Goal: Information Seeking & Learning: Learn about a topic

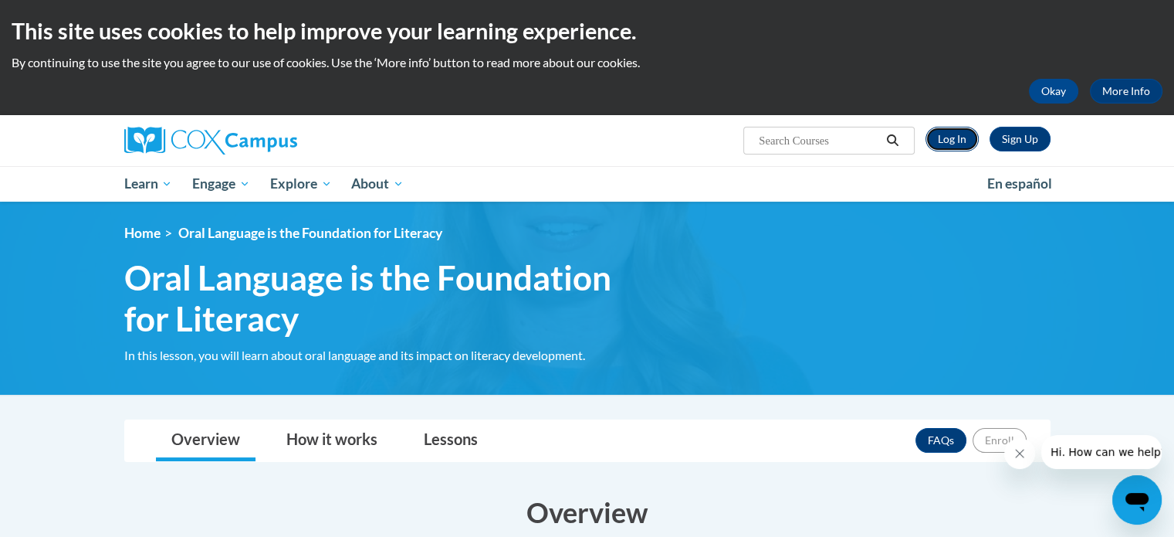
click at [950, 136] on link "Log In" at bounding box center [952, 139] width 53 height 25
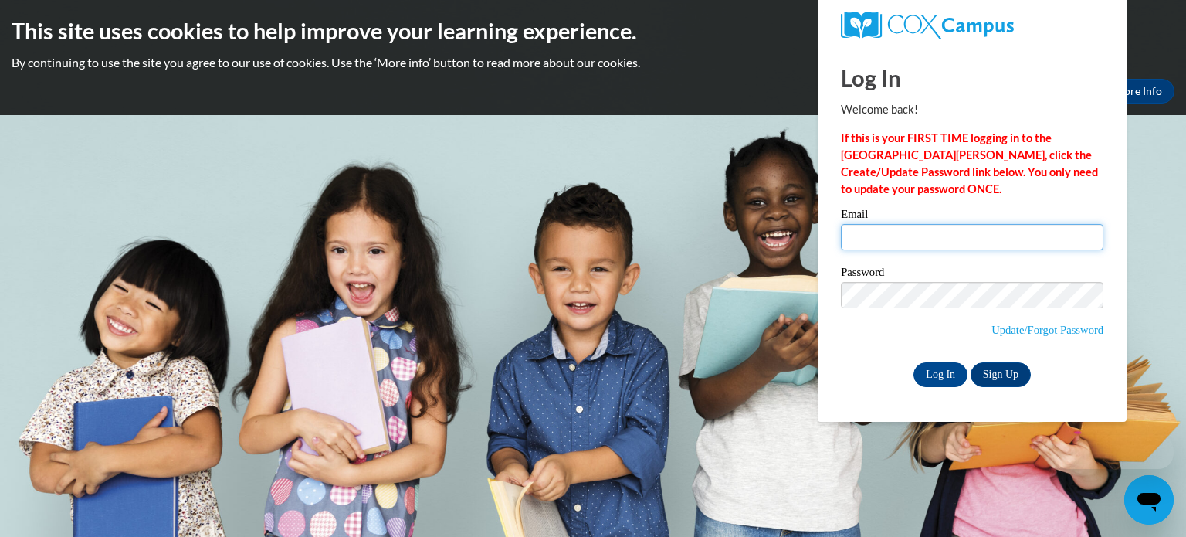
click at [894, 242] on input "Email" at bounding box center [972, 237] width 263 height 26
type input "tmstover@valdosta.edu"
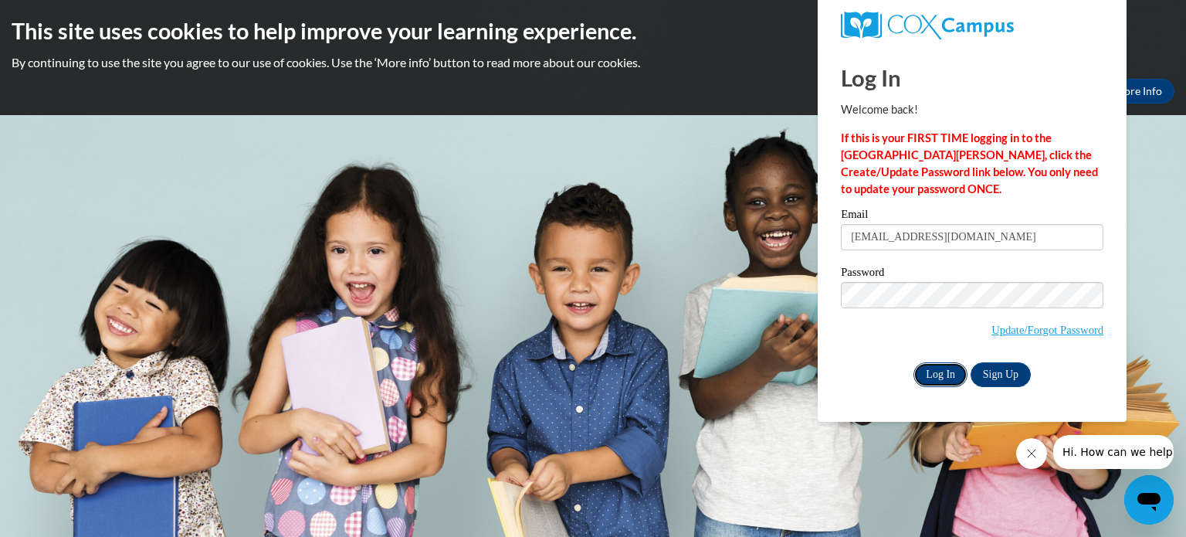
click at [940, 376] on input "Log In" at bounding box center [940, 374] width 54 height 25
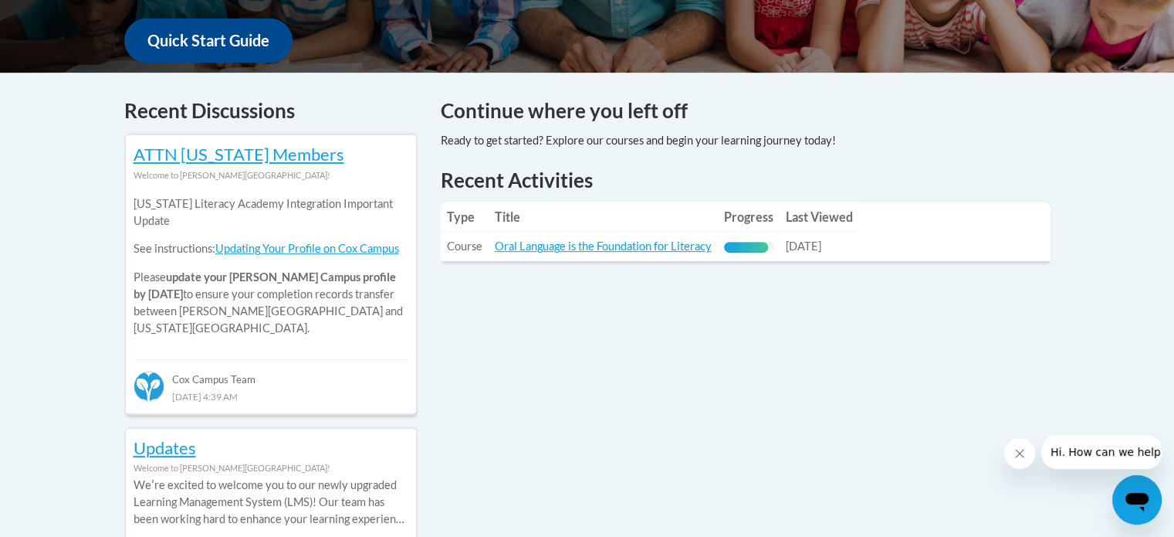
scroll to position [605, 0]
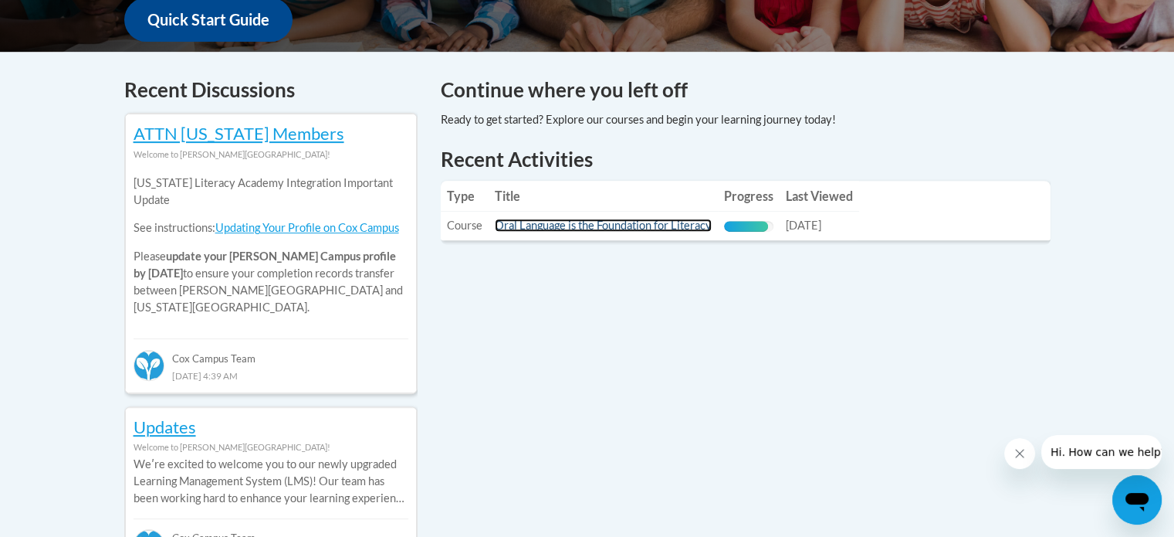
click at [594, 227] on link "Oral Language is the Foundation for Literacy" at bounding box center [603, 225] width 217 height 13
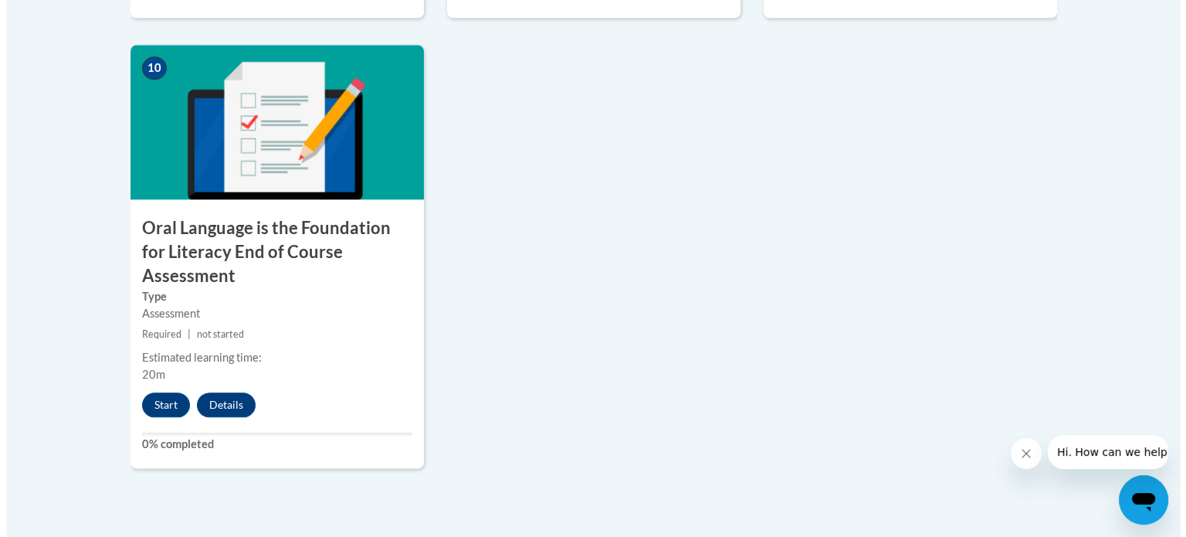
scroll to position [1755, 0]
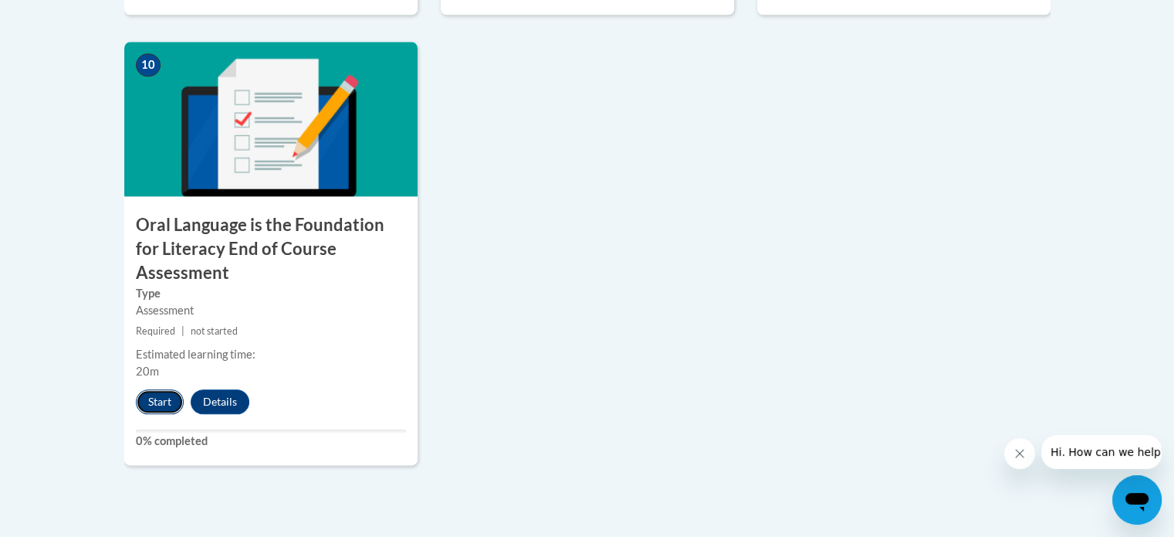
click at [161, 389] on button "Start" at bounding box center [160, 401] width 48 height 25
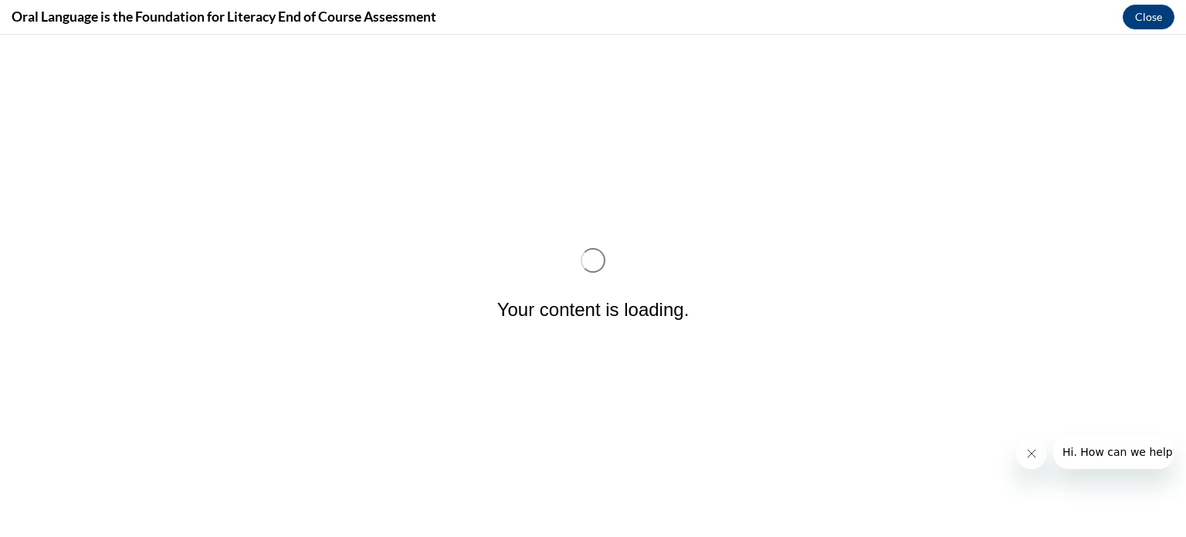
scroll to position [0, 0]
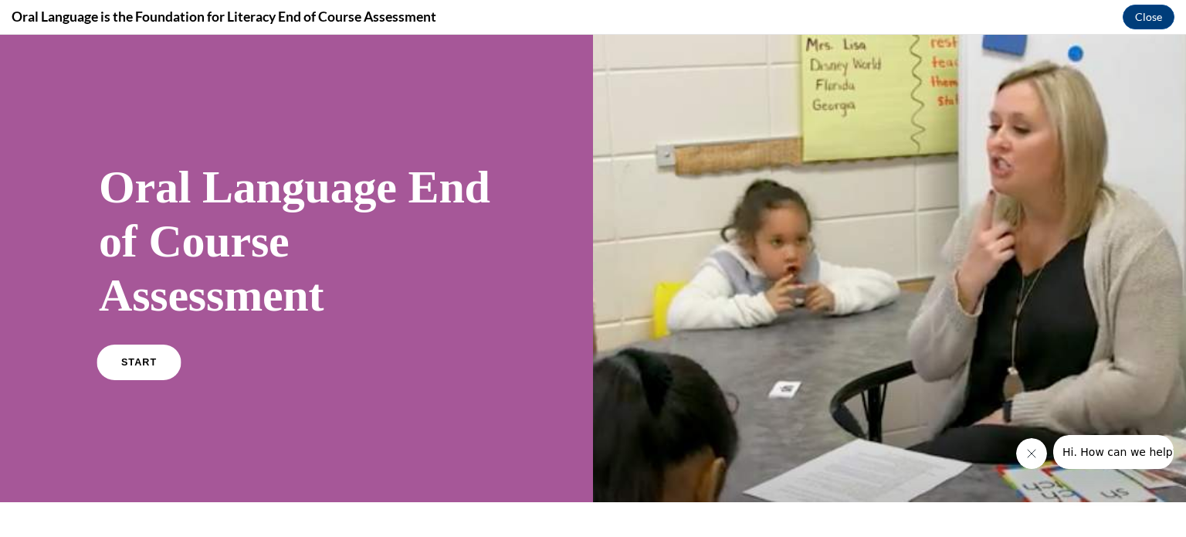
click at [132, 367] on link "START" at bounding box center [139, 362] width 84 height 36
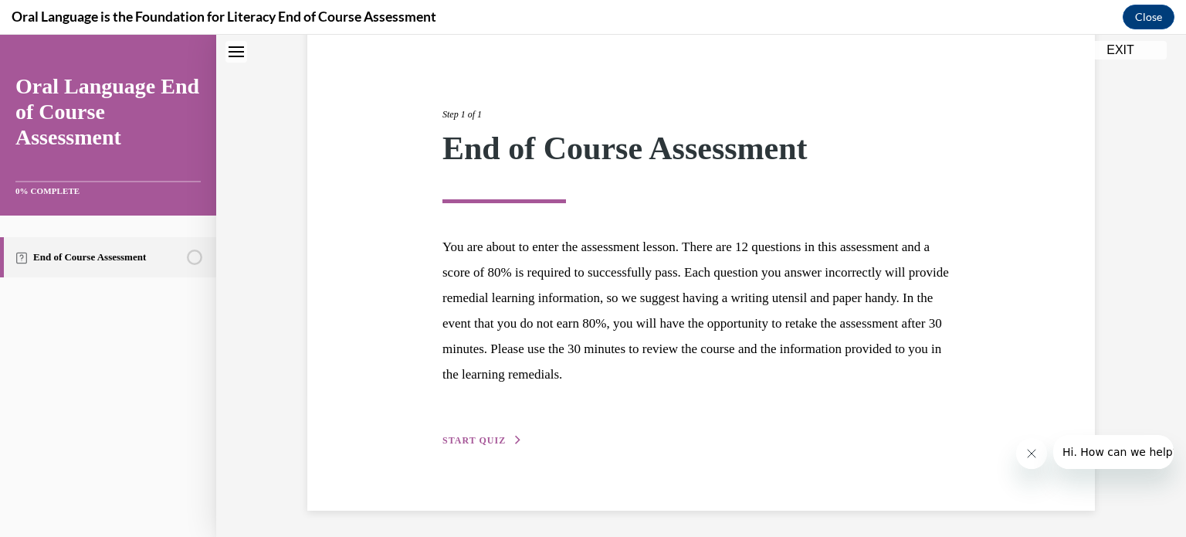
scroll to position [146, 0]
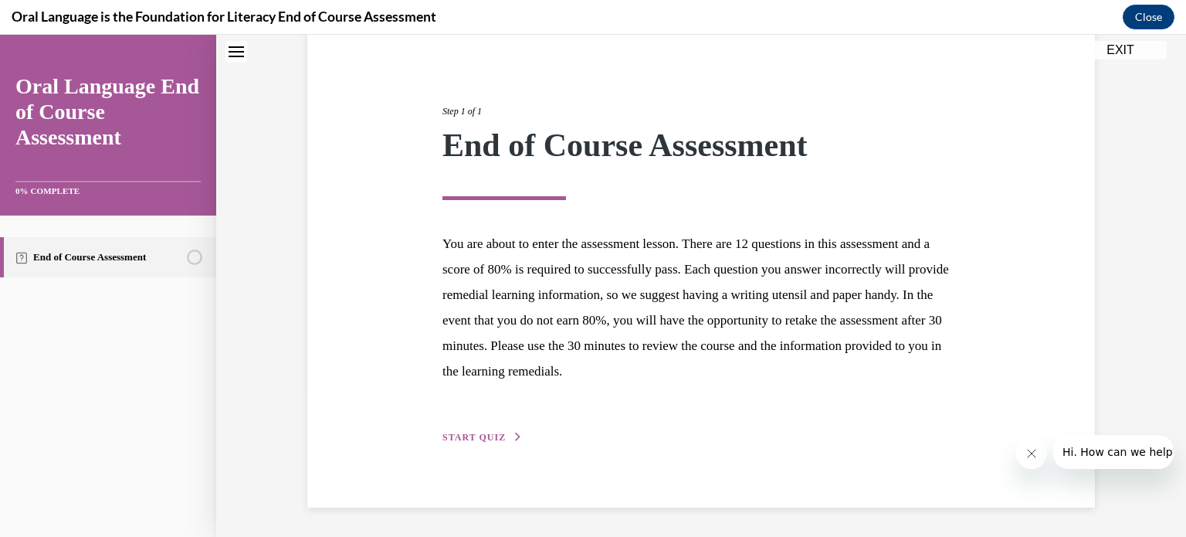
click at [461, 430] on button "START QUIZ" at bounding box center [482, 437] width 80 height 14
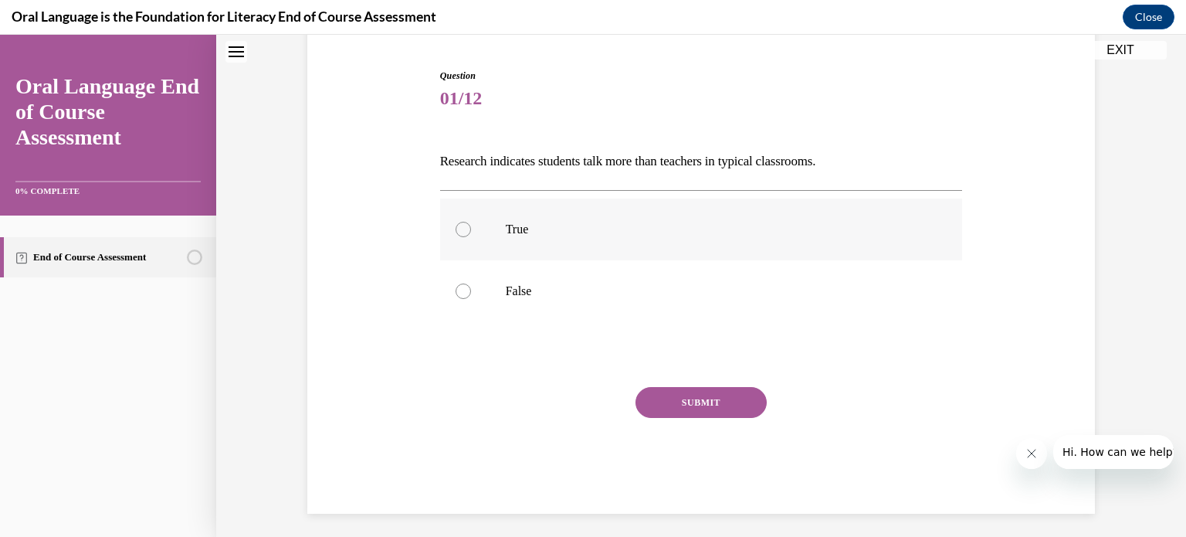
click at [456, 232] on div at bounding box center [463, 229] width 15 height 15
click at [456, 232] on input "True" at bounding box center [463, 229] width 15 height 15
radio input "true"
click at [658, 405] on button "SUBMIT" at bounding box center [700, 402] width 131 height 31
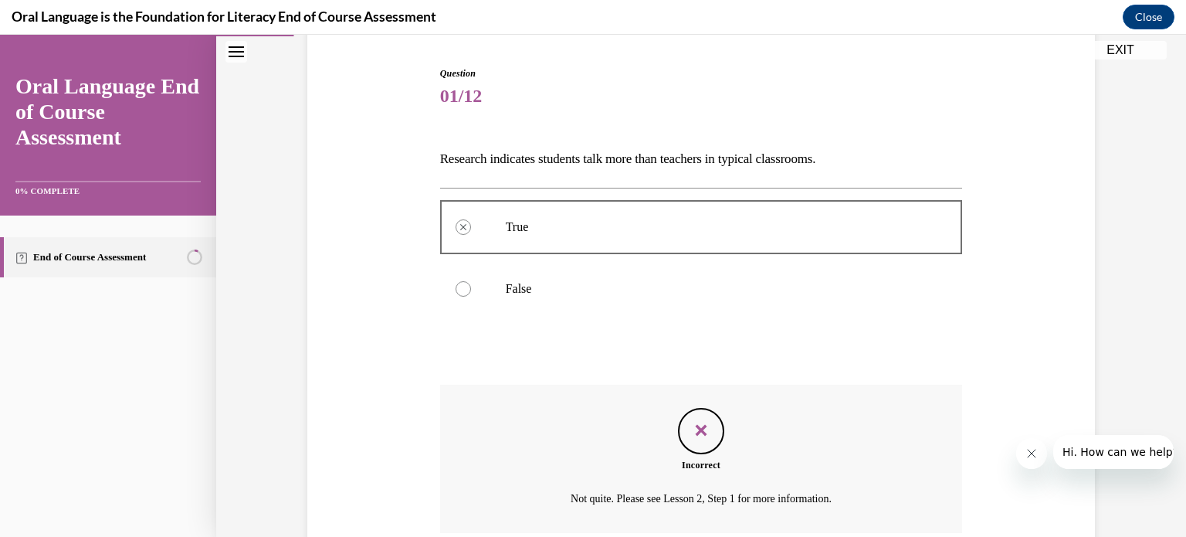
scroll to position [147, 0]
click at [456, 291] on div at bounding box center [463, 289] width 15 height 15
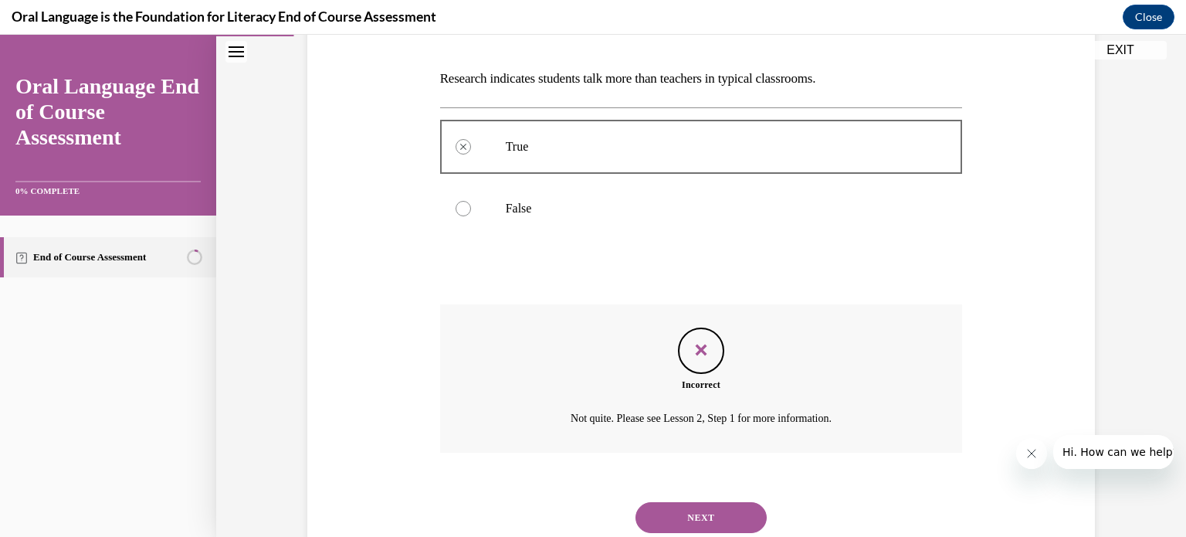
scroll to position [278, 0]
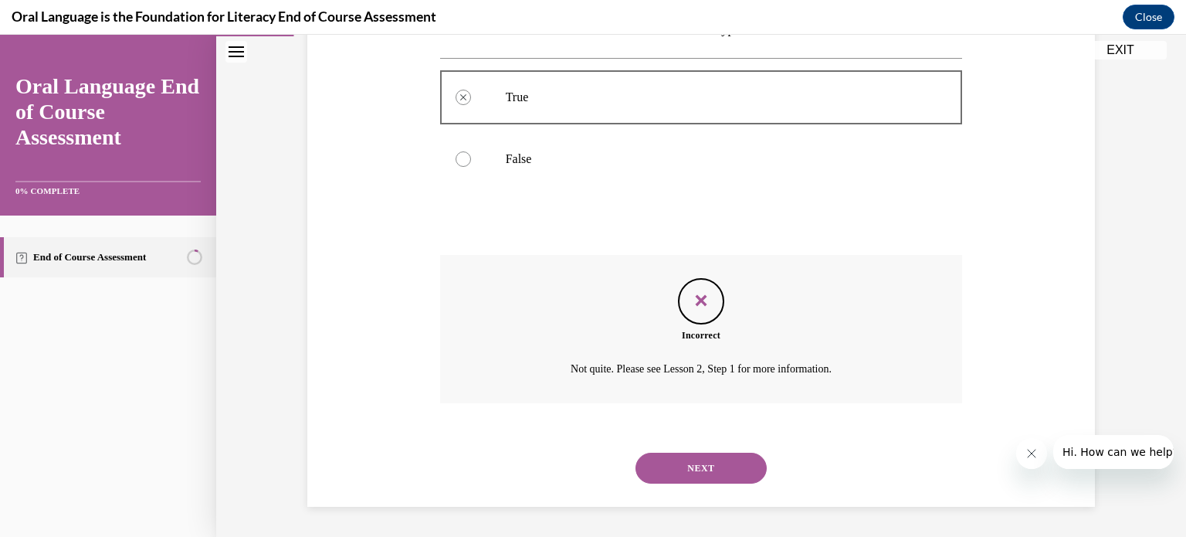
click at [741, 468] on button "NEXT" at bounding box center [700, 467] width 131 height 31
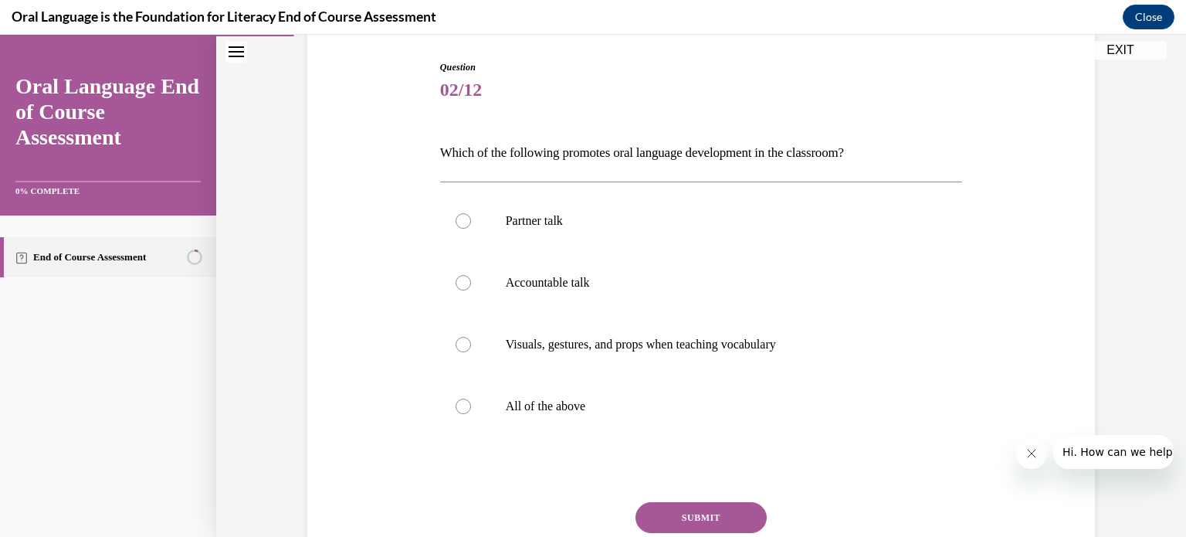
scroll to position [154, 0]
click at [456, 407] on div at bounding box center [463, 406] width 15 height 15
click at [456, 407] on input "All of the above" at bounding box center [463, 406] width 15 height 15
radio input "true"
click at [747, 515] on button "SUBMIT" at bounding box center [700, 518] width 131 height 31
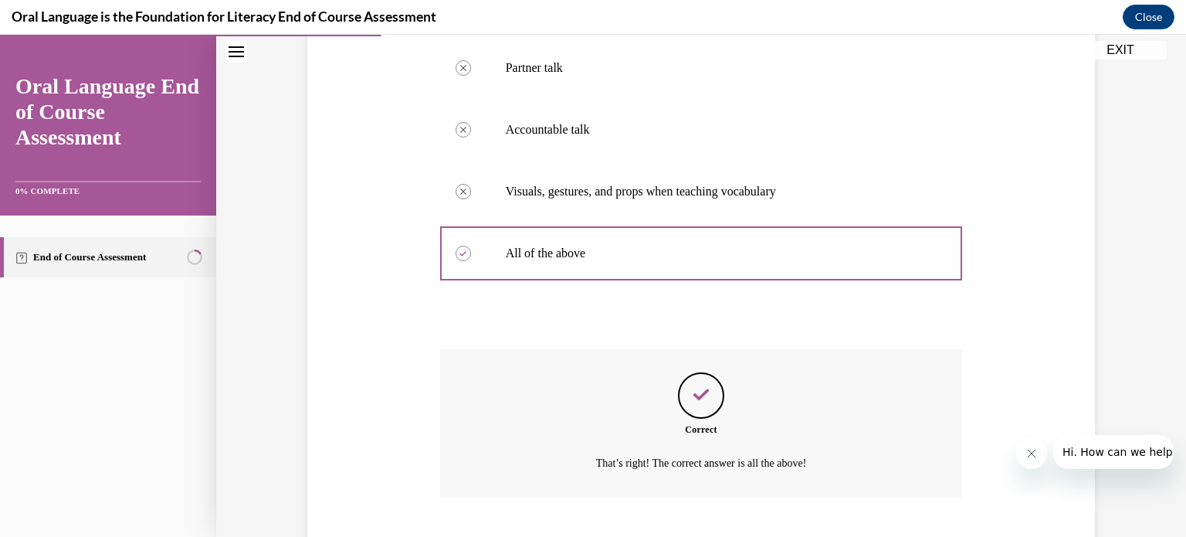
scroll to position [402, 0]
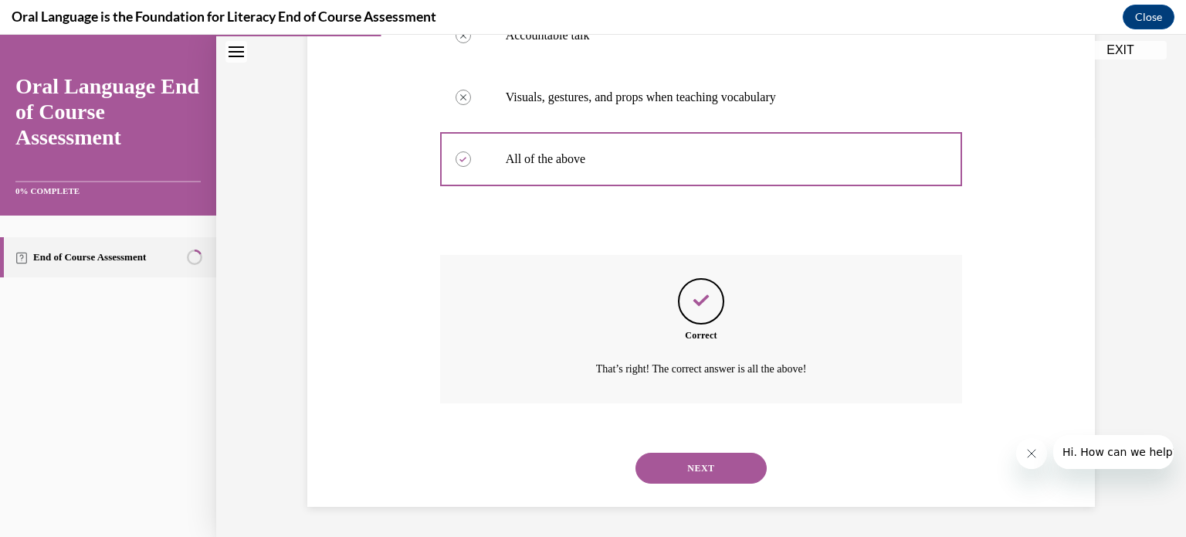
click at [665, 475] on button "NEXT" at bounding box center [700, 467] width 131 height 31
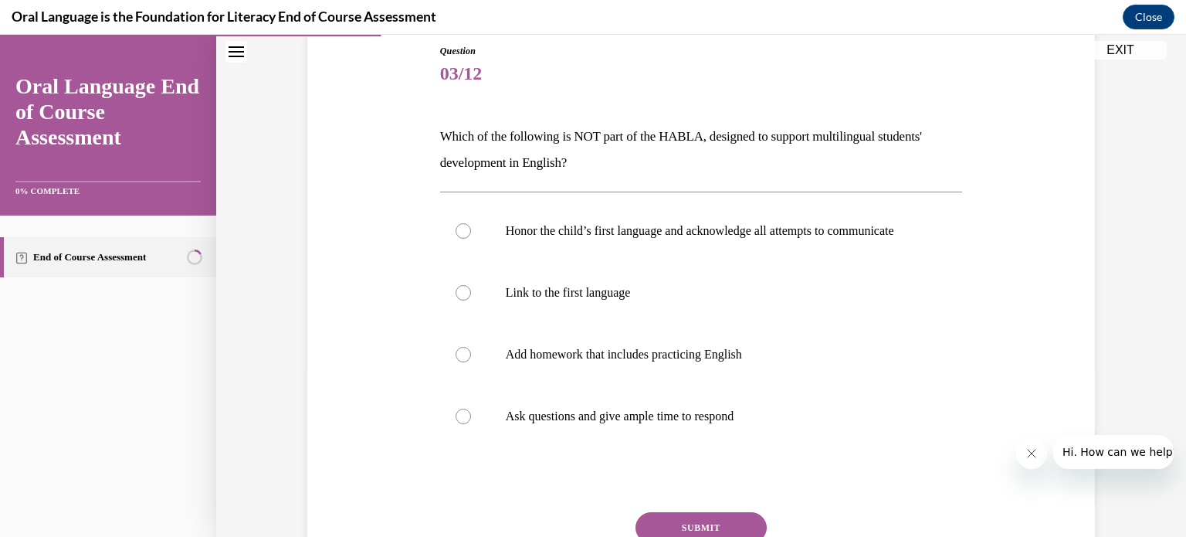
scroll to position [172, 0]
click at [456, 231] on div at bounding box center [463, 229] width 15 height 15
click at [456, 231] on input "Honor the child’s first language and acknowledge all attempts to communicate" at bounding box center [463, 229] width 15 height 15
radio input "true"
click at [683, 530] on button "SUBMIT" at bounding box center [700, 525] width 131 height 31
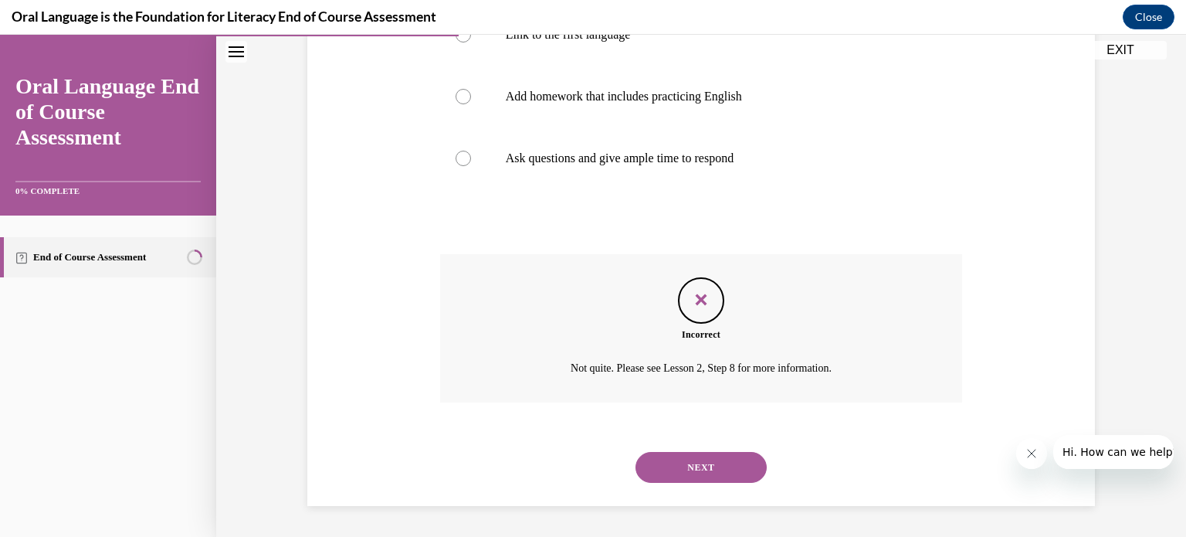
scroll to position [443, 0]
click at [711, 469] on button "NEXT" at bounding box center [700, 467] width 131 height 31
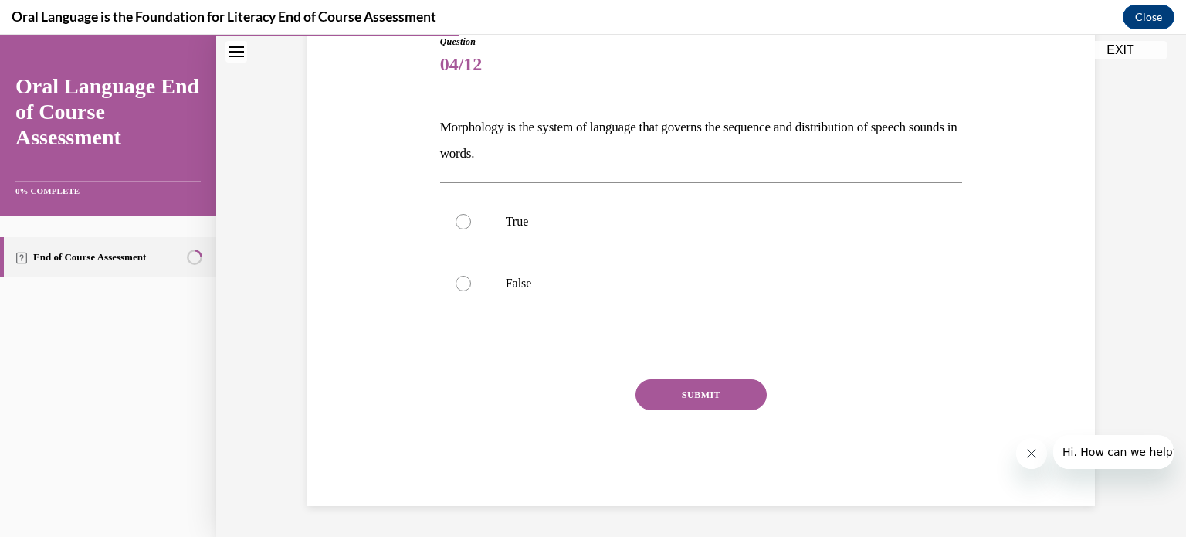
scroll to position [171, 0]
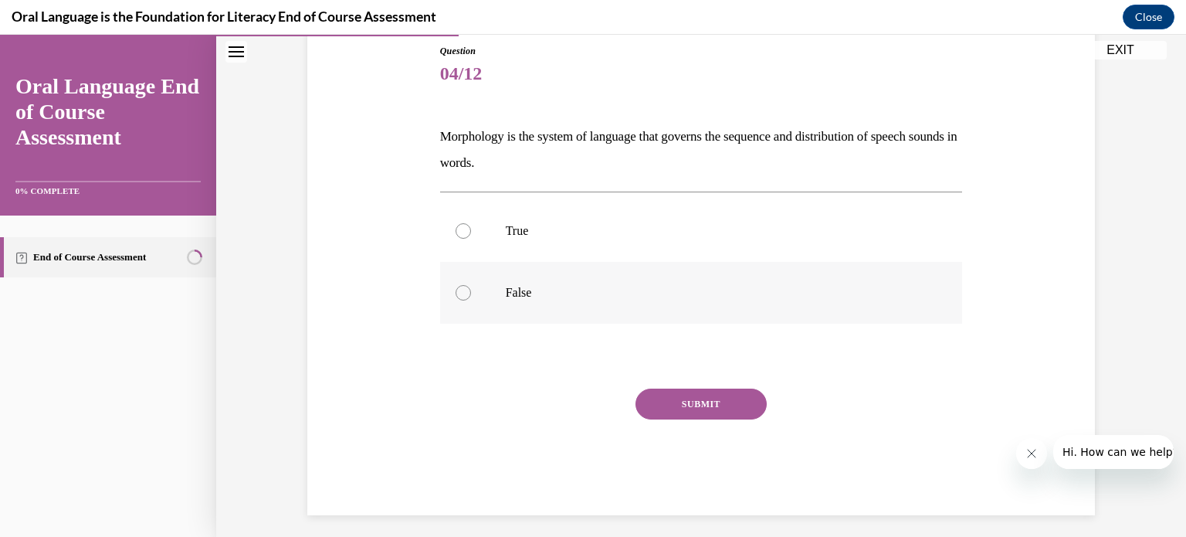
click at [456, 295] on div at bounding box center [463, 292] width 15 height 15
click at [456, 295] on input "False" at bounding box center [463, 292] width 15 height 15
radio input "true"
click at [716, 405] on button "SUBMIT" at bounding box center [700, 403] width 131 height 31
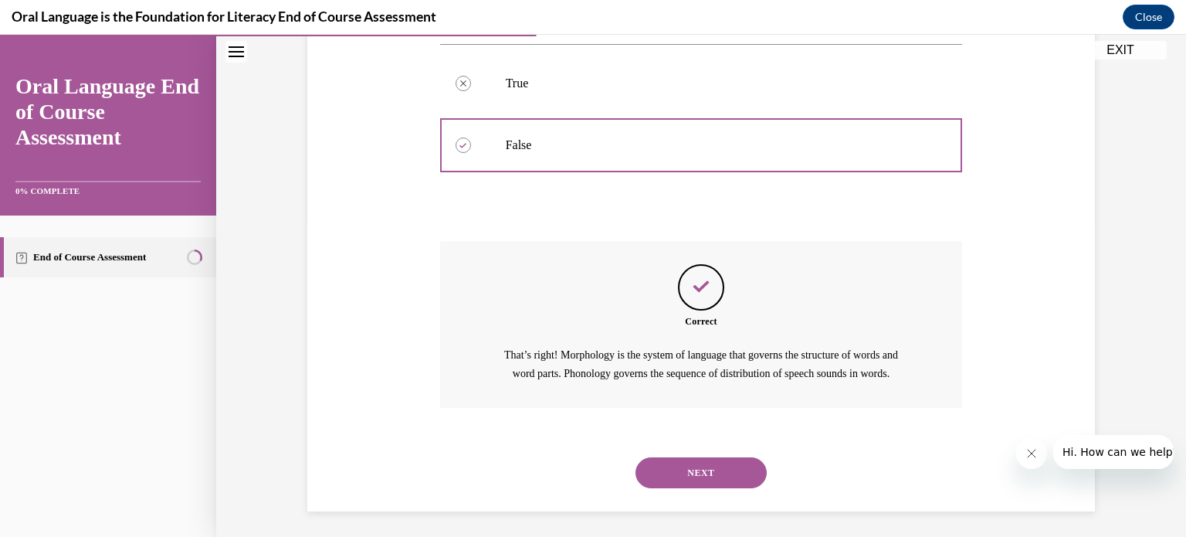
scroll to position [341, 0]
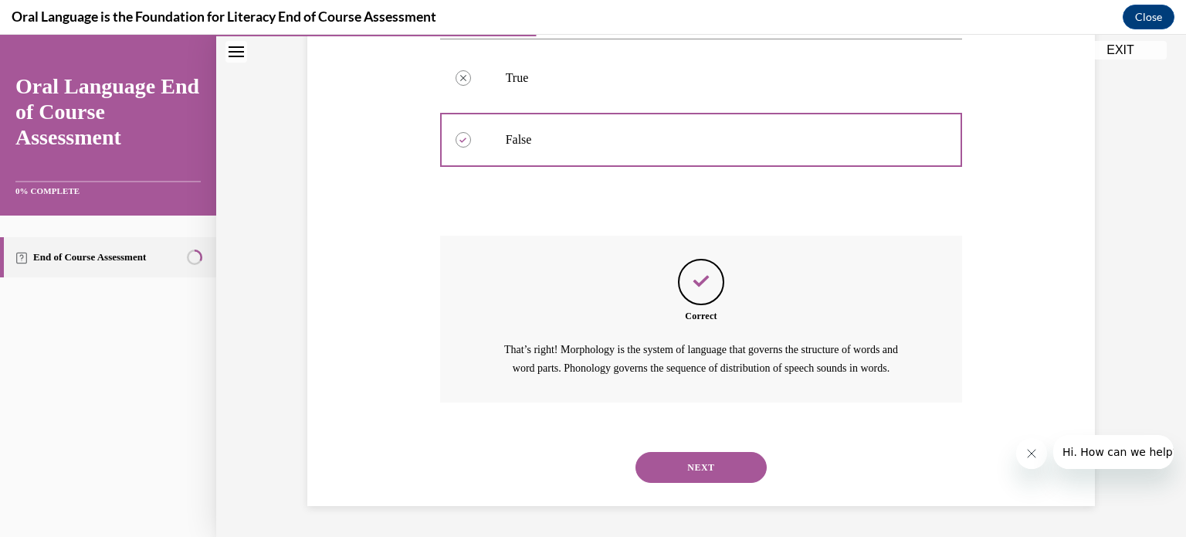
click at [716, 469] on button "NEXT" at bounding box center [700, 467] width 131 height 31
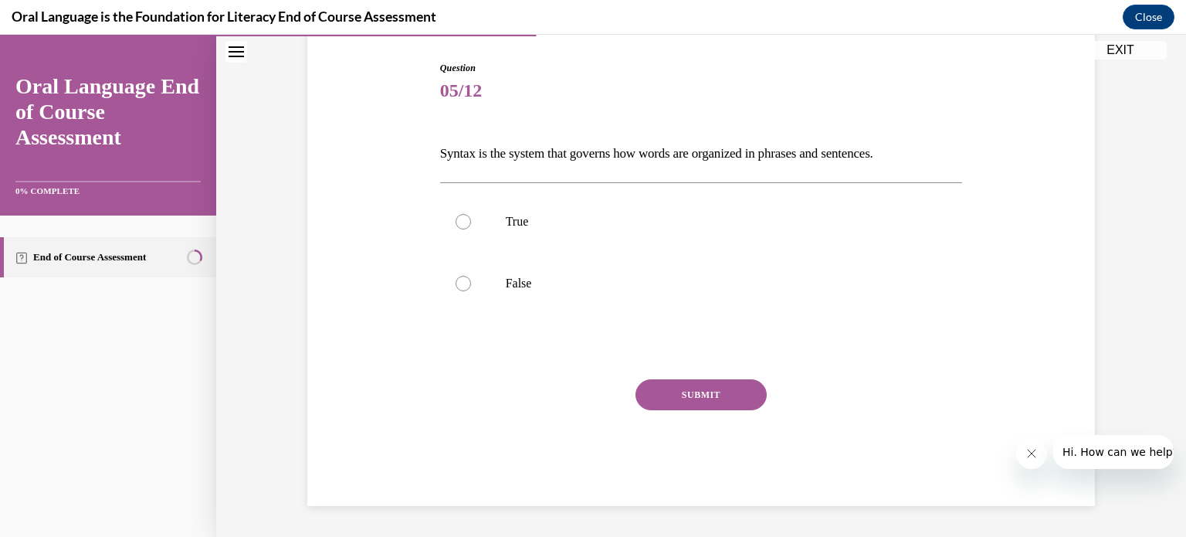
scroll to position [153, 0]
click at [457, 223] on div at bounding box center [463, 222] width 15 height 15
click at [457, 223] on input "True" at bounding box center [463, 222] width 15 height 15
radio input "true"
click at [730, 392] on button "SUBMIT" at bounding box center [700, 395] width 131 height 31
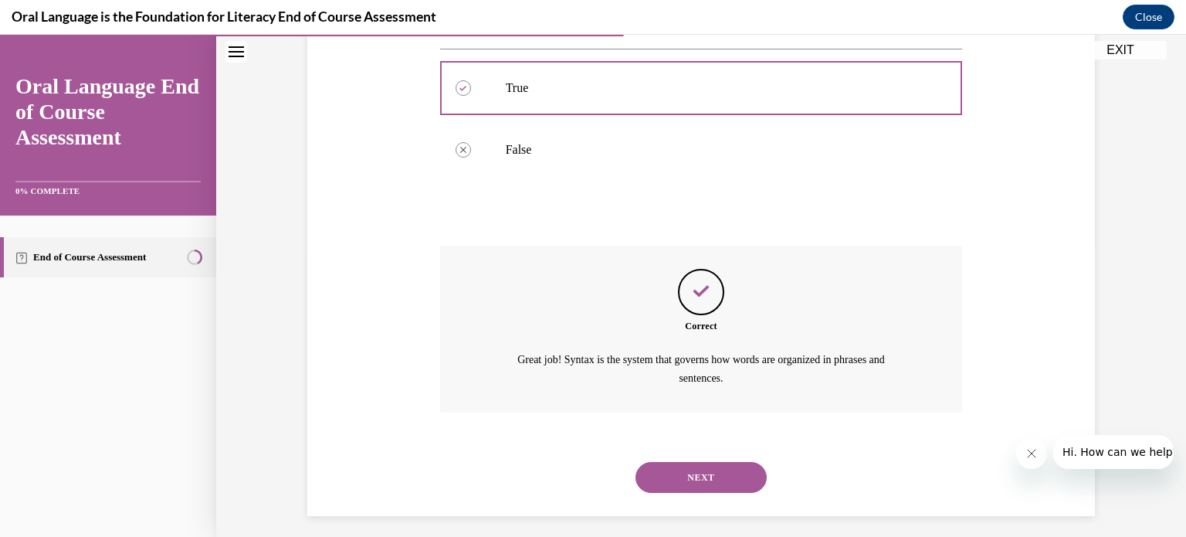
scroll to position [296, 0]
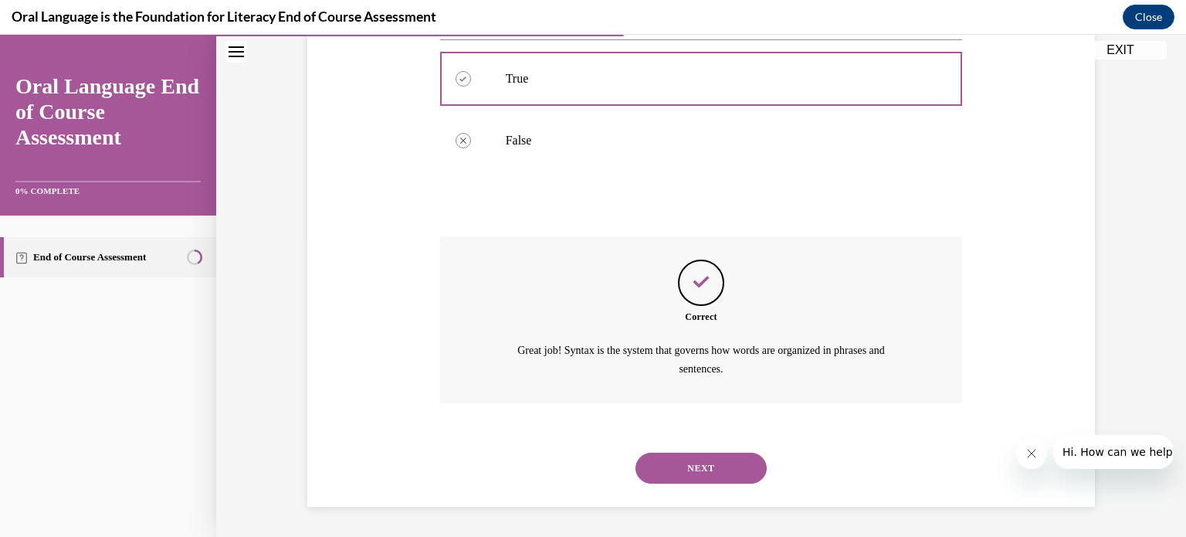
click at [712, 472] on button "NEXT" at bounding box center [700, 467] width 131 height 31
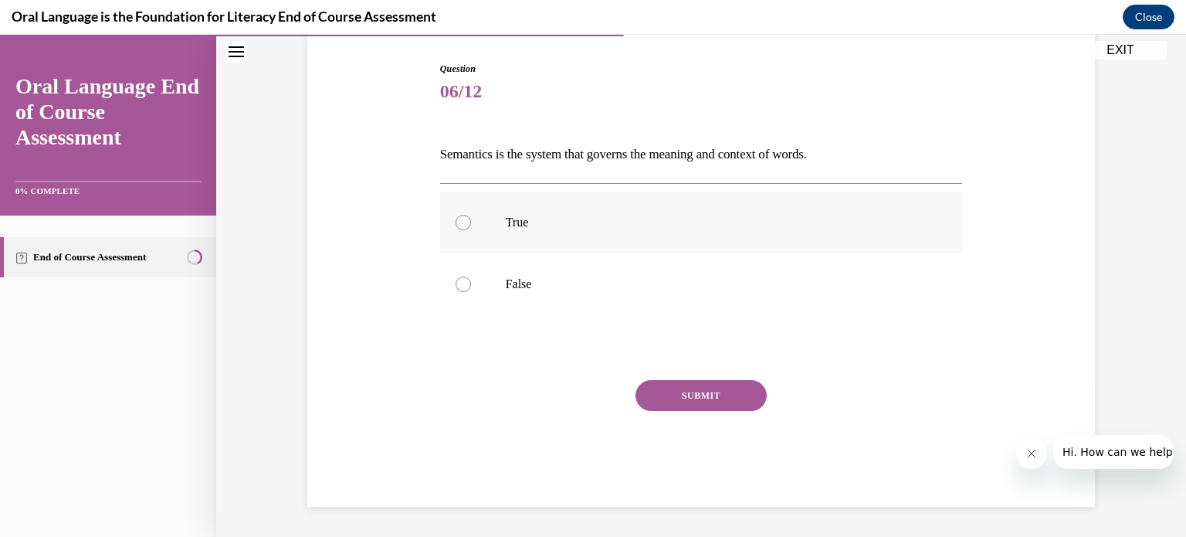
click at [462, 209] on label "True" at bounding box center [701, 222] width 523 height 62
click at [462, 215] on input "True" at bounding box center [463, 222] width 15 height 15
radio input "true"
click at [686, 398] on button "SUBMIT" at bounding box center [700, 395] width 131 height 31
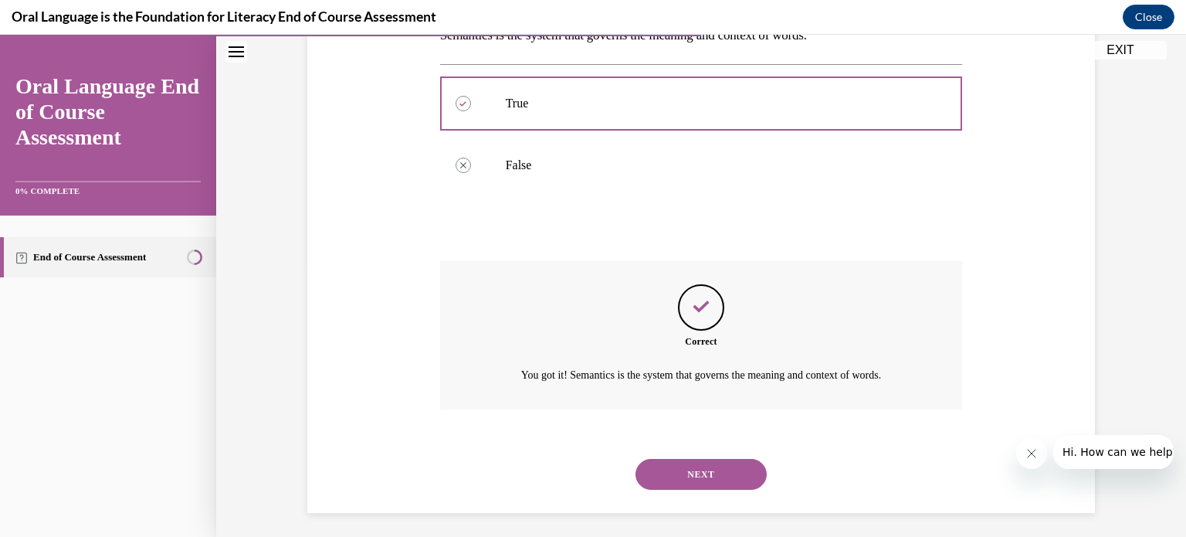
scroll to position [278, 0]
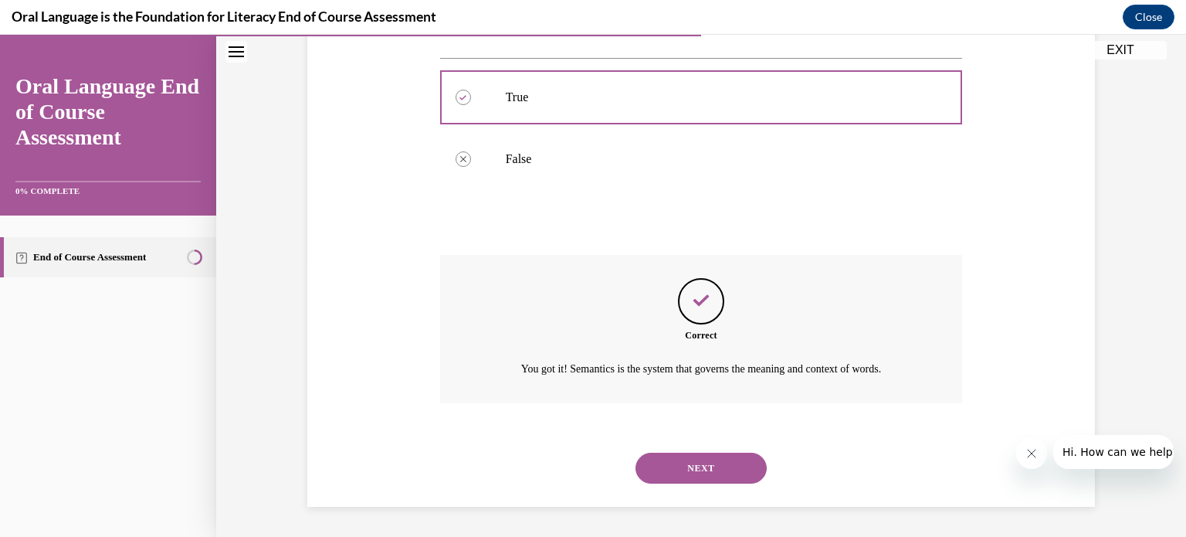
click at [698, 475] on button "NEXT" at bounding box center [700, 467] width 131 height 31
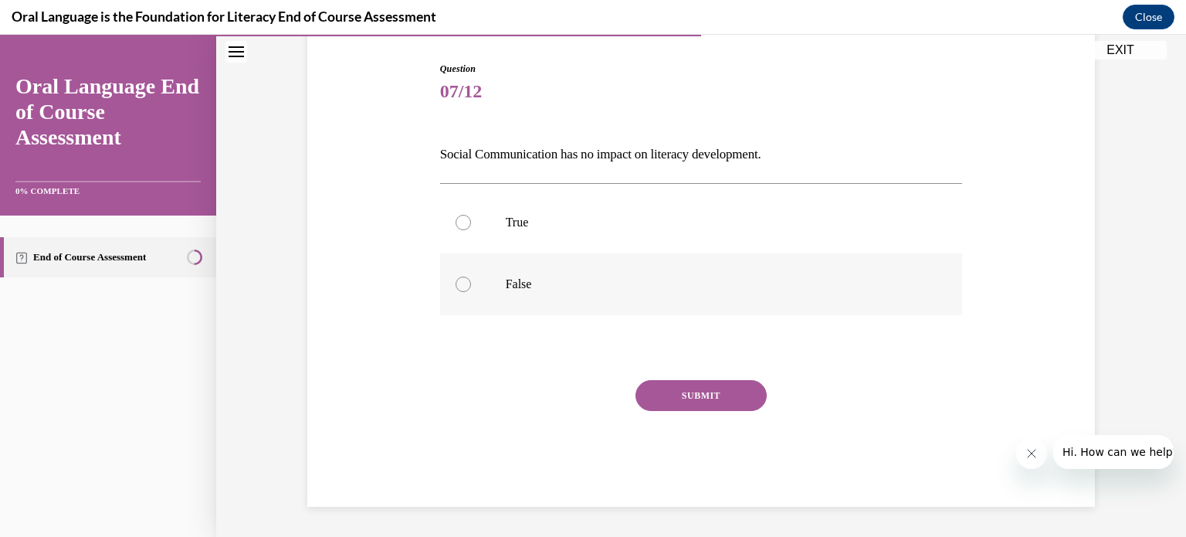
click at [458, 290] on div at bounding box center [463, 283] width 15 height 15
click at [458, 290] on input "False" at bounding box center [463, 283] width 15 height 15
radio input "true"
click at [672, 398] on button "SUBMIT" at bounding box center [700, 395] width 131 height 31
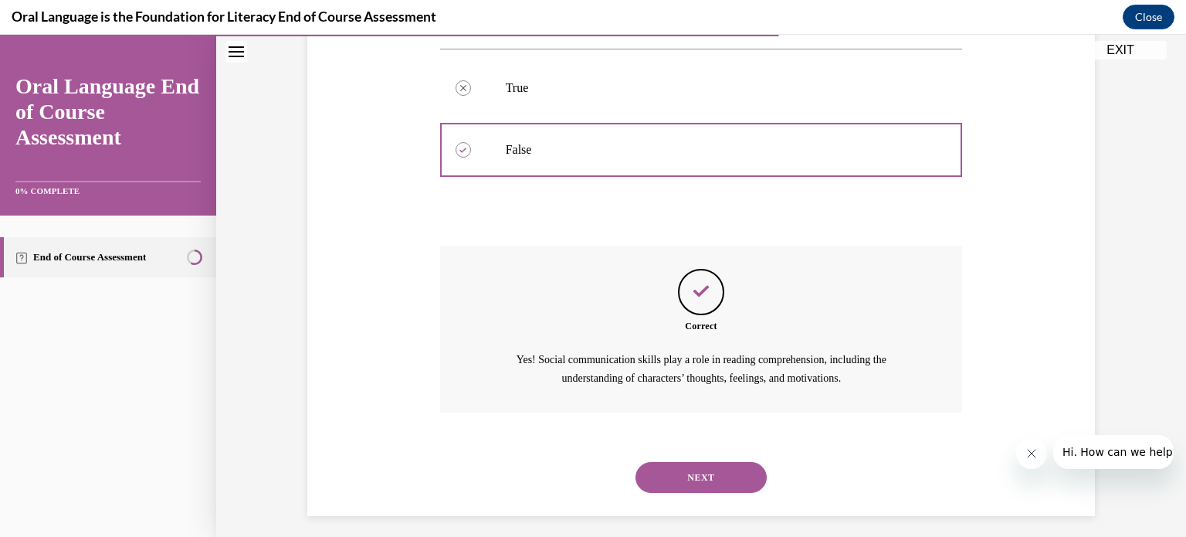
scroll to position [296, 0]
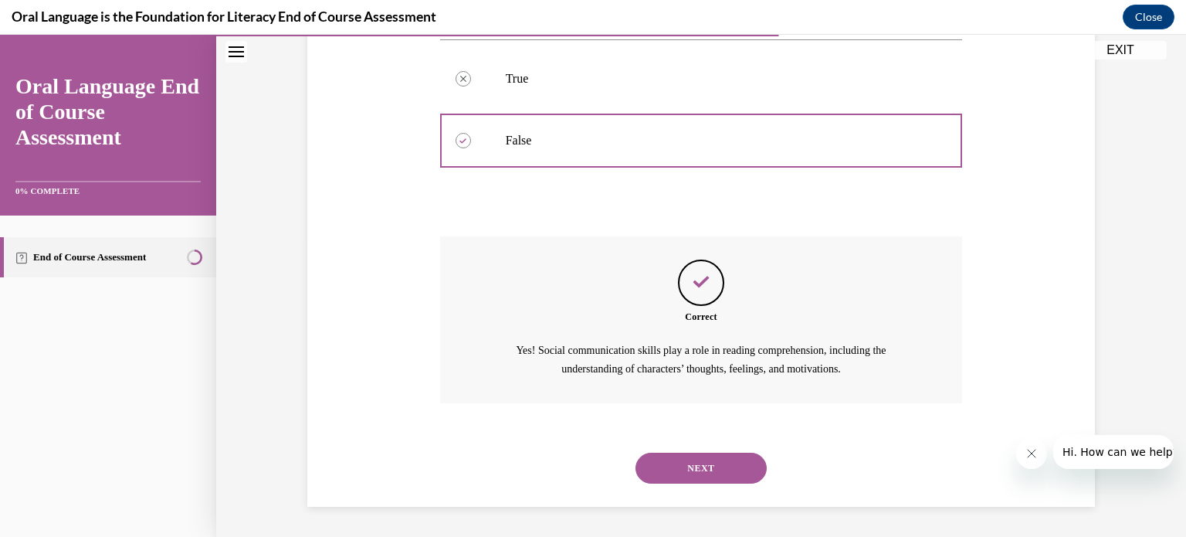
click at [686, 461] on button "NEXT" at bounding box center [700, 467] width 131 height 31
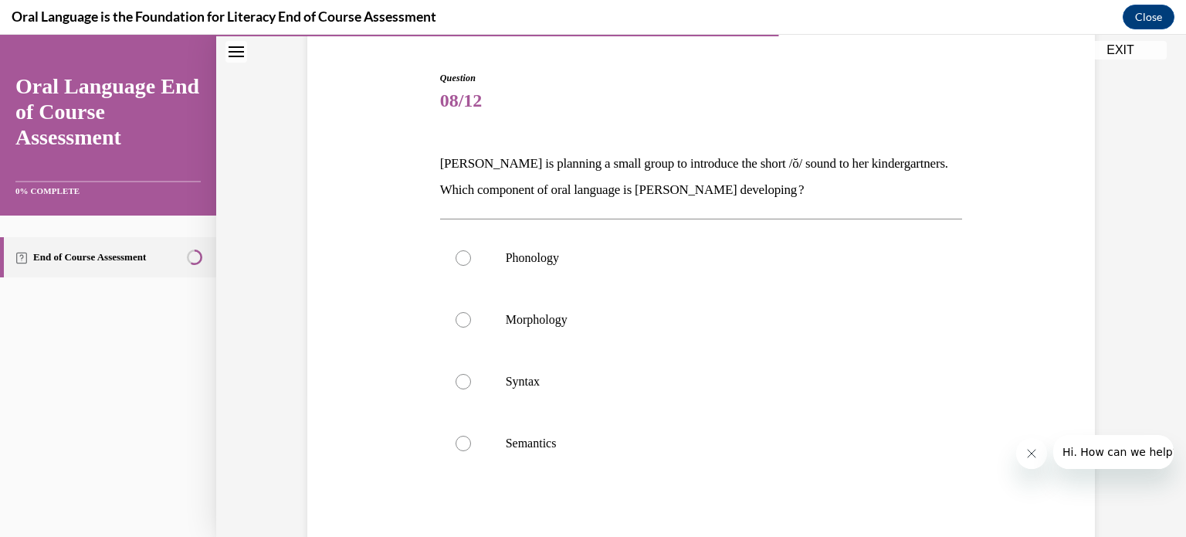
scroll to position [232, 0]
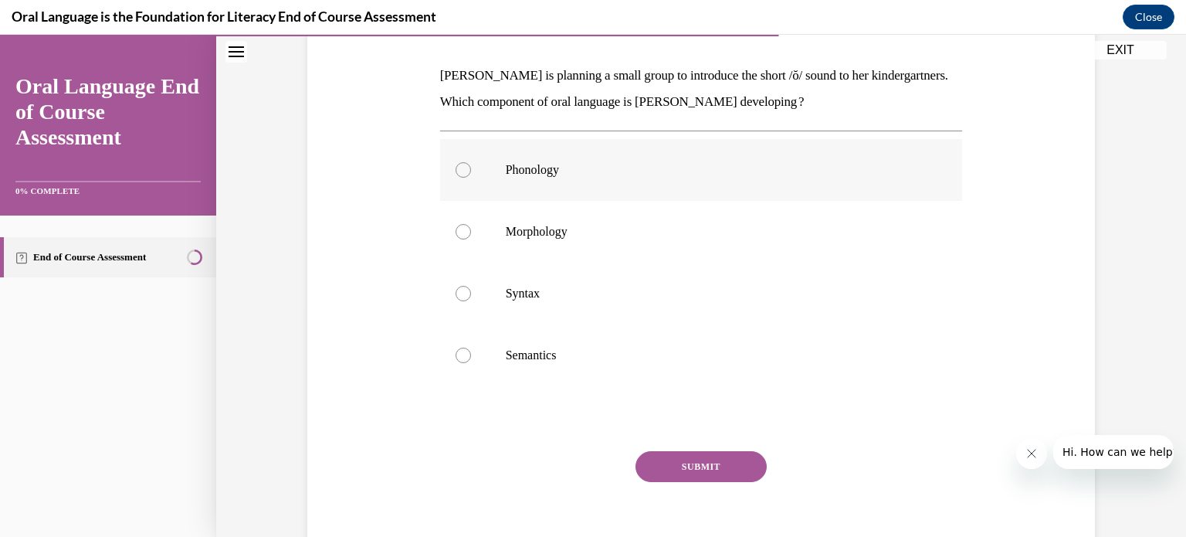
click at [456, 169] on div at bounding box center [463, 169] width 15 height 15
click at [456, 169] on input "Phonology" at bounding box center [463, 169] width 15 height 15
radio input "true"
click at [726, 467] on button "SUBMIT" at bounding box center [700, 466] width 131 height 31
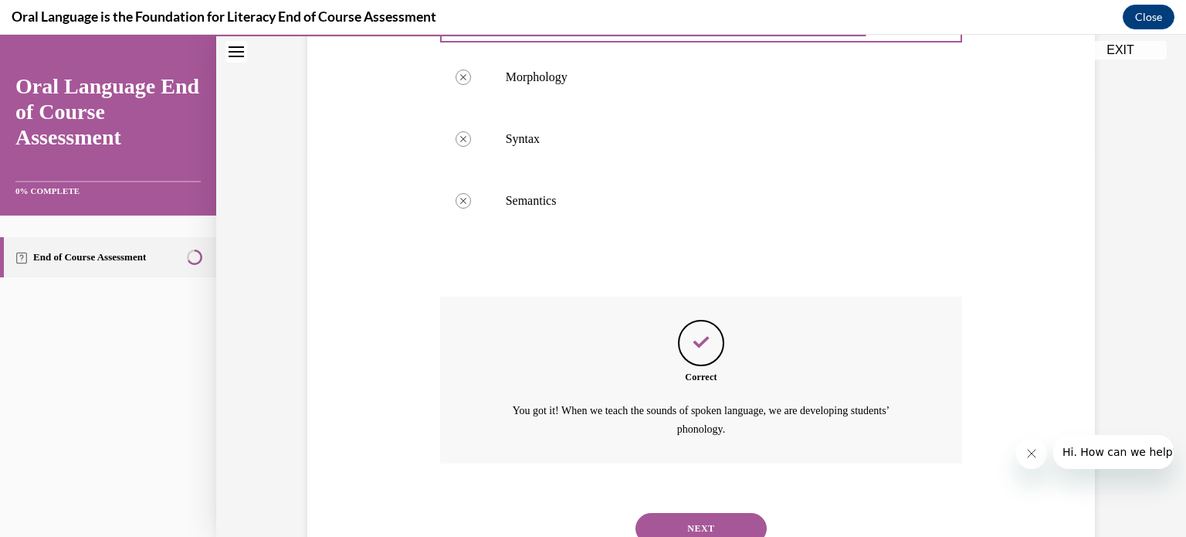
scroll to position [446, 0]
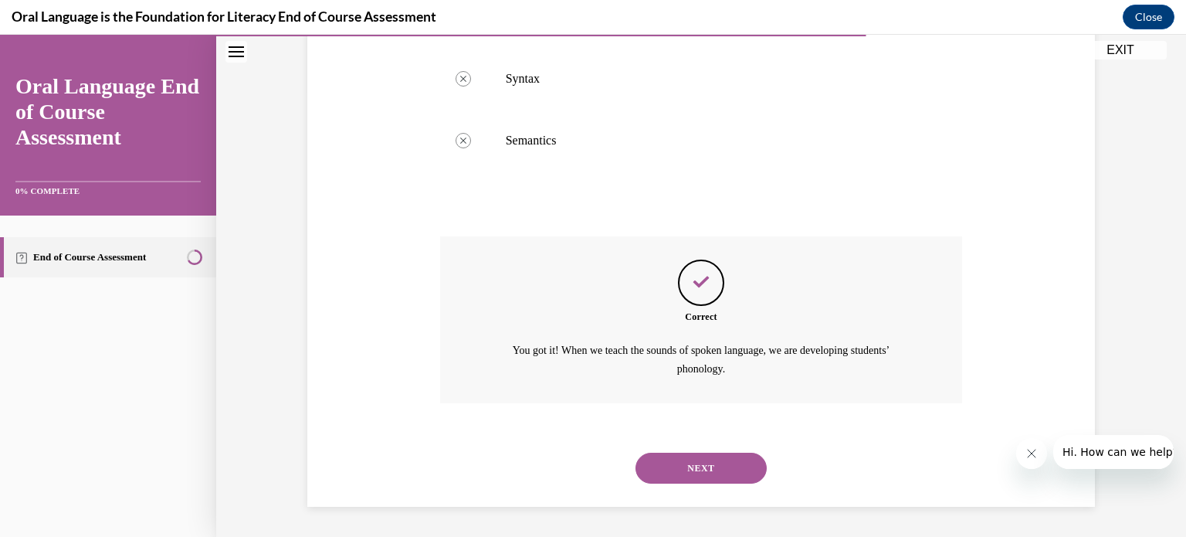
click at [664, 469] on button "NEXT" at bounding box center [700, 467] width 131 height 31
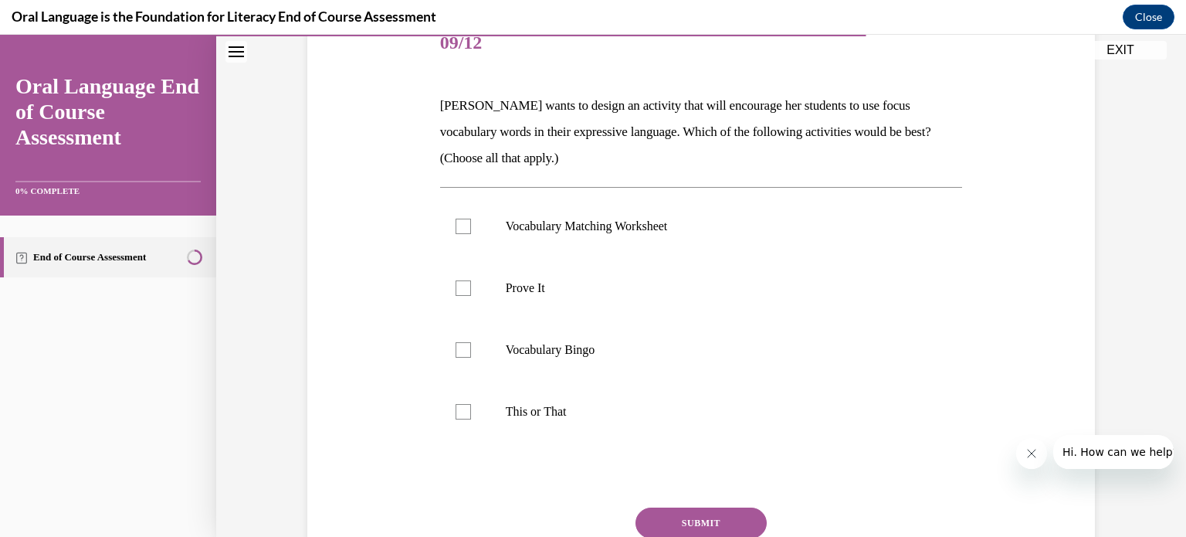
scroll to position [209, 0]
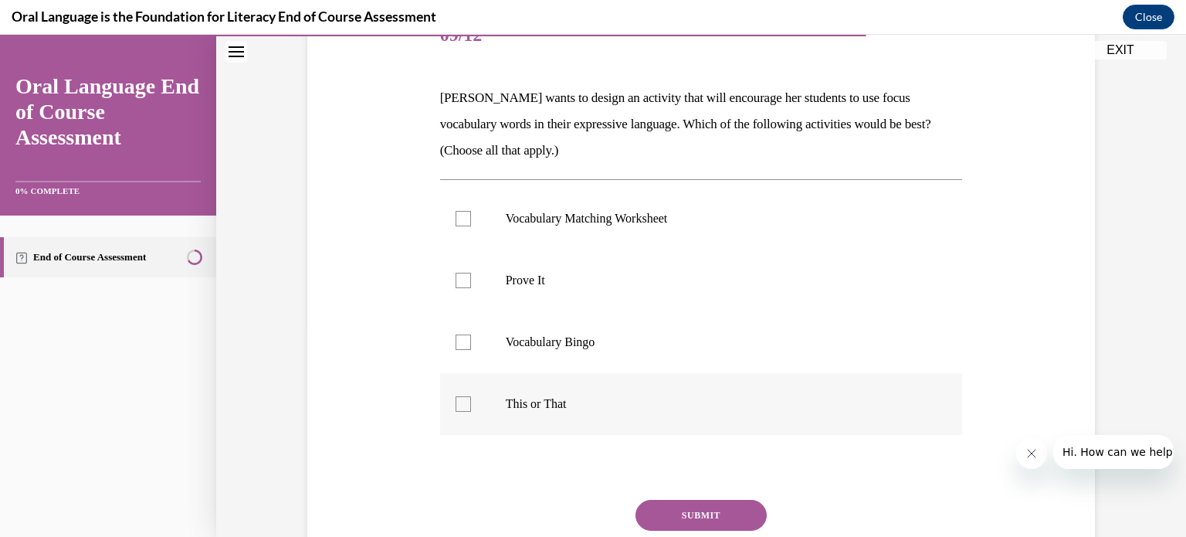
click at [460, 402] on div at bounding box center [463, 403] width 15 height 15
click at [460, 402] on input "This or That" at bounding box center [463, 403] width 15 height 15
checkbox input "true"
click at [457, 341] on div at bounding box center [463, 341] width 15 height 15
click at [457, 341] on input "Vocabulary Bingo" at bounding box center [463, 341] width 15 height 15
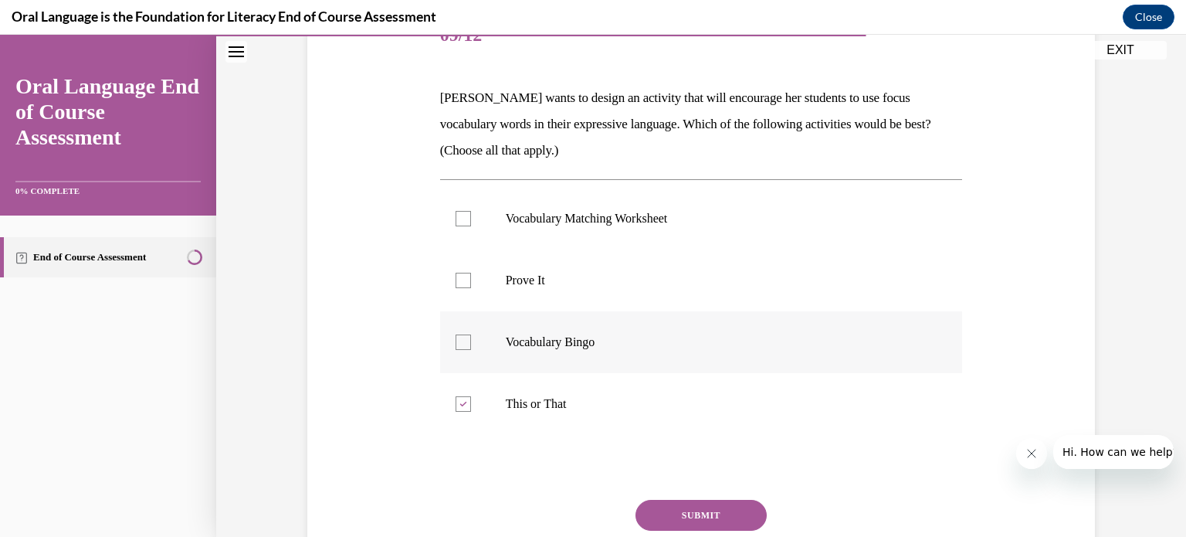
checkbox input "true"
click at [458, 284] on div at bounding box center [463, 280] width 15 height 15
click at [458, 284] on input "Prove It" at bounding box center [463, 280] width 15 height 15
checkbox input "true"
click at [456, 406] on div at bounding box center [463, 403] width 15 height 15
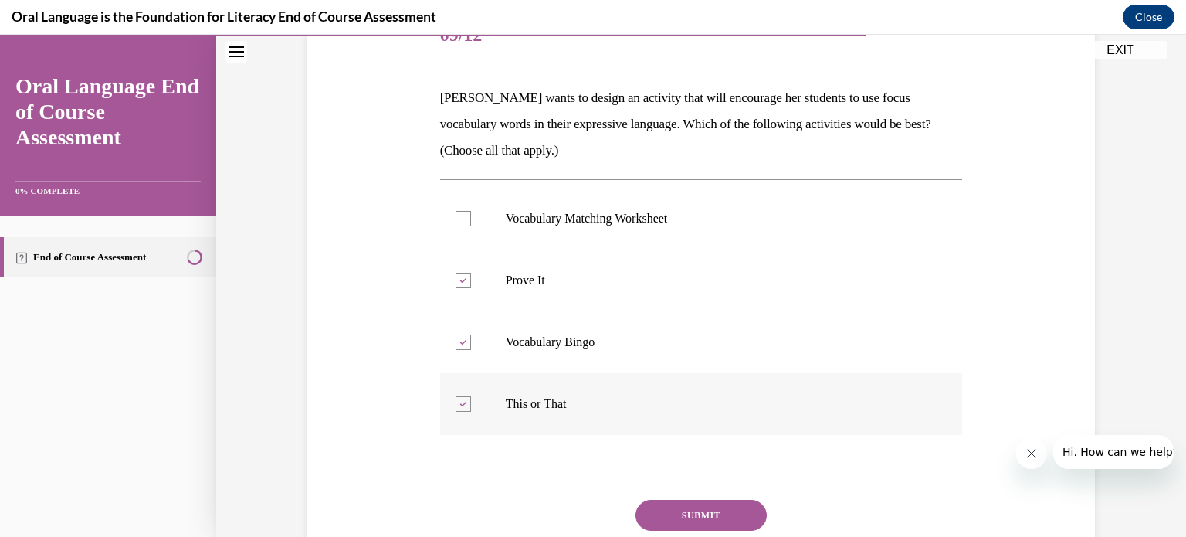
click at [456, 406] on input "This or That" at bounding box center [463, 403] width 15 height 15
checkbox input "false"
click at [675, 516] on button "SUBMIT" at bounding box center [700, 515] width 131 height 31
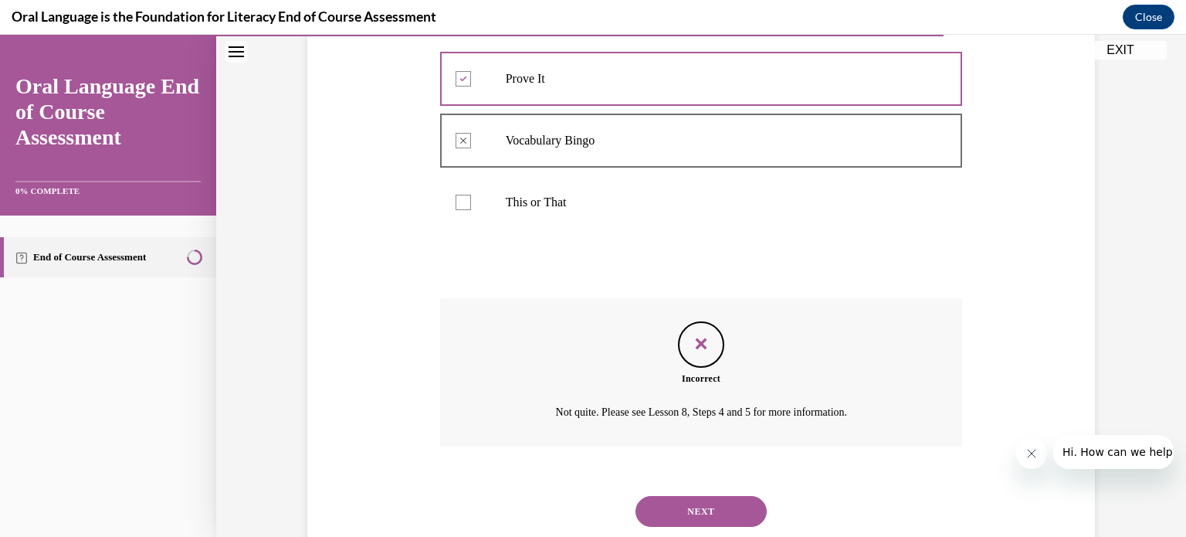
scroll to position [454, 0]
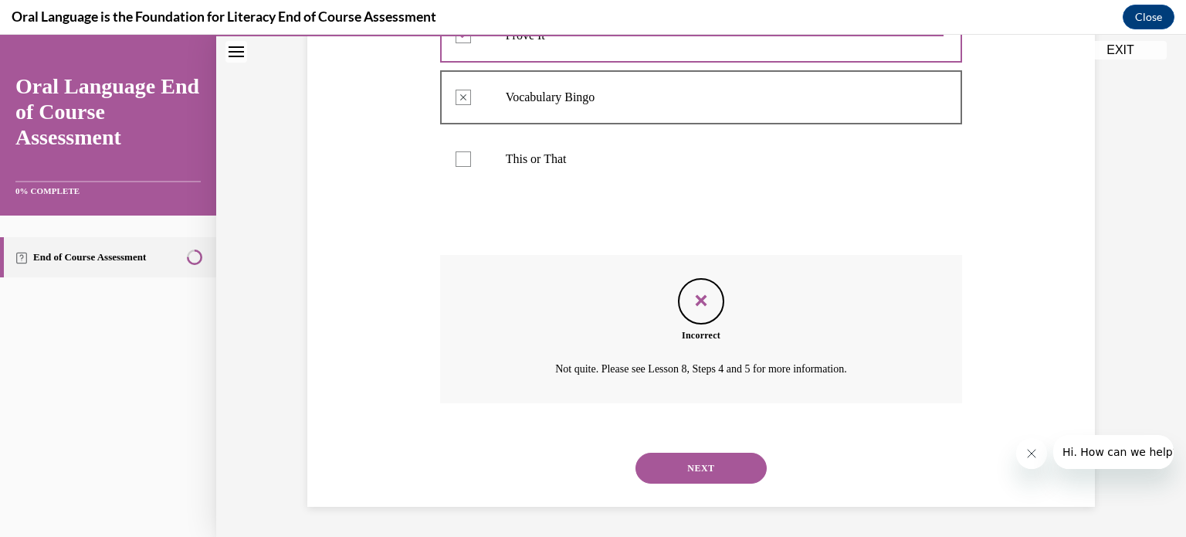
click at [666, 469] on button "NEXT" at bounding box center [700, 467] width 131 height 31
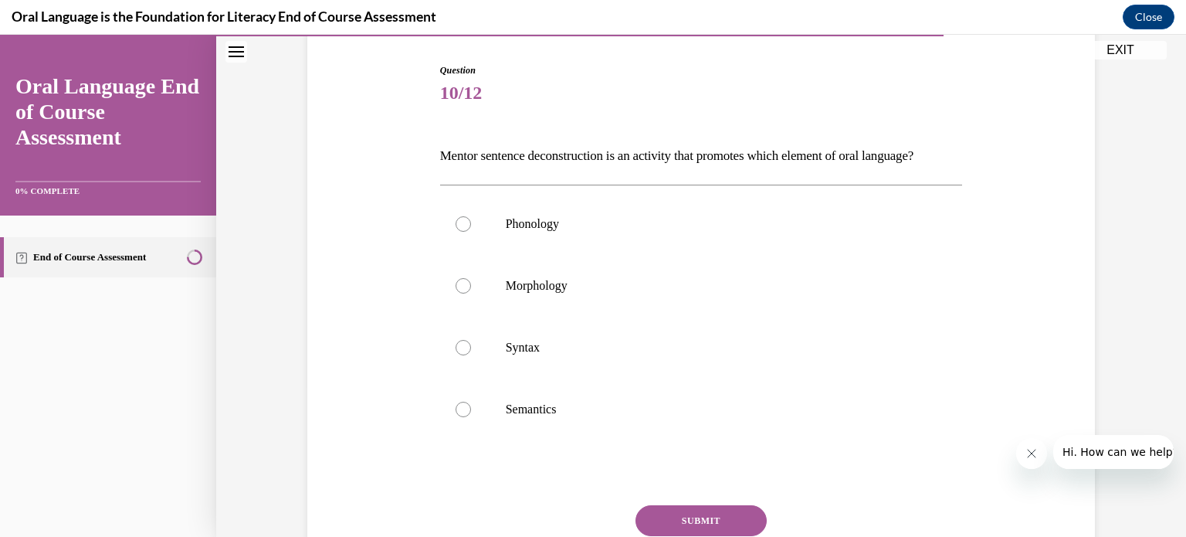
scroll to position [152, 0]
click at [457, 293] on div at bounding box center [463, 284] width 15 height 15
click at [457, 293] on input "Morphology" at bounding box center [463, 284] width 15 height 15
radio input "true"
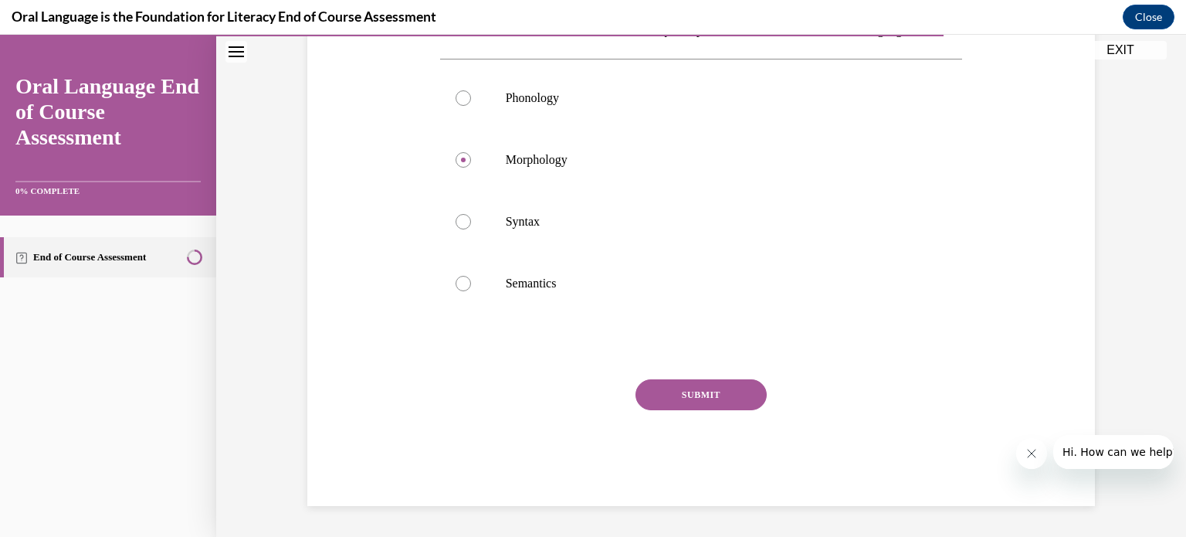
scroll to position [300, 0]
click at [718, 402] on button "SUBMIT" at bounding box center [700, 394] width 131 height 31
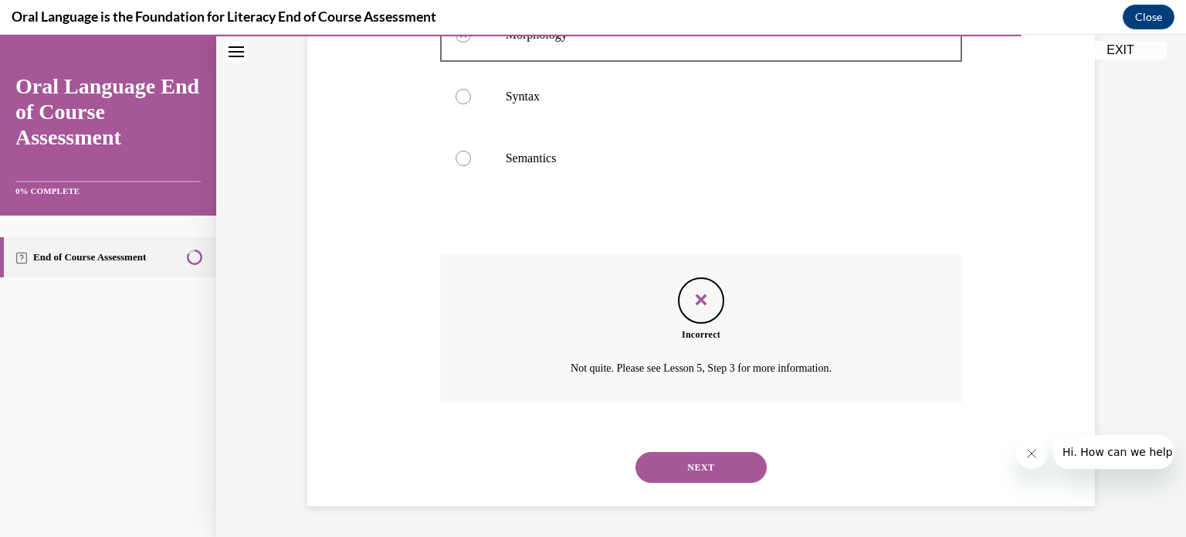
scroll to position [428, 0]
click at [720, 469] on button "NEXT" at bounding box center [700, 467] width 131 height 31
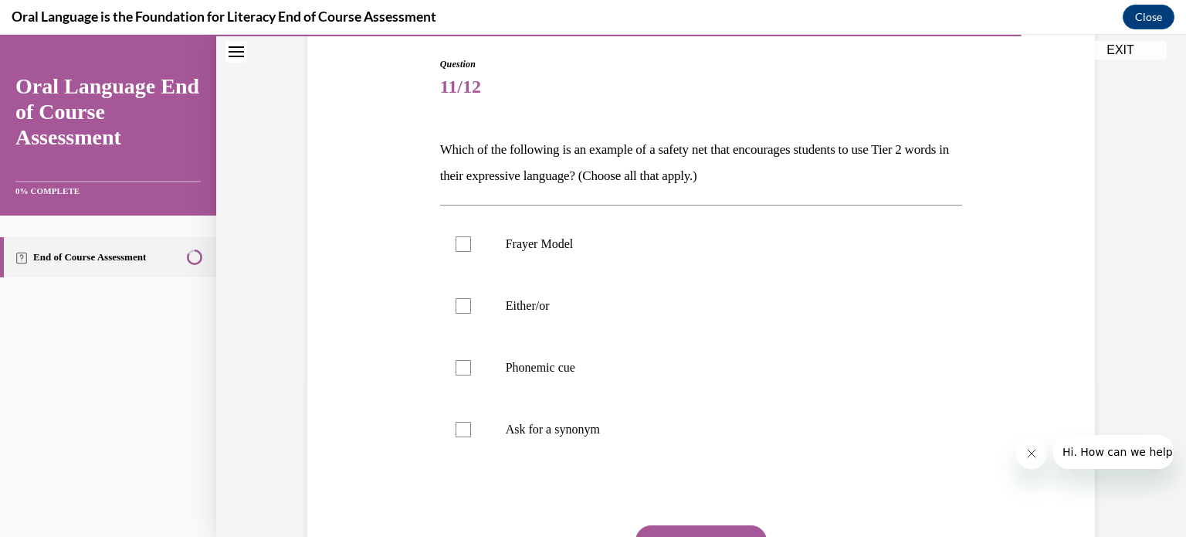
scroll to position [160, 0]
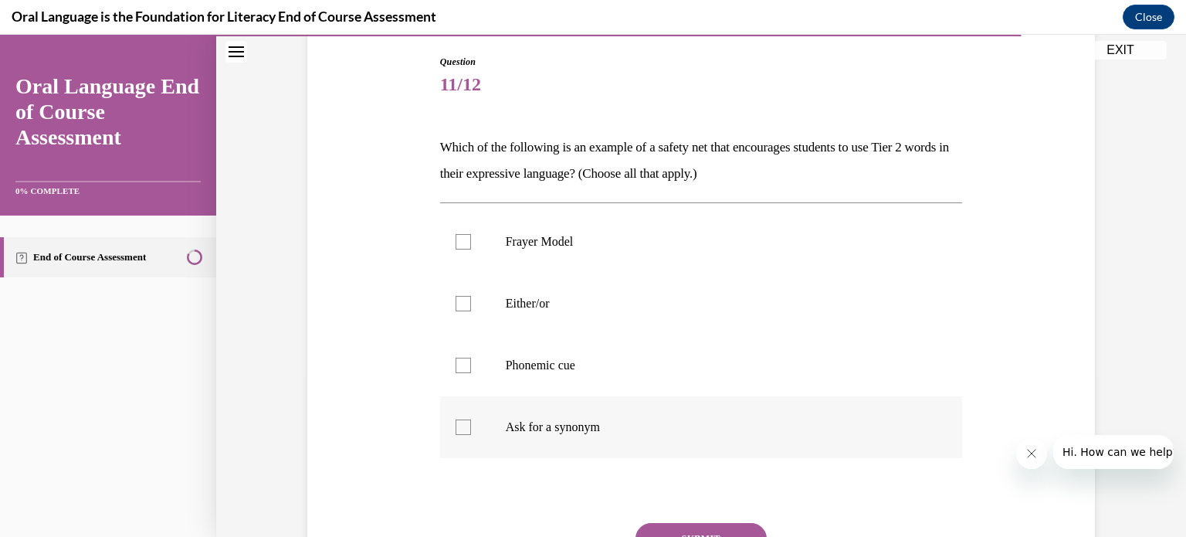
click at [457, 429] on div at bounding box center [463, 426] width 15 height 15
click at [457, 429] on input "Ask for a synonym" at bounding box center [463, 426] width 15 height 15
checkbox input "true"
click at [456, 246] on div at bounding box center [463, 241] width 15 height 15
click at [456, 246] on input "Frayer Model" at bounding box center [463, 241] width 15 height 15
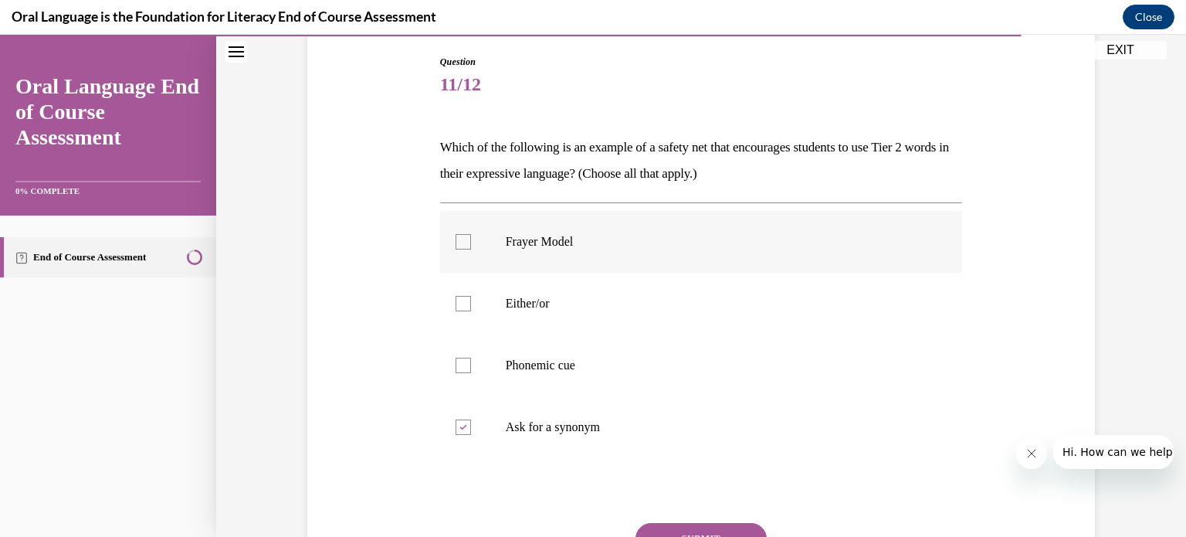
checkbox input "true"
click at [725, 526] on button "SUBMIT" at bounding box center [700, 538] width 131 height 31
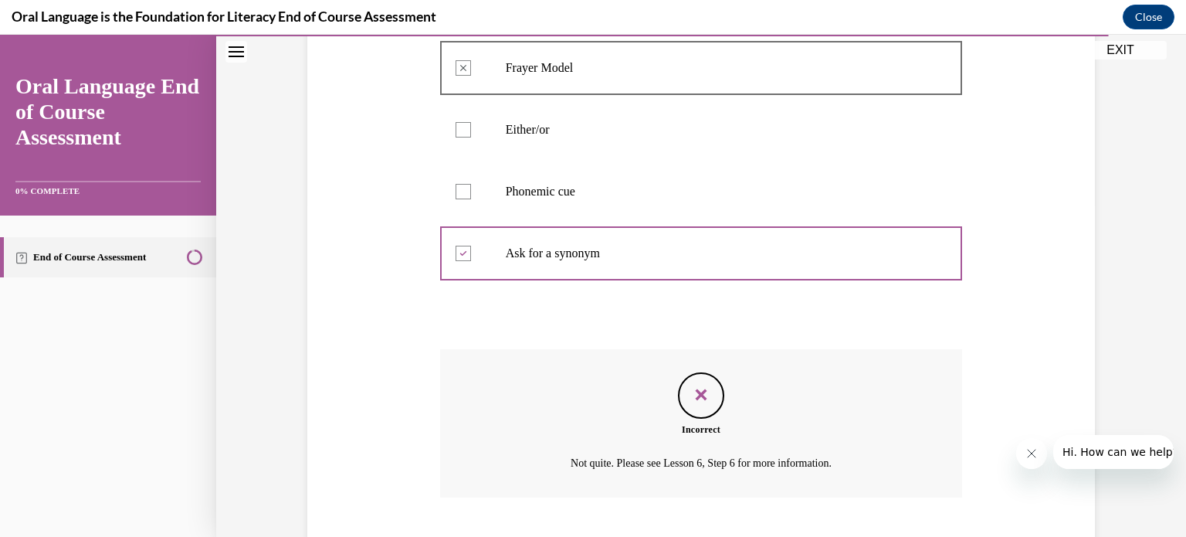
scroll to position [428, 0]
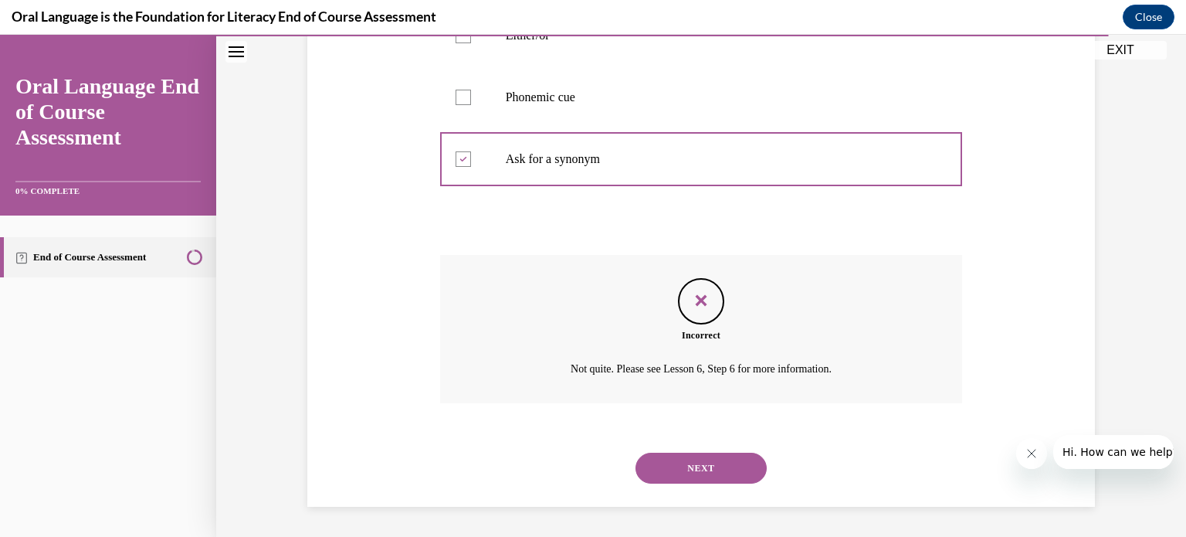
click at [673, 461] on button "NEXT" at bounding box center [700, 467] width 131 height 31
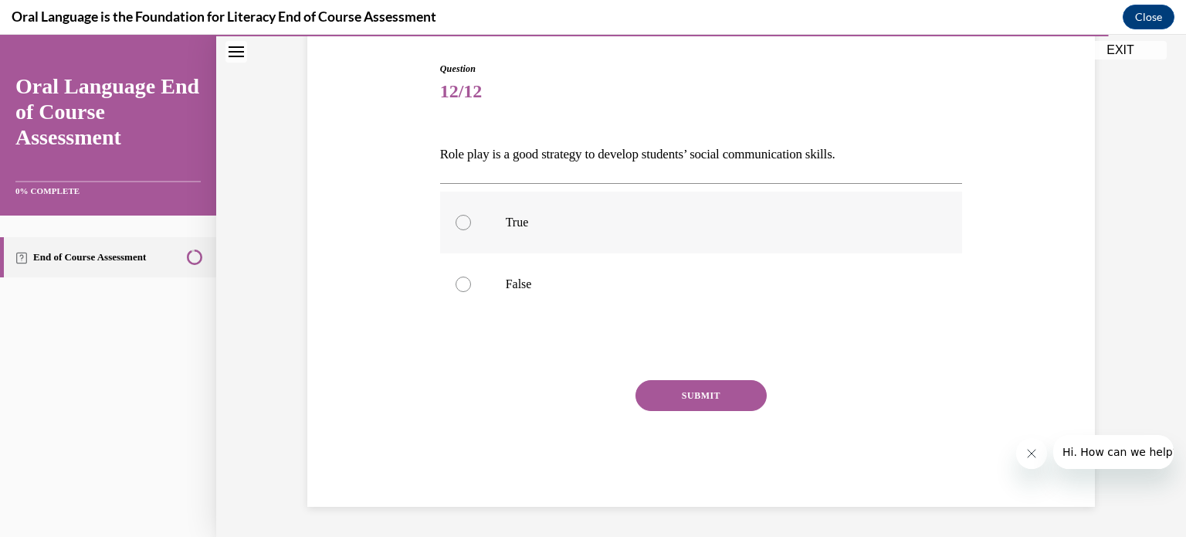
click at [459, 225] on div at bounding box center [463, 222] width 15 height 15
click at [459, 225] on input "True" at bounding box center [463, 222] width 15 height 15
radio input "true"
click at [698, 391] on button "SUBMIT" at bounding box center [700, 395] width 131 height 31
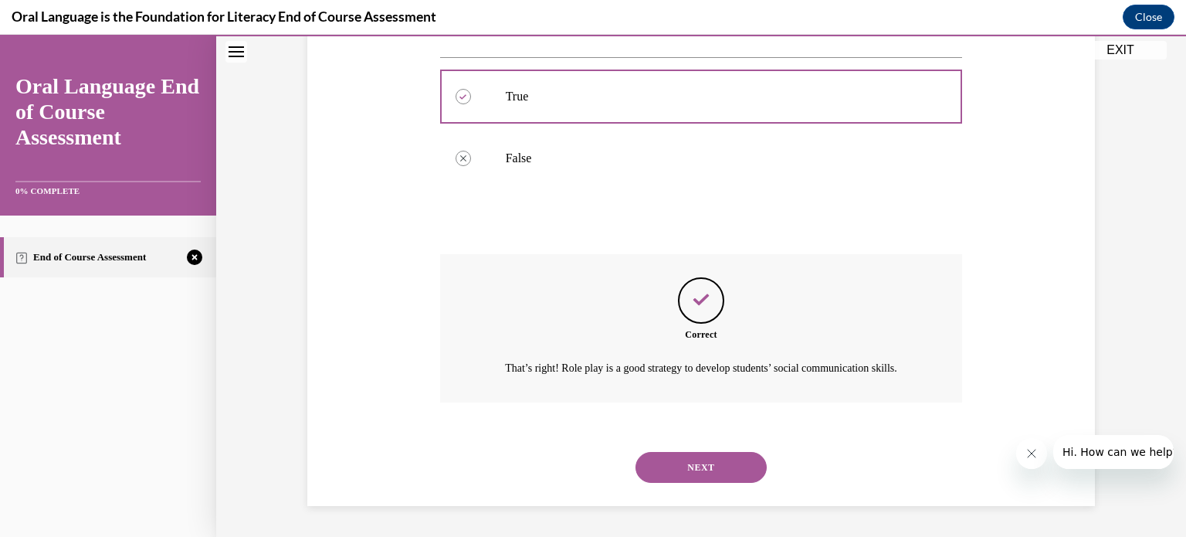
scroll to position [296, 0]
click at [673, 471] on button "NEXT" at bounding box center [700, 467] width 131 height 31
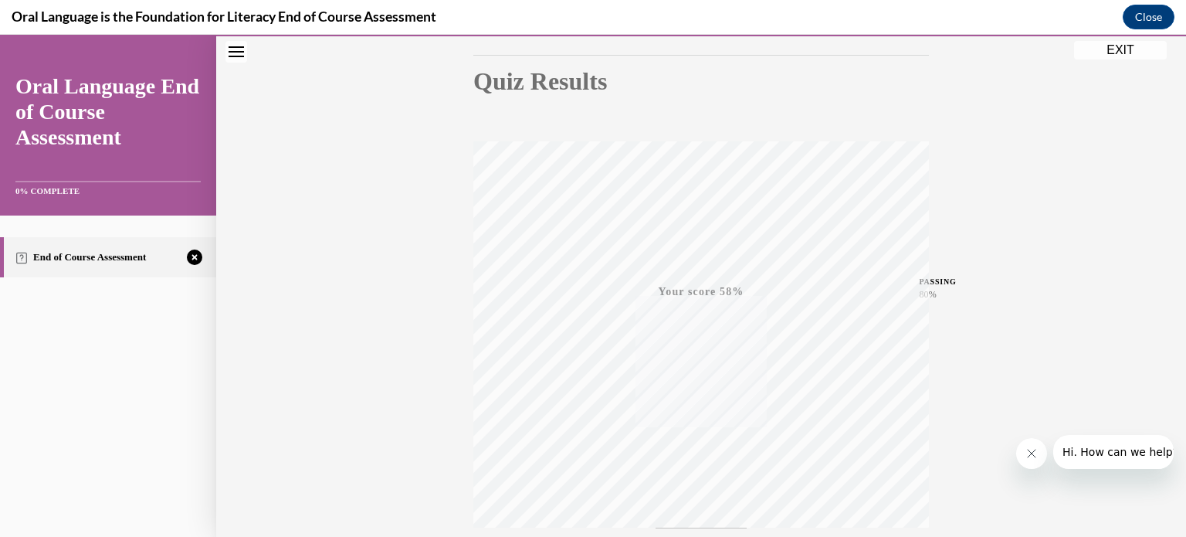
scroll to position [289, 0]
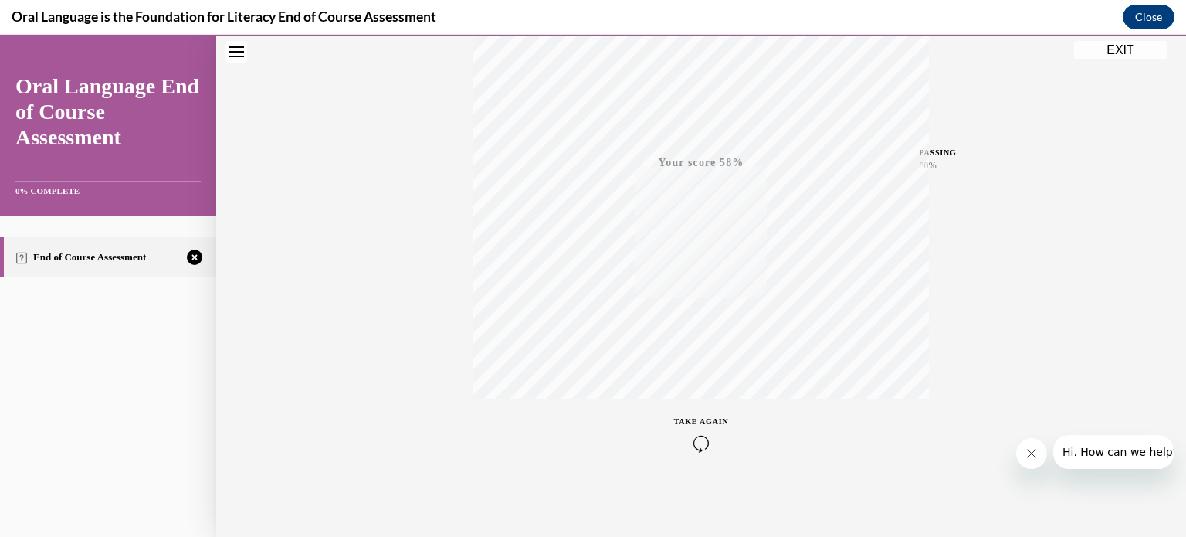
click at [692, 444] on icon "button" at bounding box center [701, 443] width 55 height 17
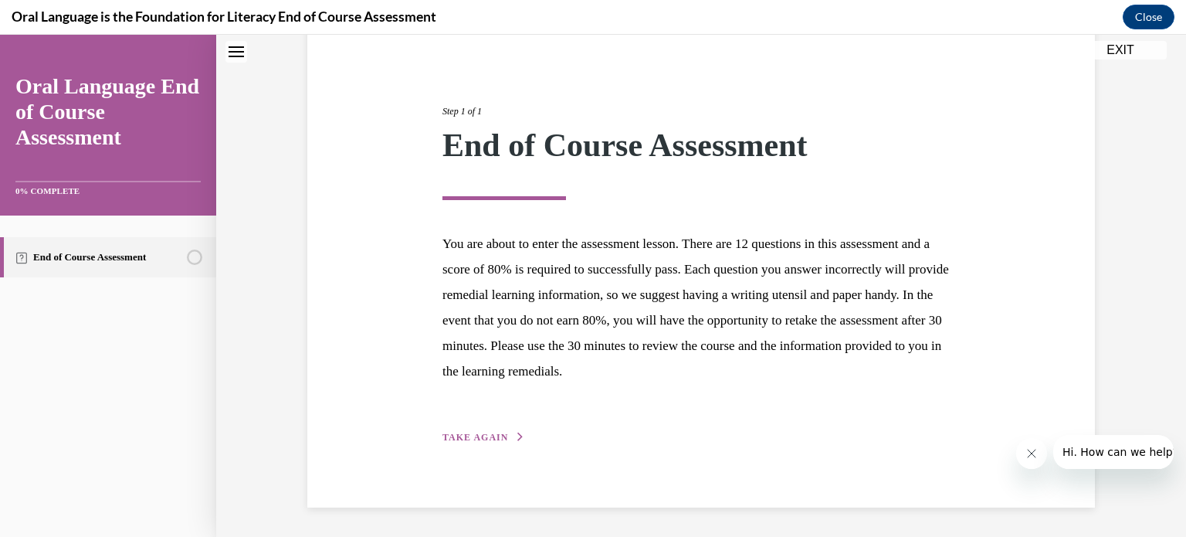
click at [452, 429] on div "Step 1 of 1 End of Course Assessment You are about to enter the assessment less…" at bounding box center [701, 257] width 540 height 377
click at [451, 436] on span "TAKE AGAIN" at bounding box center [475, 437] width 66 height 11
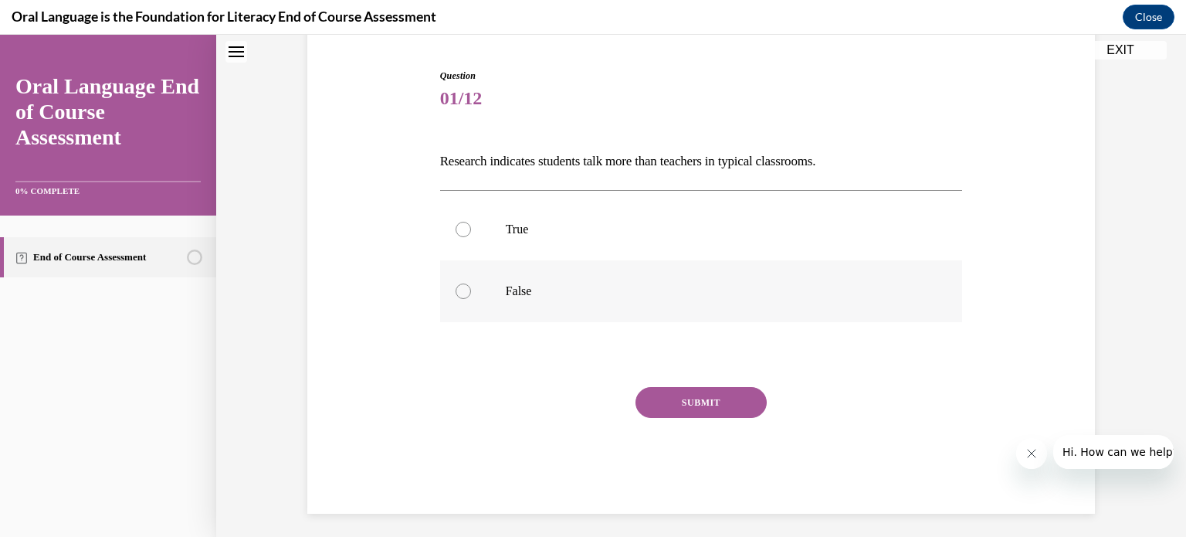
click at [457, 292] on div at bounding box center [463, 290] width 15 height 15
click at [457, 292] on input "False" at bounding box center [463, 290] width 15 height 15
radio input "true"
click at [667, 404] on button "SUBMIT" at bounding box center [700, 402] width 131 height 31
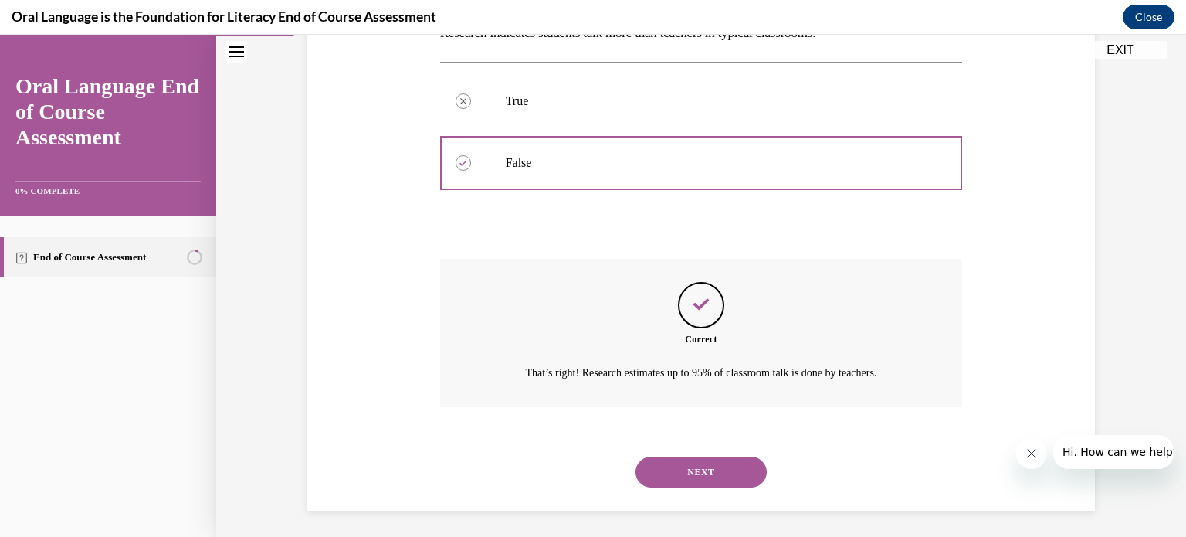
scroll to position [278, 0]
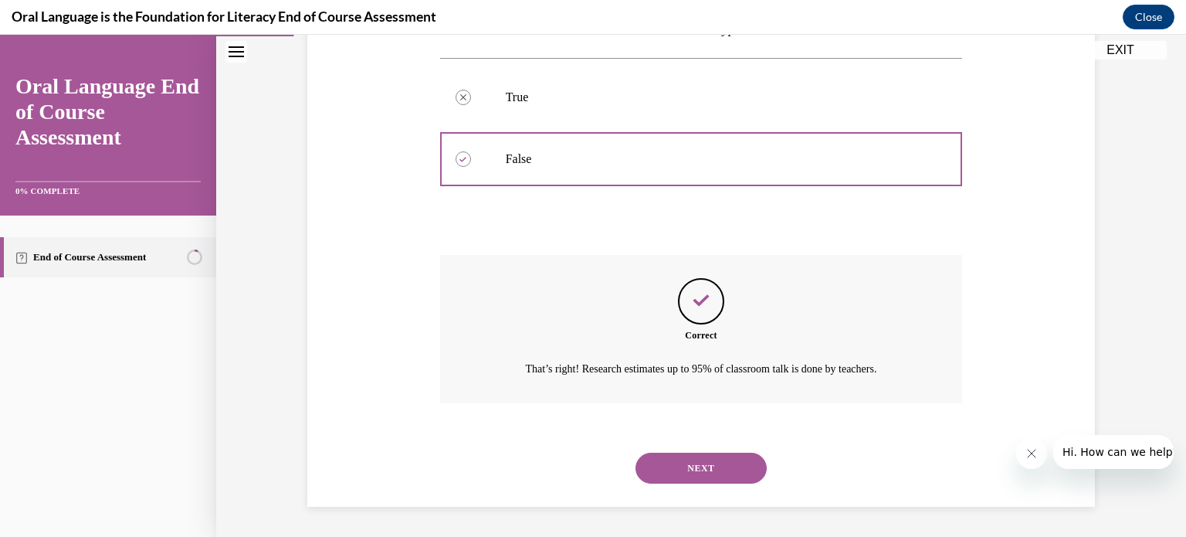
click at [690, 468] on button "NEXT" at bounding box center [700, 467] width 131 height 31
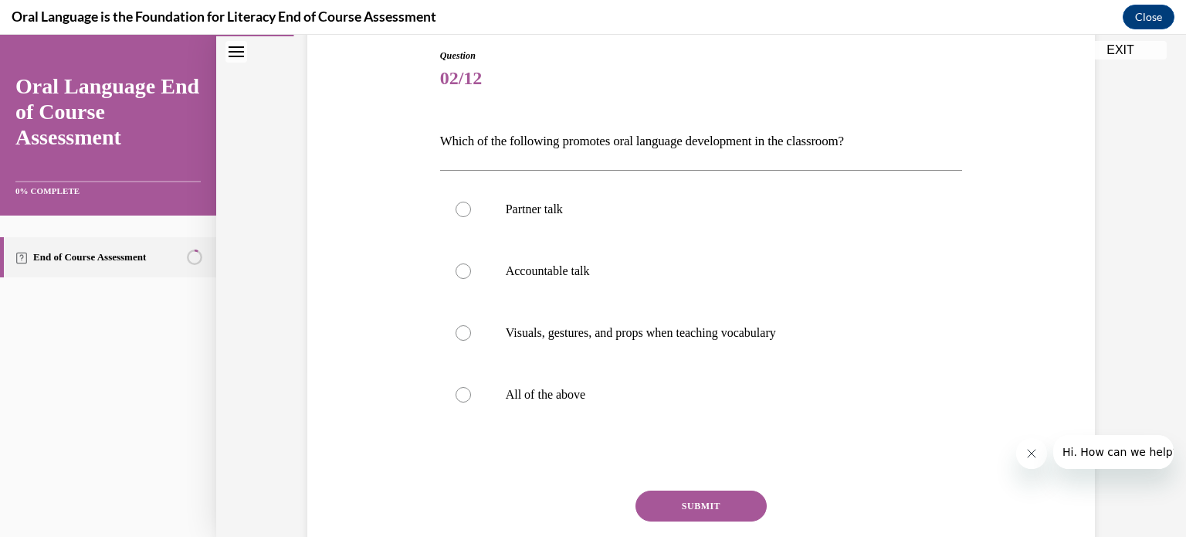
scroll to position [189, 0]
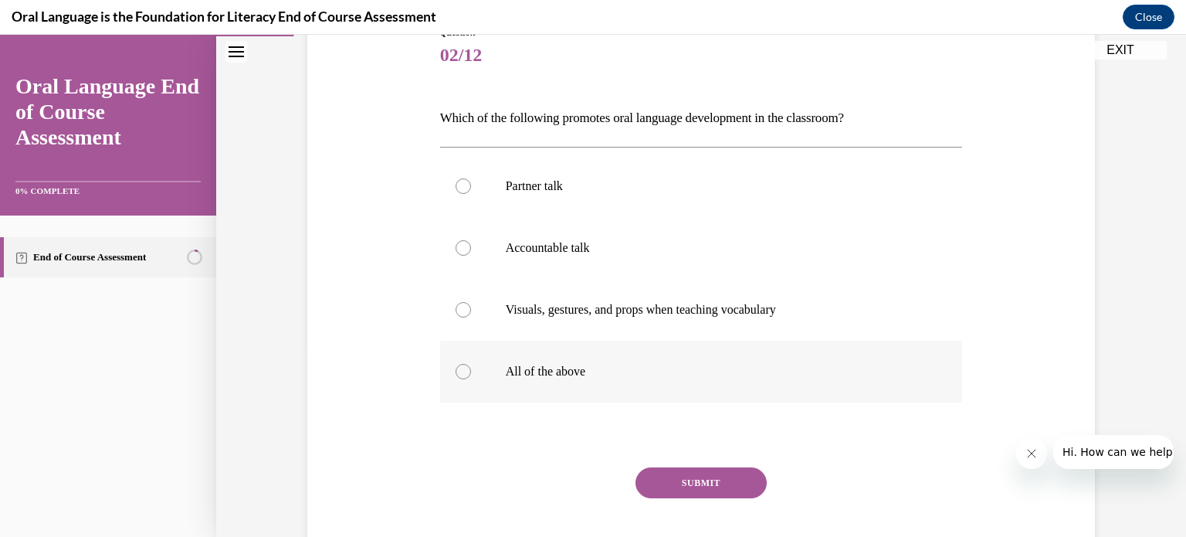
click at [457, 370] on div at bounding box center [463, 371] width 15 height 15
click at [457, 370] on input "All of the above" at bounding box center [463, 371] width 15 height 15
radio input "true"
click at [663, 483] on button "SUBMIT" at bounding box center [700, 482] width 131 height 31
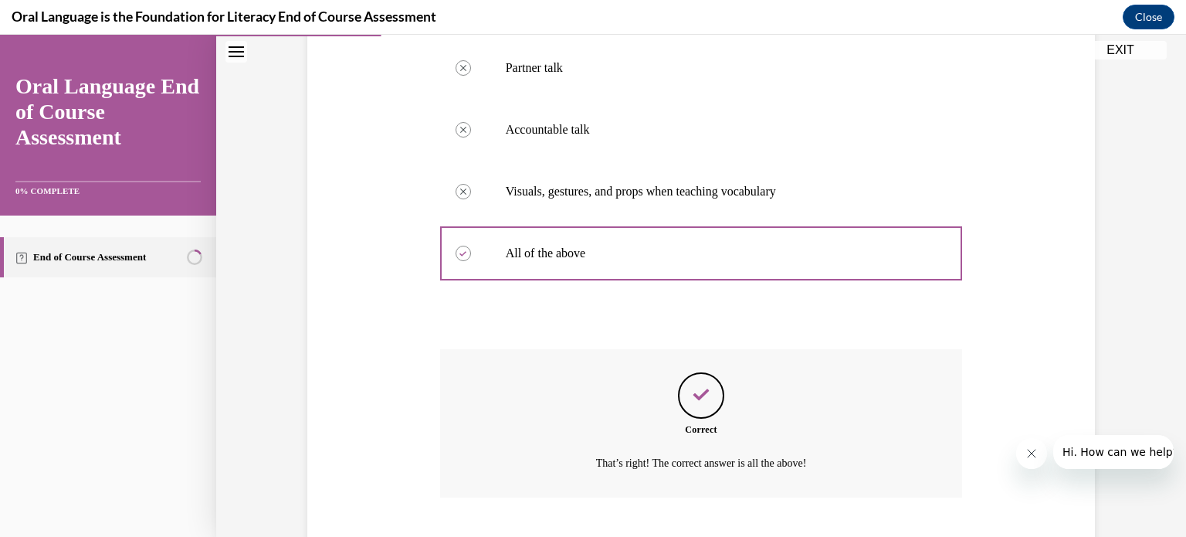
scroll to position [402, 0]
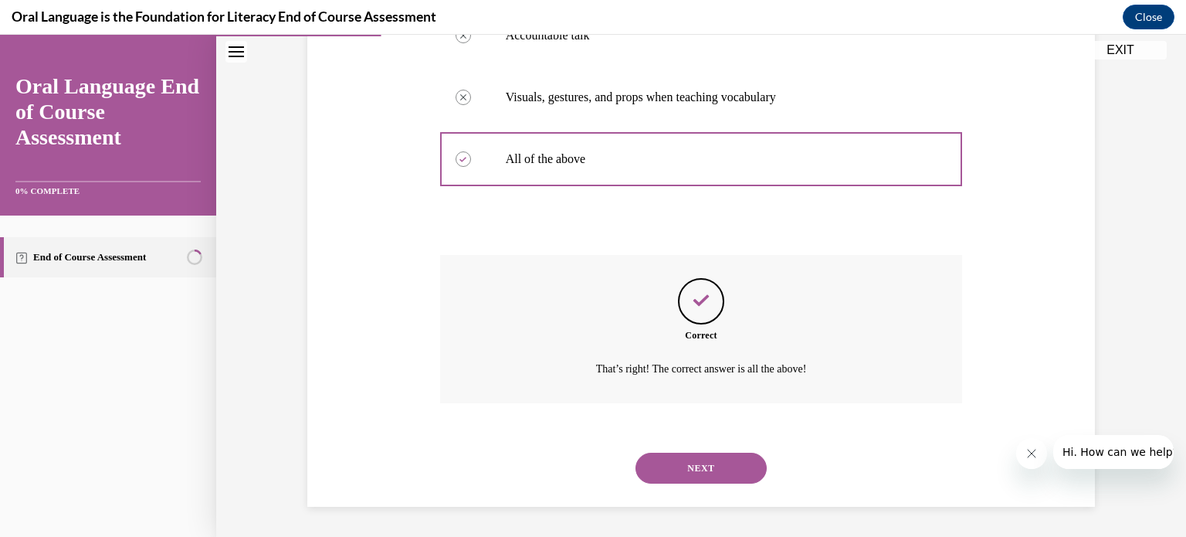
click at [663, 471] on button "NEXT" at bounding box center [700, 467] width 131 height 31
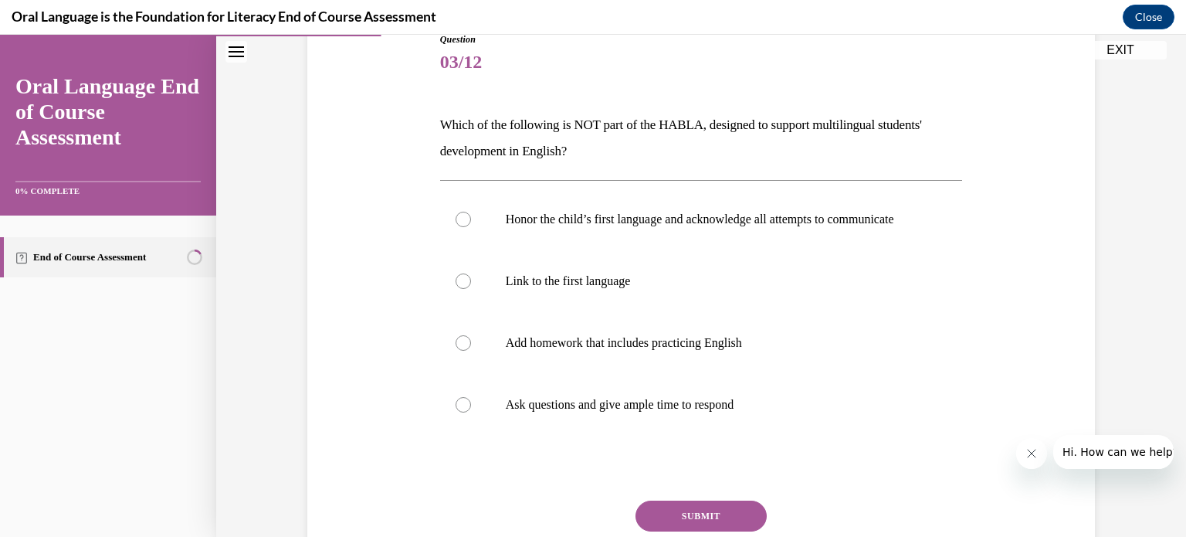
scroll to position [198, 0]
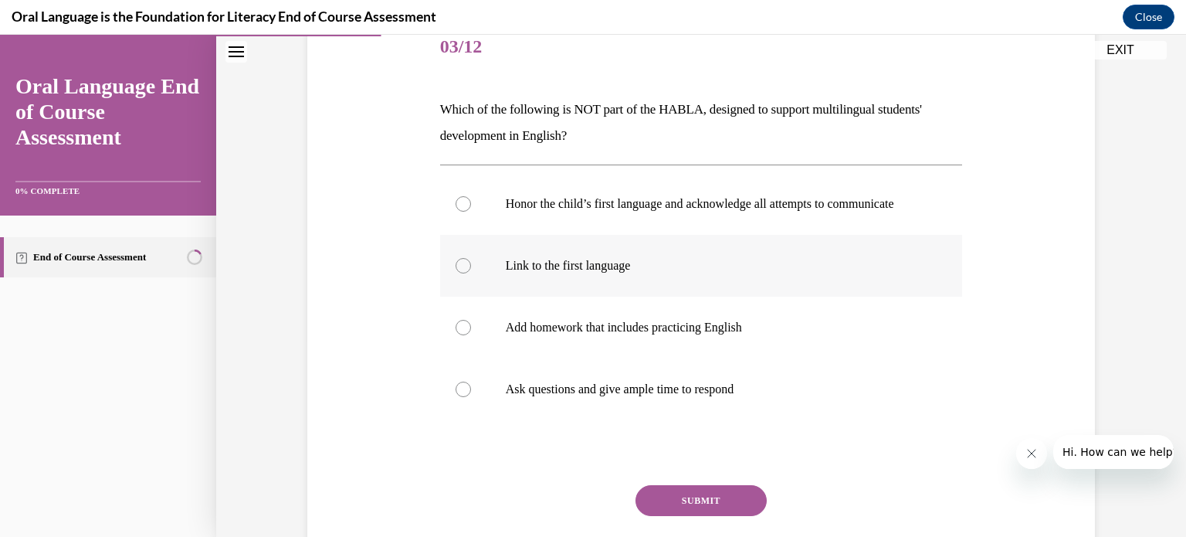
click at [457, 273] on div at bounding box center [463, 265] width 15 height 15
click at [457, 273] on input "Link to the first language" at bounding box center [463, 265] width 15 height 15
radio input "true"
click at [460, 335] on div at bounding box center [463, 327] width 15 height 15
click at [460, 335] on input "Add homework that includes practicing English" at bounding box center [463, 327] width 15 height 15
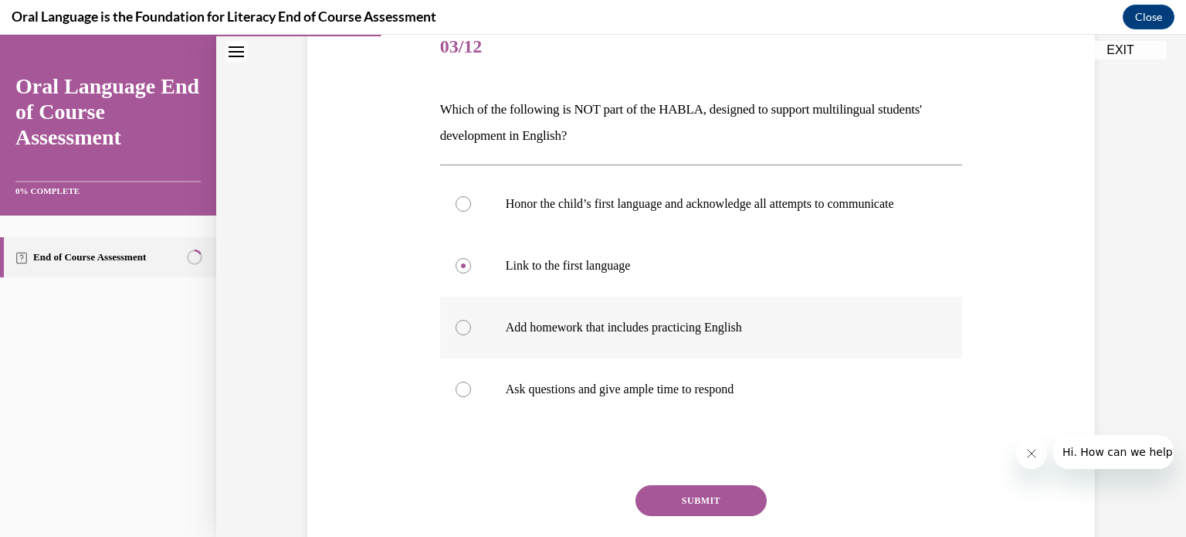
radio input "true"
click at [658, 515] on button "SUBMIT" at bounding box center [700, 500] width 131 height 31
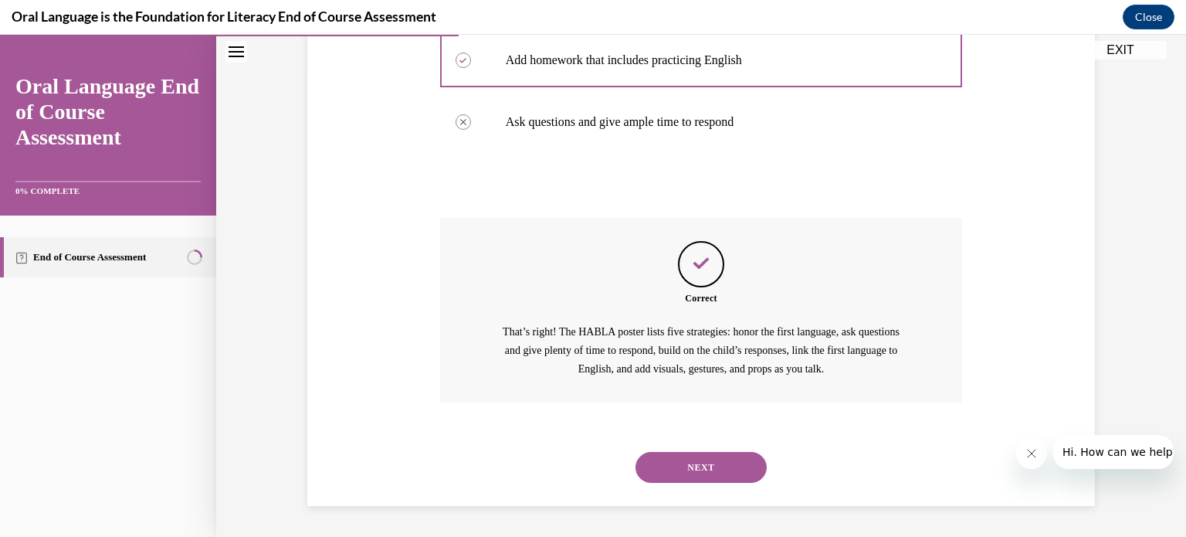
scroll to position [479, 0]
click at [705, 463] on button "NEXT" at bounding box center [700, 467] width 131 height 31
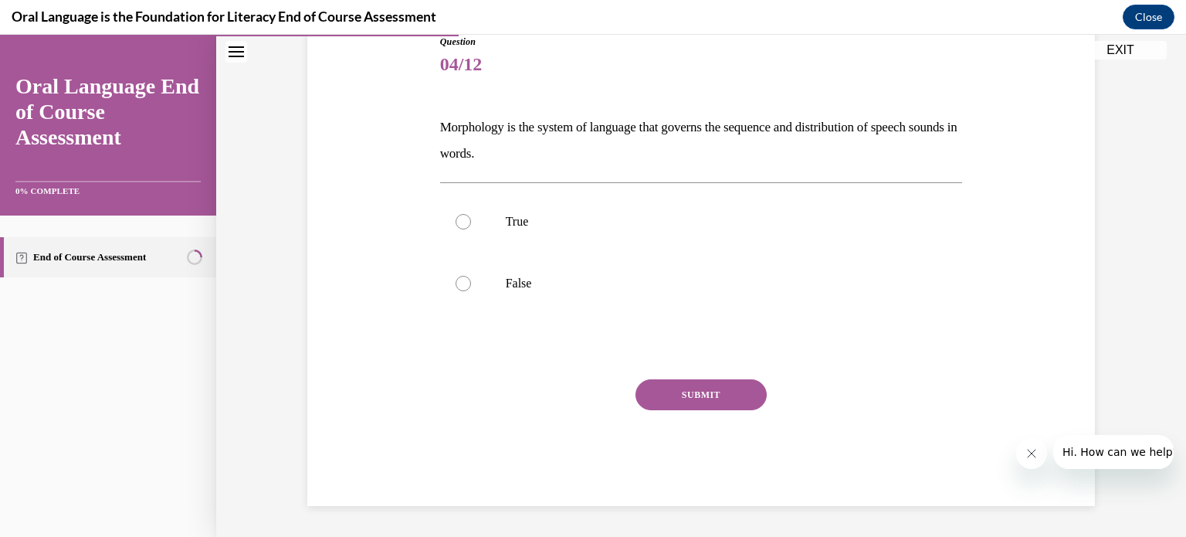
scroll to position [171, 0]
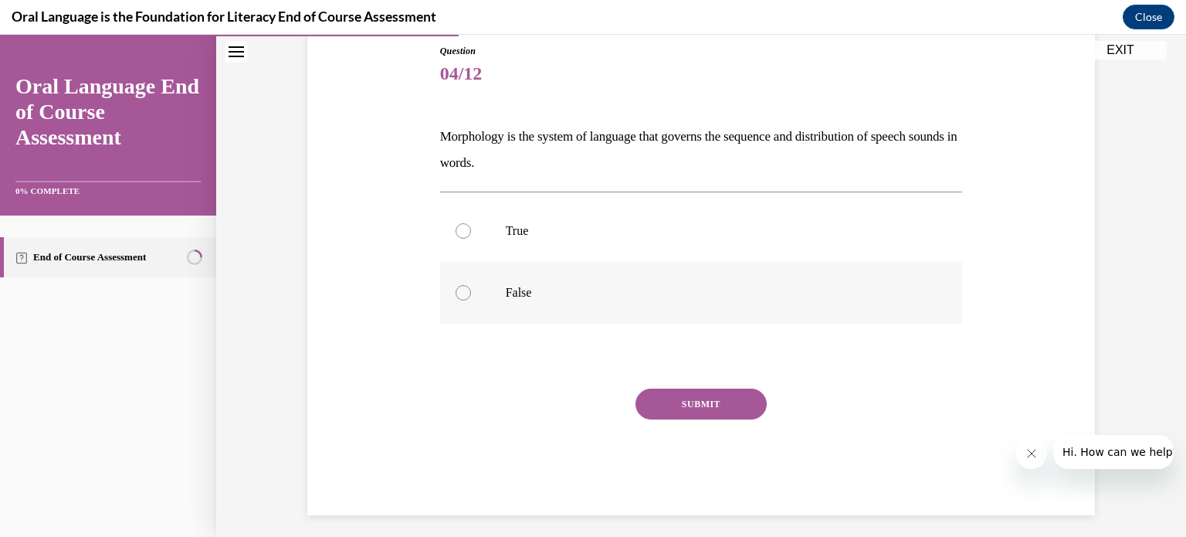
click at [461, 296] on div at bounding box center [463, 292] width 15 height 15
click at [461, 296] on input "False" at bounding box center [463, 292] width 15 height 15
radio input "true"
click at [681, 401] on button "SUBMIT" at bounding box center [700, 403] width 131 height 31
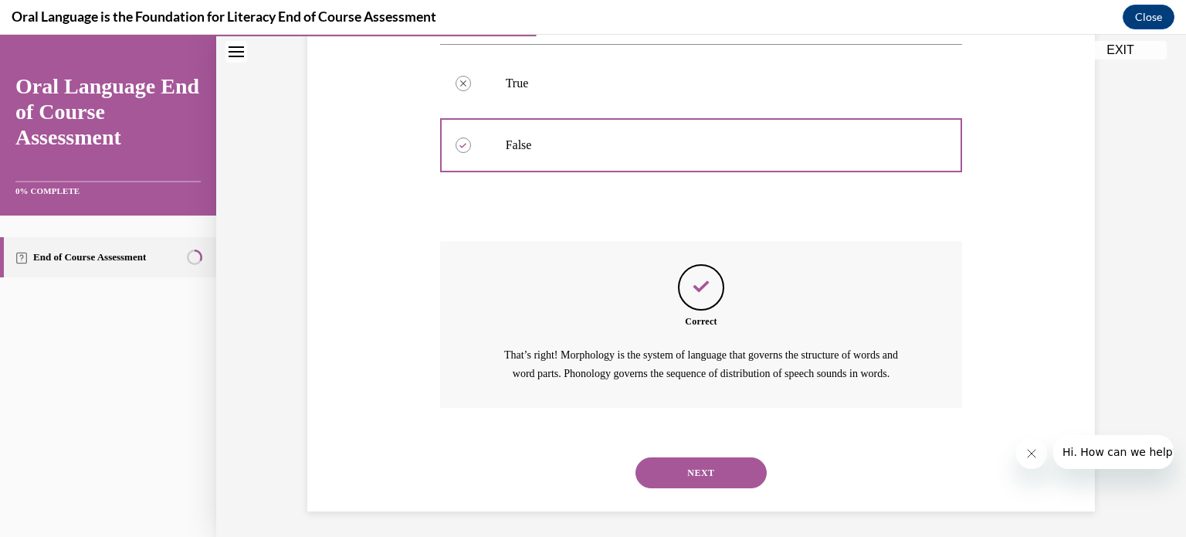
scroll to position [341, 0]
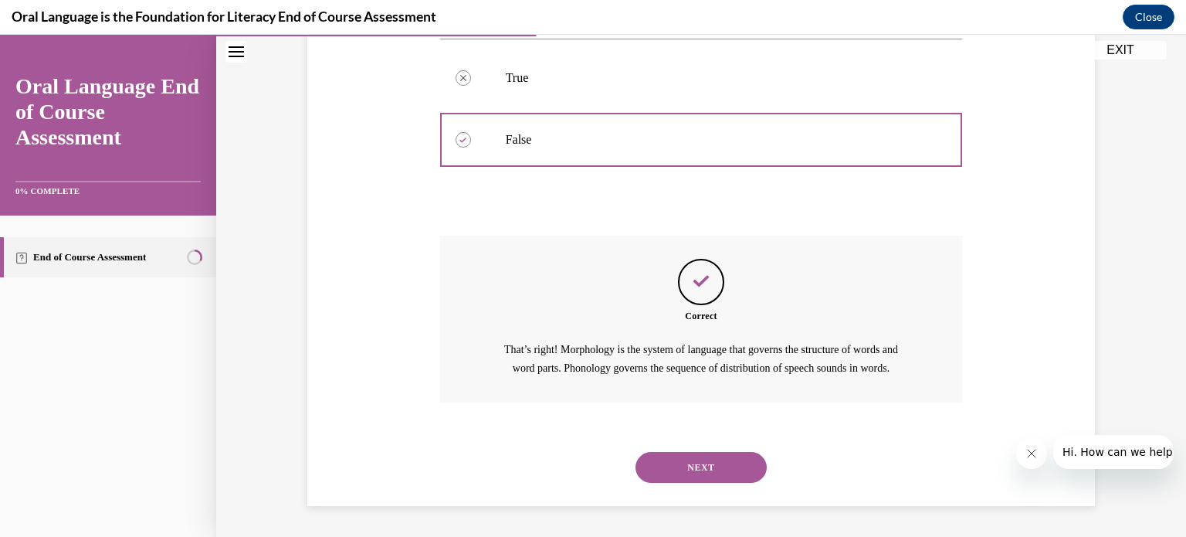
click at [690, 469] on button "NEXT" at bounding box center [700, 467] width 131 height 31
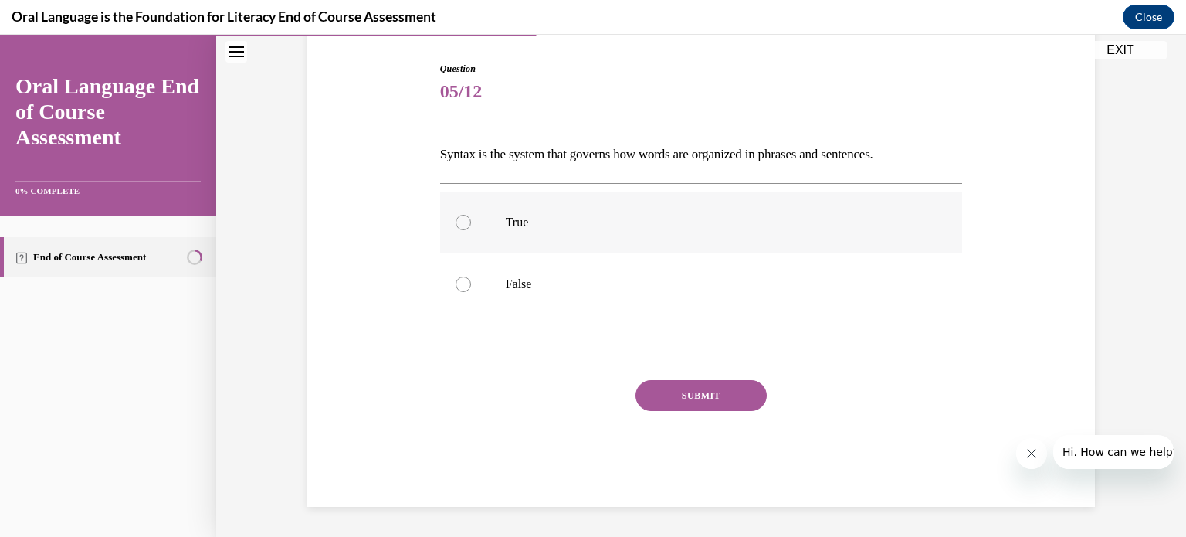
click at [456, 223] on div at bounding box center [463, 222] width 15 height 15
click at [456, 223] on input "True" at bounding box center [463, 222] width 15 height 15
radio input "true"
click at [655, 396] on button "SUBMIT" at bounding box center [700, 395] width 131 height 31
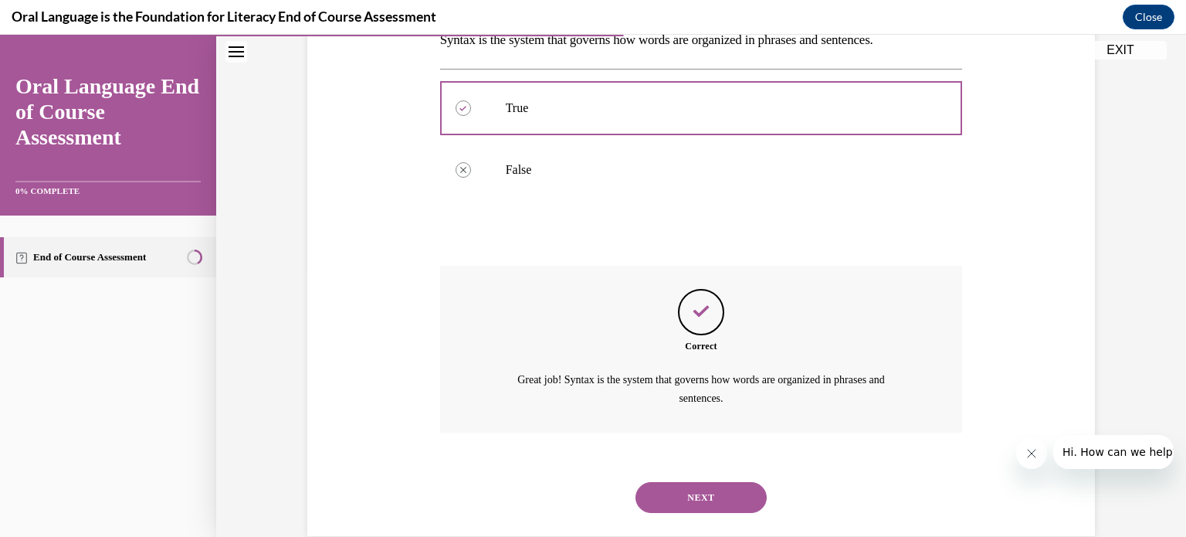
scroll to position [296, 0]
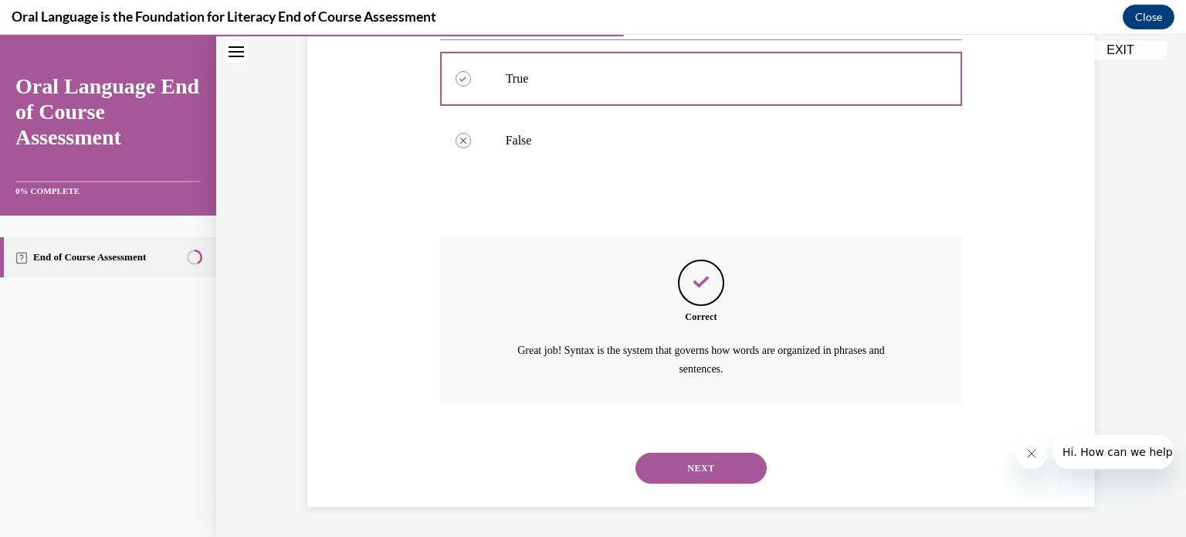
click at [678, 463] on button "NEXT" at bounding box center [700, 467] width 131 height 31
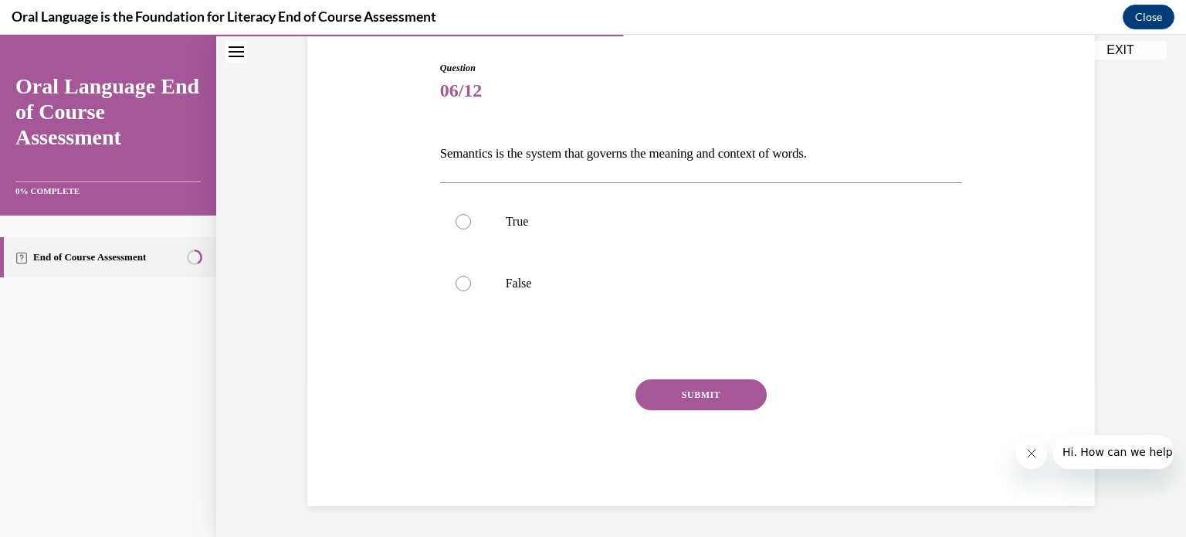
scroll to position [153, 0]
click at [456, 287] on div at bounding box center [463, 283] width 15 height 15
click at [456, 287] on input "False" at bounding box center [463, 283] width 15 height 15
radio input "true"
click at [456, 221] on div at bounding box center [463, 222] width 15 height 15
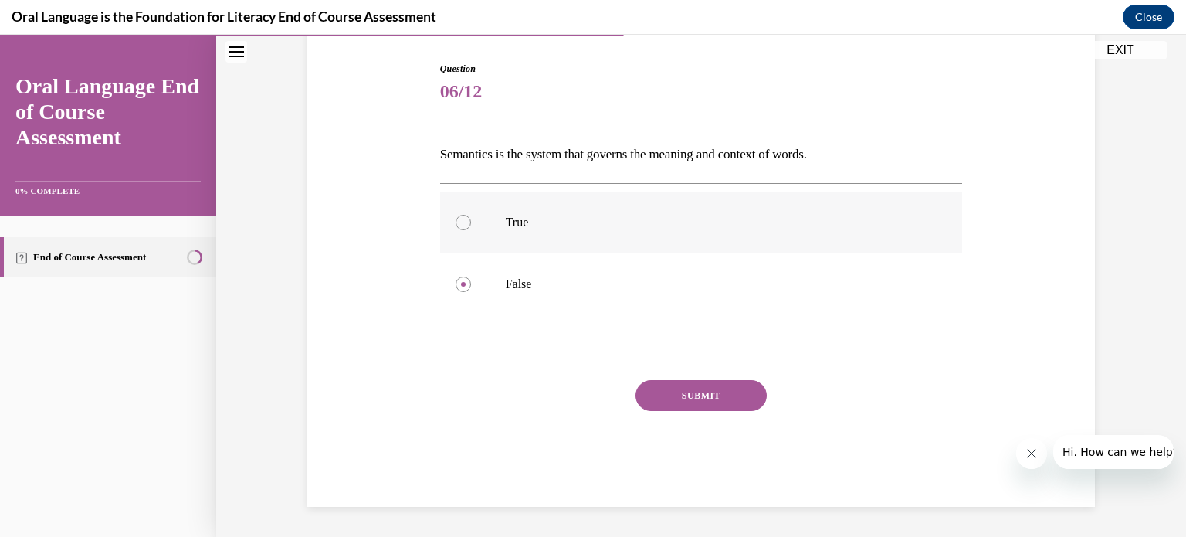
click at [456, 221] on input "True" at bounding box center [463, 222] width 15 height 15
radio input "true"
click at [665, 391] on button "SUBMIT" at bounding box center [700, 395] width 131 height 31
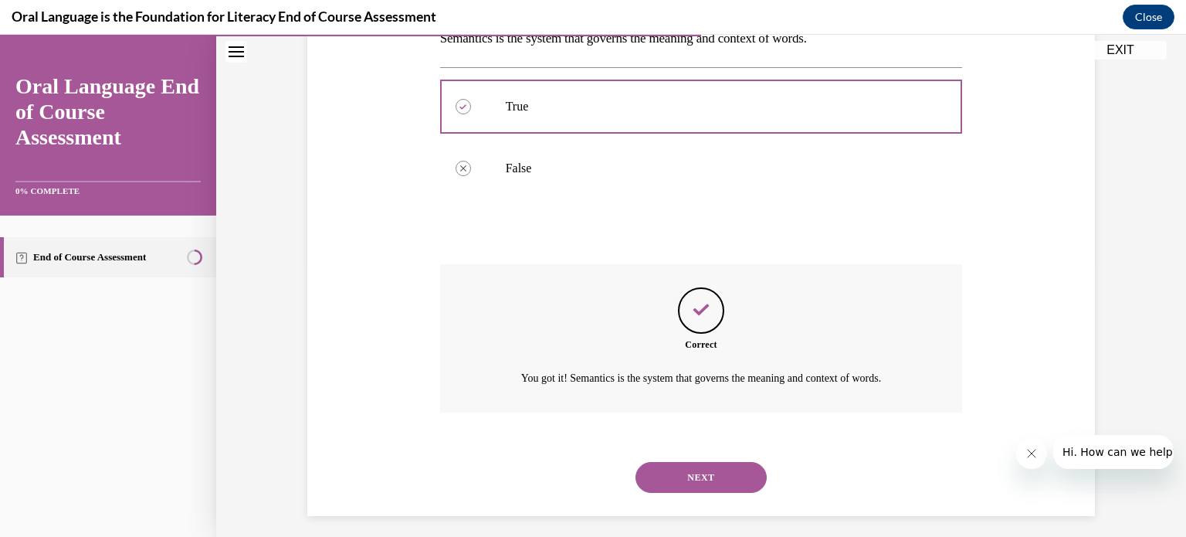
scroll to position [278, 0]
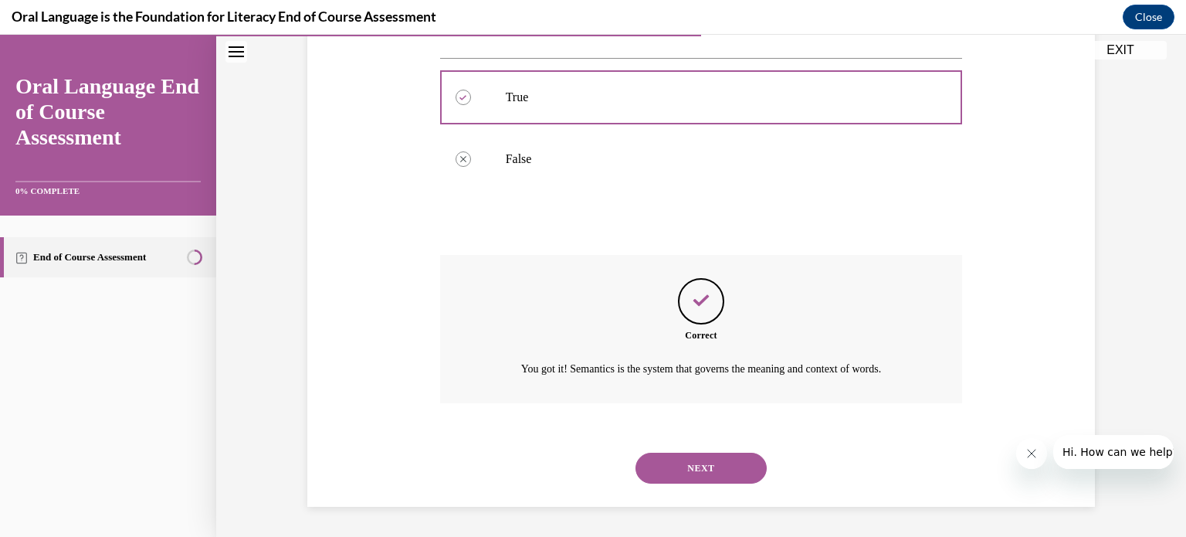
click at [697, 469] on button "NEXT" at bounding box center [700, 467] width 131 height 31
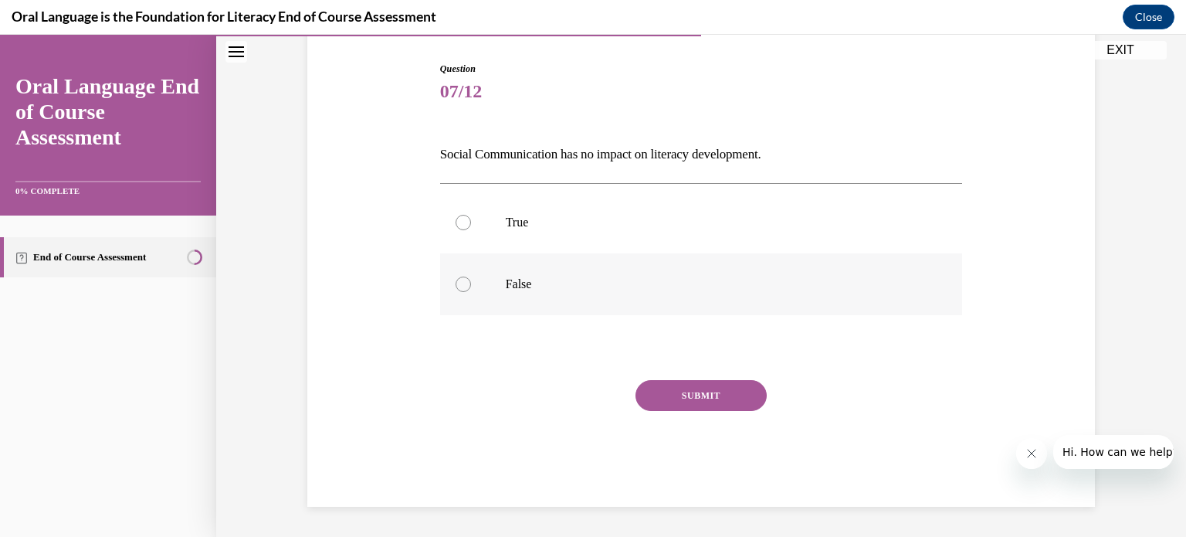
click at [458, 280] on div at bounding box center [463, 283] width 15 height 15
click at [458, 280] on input "False" at bounding box center [463, 283] width 15 height 15
radio input "true"
click at [685, 392] on button "SUBMIT" at bounding box center [700, 395] width 131 height 31
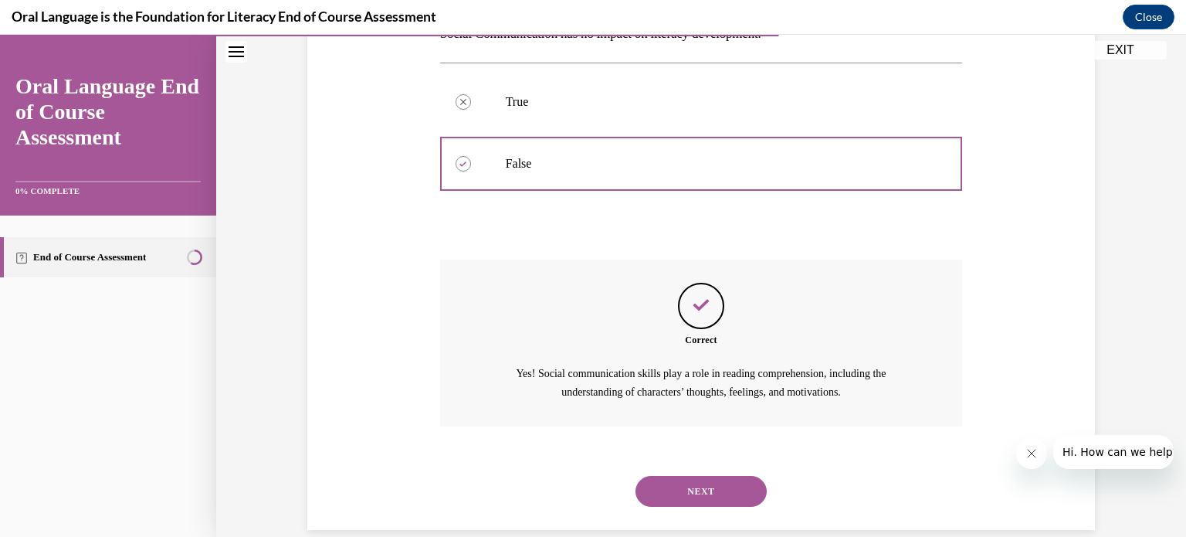
scroll to position [296, 0]
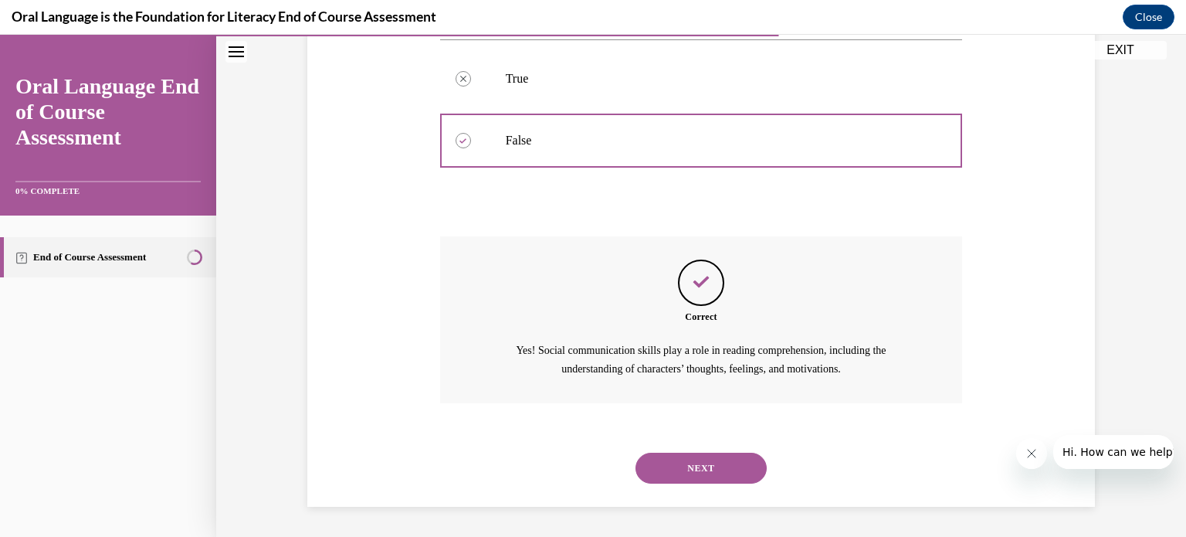
click at [692, 463] on button "NEXT" at bounding box center [700, 467] width 131 height 31
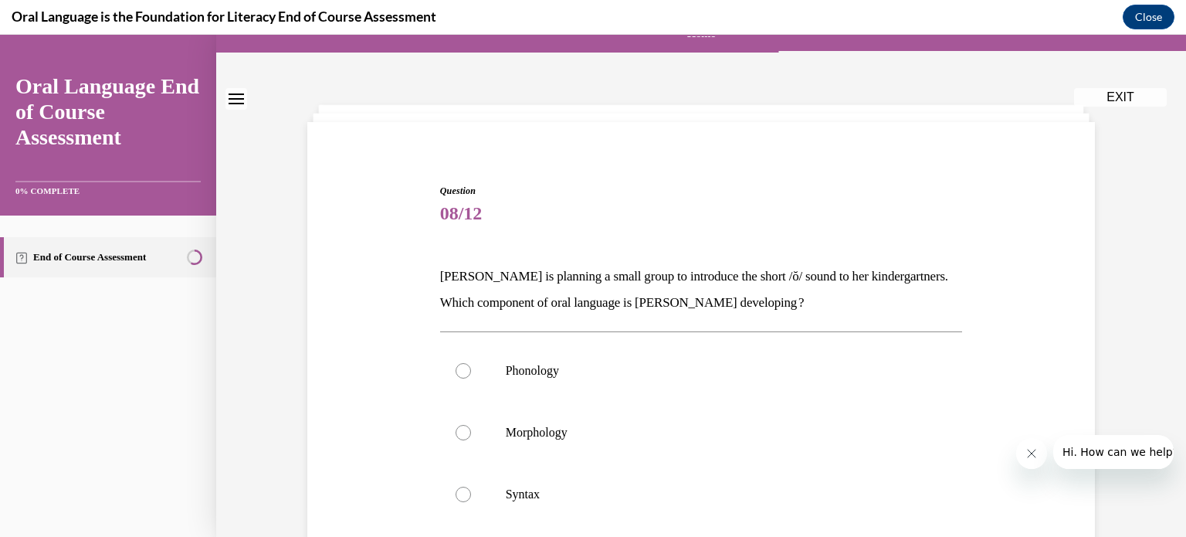
scroll to position [149, 0]
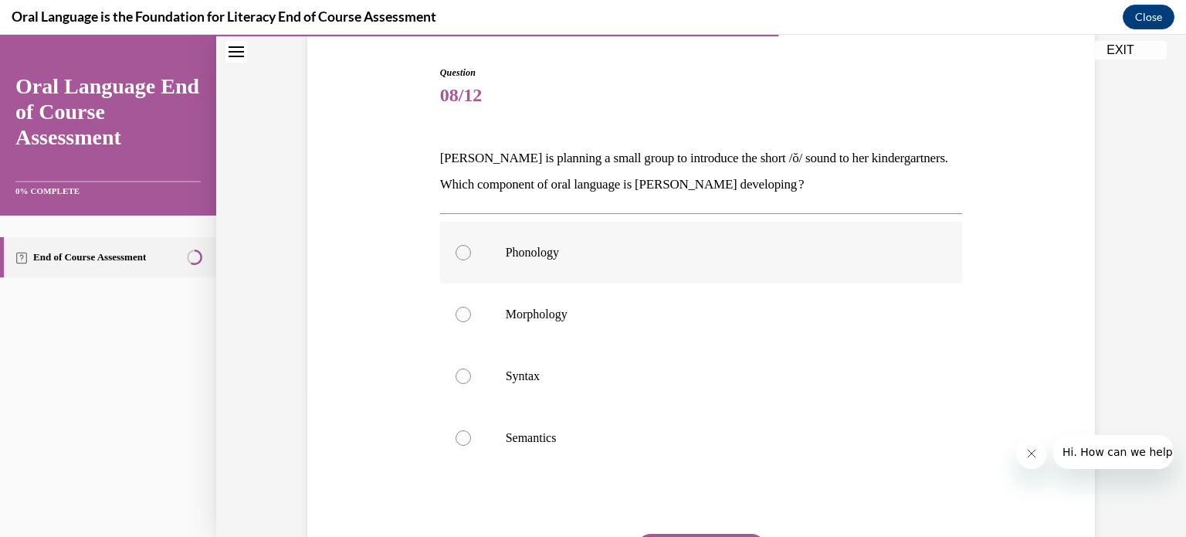
click at [457, 252] on div at bounding box center [463, 252] width 15 height 15
click at [457, 252] on input "Phonology" at bounding box center [463, 252] width 15 height 15
radio input "true"
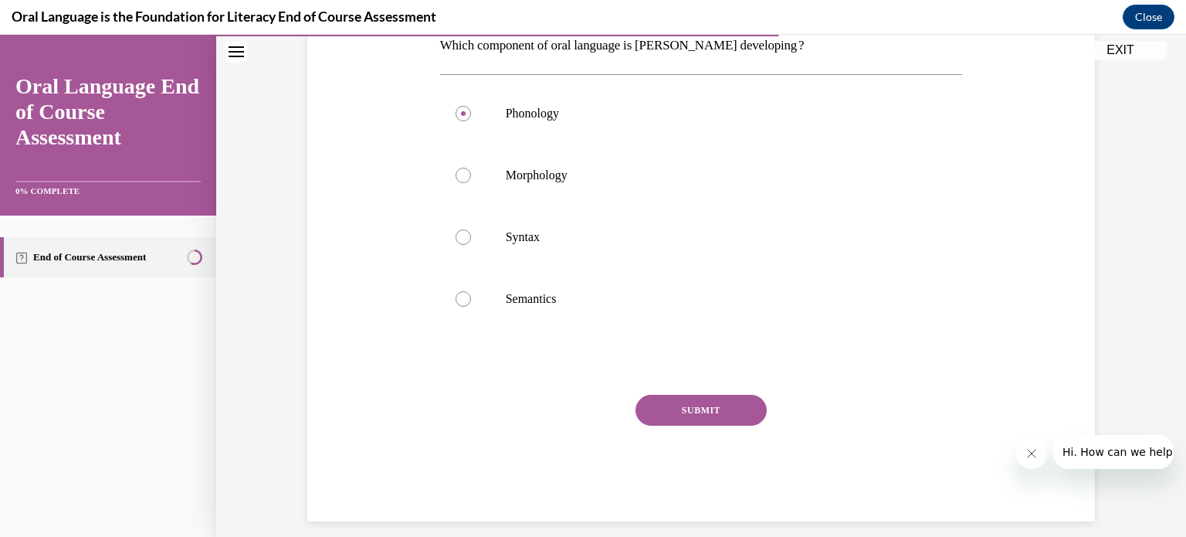
scroll to position [298, 0]
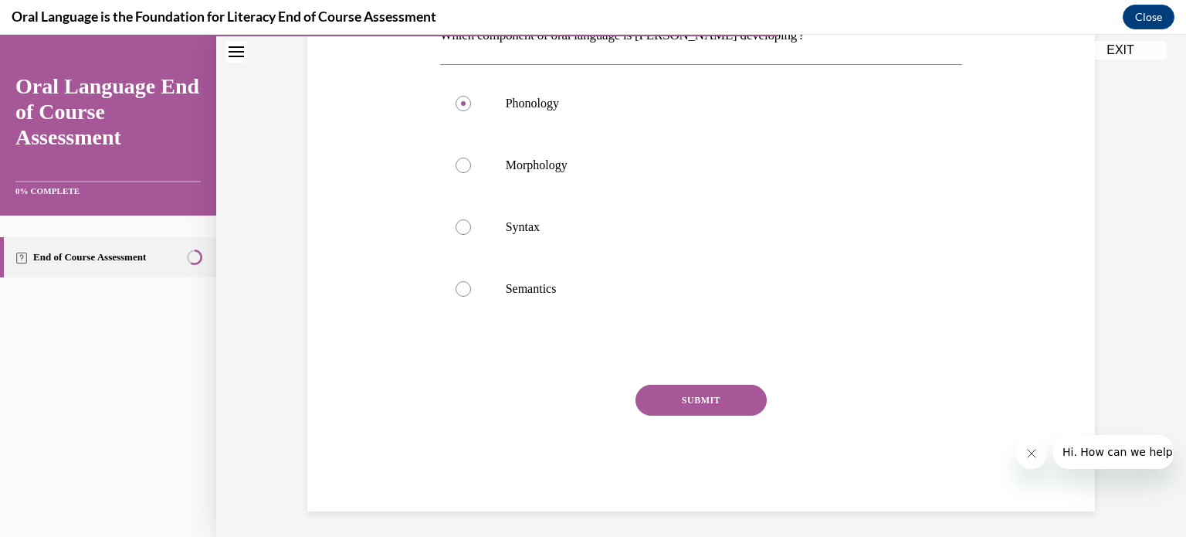
click at [713, 404] on button "SUBMIT" at bounding box center [700, 400] width 131 height 31
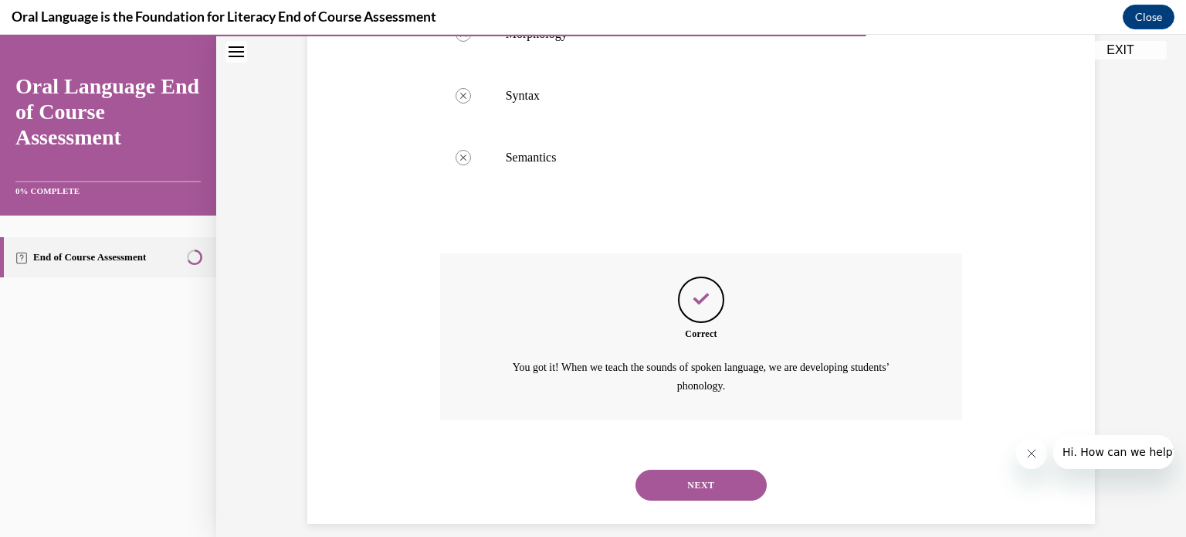
scroll to position [446, 0]
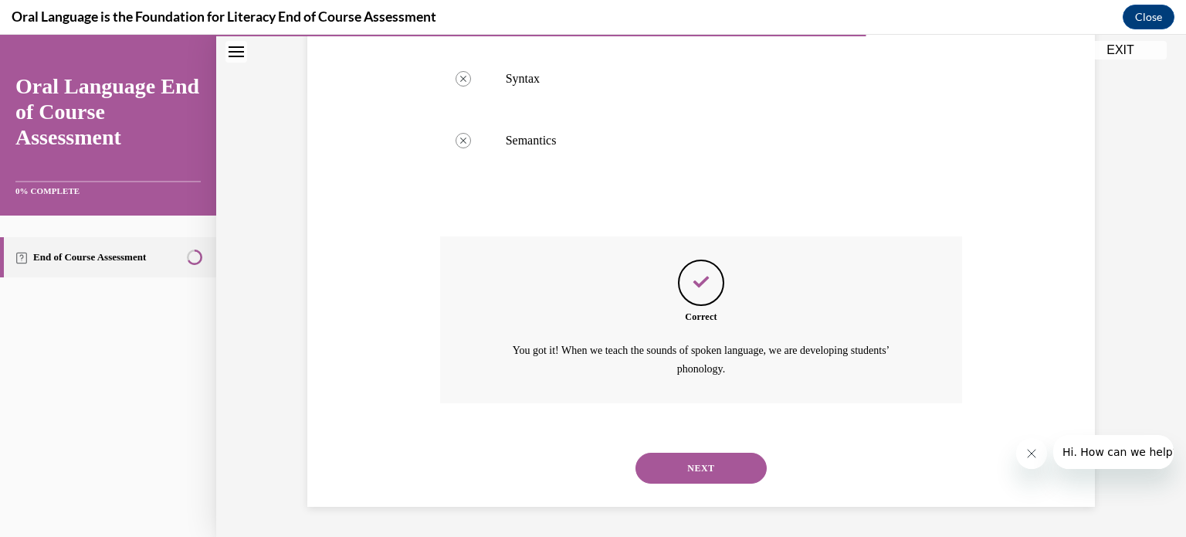
click at [710, 464] on button "NEXT" at bounding box center [700, 467] width 131 height 31
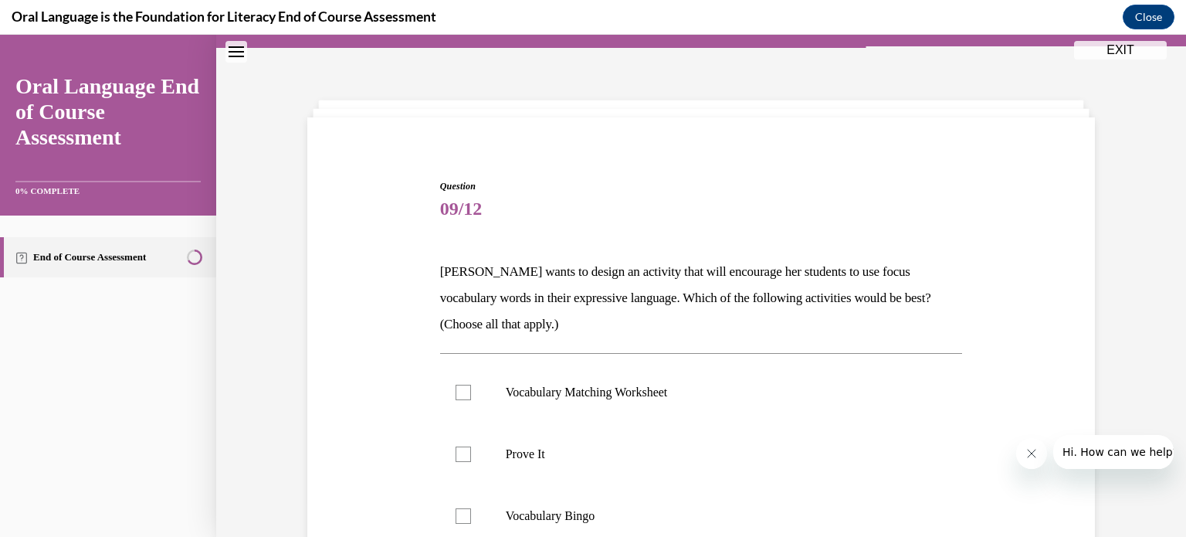
scroll to position [180, 0]
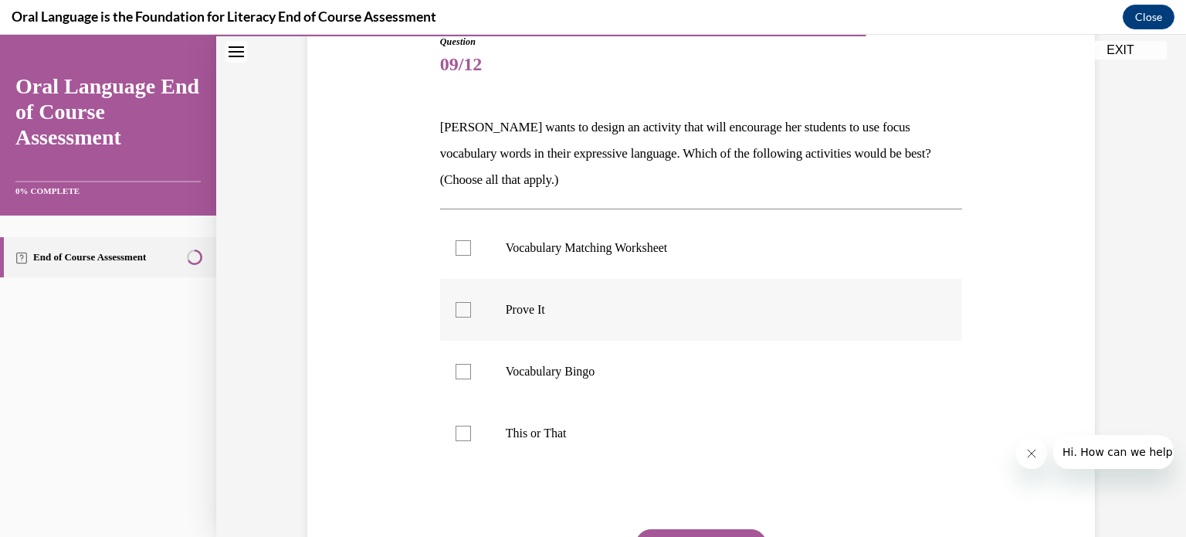
click at [457, 313] on div at bounding box center [463, 309] width 15 height 15
click at [457, 313] on input "Prove It" at bounding box center [463, 309] width 15 height 15
checkbox input "true"
click at [463, 370] on div at bounding box center [463, 371] width 15 height 15
click at [463, 370] on input "Vocabulary Bingo" at bounding box center [463, 371] width 15 height 15
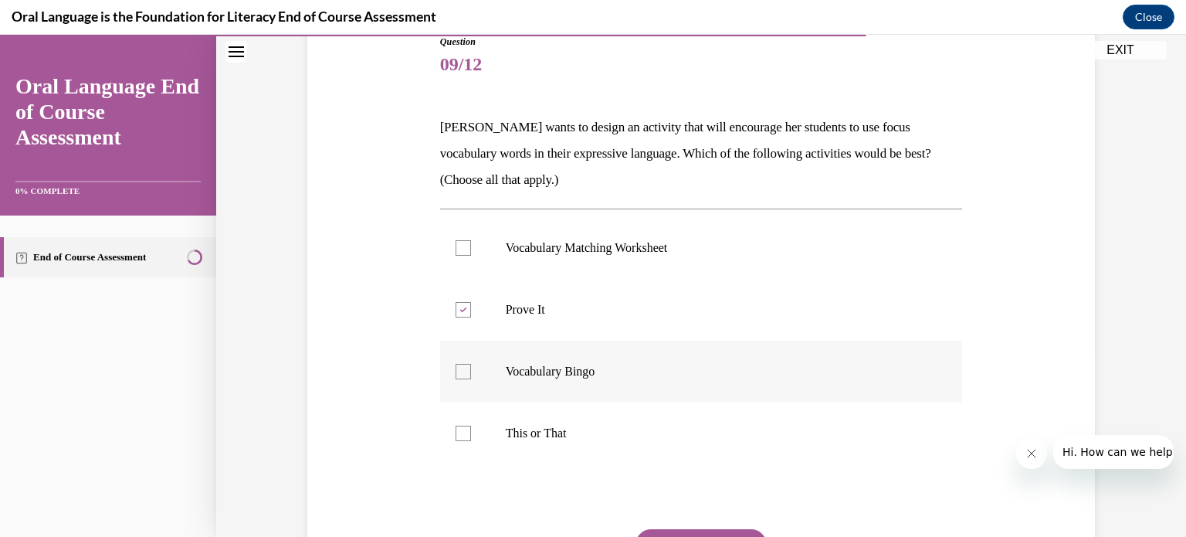
checkbox input "true"
click at [456, 438] on div at bounding box center [463, 432] width 15 height 15
click at [456, 438] on input "This or That" at bounding box center [463, 432] width 15 height 15
checkbox input "true"
click at [696, 529] on button "SUBMIT" at bounding box center [700, 544] width 131 height 31
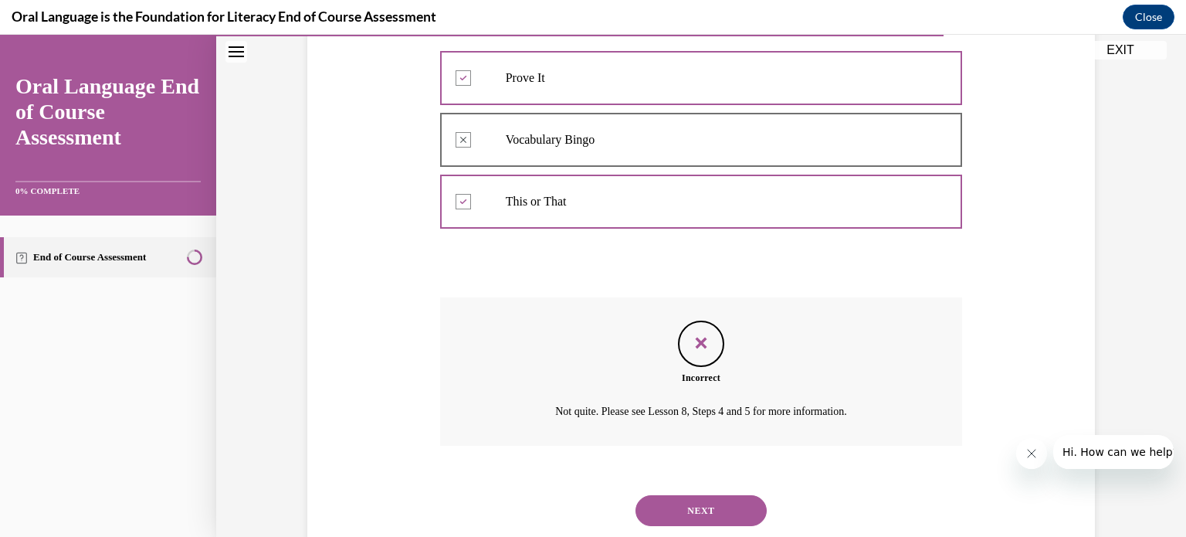
scroll to position [454, 0]
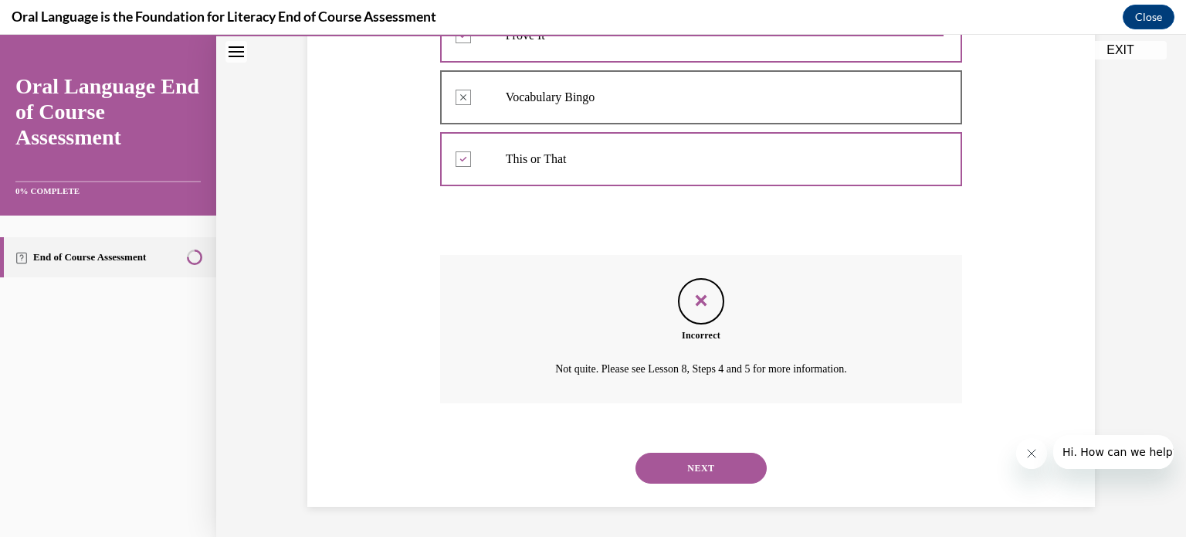
click at [721, 466] on button "NEXT" at bounding box center [700, 467] width 131 height 31
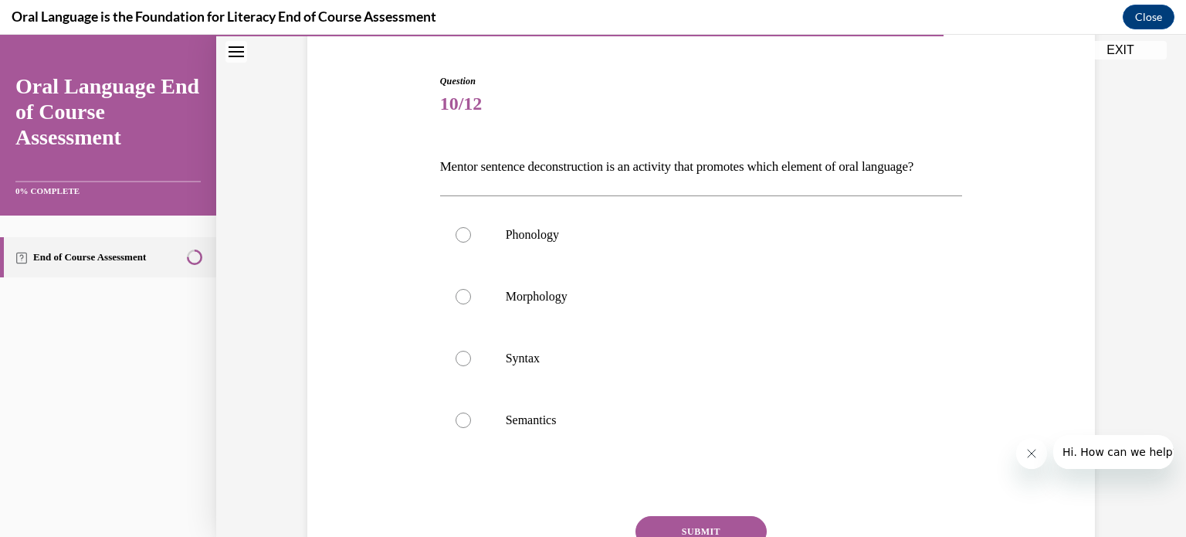
scroll to position [149, 0]
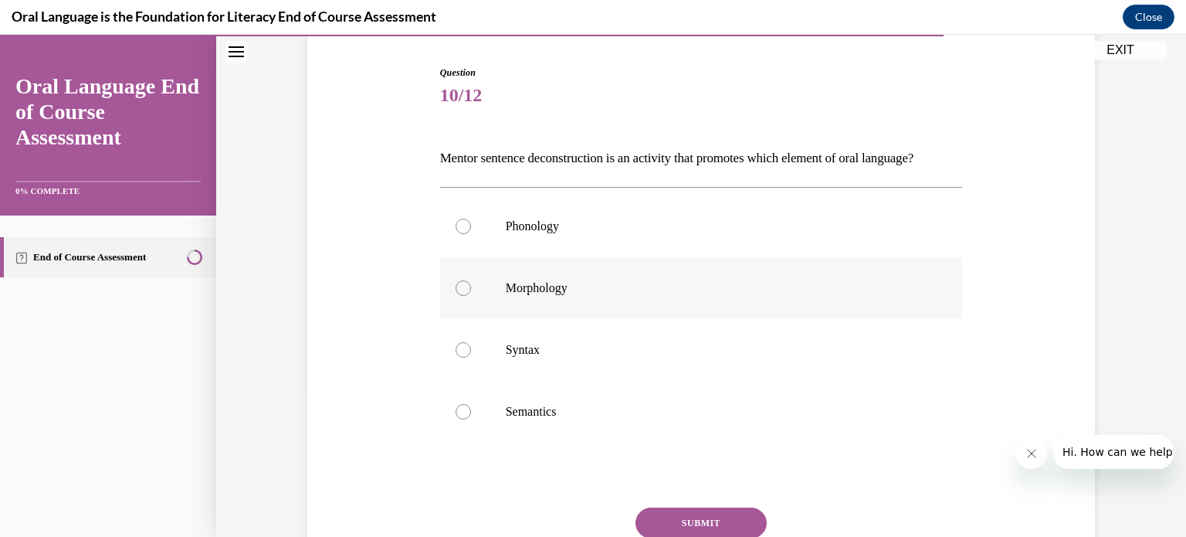
click at [457, 296] on div at bounding box center [463, 287] width 15 height 15
click at [457, 296] on input "Morphology" at bounding box center [463, 287] width 15 height 15
radio input "true"
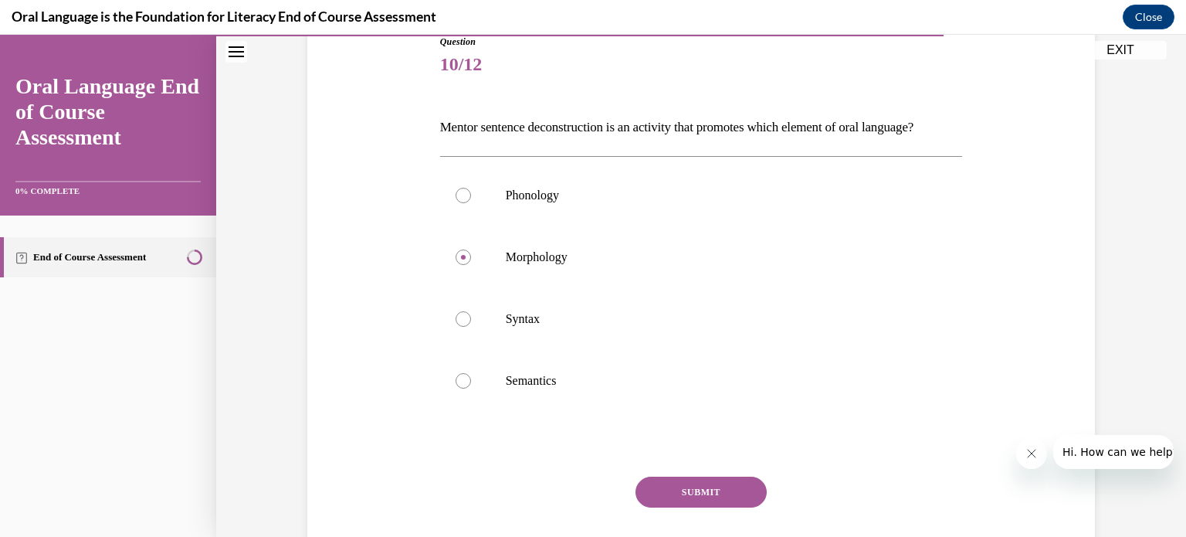
scroll to position [210, 0]
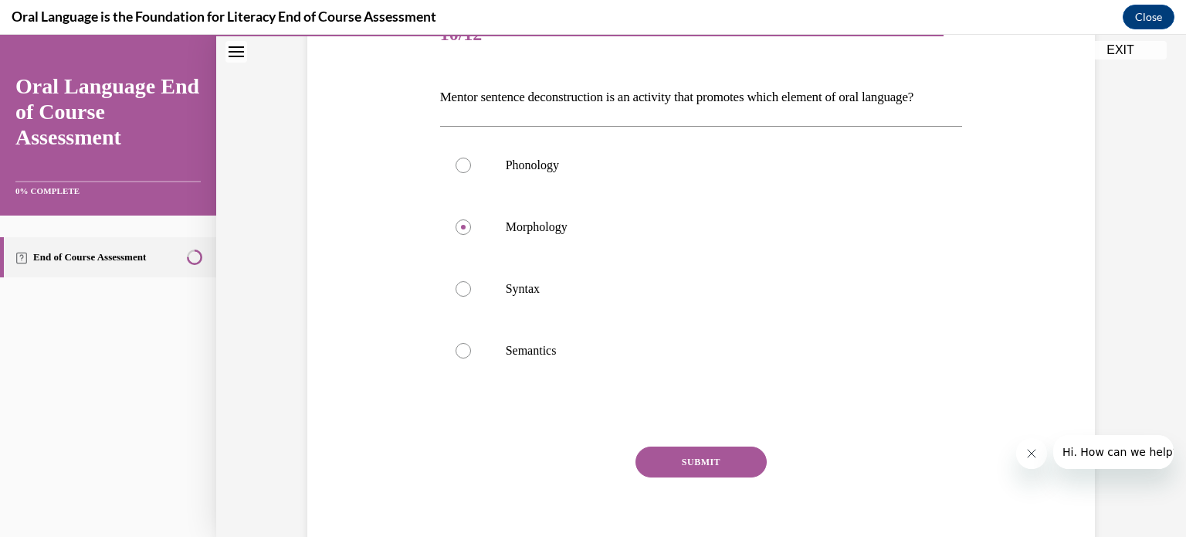
click at [667, 477] on button "SUBMIT" at bounding box center [700, 461] width 131 height 31
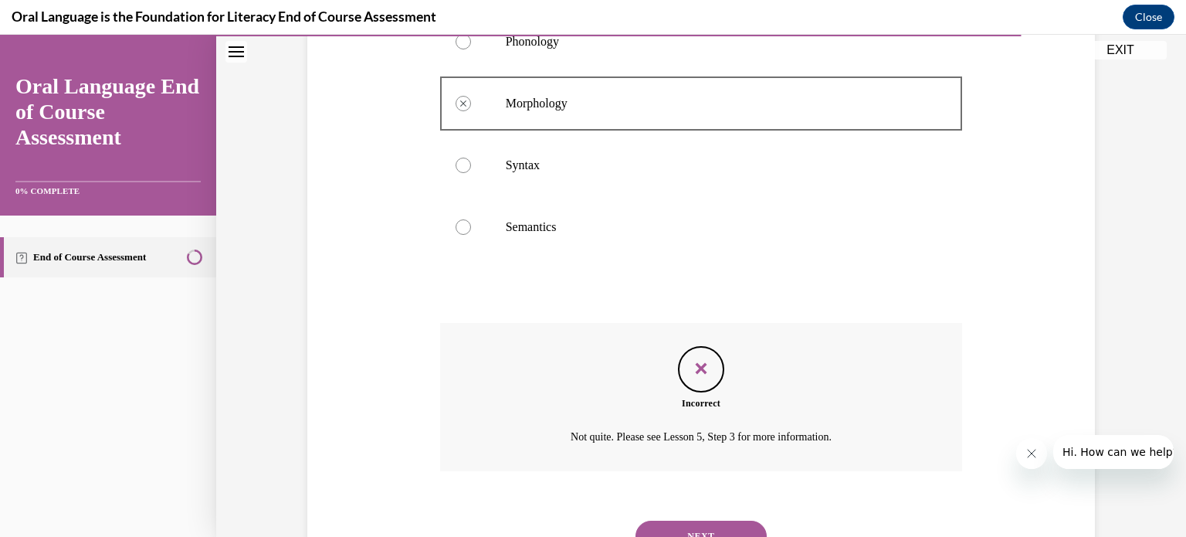
scroll to position [428, 0]
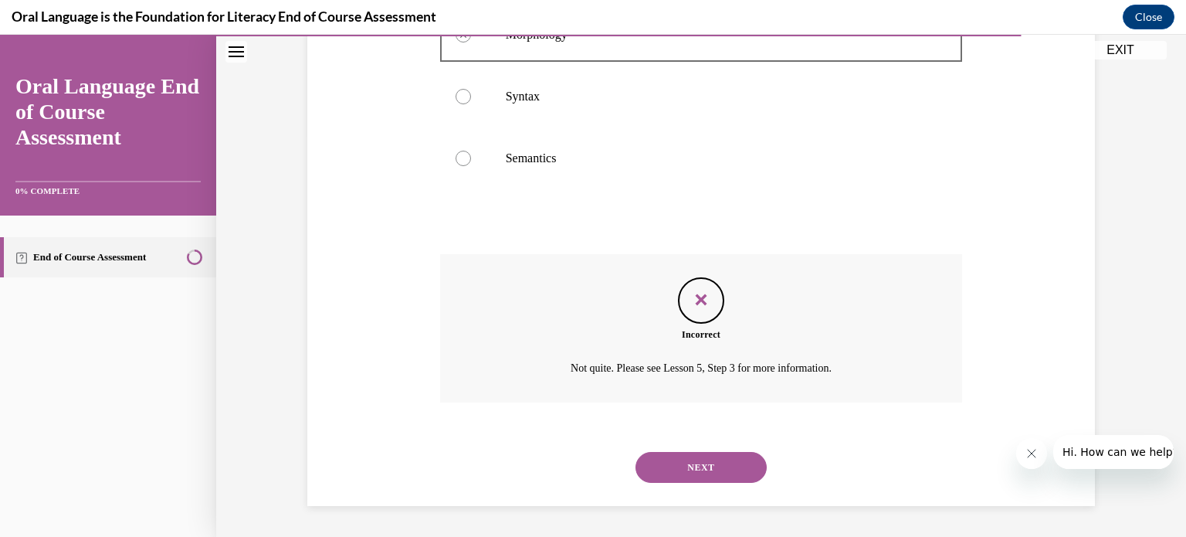
click at [698, 453] on button "NEXT" at bounding box center [700, 467] width 131 height 31
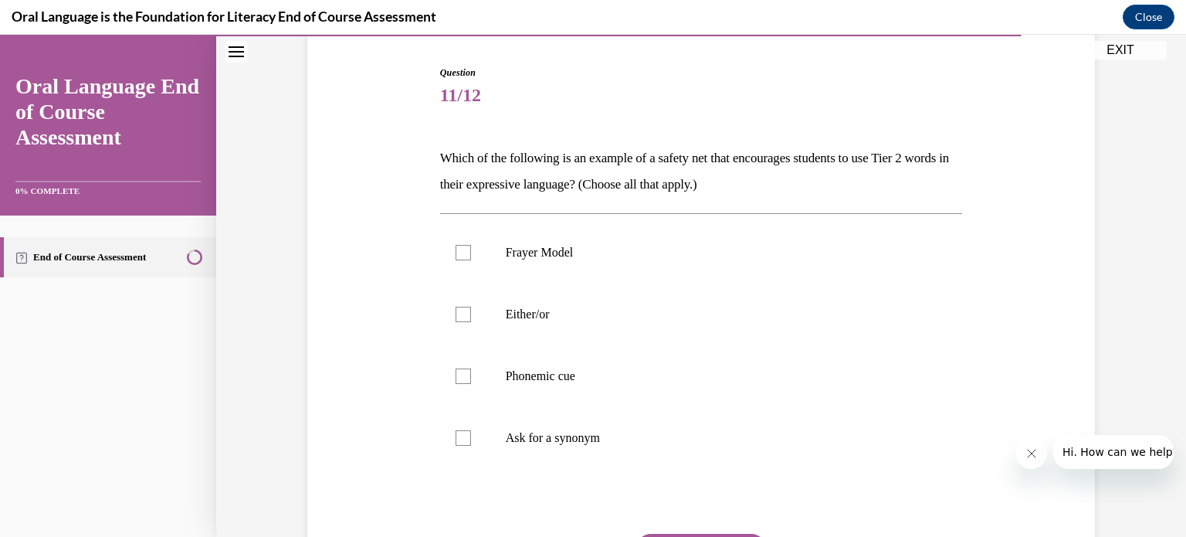
scroll to position [222, 0]
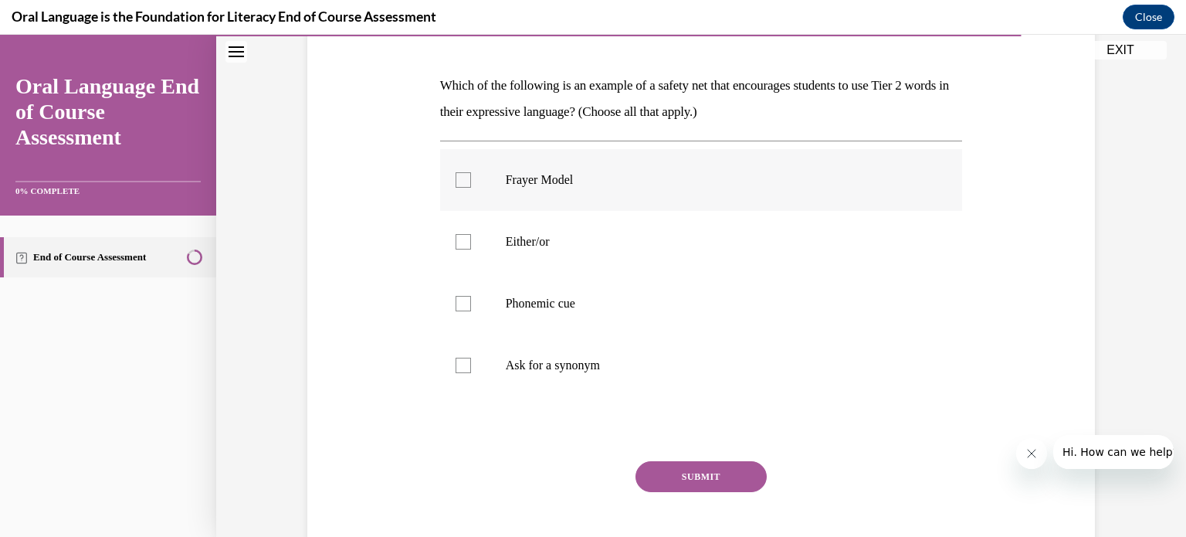
click at [456, 178] on div at bounding box center [463, 179] width 15 height 15
click at [456, 178] on input "Frayer Model" at bounding box center [463, 179] width 15 height 15
click at [460, 178] on icon at bounding box center [462, 180] width 7 height 5
click at [460, 178] on input "Frayer Model" at bounding box center [463, 179] width 15 height 15
checkbox input "false"
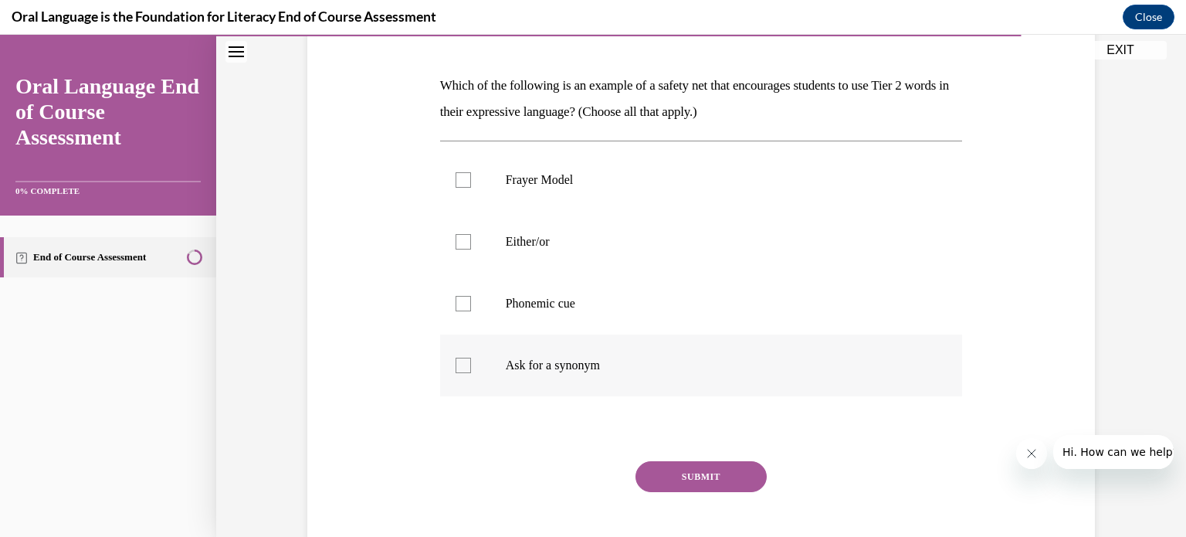
click at [458, 369] on div at bounding box center [463, 364] width 15 height 15
click at [458, 369] on input "Ask for a synonym" at bounding box center [463, 364] width 15 height 15
checkbox input "true"
click at [710, 476] on button "SUBMIT" at bounding box center [700, 476] width 131 height 31
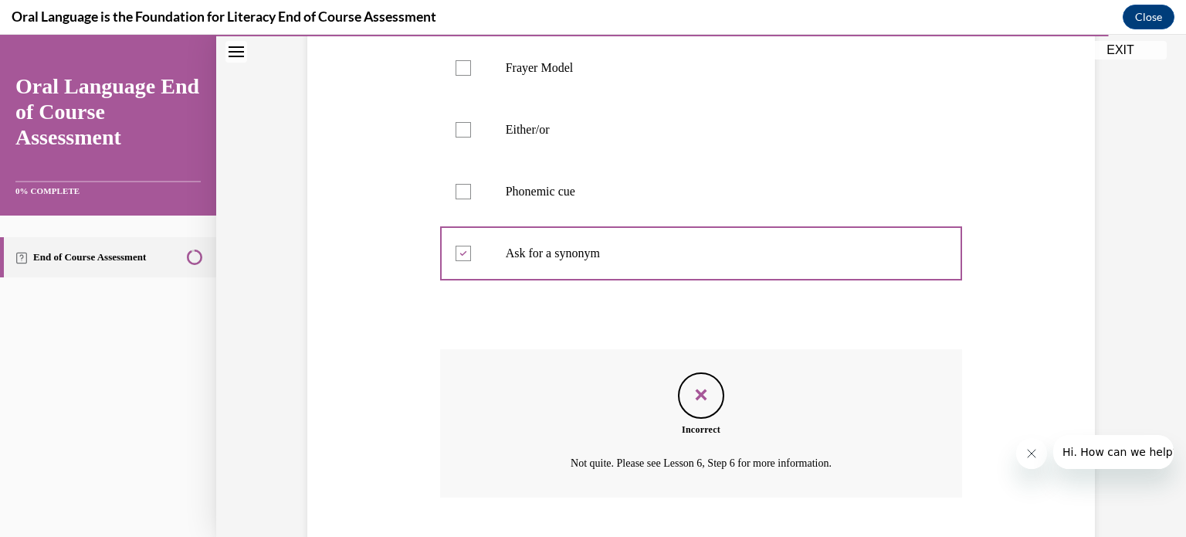
scroll to position [428, 0]
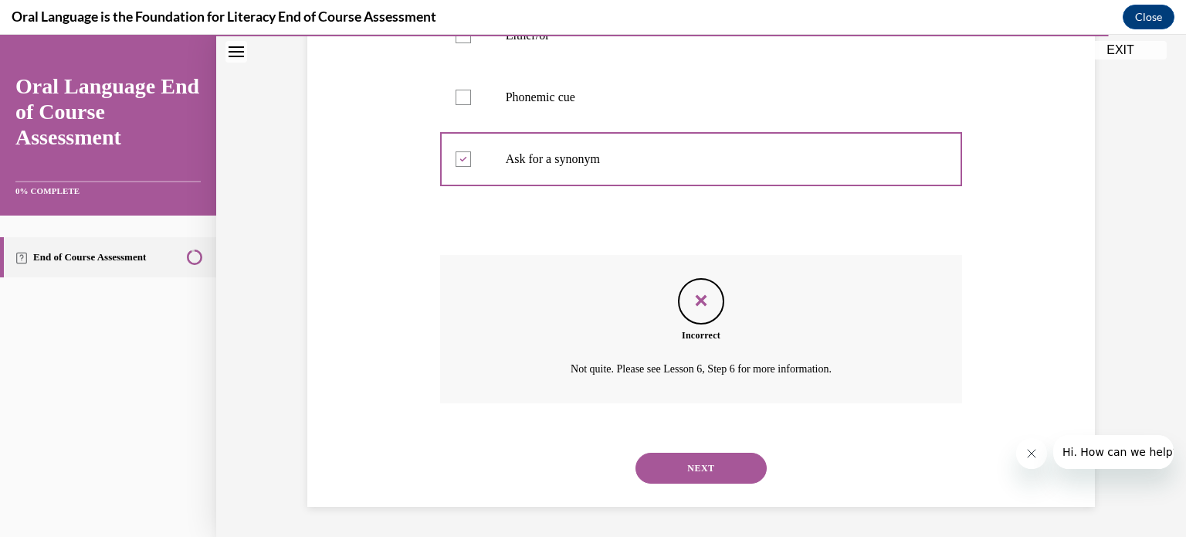
click at [703, 459] on button "NEXT" at bounding box center [700, 467] width 131 height 31
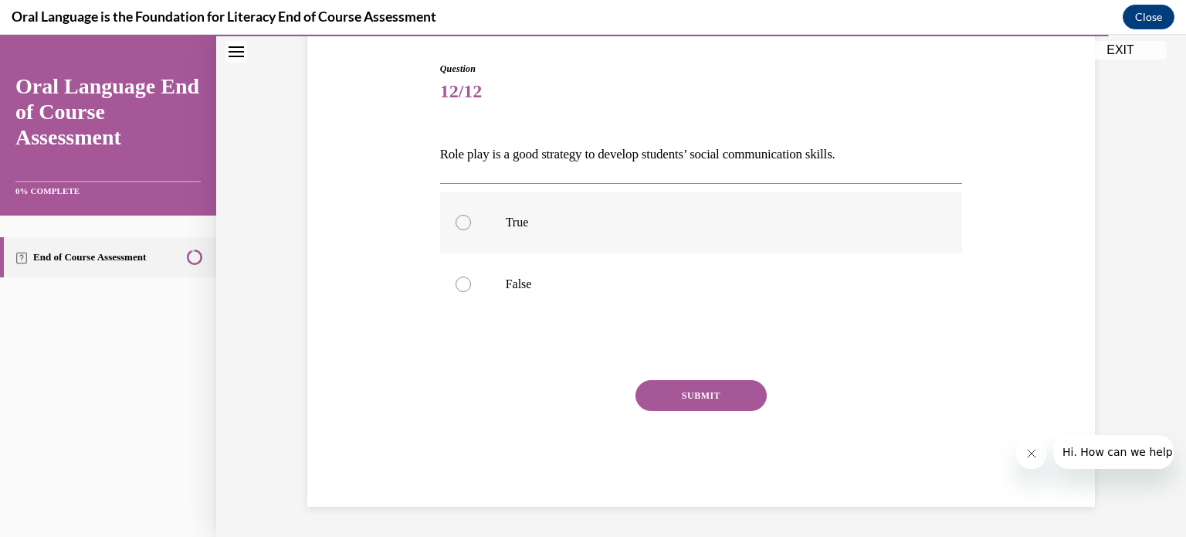
click at [463, 227] on label "True" at bounding box center [701, 222] width 523 height 62
click at [463, 227] on input "True" at bounding box center [463, 222] width 15 height 15
radio input "true"
click at [734, 401] on button "SUBMIT" at bounding box center [700, 395] width 131 height 31
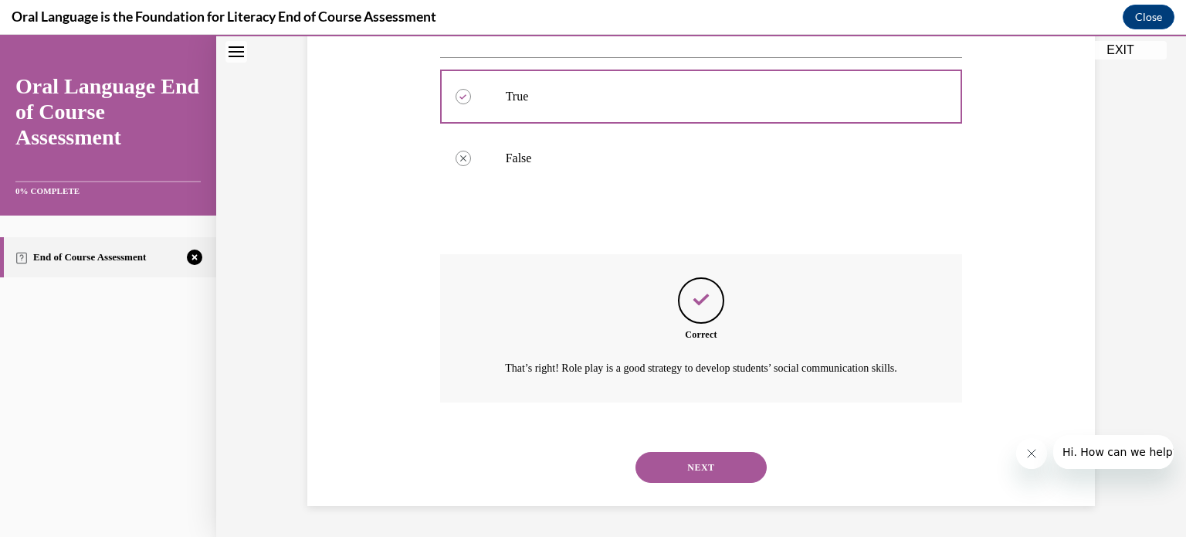
scroll to position [296, 0]
click at [692, 472] on button "NEXT" at bounding box center [700, 467] width 131 height 31
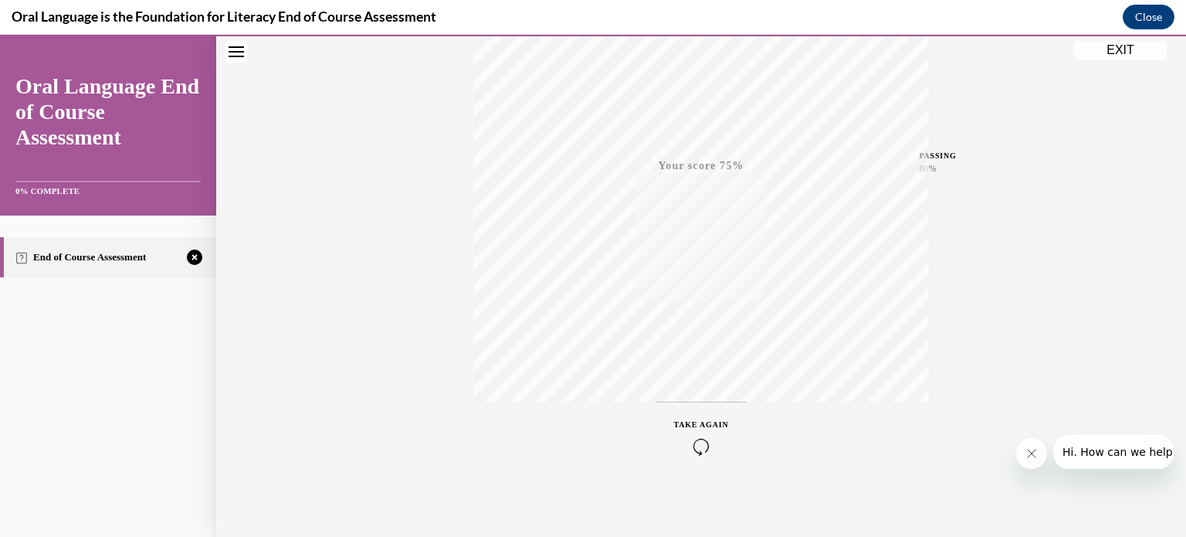
scroll to position [289, 0]
click at [696, 442] on icon "button" at bounding box center [701, 443] width 55 height 17
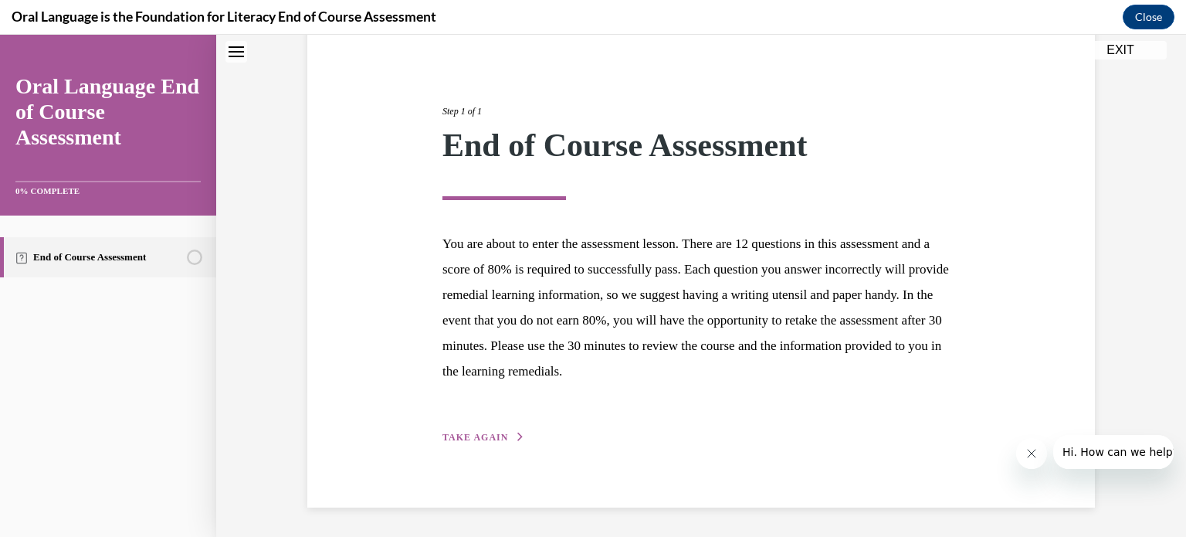
click at [483, 435] on span "TAKE AGAIN" at bounding box center [475, 437] width 66 height 11
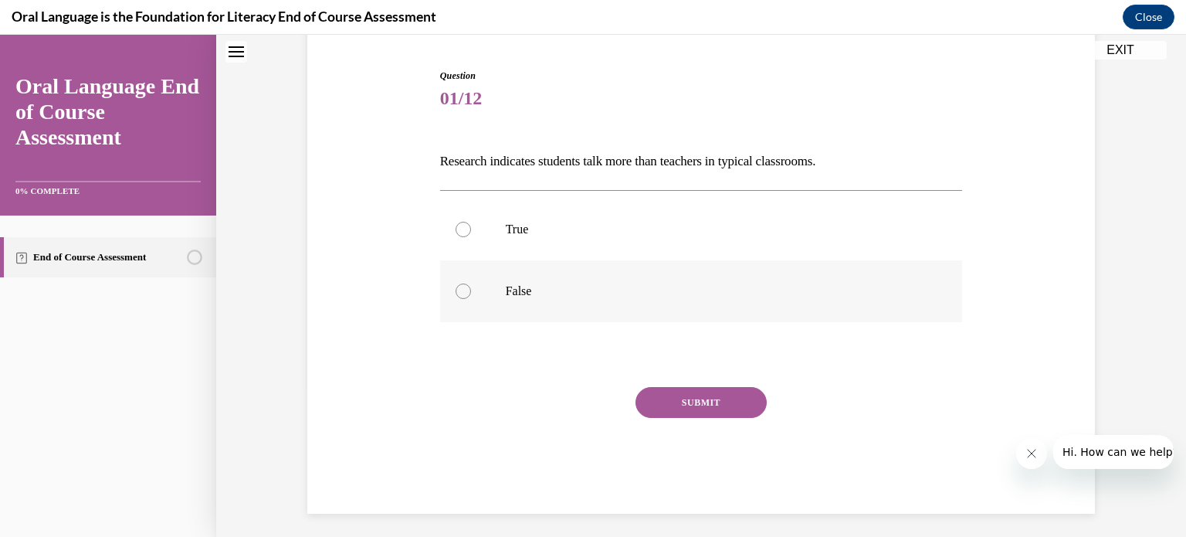
click at [456, 288] on div at bounding box center [463, 290] width 15 height 15
click at [456, 288] on input "False" at bounding box center [463, 290] width 15 height 15
radio input "true"
click at [716, 405] on button "SUBMIT" at bounding box center [700, 402] width 131 height 31
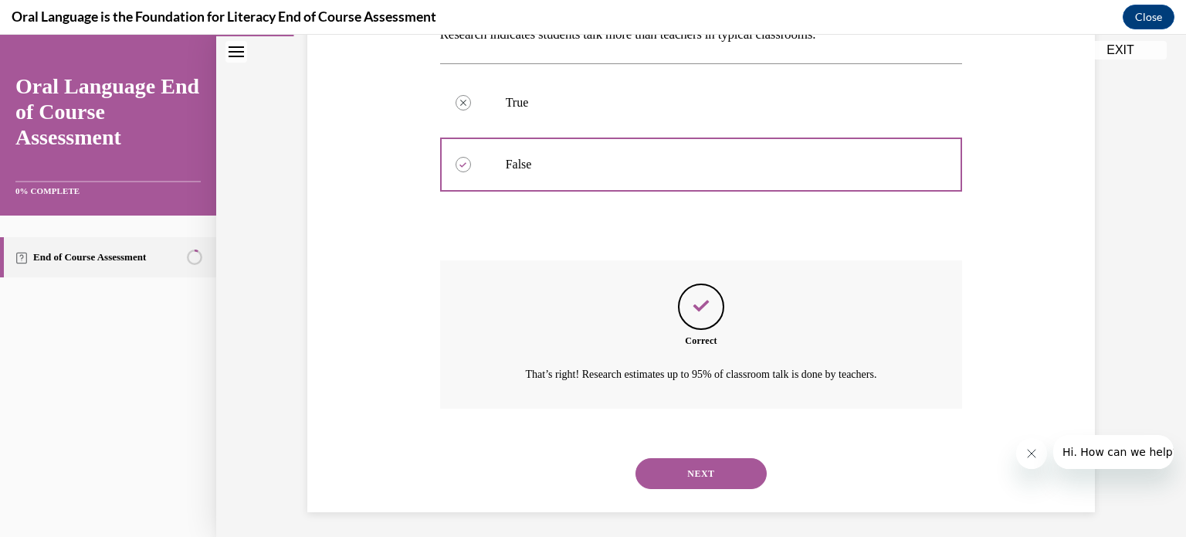
scroll to position [278, 0]
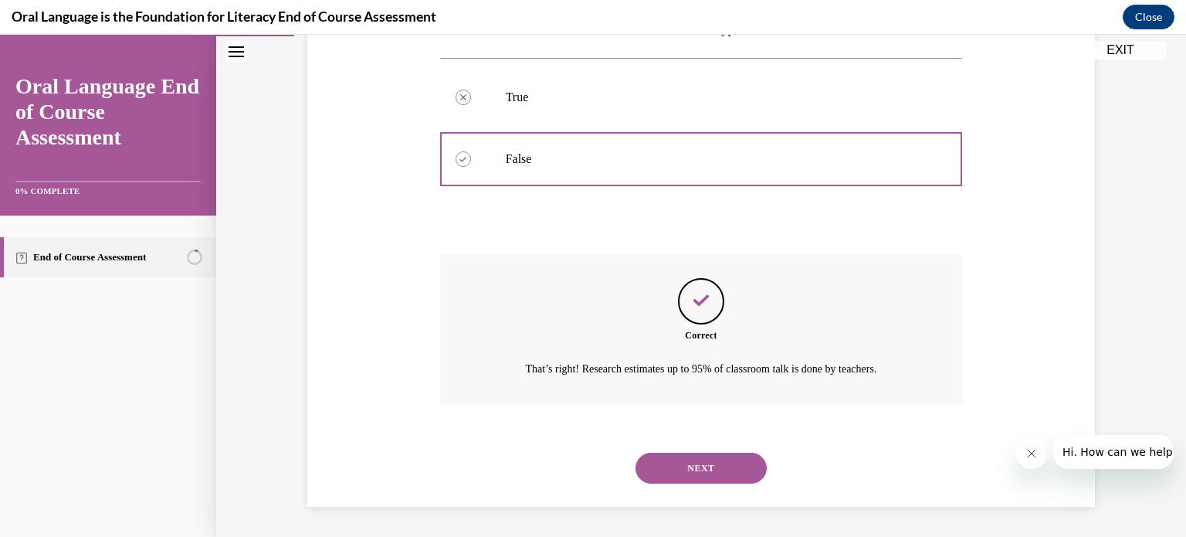
click at [670, 473] on button "NEXT" at bounding box center [700, 467] width 131 height 31
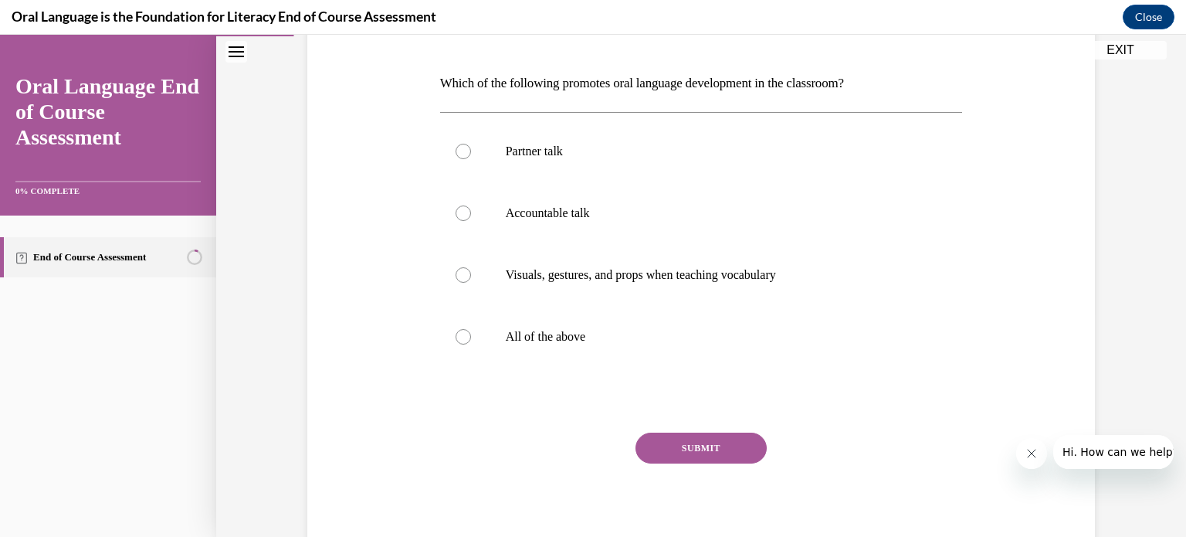
scroll to position [225, 0]
click at [459, 333] on div at bounding box center [463, 334] width 15 height 15
click at [459, 333] on input "All of the above" at bounding box center [463, 334] width 15 height 15
radio input "true"
click at [703, 441] on button "SUBMIT" at bounding box center [700, 446] width 131 height 31
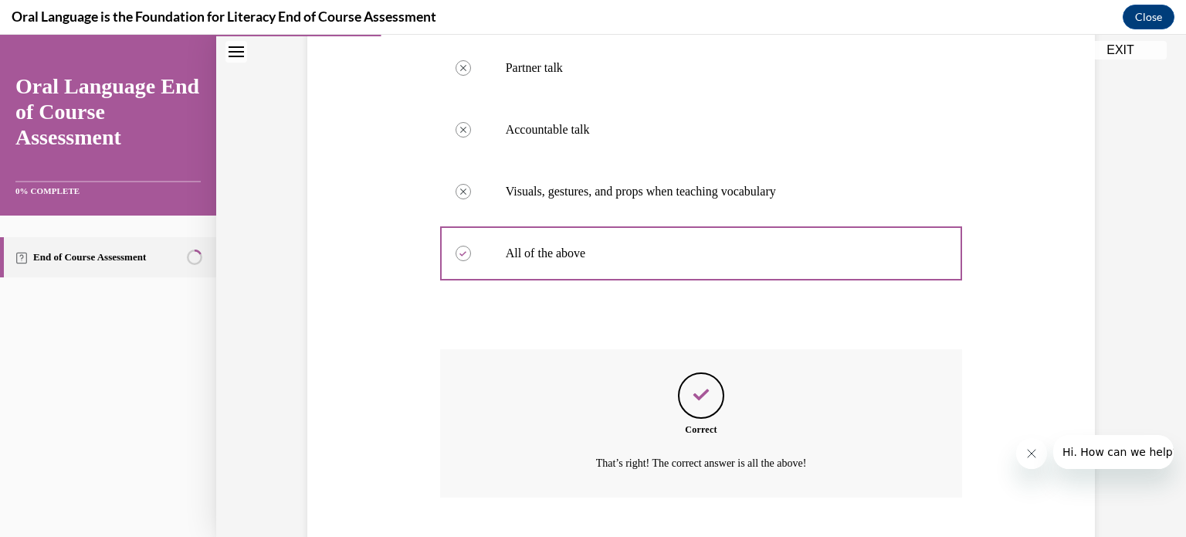
scroll to position [402, 0]
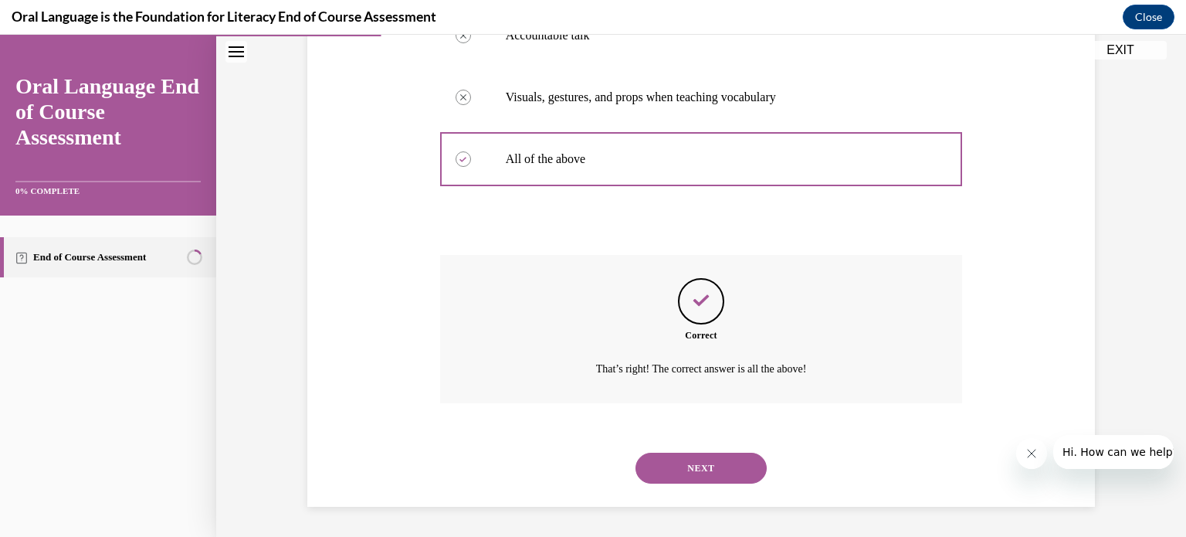
click at [710, 466] on button "NEXT" at bounding box center [700, 467] width 131 height 31
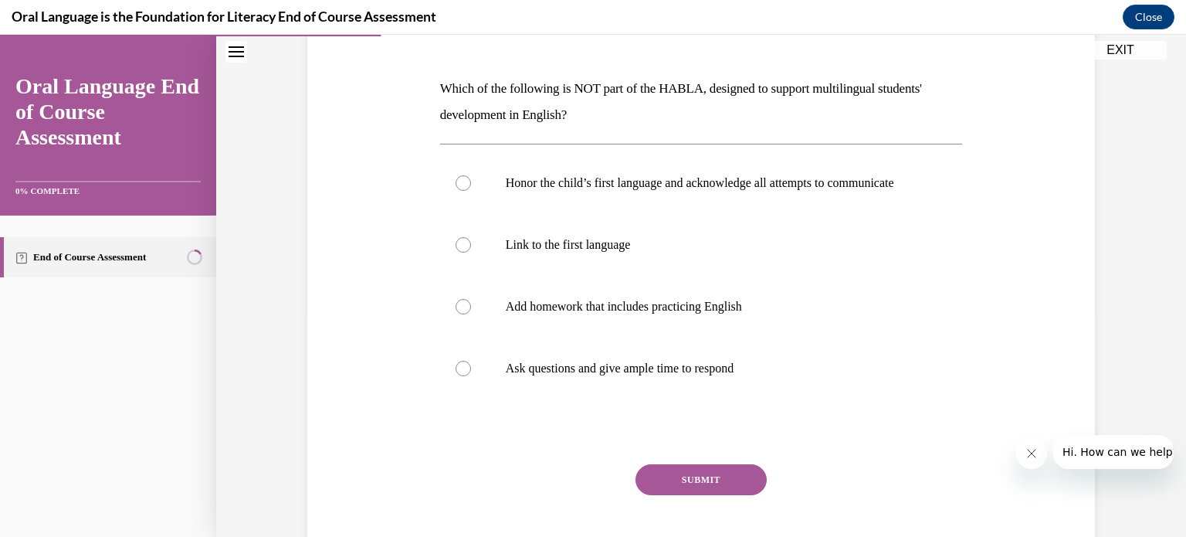
scroll to position [225, 0]
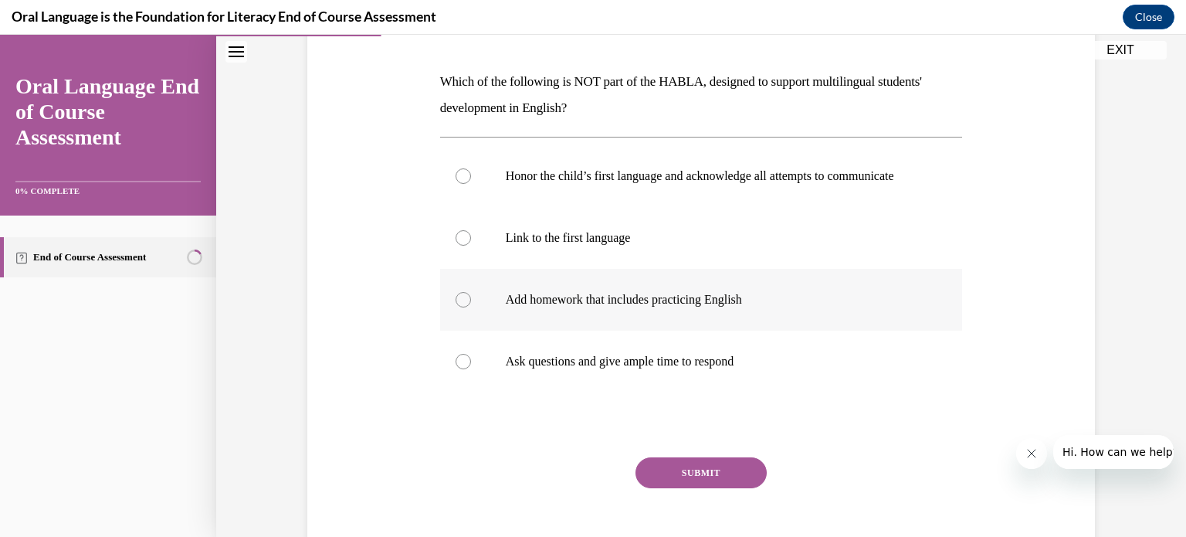
click at [457, 307] on div at bounding box center [463, 299] width 15 height 15
click at [457, 307] on input "Add homework that includes practicing English" at bounding box center [463, 299] width 15 height 15
radio input "true"
click at [729, 481] on button "SUBMIT" at bounding box center [700, 472] width 131 height 31
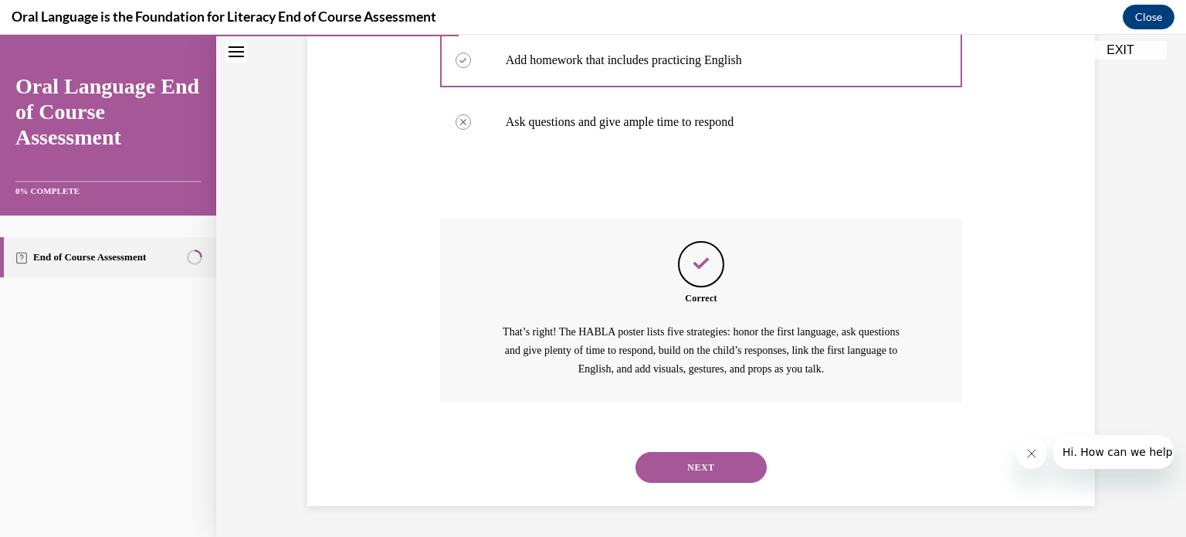
scroll to position [479, 0]
click at [729, 483] on div "NEXT" at bounding box center [701, 467] width 523 height 62
click at [720, 469] on button "NEXT" at bounding box center [700, 467] width 131 height 31
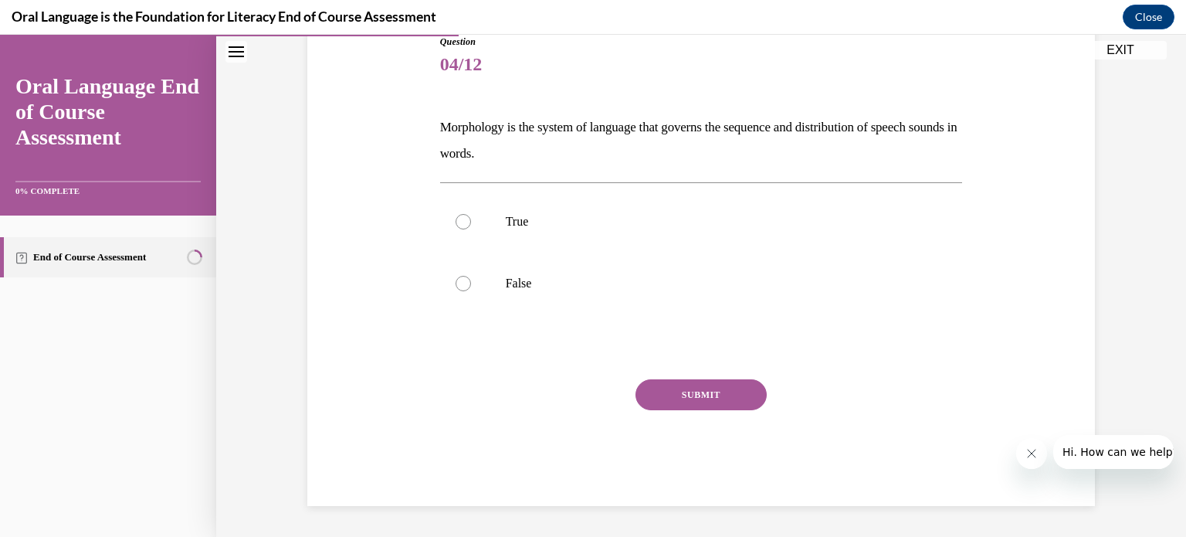
scroll to position [171, 0]
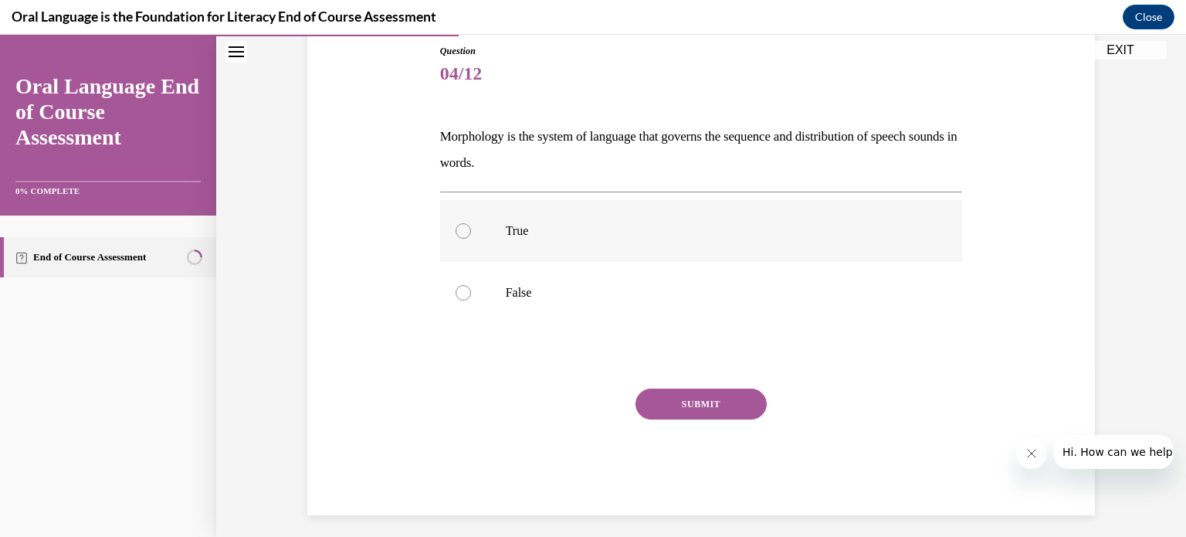
click at [456, 229] on div at bounding box center [463, 230] width 15 height 15
click at [456, 229] on input "True" at bounding box center [463, 230] width 15 height 15
radio input "true"
click at [665, 406] on button "SUBMIT" at bounding box center [700, 403] width 131 height 31
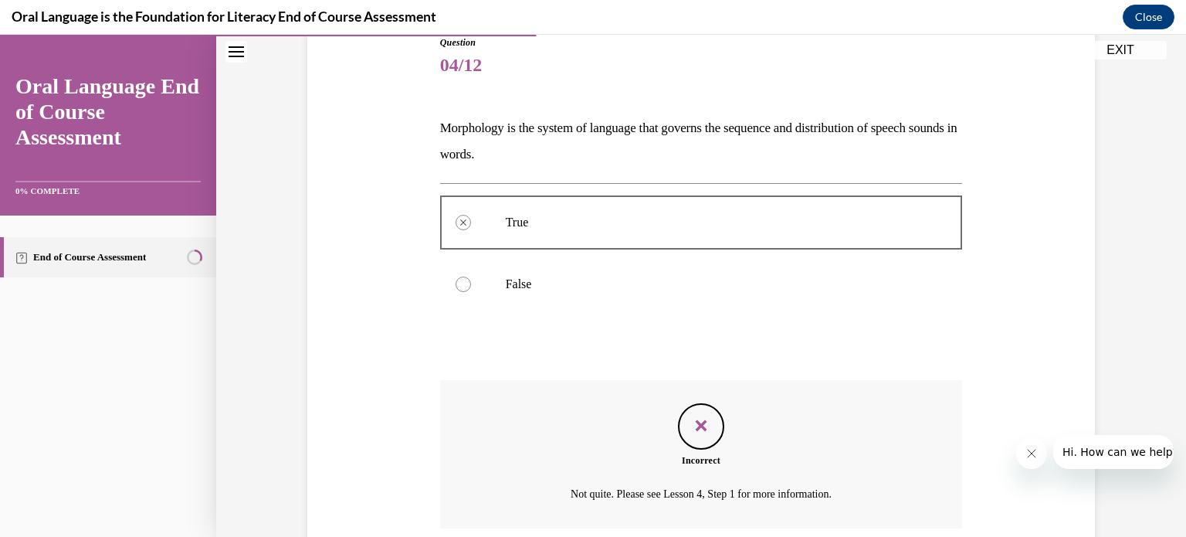
scroll to position [304, 0]
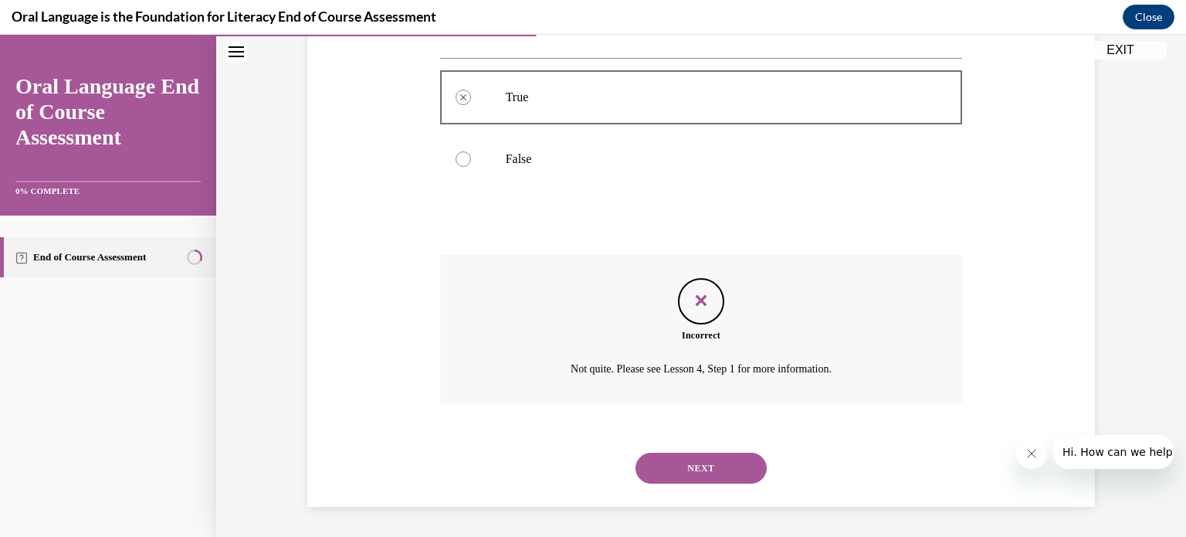
click at [690, 466] on button "NEXT" at bounding box center [700, 467] width 131 height 31
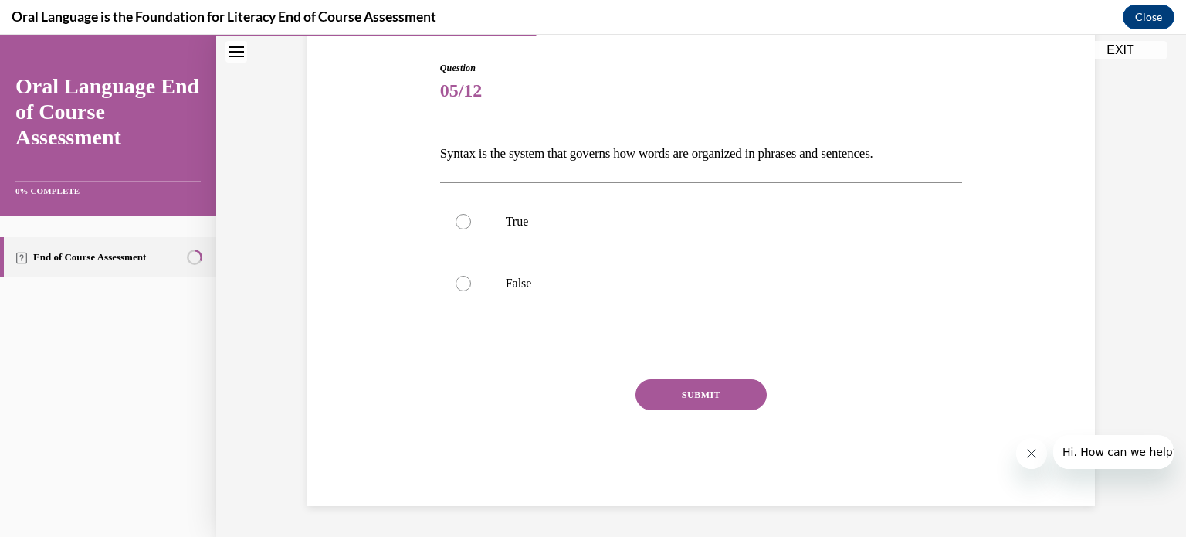
scroll to position [153, 0]
click at [456, 219] on div at bounding box center [463, 222] width 15 height 15
click at [456, 219] on input "True" at bounding box center [463, 222] width 15 height 15
radio input "true"
click at [706, 398] on button "SUBMIT" at bounding box center [700, 395] width 131 height 31
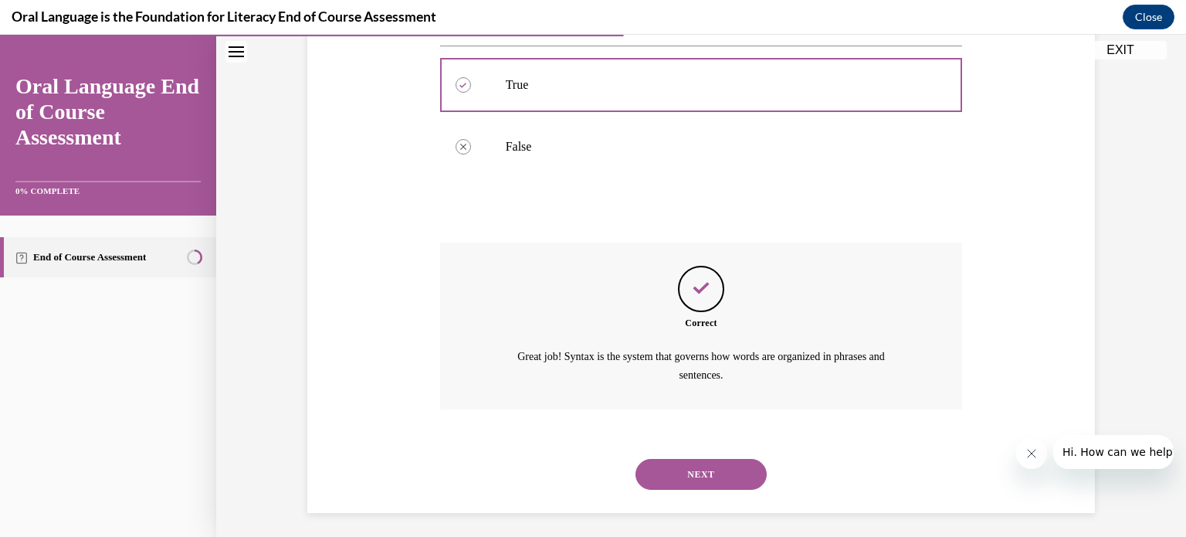
scroll to position [296, 0]
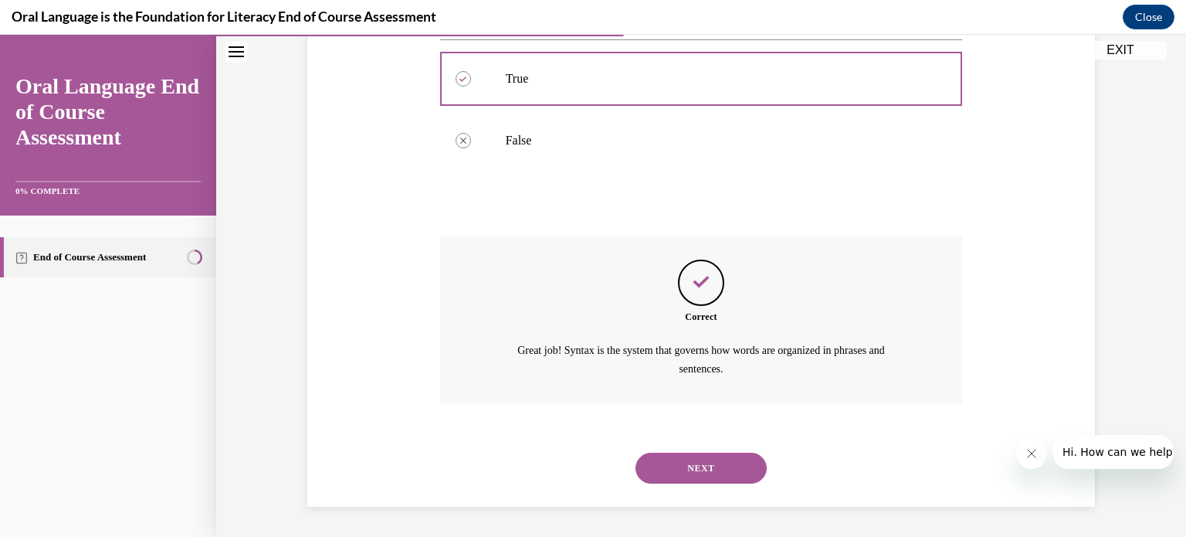
click at [695, 459] on button "NEXT" at bounding box center [700, 467] width 131 height 31
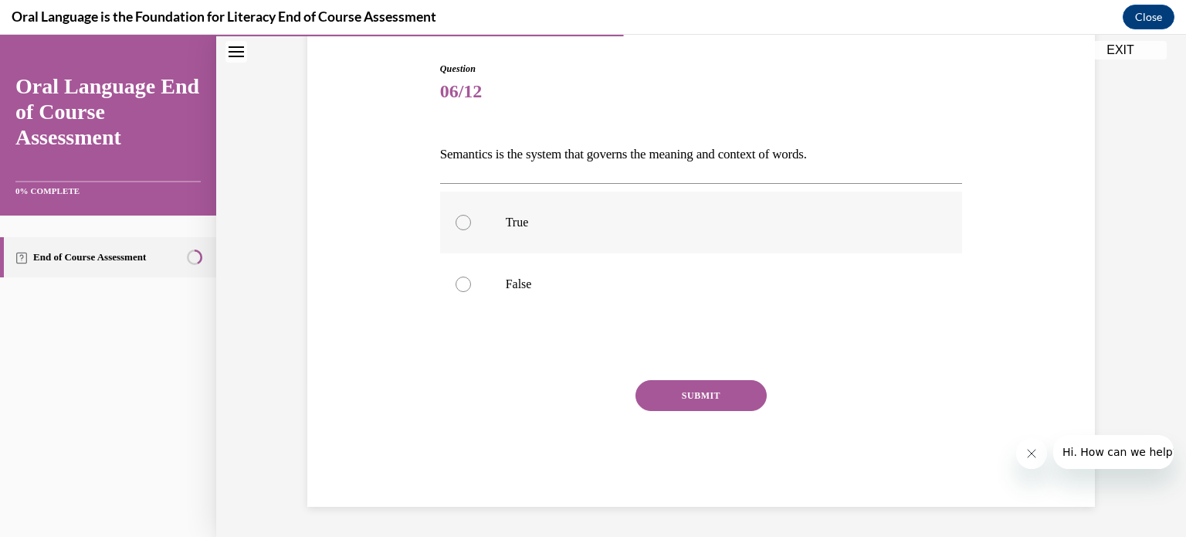
click at [461, 220] on div at bounding box center [463, 222] width 15 height 15
click at [461, 220] on input "True" at bounding box center [463, 222] width 15 height 15
radio input "true"
click at [679, 395] on button "SUBMIT" at bounding box center [700, 395] width 131 height 31
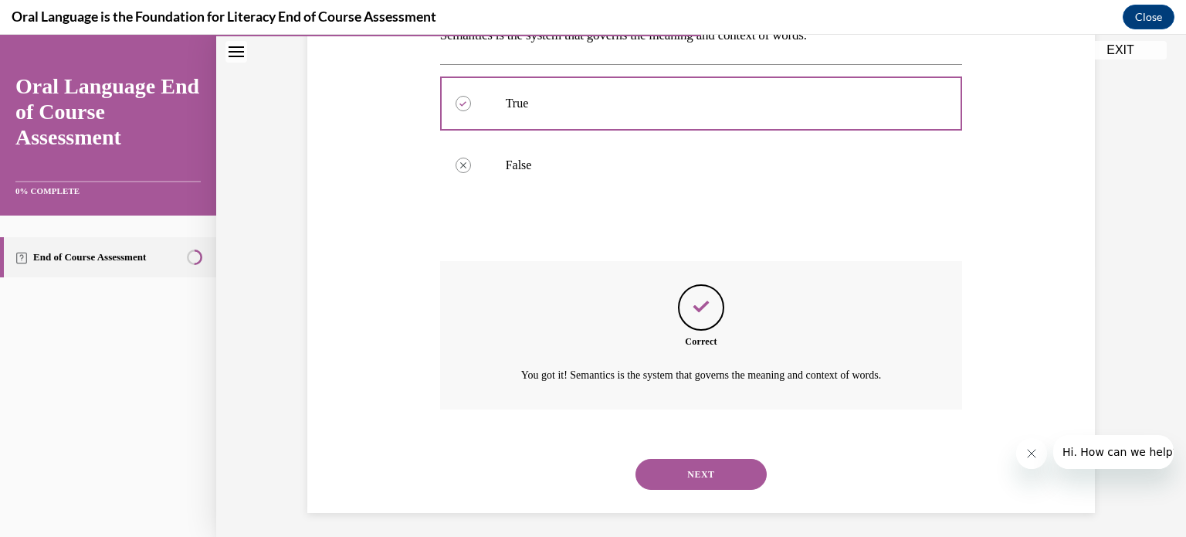
scroll to position [278, 0]
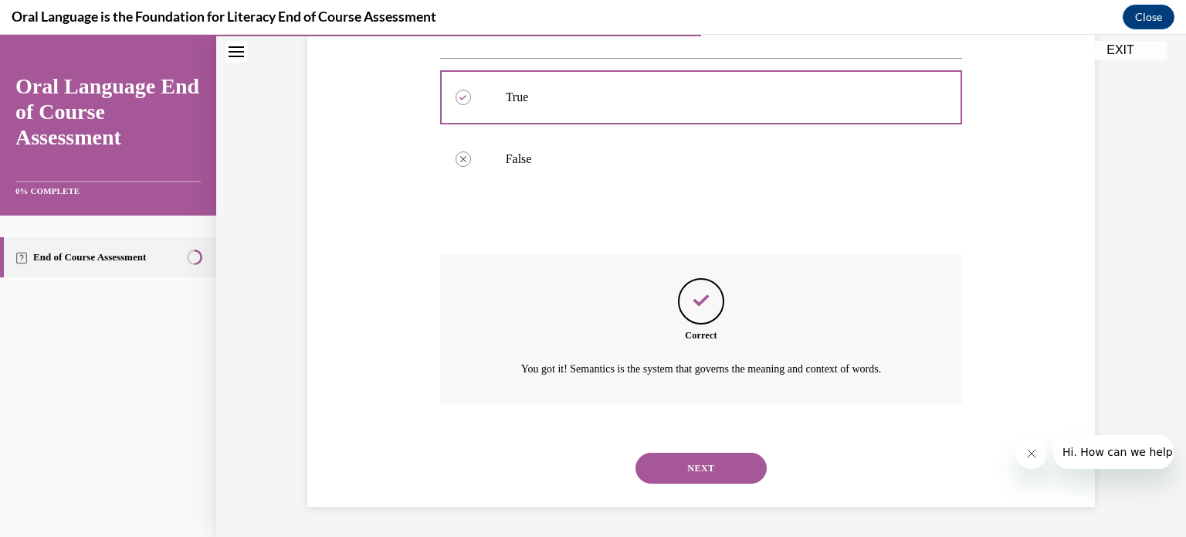
click at [717, 469] on button "NEXT" at bounding box center [700, 467] width 131 height 31
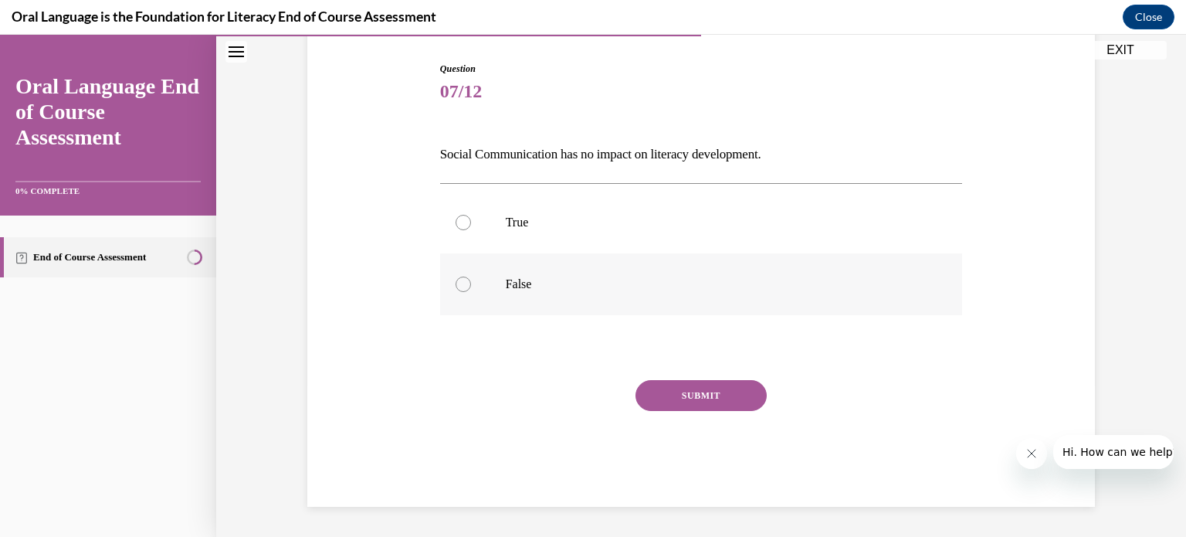
click at [459, 286] on div at bounding box center [463, 283] width 15 height 15
click at [459, 286] on input "False" at bounding box center [463, 283] width 15 height 15
radio input "true"
click at [674, 389] on button "SUBMIT" at bounding box center [700, 395] width 131 height 31
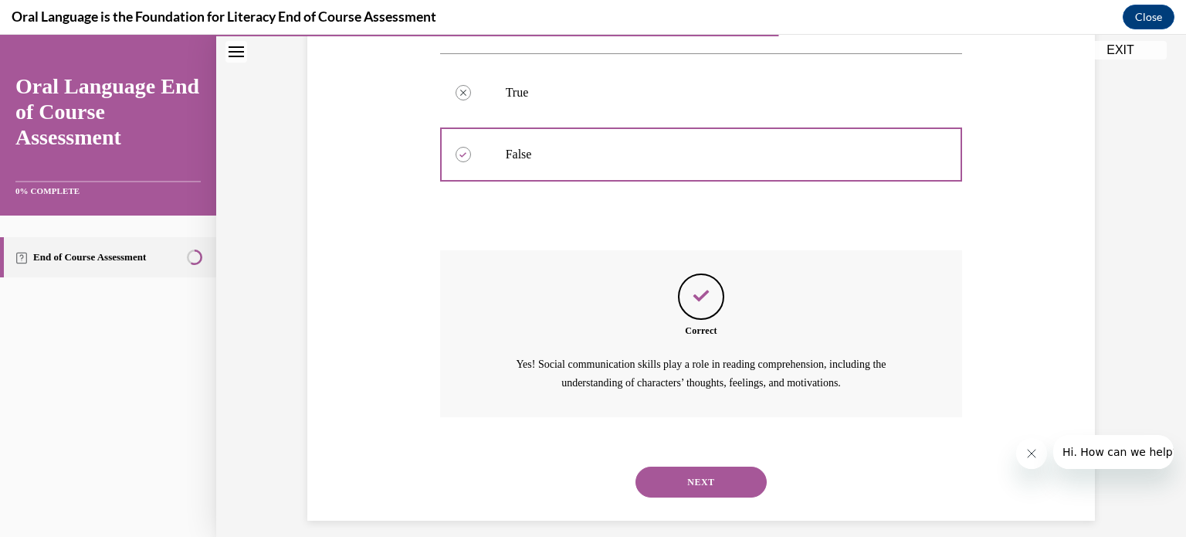
scroll to position [296, 0]
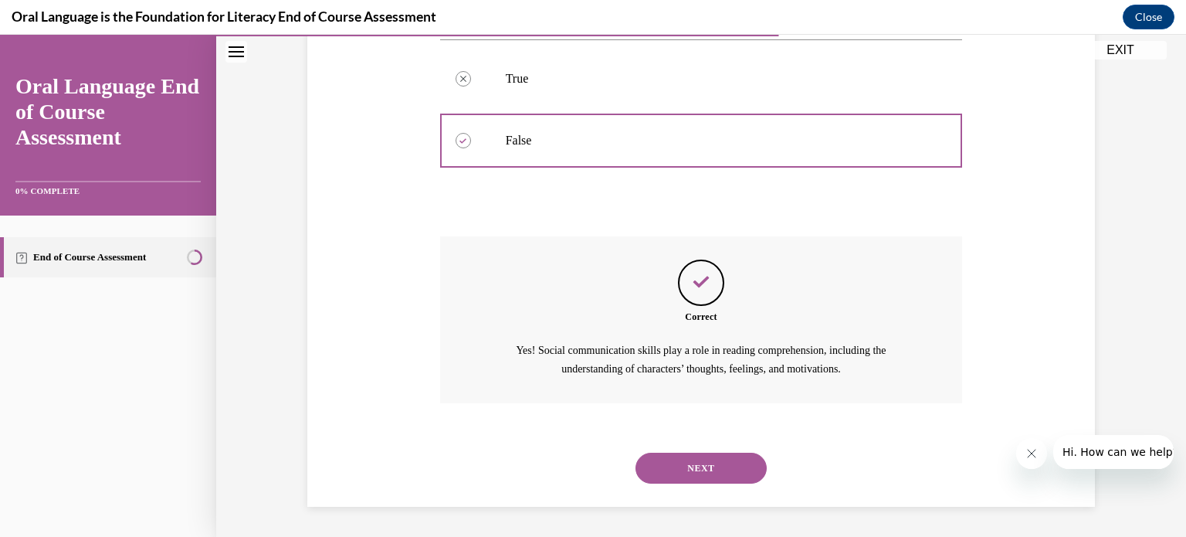
click at [697, 466] on button "NEXT" at bounding box center [700, 467] width 131 height 31
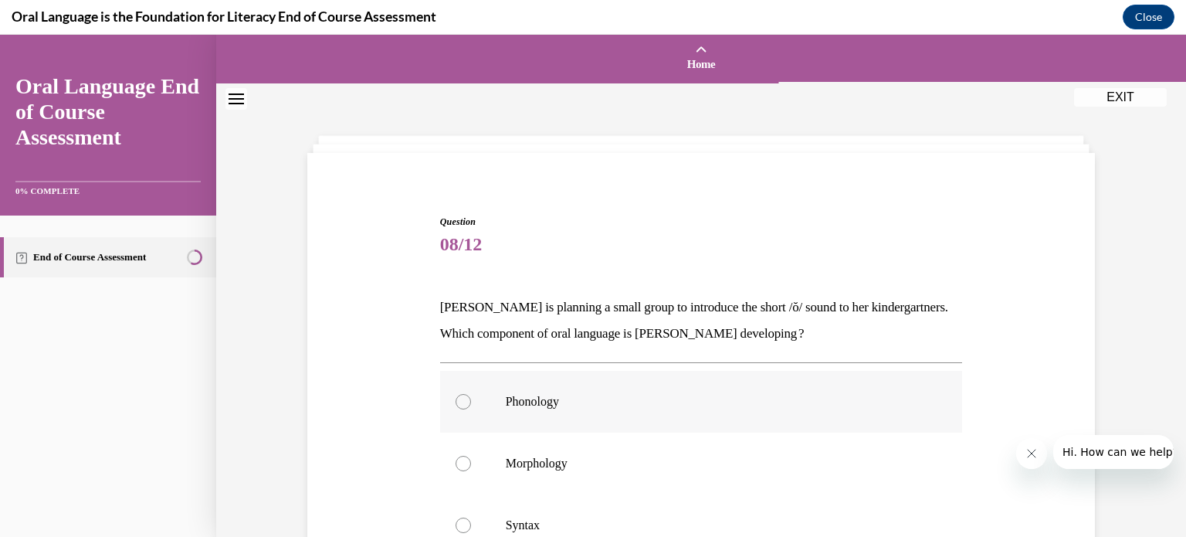
click at [459, 396] on div at bounding box center [463, 401] width 15 height 15
click at [459, 396] on input "Phonology" at bounding box center [463, 401] width 15 height 15
radio input "true"
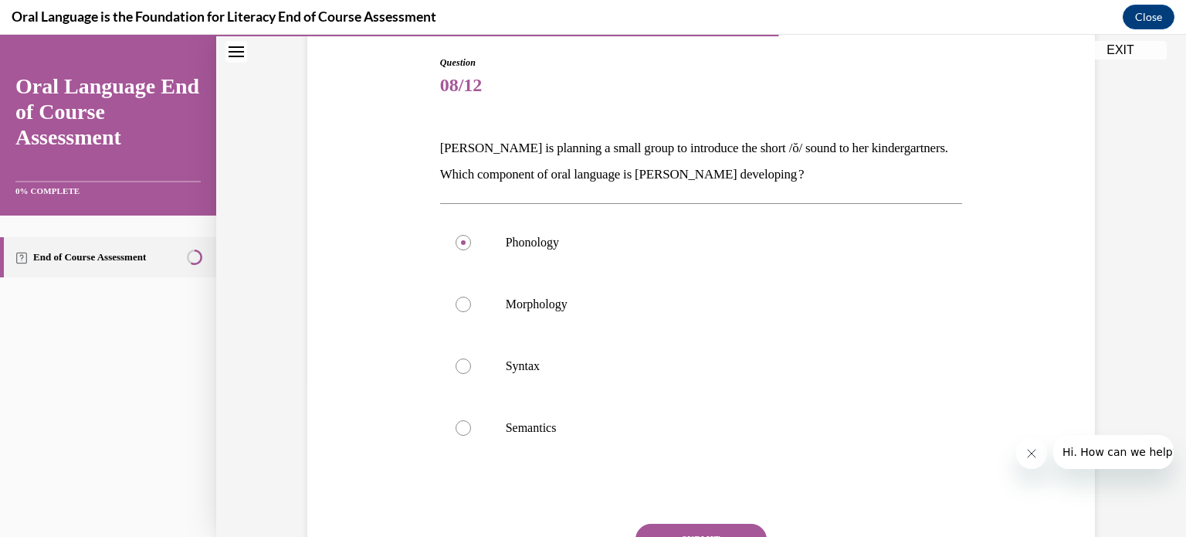
scroll to position [293, 0]
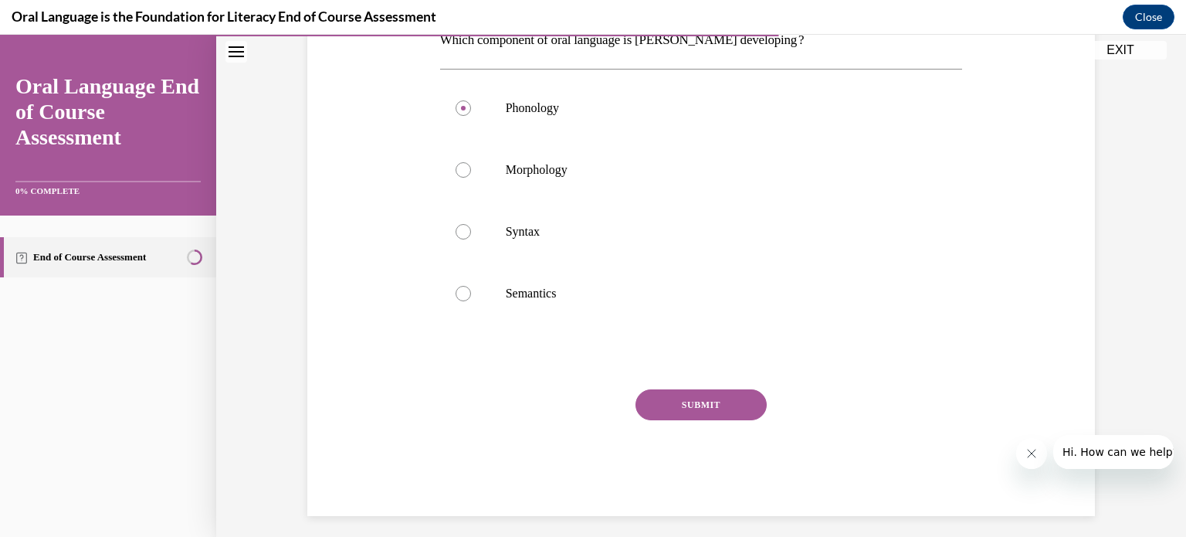
click at [694, 402] on button "SUBMIT" at bounding box center [700, 404] width 131 height 31
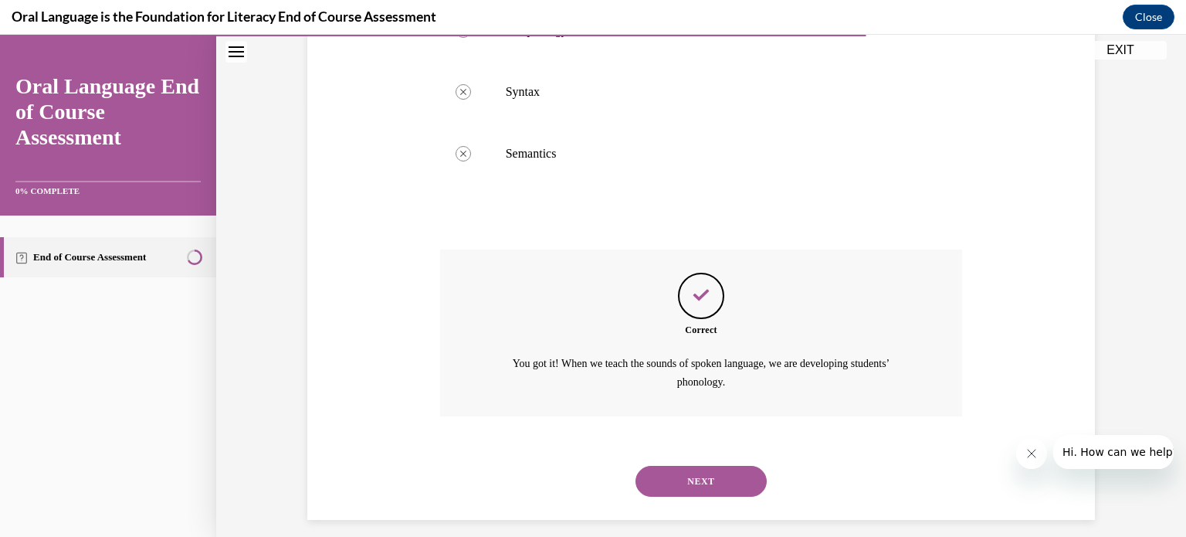
scroll to position [446, 0]
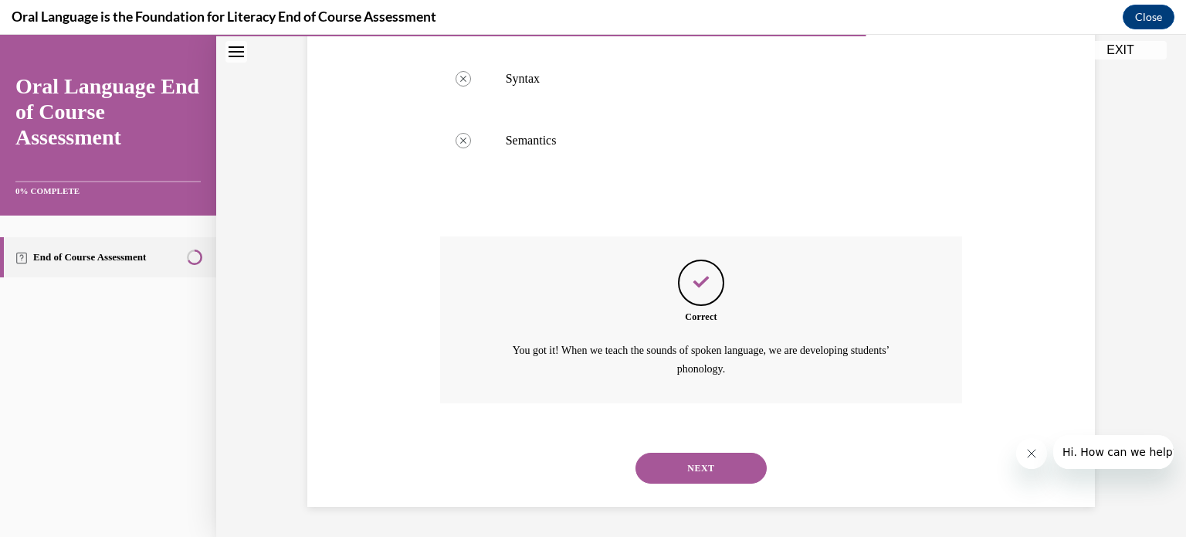
click at [720, 467] on button "NEXT" at bounding box center [700, 467] width 131 height 31
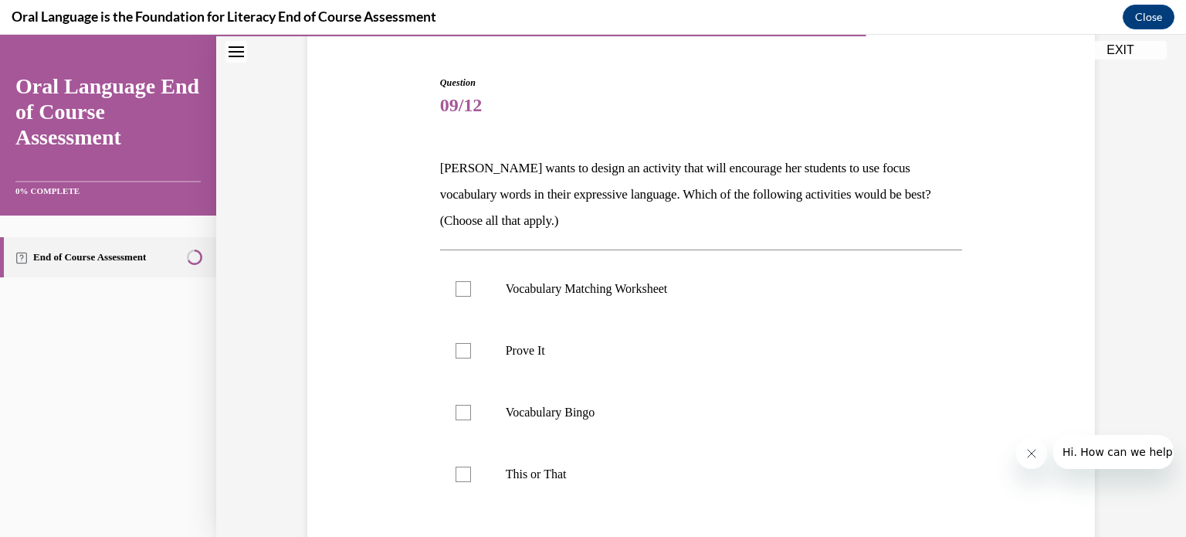
scroll to position [242, 0]
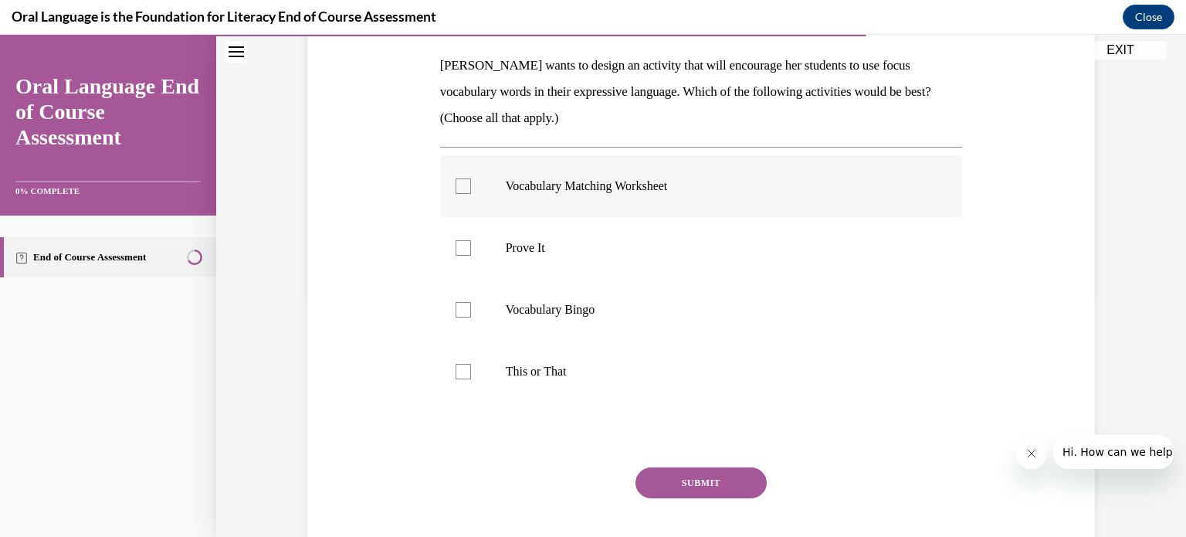
click at [463, 179] on div at bounding box center [463, 185] width 15 height 15
click at [463, 179] on input "Vocabulary Matching Worksheet" at bounding box center [463, 185] width 15 height 15
checkbox input "true"
click at [456, 308] on div at bounding box center [463, 309] width 15 height 15
click at [456, 308] on input "Vocabulary Bingo" at bounding box center [463, 309] width 15 height 15
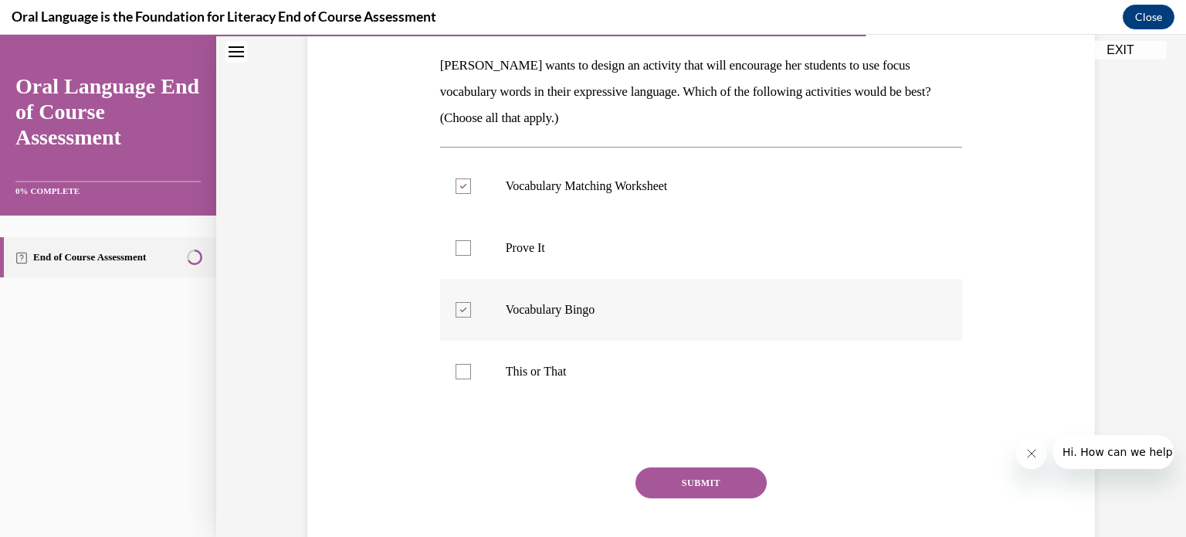
click at [459, 308] on icon at bounding box center [462, 309] width 7 height 5
click at [456, 308] on input "Vocabulary Bingo" at bounding box center [463, 309] width 15 height 15
checkbox input "false"
click at [713, 481] on button "SUBMIT" at bounding box center [700, 482] width 131 height 31
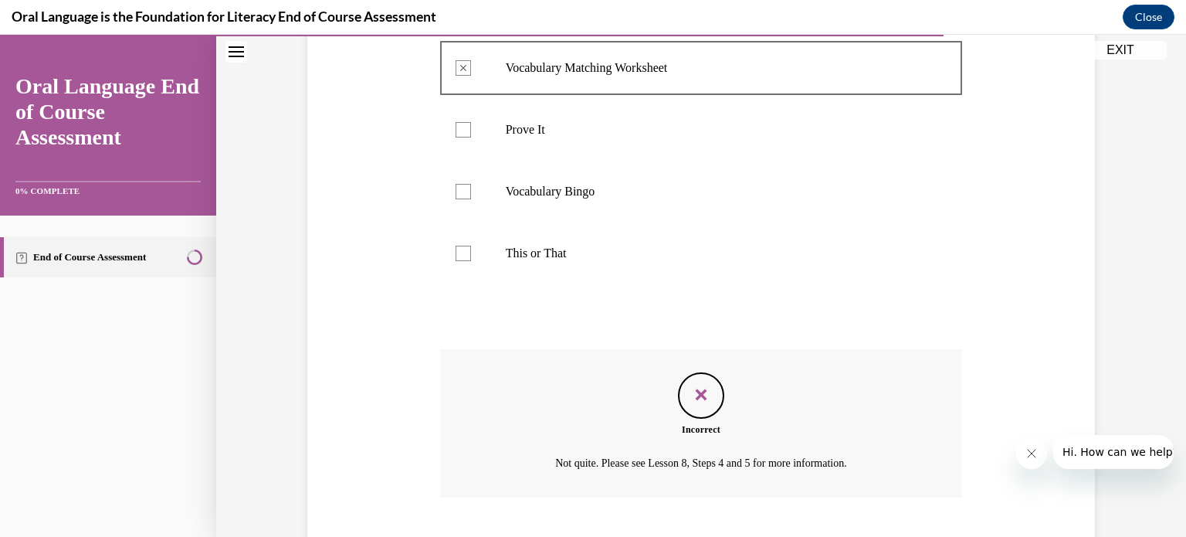
scroll to position [454, 0]
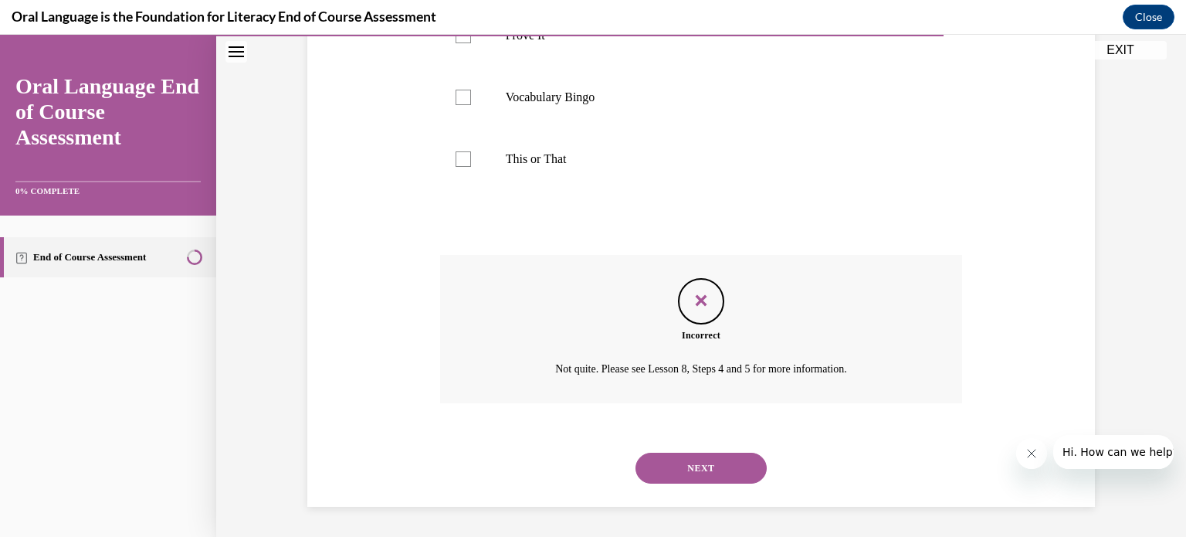
click at [705, 469] on button "NEXT" at bounding box center [700, 467] width 131 height 31
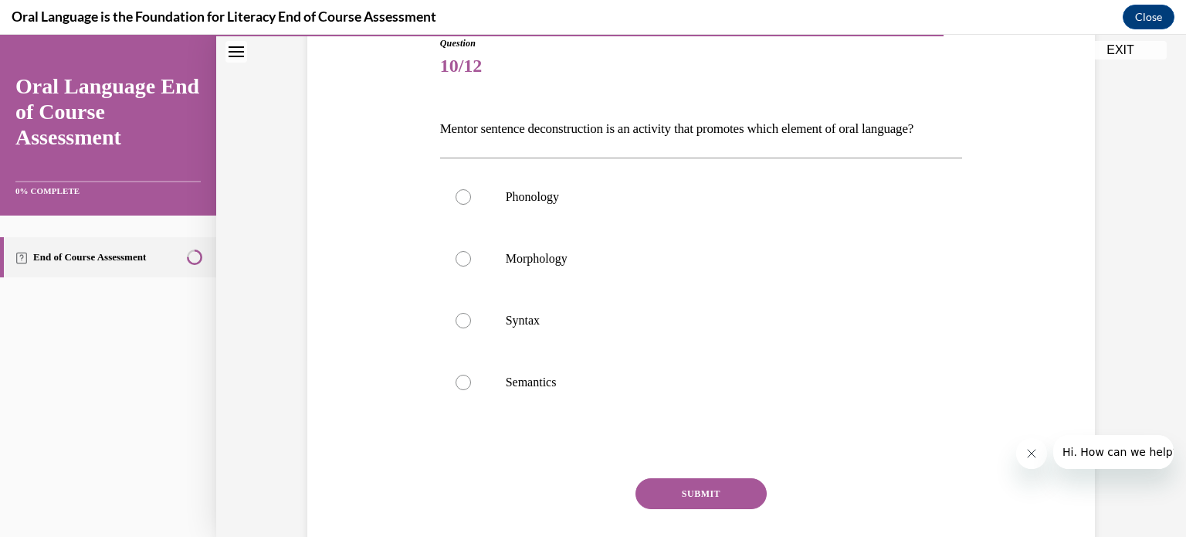
scroll to position [181, 0]
click at [456, 264] on div at bounding box center [463, 256] width 15 height 15
click at [456, 264] on input "Morphology" at bounding box center [463, 256] width 15 height 15
radio input "true"
click at [726, 507] on button "SUBMIT" at bounding box center [700, 491] width 131 height 31
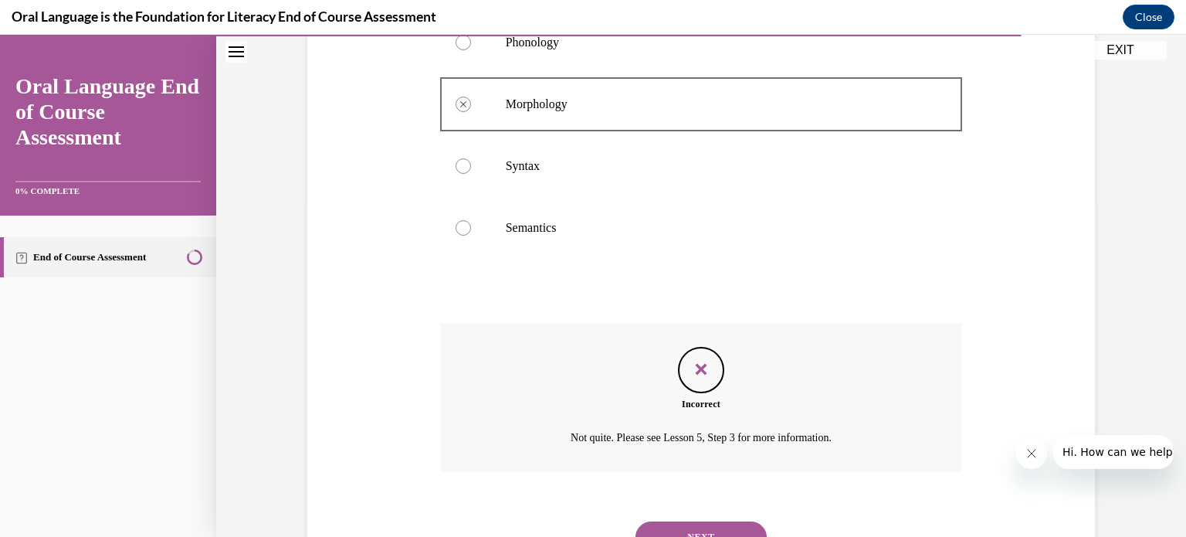
scroll to position [428, 0]
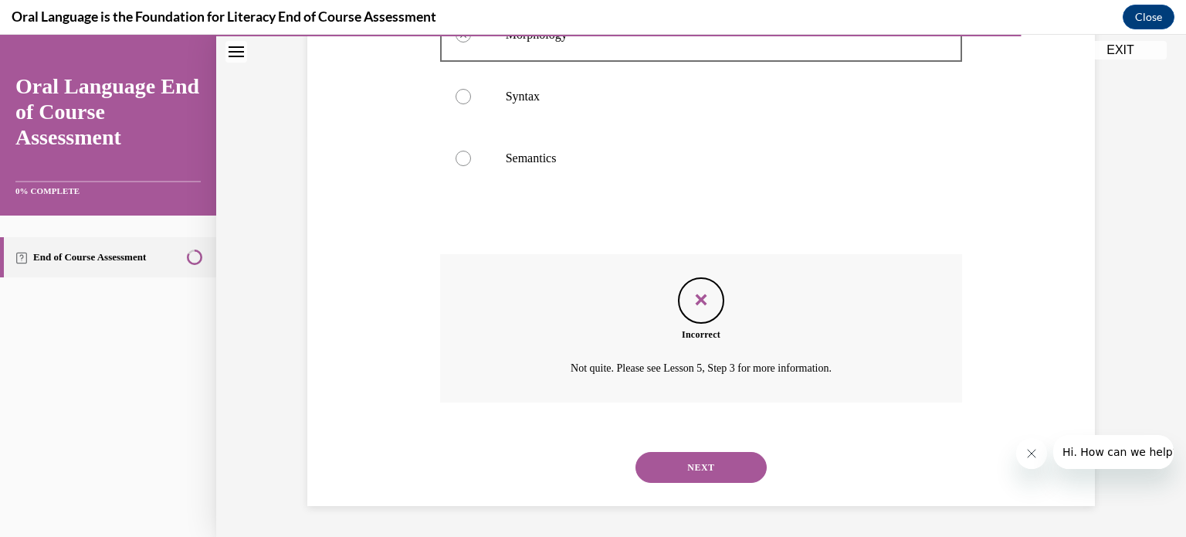
click at [695, 466] on button "NEXT" at bounding box center [700, 467] width 131 height 31
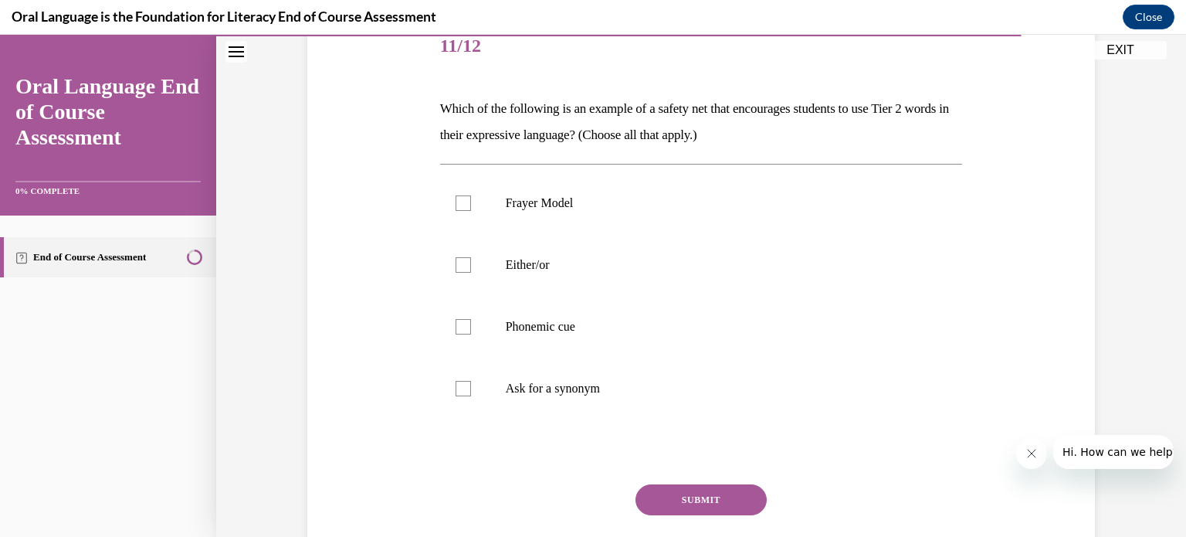
scroll to position [139, 0]
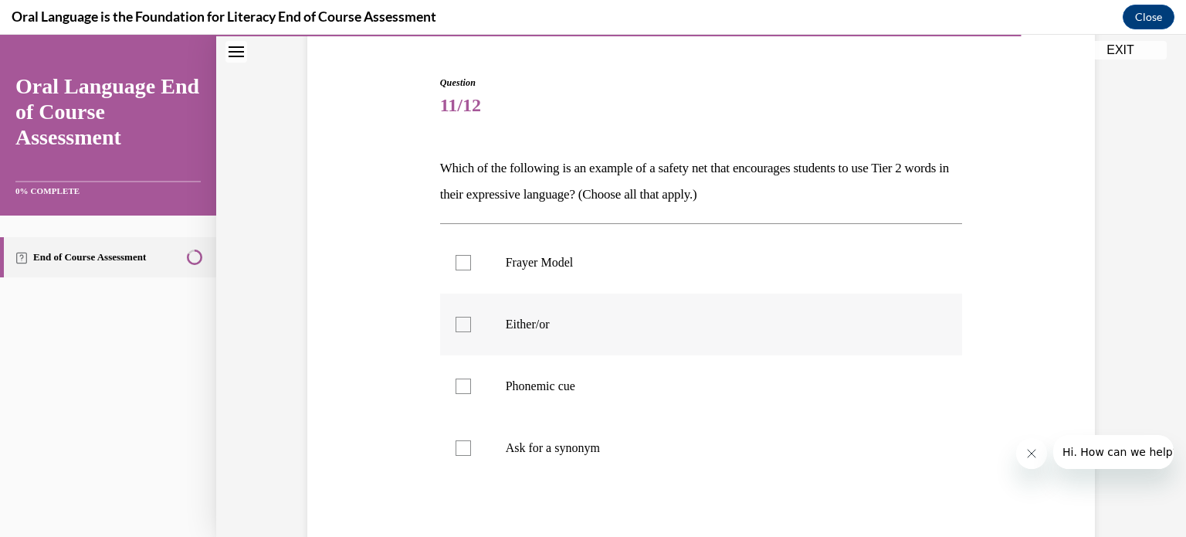
click at [456, 332] on label "Either/or" at bounding box center [701, 324] width 523 height 62
click at [456, 332] on input "Either/or" at bounding box center [463, 324] width 15 height 15
checkbox input "true"
click at [457, 264] on div at bounding box center [463, 262] width 15 height 15
click at [457, 264] on input "Frayer Model" at bounding box center [463, 262] width 15 height 15
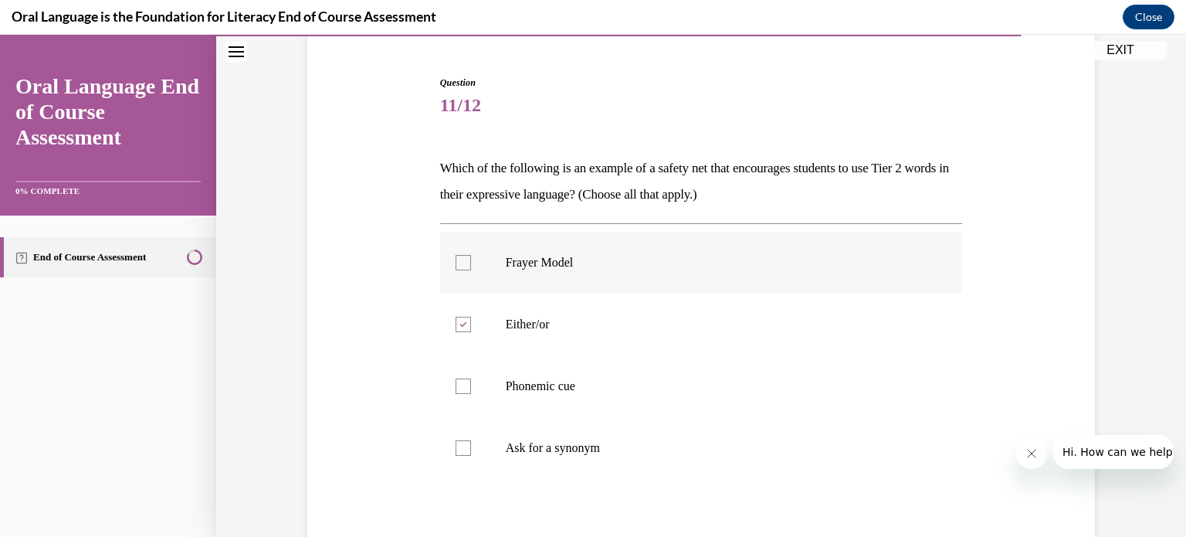
checkbox input "true"
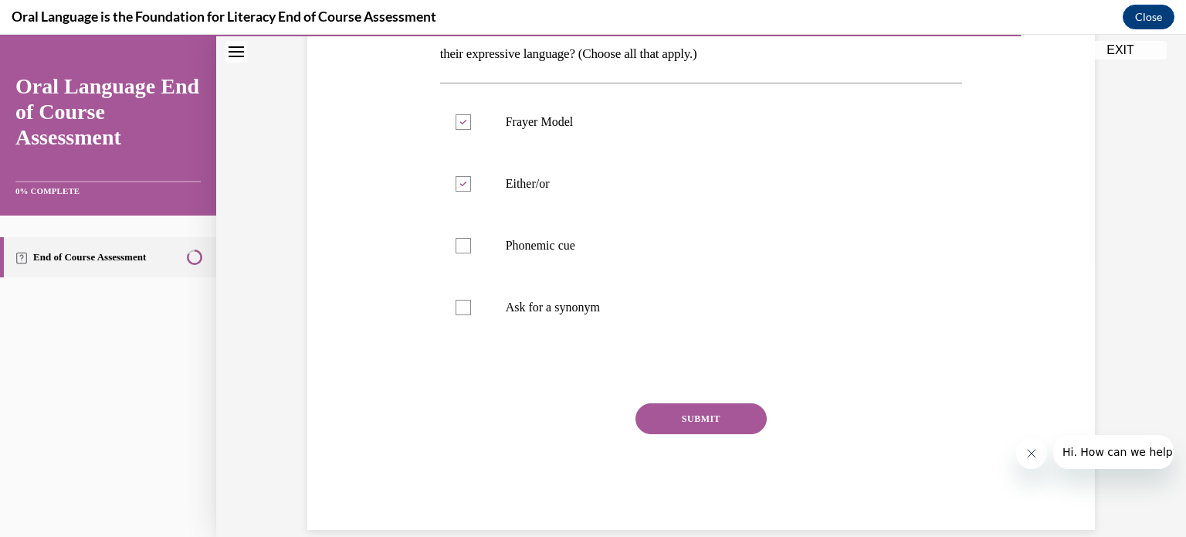
scroll to position [290, 0]
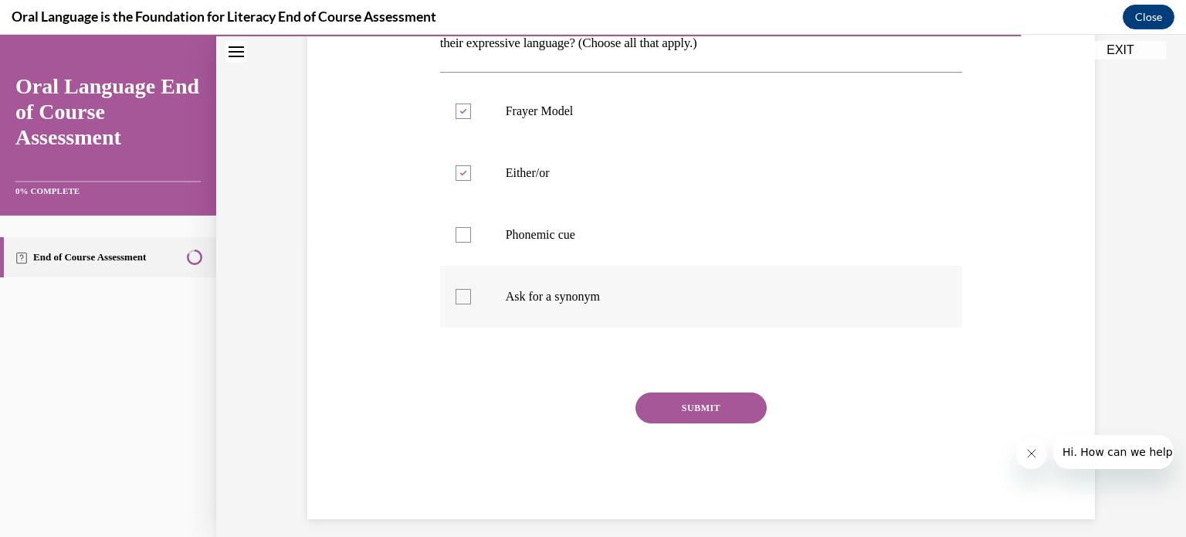
click at [456, 296] on div at bounding box center [463, 296] width 15 height 15
click at [456, 296] on input "Ask for a synonym" at bounding box center [463, 296] width 15 height 15
checkbox input "true"
click at [456, 234] on div at bounding box center [463, 234] width 15 height 15
click at [456, 234] on input "Phonemic cue" at bounding box center [463, 234] width 15 height 15
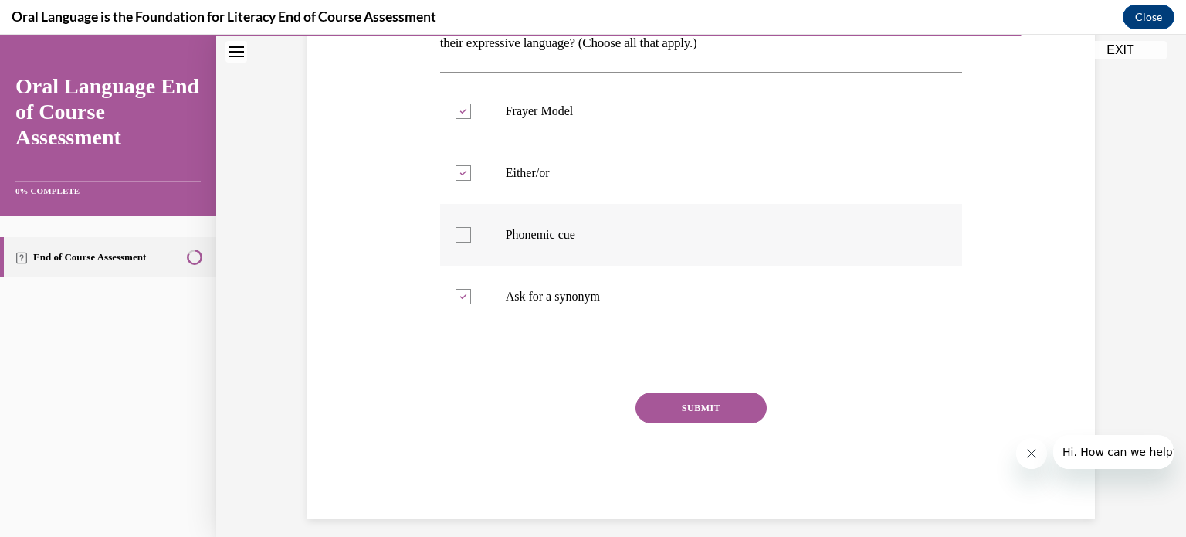
checkbox input "true"
click at [732, 416] on button "SUBMIT" at bounding box center [700, 407] width 131 height 31
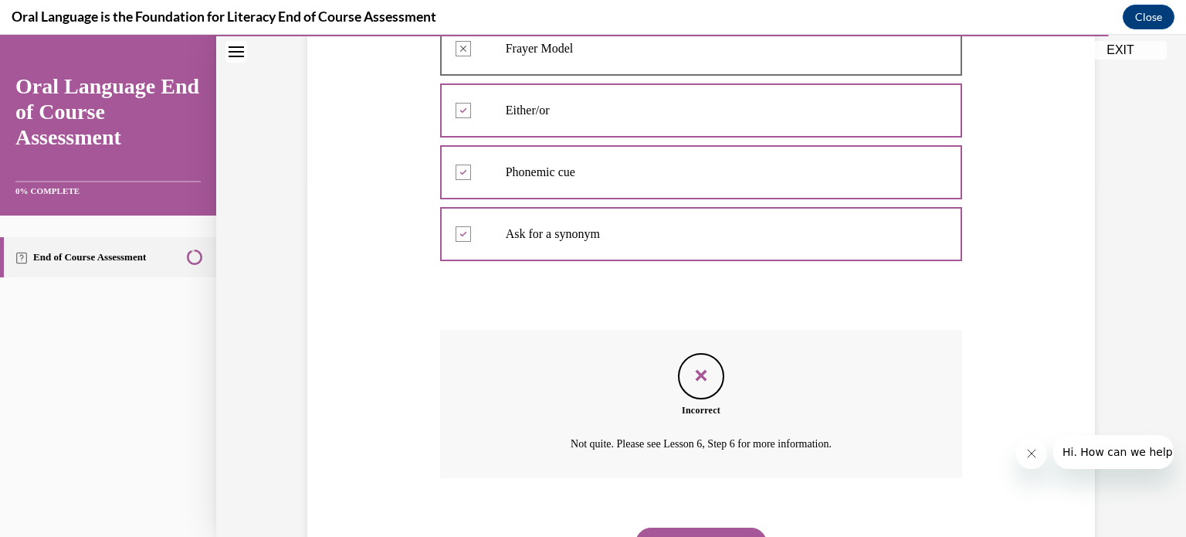
scroll to position [428, 0]
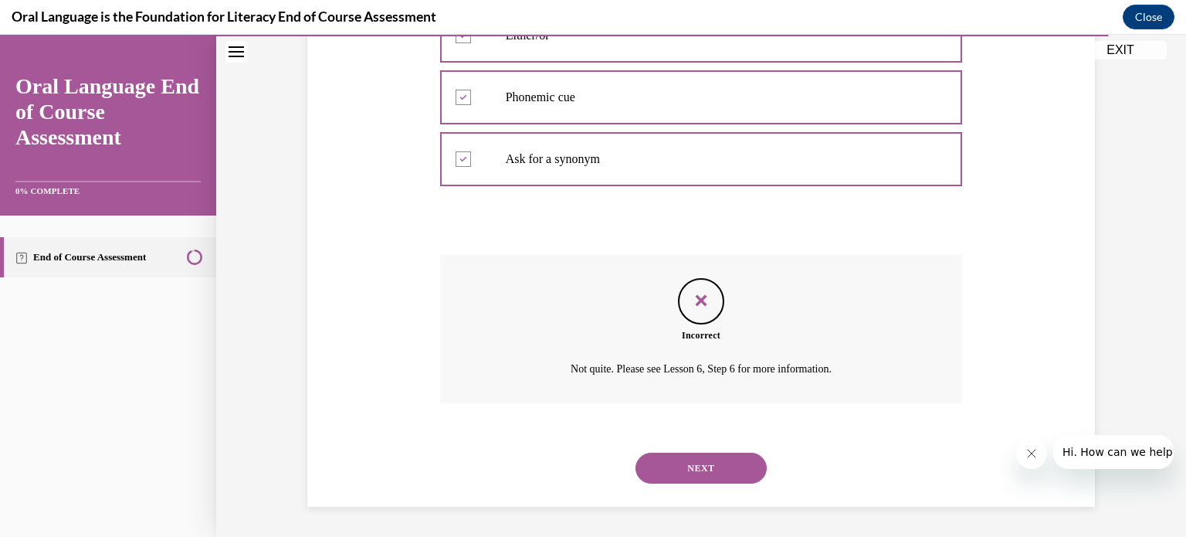
click at [659, 472] on button "NEXT" at bounding box center [700, 467] width 131 height 31
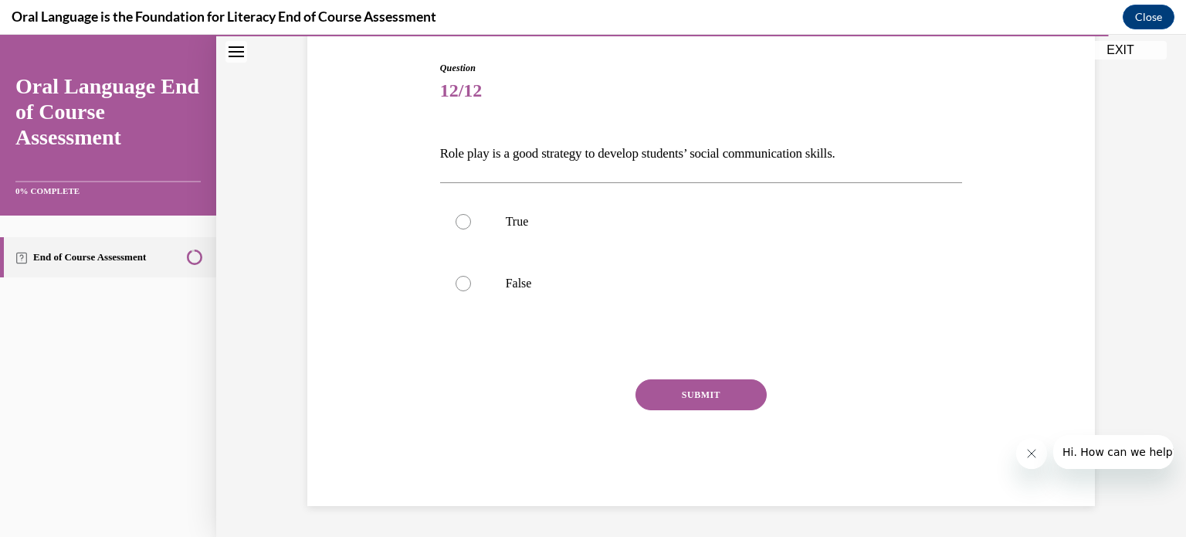
scroll to position [153, 0]
click at [456, 219] on div at bounding box center [463, 222] width 15 height 15
click at [456, 219] on input "True" at bounding box center [463, 222] width 15 height 15
radio input "true"
click at [714, 387] on button "SUBMIT" at bounding box center [700, 395] width 131 height 31
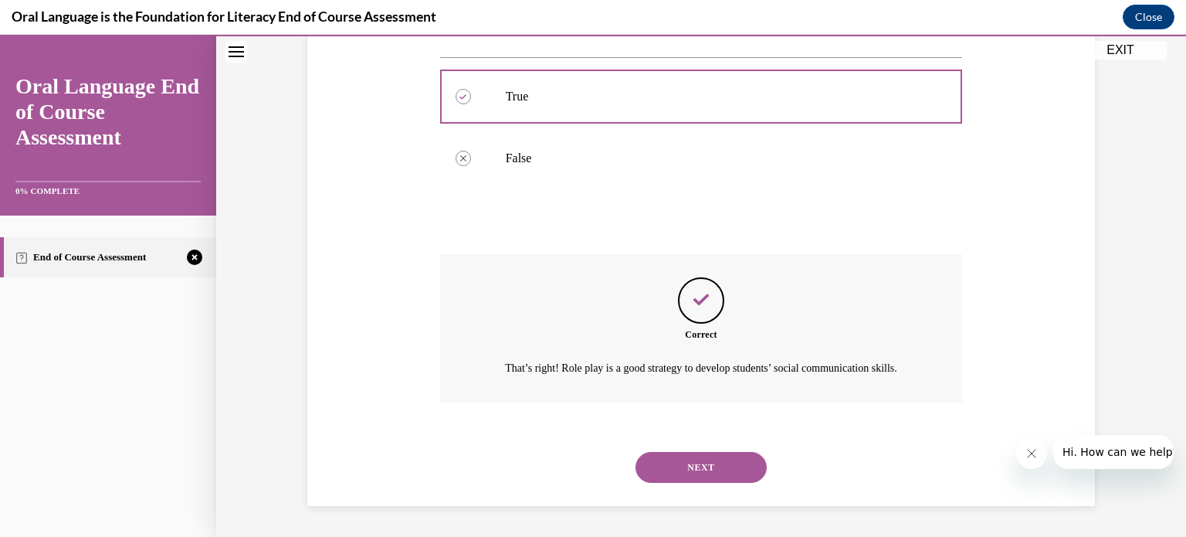
scroll to position [296, 0]
click at [691, 456] on button "NEXT" at bounding box center [700, 467] width 131 height 31
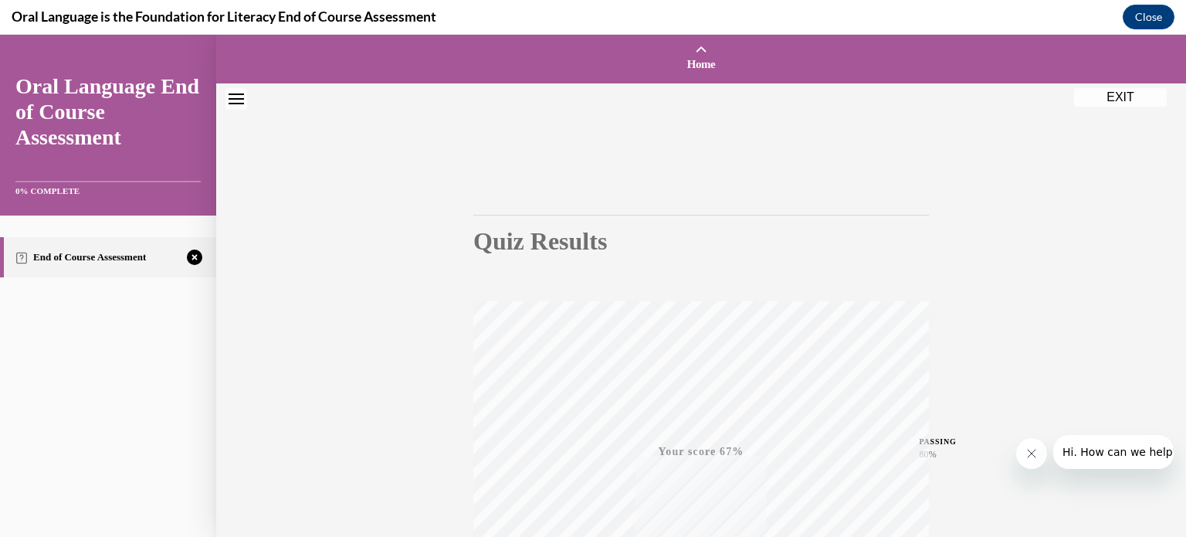
scroll to position [289, 0]
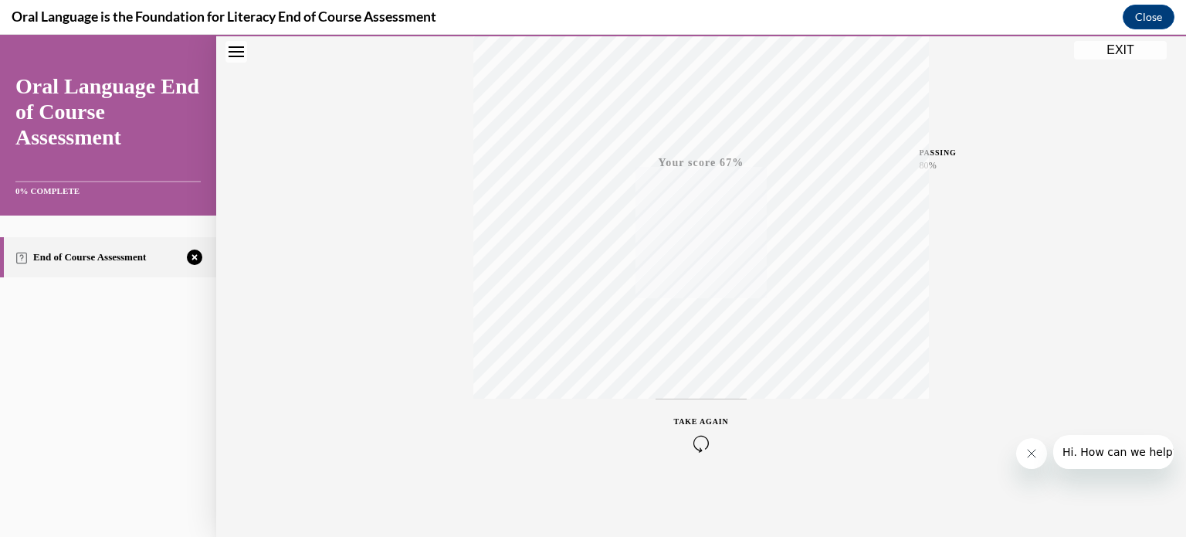
click at [707, 425] on div "TAKE AGAIN" at bounding box center [701, 433] width 55 height 36
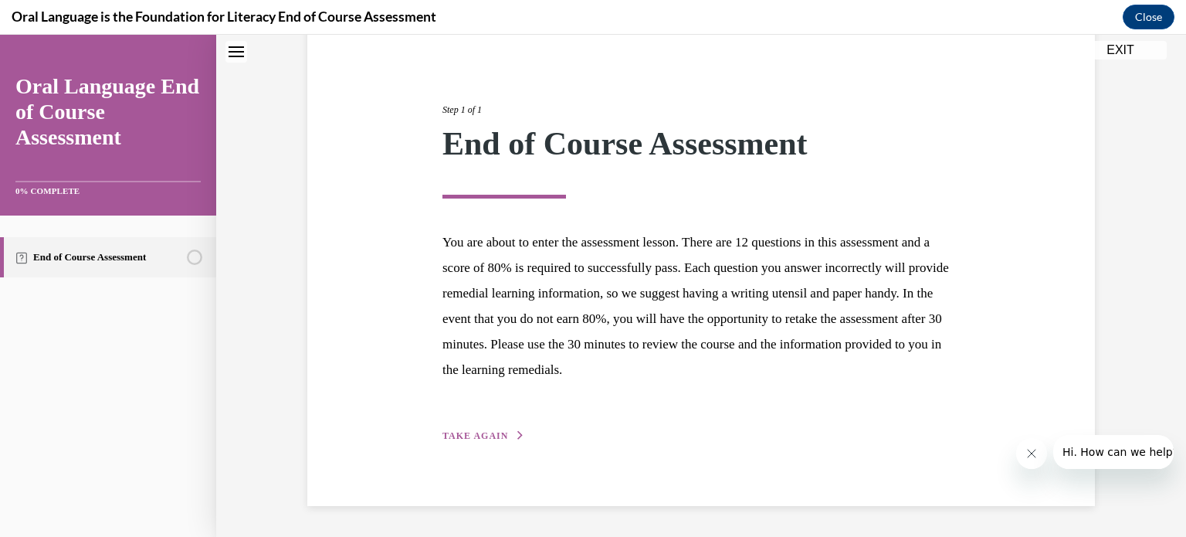
scroll to position [146, 0]
click at [451, 434] on span "TAKE AGAIN" at bounding box center [475, 437] width 66 height 11
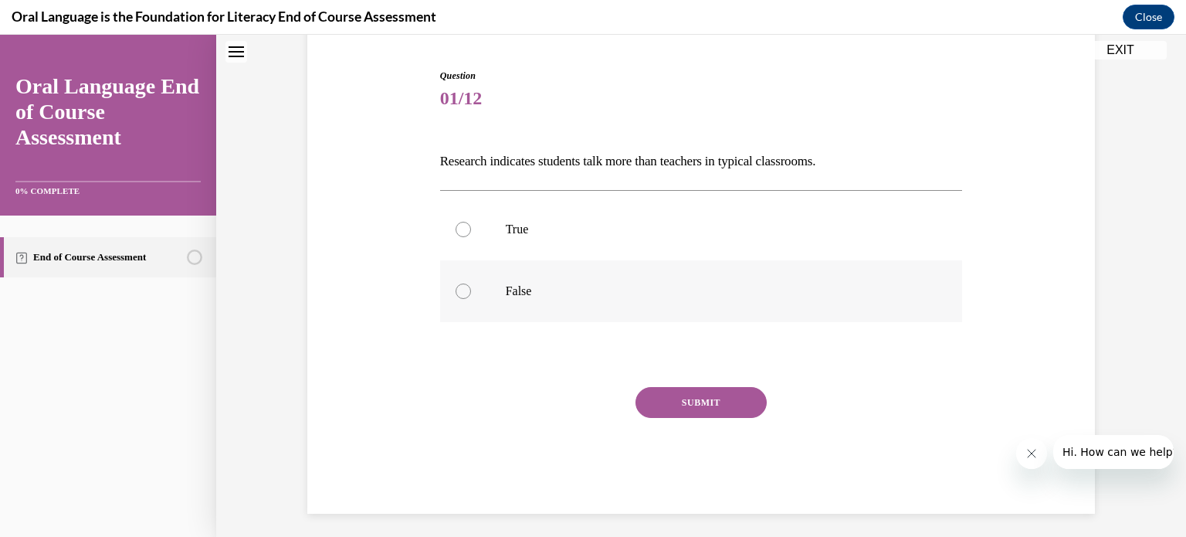
click at [456, 288] on div at bounding box center [463, 290] width 15 height 15
click at [456, 288] on input "False" at bounding box center [463, 290] width 15 height 15
radio input "true"
click at [676, 397] on button "SUBMIT" at bounding box center [700, 402] width 131 height 31
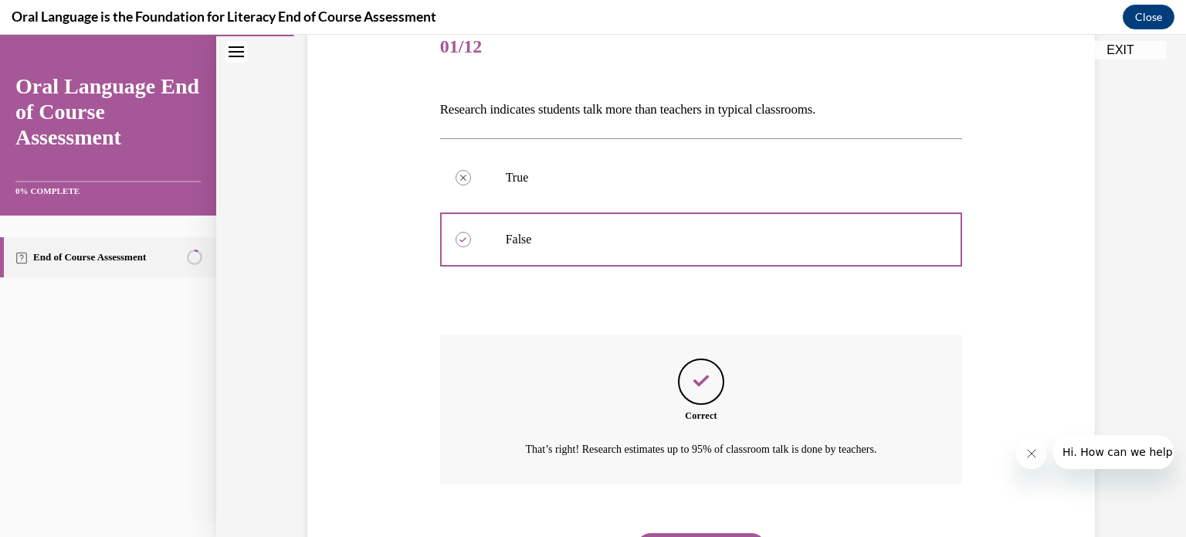
scroll to position [278, 0]
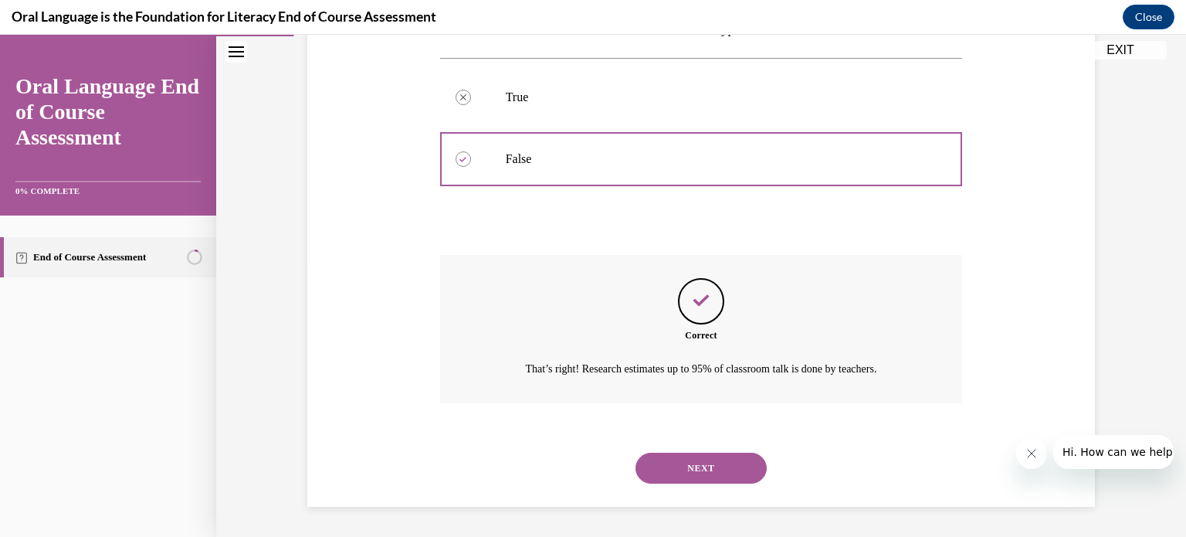
click at [693, 459] on button "NEXT" at bounding box center [700, 467] width 131 height 31
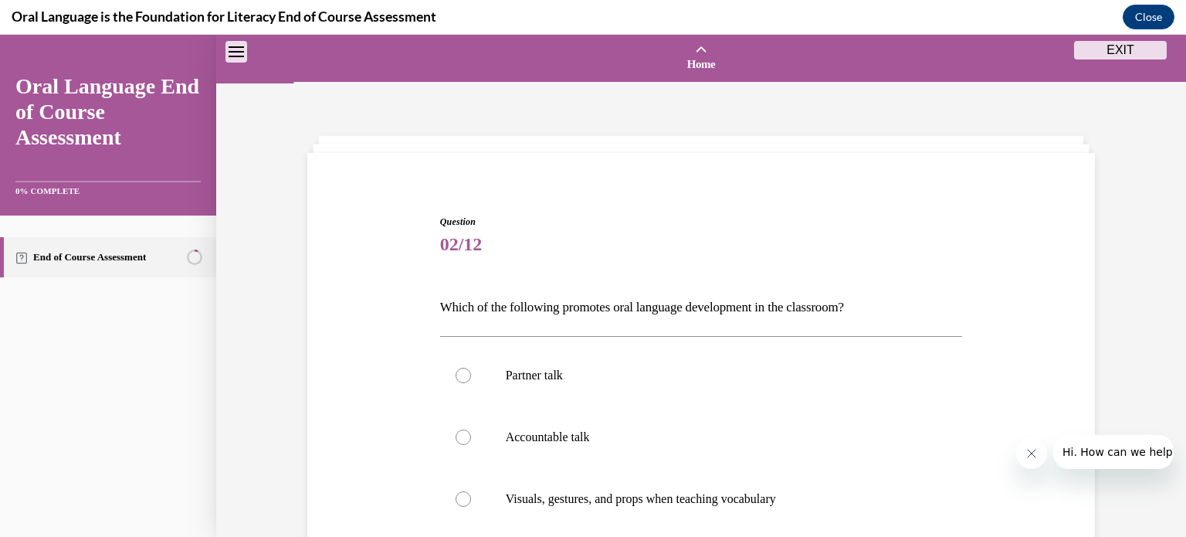
scroll to position [276, 0]
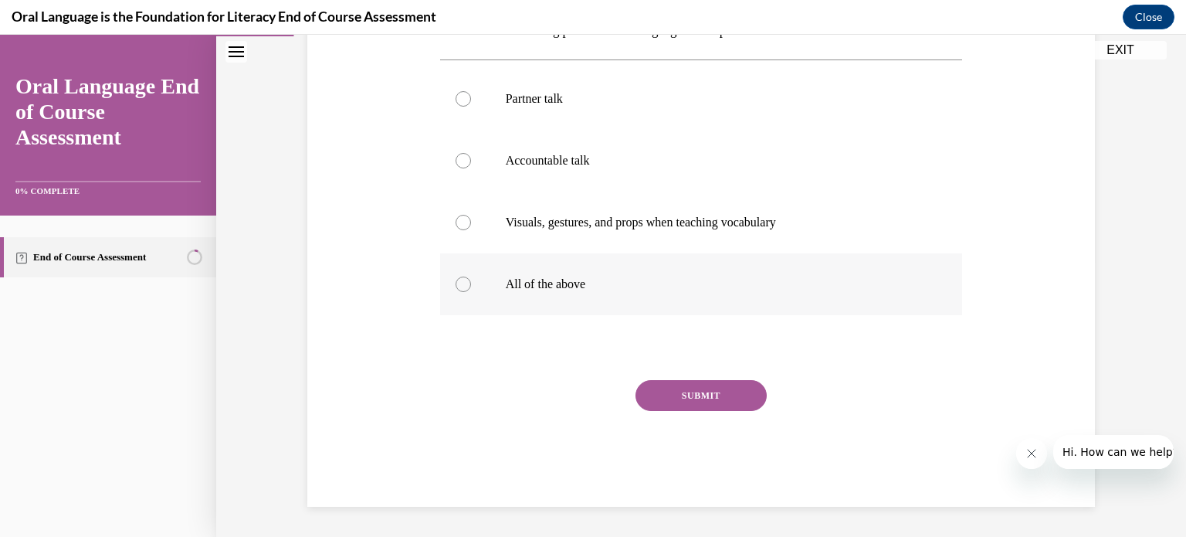
click at [456, 286] on div at bounding box center [463, 283] width 15 height 15
click at [456, 286] on input "All of the above" at bounding box center [463, 283] width 15 height 15
radio input "true"
click at [683, 397] on button "SUBMIT" at bounding box center [700, 395] width 131 height 31
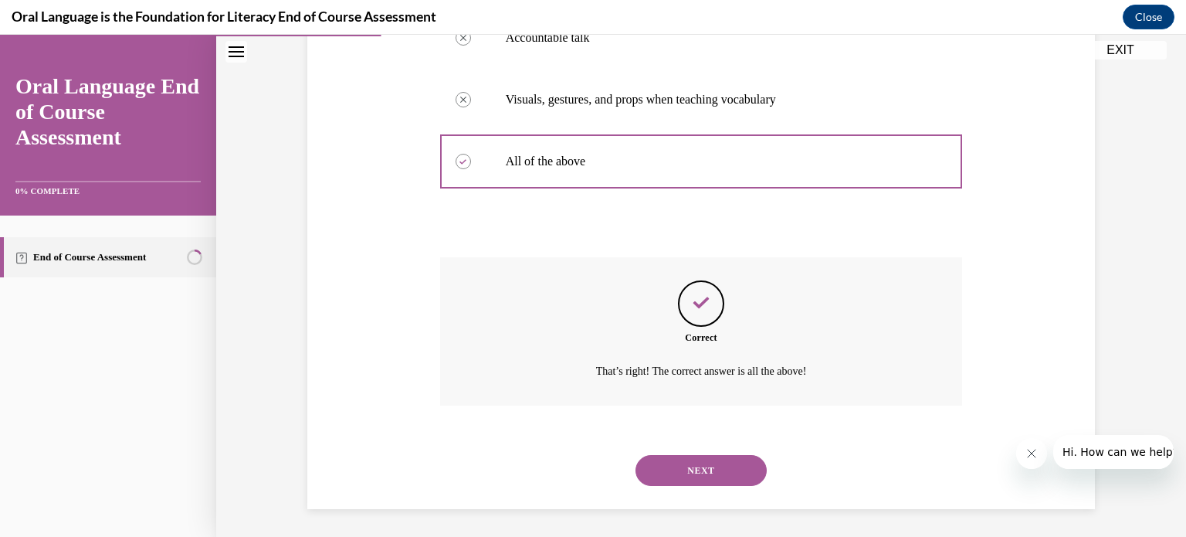
scroll to position [402, 0]
click at [685, 466] on button "NEXT" at bounding box center [700, 467] width 131 height 31
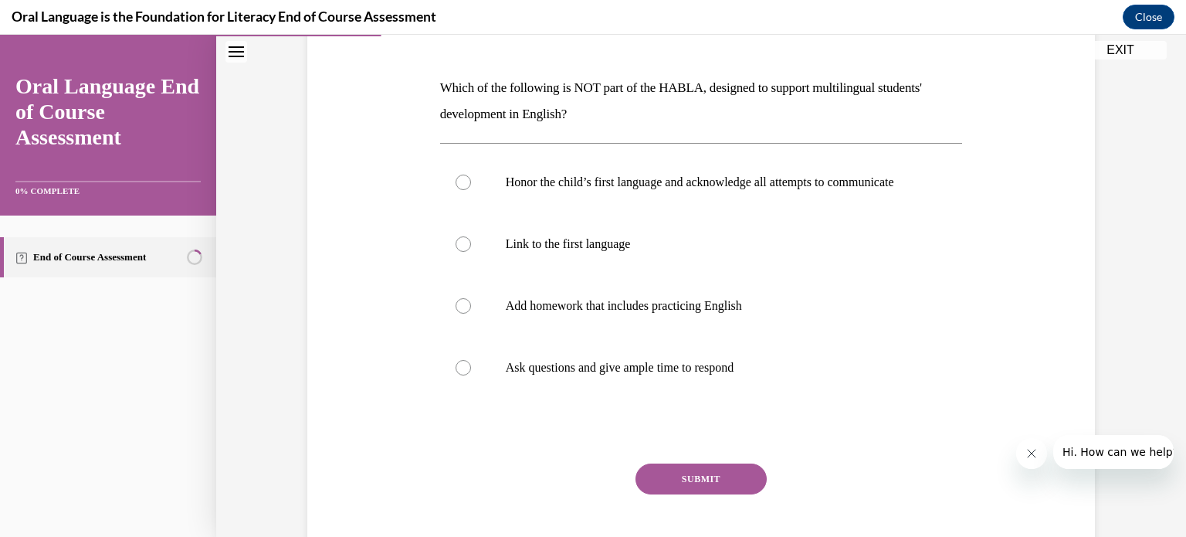
scroll to position [233, 0]
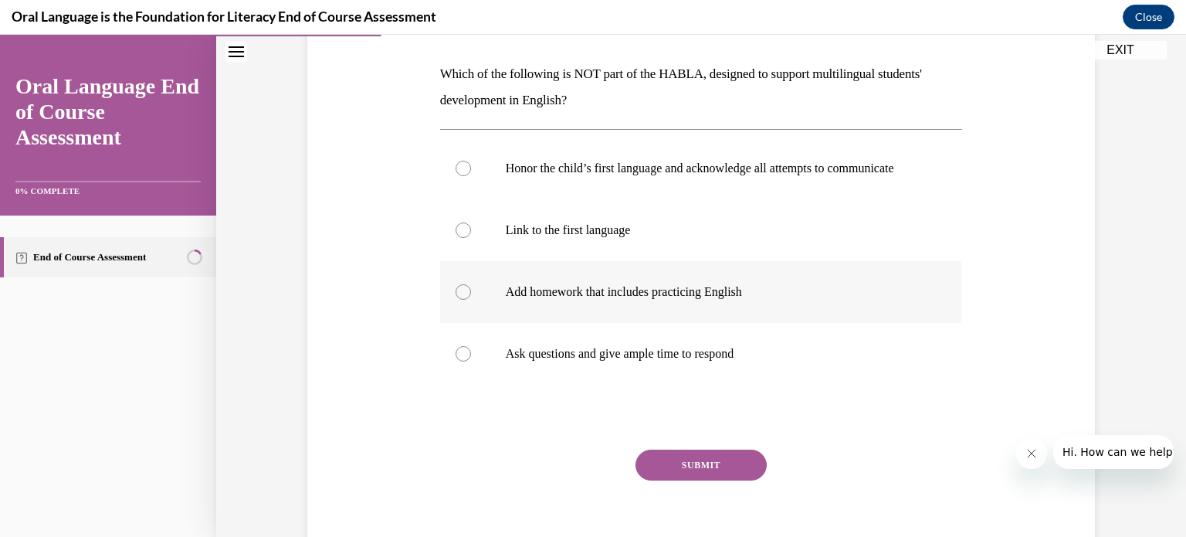
click at [459, 300] on div at bounding box center [463, 291] width 15 height 15
click at [459, 300] on input "Add homework that includes practicing English" at bounding box center [463, 291] width 15 height 15
radio input "true"
click at [695, 473] on button "SUBMIT" at bounding box center [700, 464] width 131 height 31
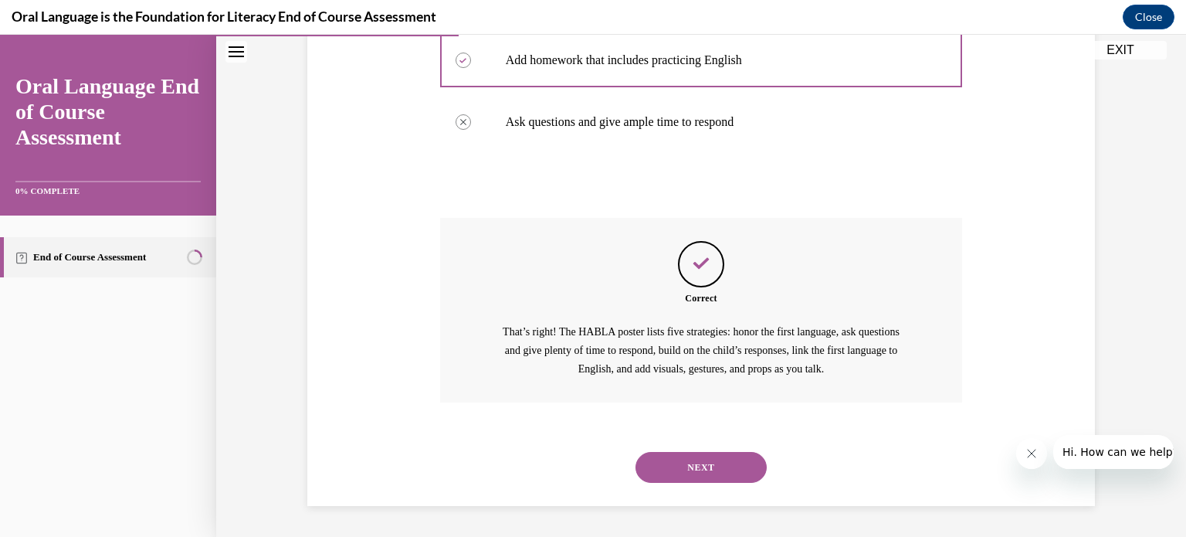
scroll to position [479, 0]
click at [695, 475] on button "NEXT" at bounding box center [700, 467] width 131 height 31
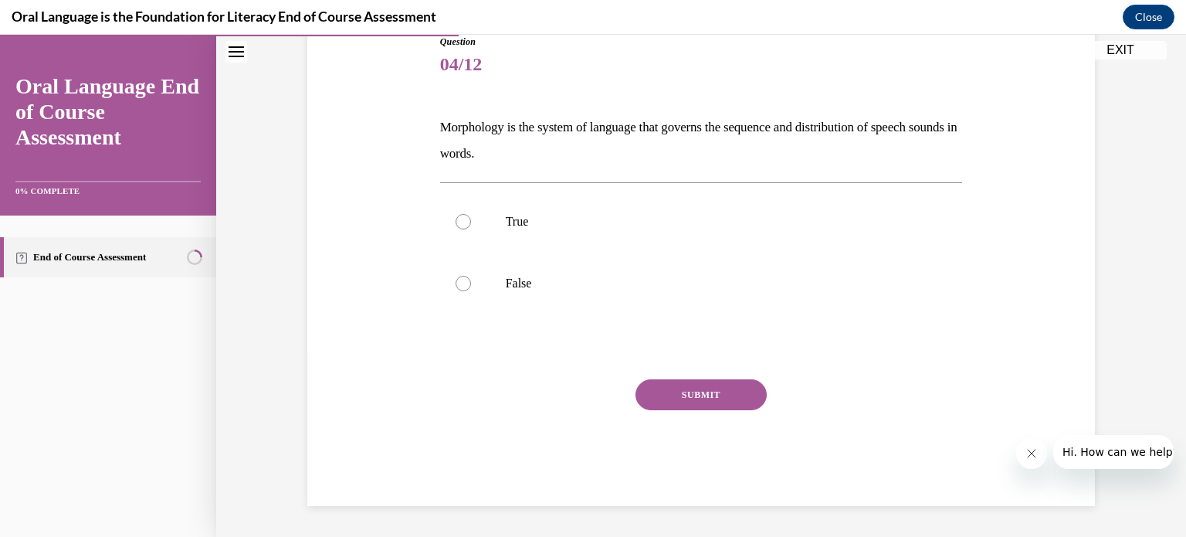
scroll to position [171, 0]
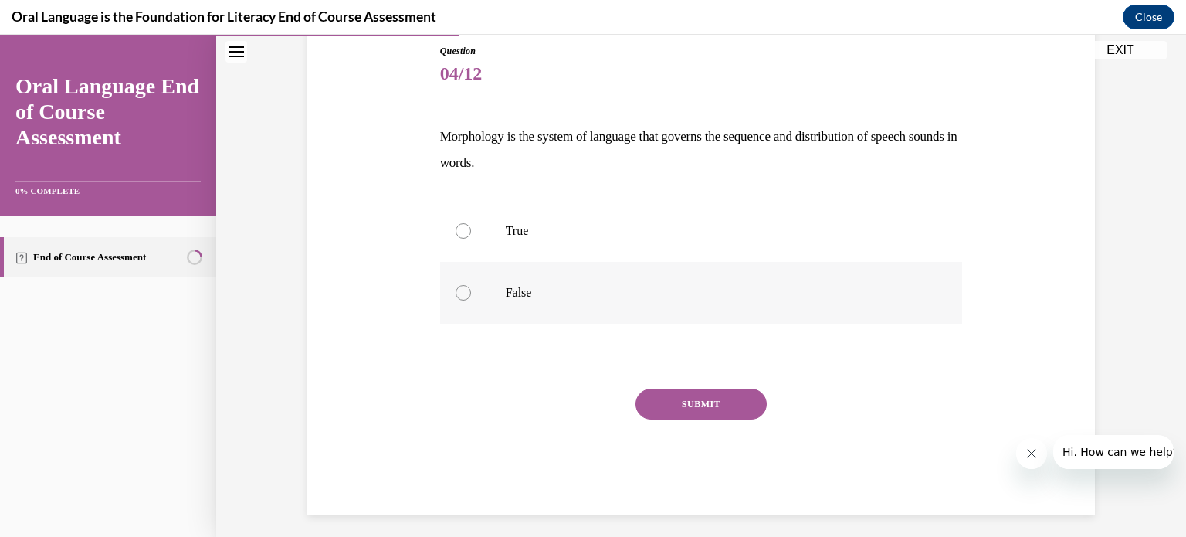
click at [456, 292] on div at bounding box center [463, 292] width 15 height 15
click at [456, 292] on input "False" at bounding box center [463, 292] width 15 height 15
radio input "true"
click at [690, 408] on button "SUBMIT" at bounding box center [700, 403] width 131 height 31
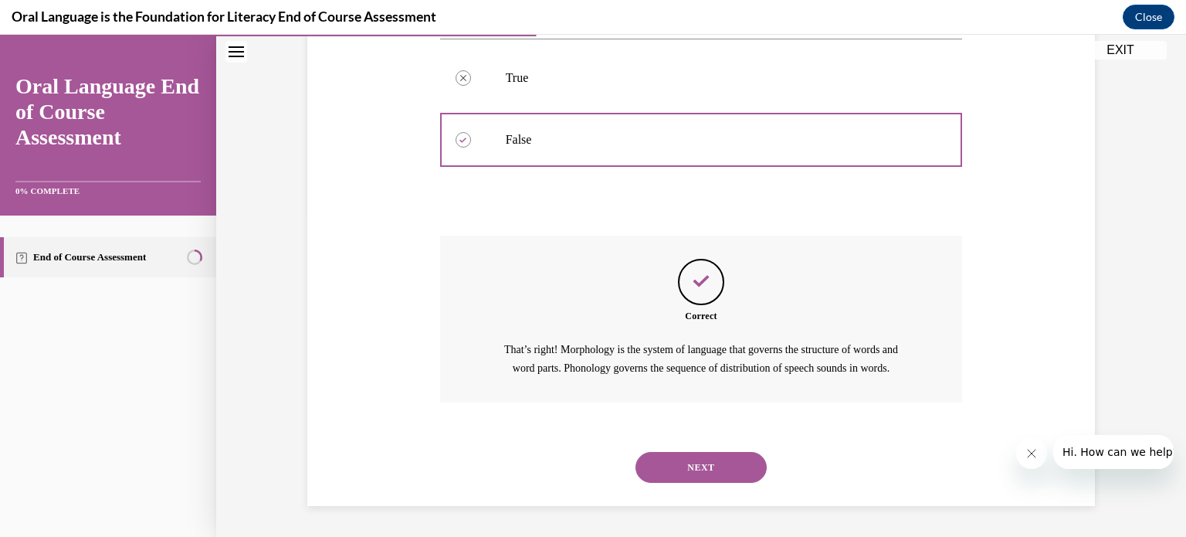
scroll to position [341, 0]
click at [682, 459] on button "NEXT" at bounding box center [700, 467] width 131 height 31
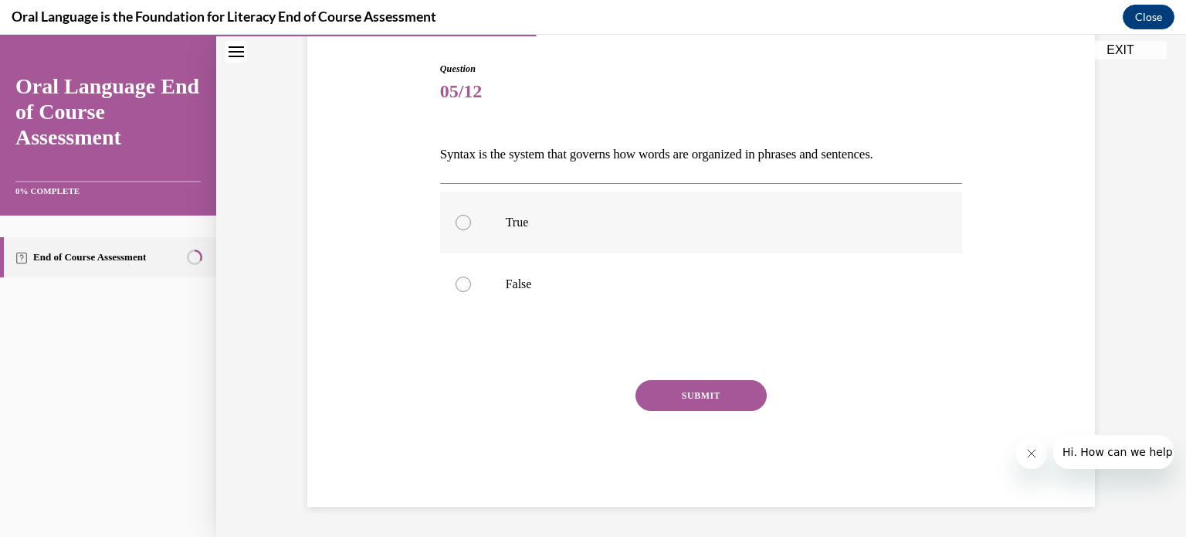
click at [457, 219] on div at bounding box center [463, 222] width 15 height 15
click at [457, 219] on input "True" at bounding box center [463, 222] width 15 height 15
radio input "true"
click at [698, 395] on button "SUBMIT" at bounding box center [700, 395] width 131 height 31
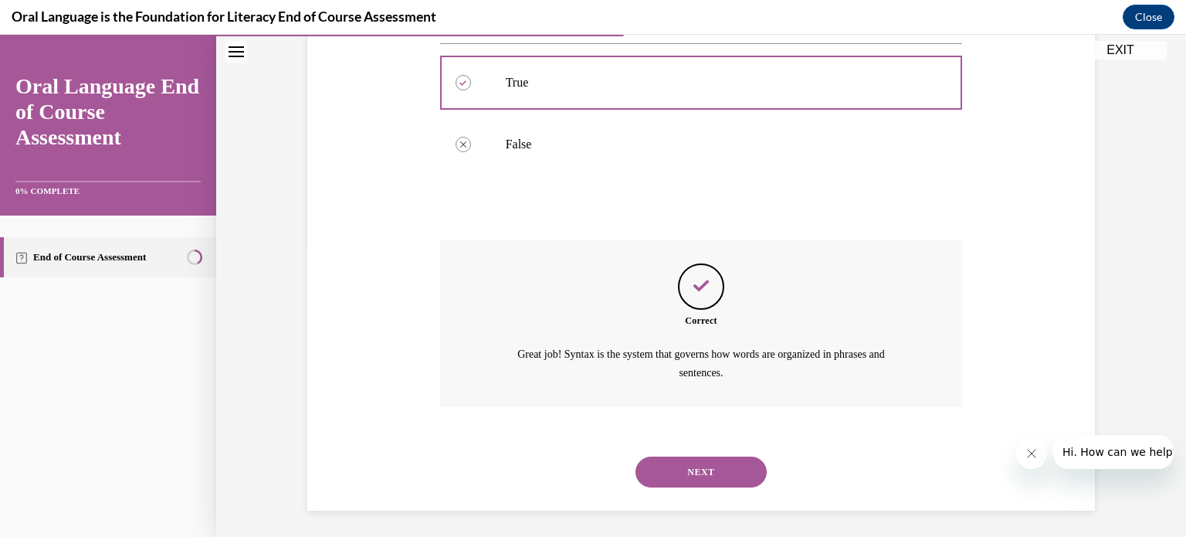
scroll to position [296, 0]
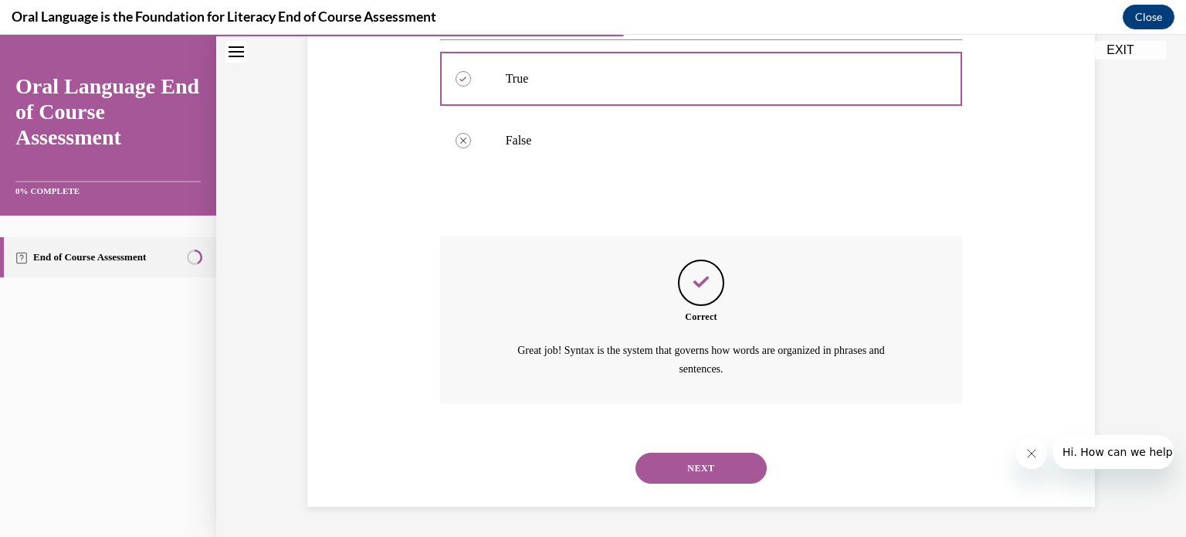
click at [693, 466] on button "NEXT" at bounding box center [700, 467] width 131 height 31
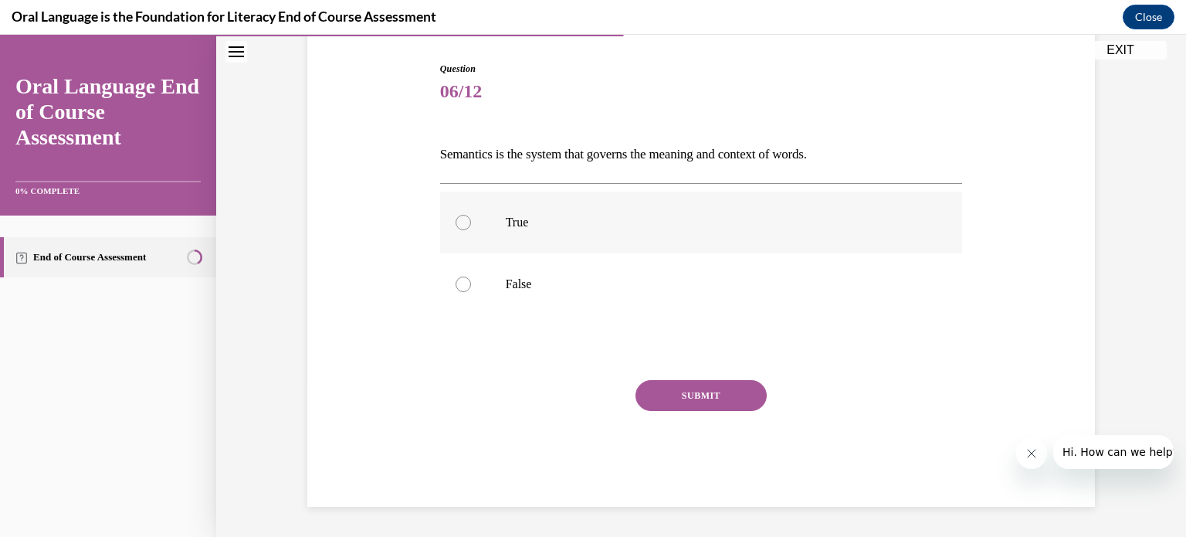
click at [456, 226] on div at bounding box center [463, 222] width 15 height 15
click at [456, 226] on input "True" at bounding box center [463, 222] width 15 height 15
radio input "true"
click at [698, 398] on button "SUBMIT" at bounding box center [700, 395] width 131 height 31
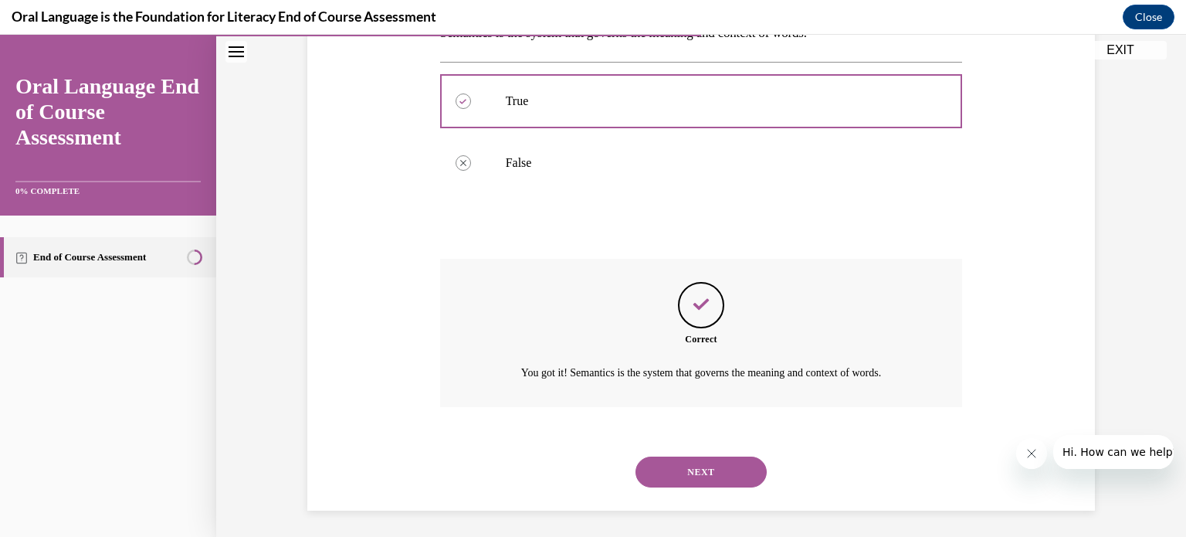
scroll to position [278, 0]
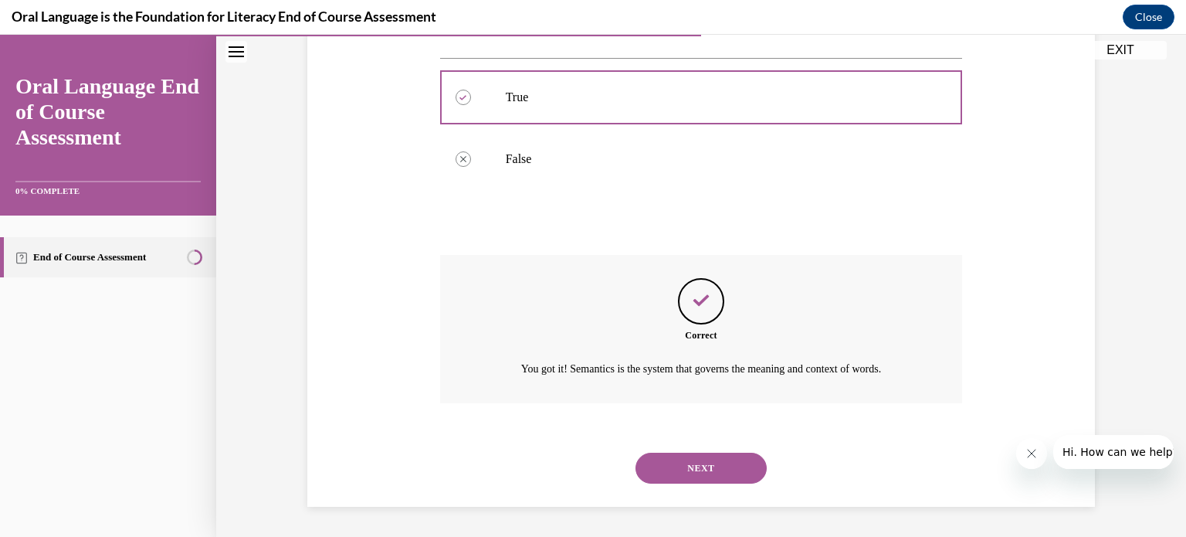
click at [690, 472] on button "NEXT" at bounding box center [700, 467] width 131 height 31
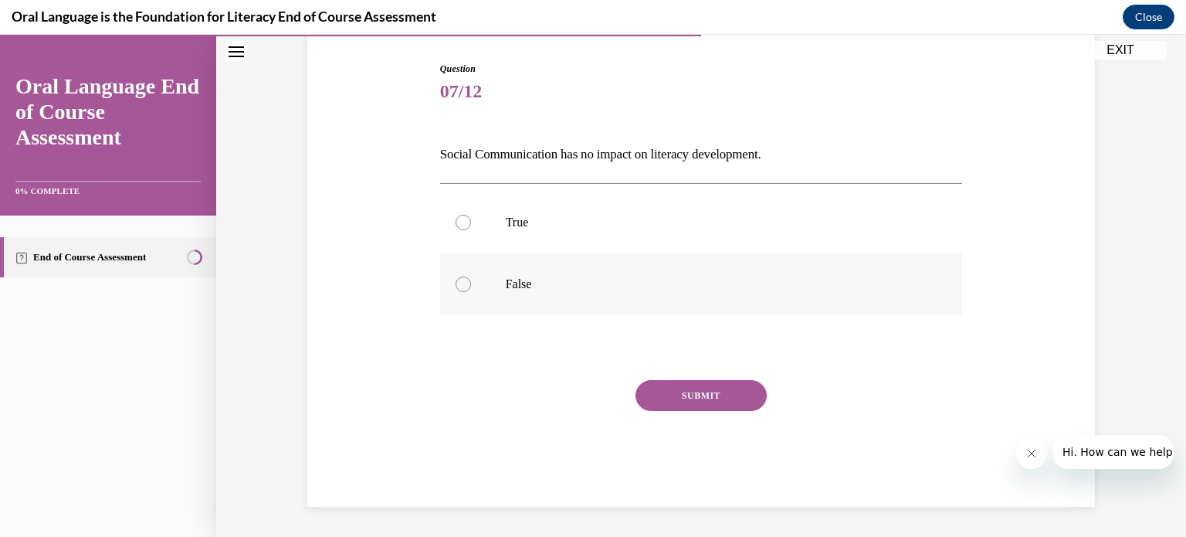
click at [456, 281] on div at bounding box center [463, 283] width 15 height 15
click at [456, 281] on input "False" at bounding box center [463, 283] width 15 height 15
radio input "true"
click at [678, 403] on button "SUBMIT" at bounding box center [700, 395] width 131 height 31
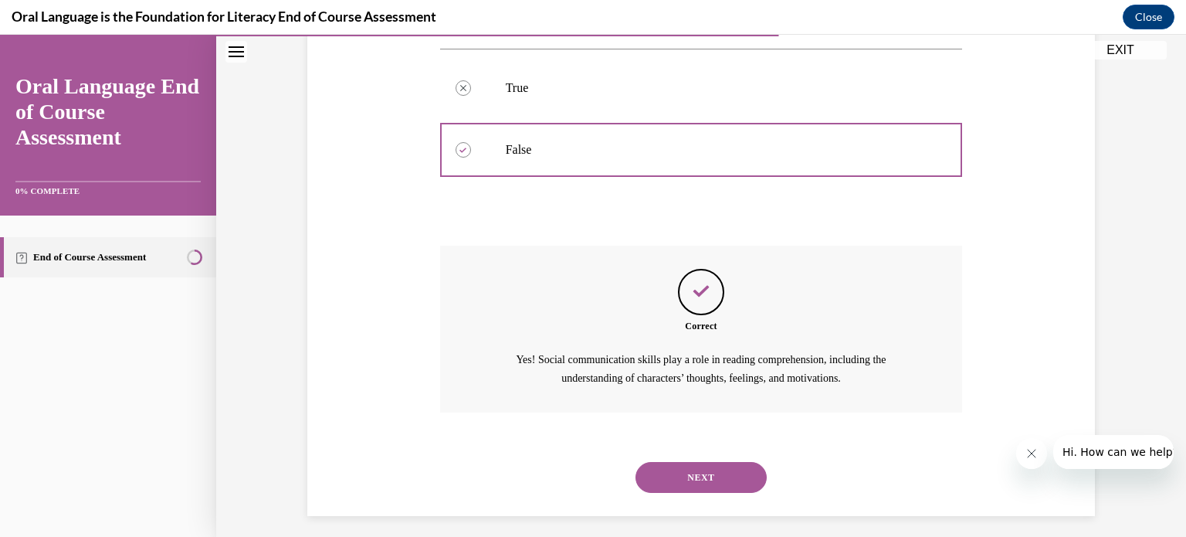
scroll to position [296, 0]
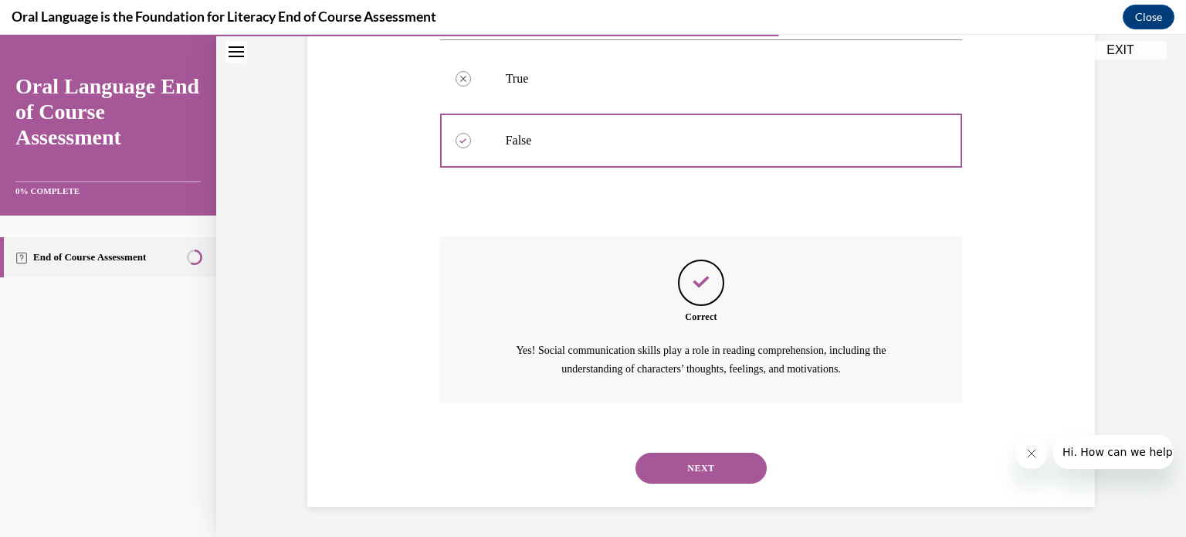
click at [691, 474] on button "NEXT" at bounding box center [700, 467] width 131 height 31
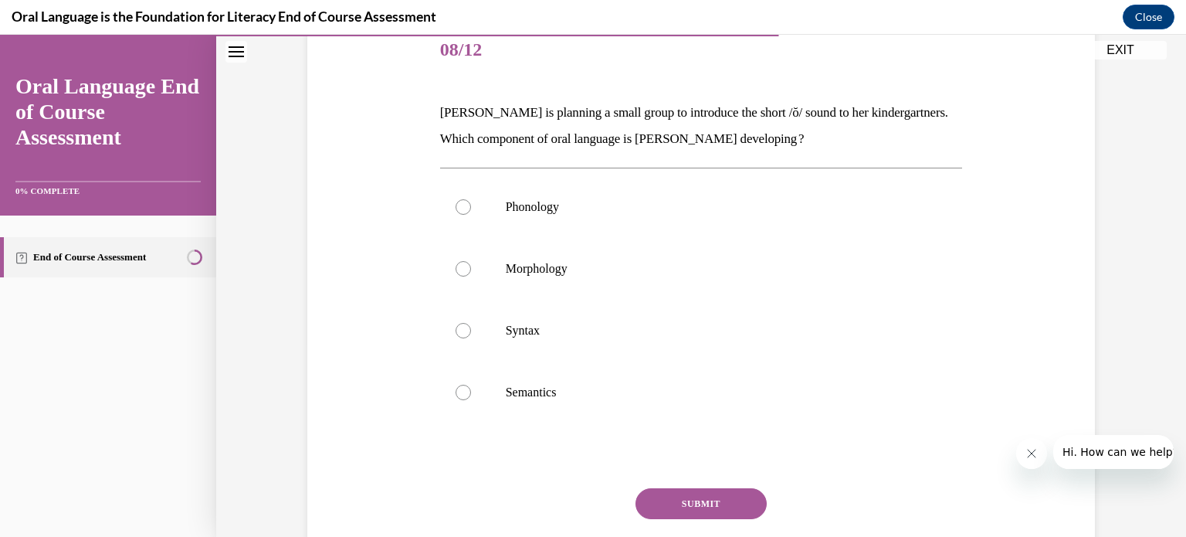
scroll to position [204, 0]
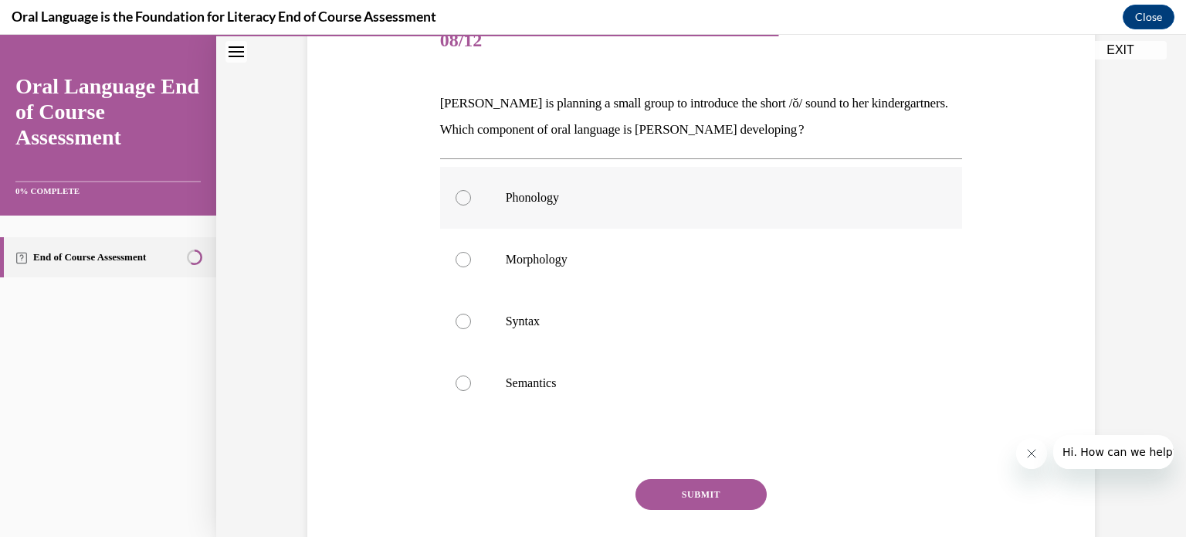
click at [456, 196] on div at bounding box center [463, 197] width 15 height 15
click at [456, 196] on input "Phonology" at bounding box center [463, 197] width 15 height 15
radio input "true"
click at [703, 492] on button "SUBMIT" at bounding box center [700, 494] width 131 height 31
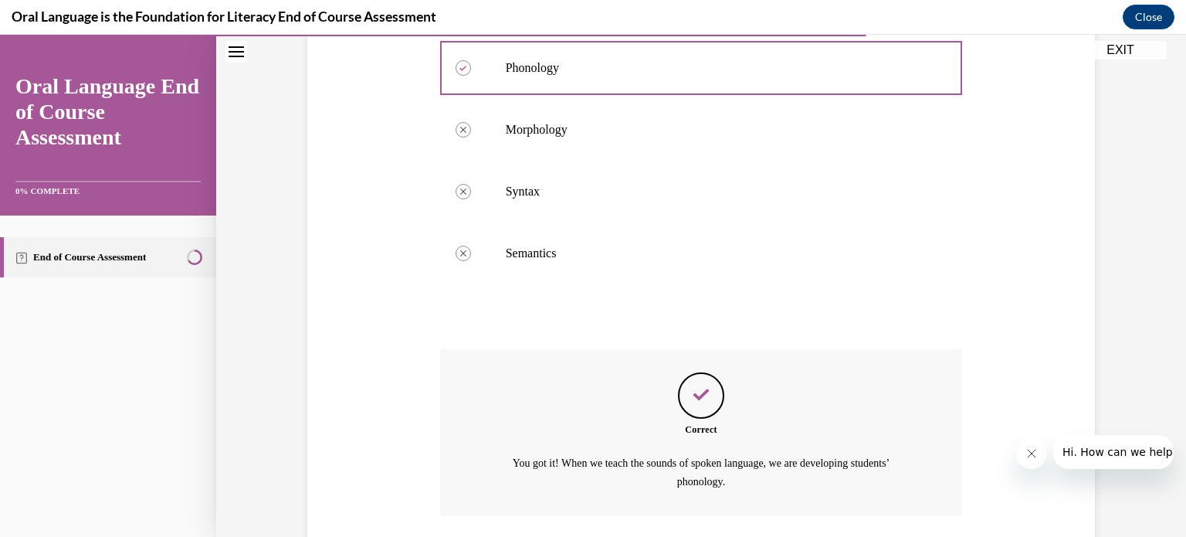
scroll to position [446, 0]
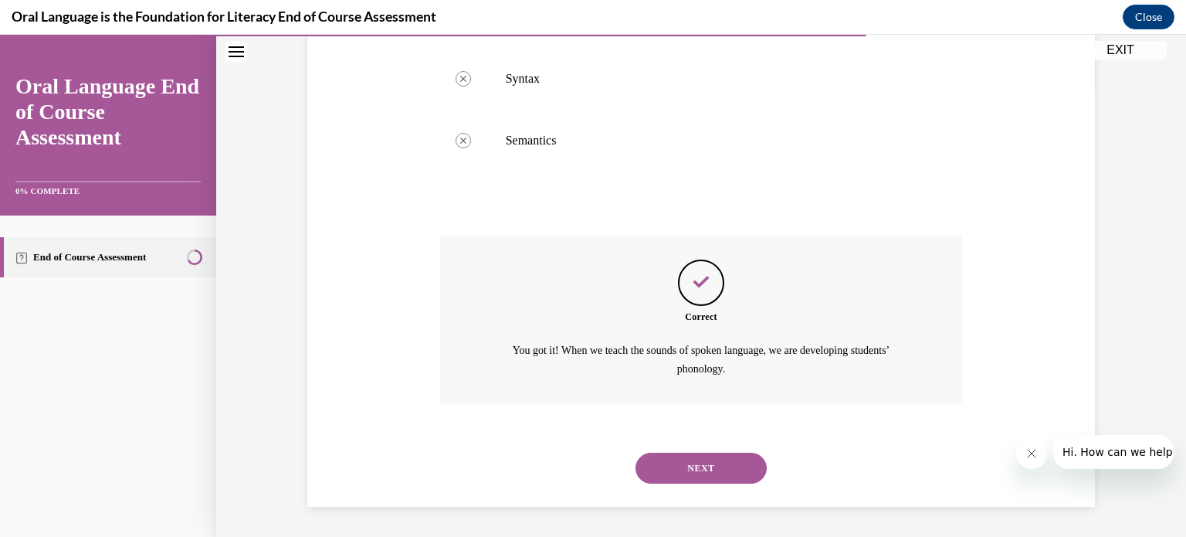
click at [696, 469] on button "NEXT" at bounding box center [700, 467] width 131 height 31
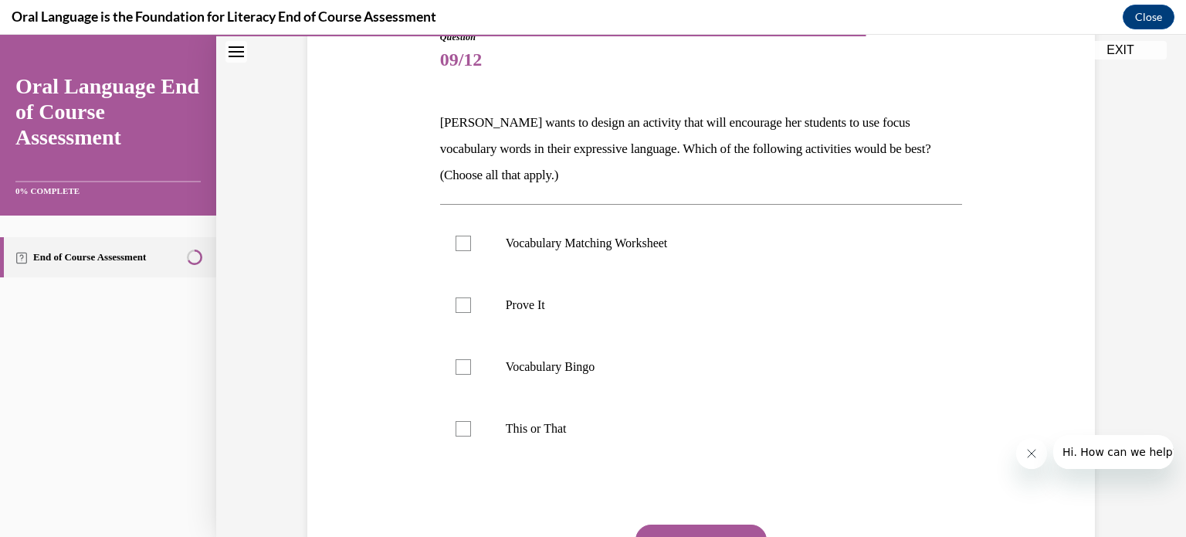
scroll to position [188, 0]
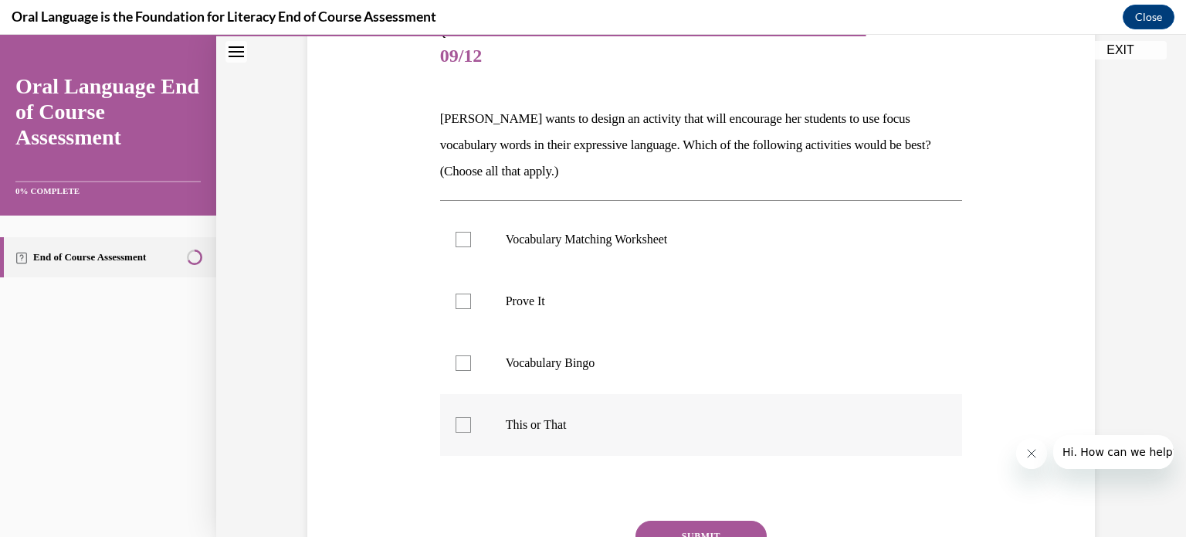
click at [459, 422] on div at bounding box center [463, 424] width 15 height 15
click at [459, 422] on input "This or That" at bounding box center [463, 424] width 15 height 15
checkbox input "true"
click at [456, 299] on div at bounding box center [463, 300] width 15 height 15
click at [456, 299] on input "Prove It" at bounding box center [463, 300] width 15 height 15
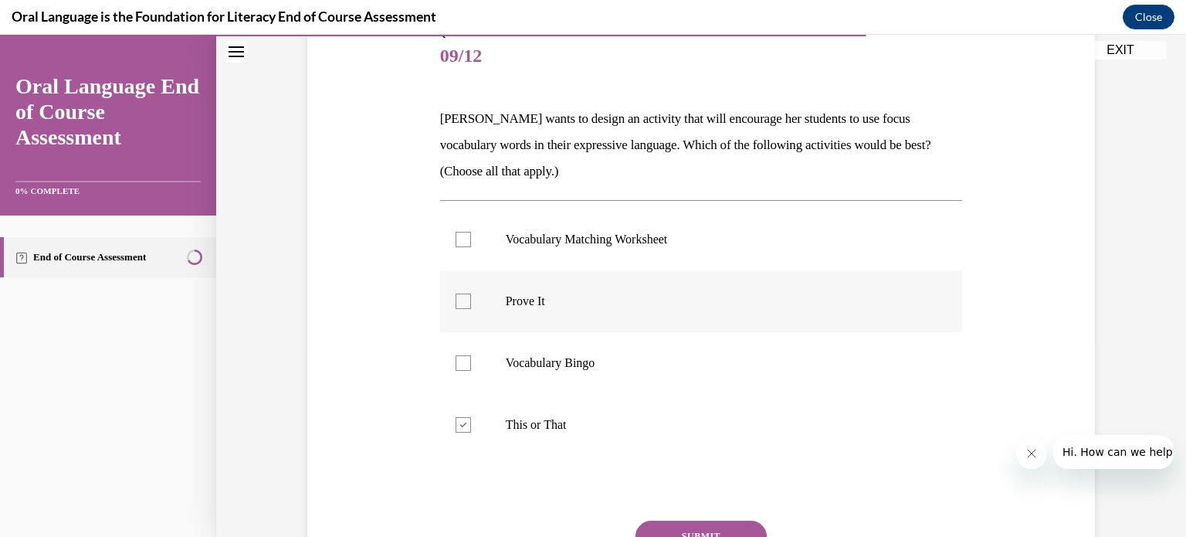
checkbox input "true"
click at [729, 524] on button "SUBMIT" at bounding box center [700, 535] width 131 height 31
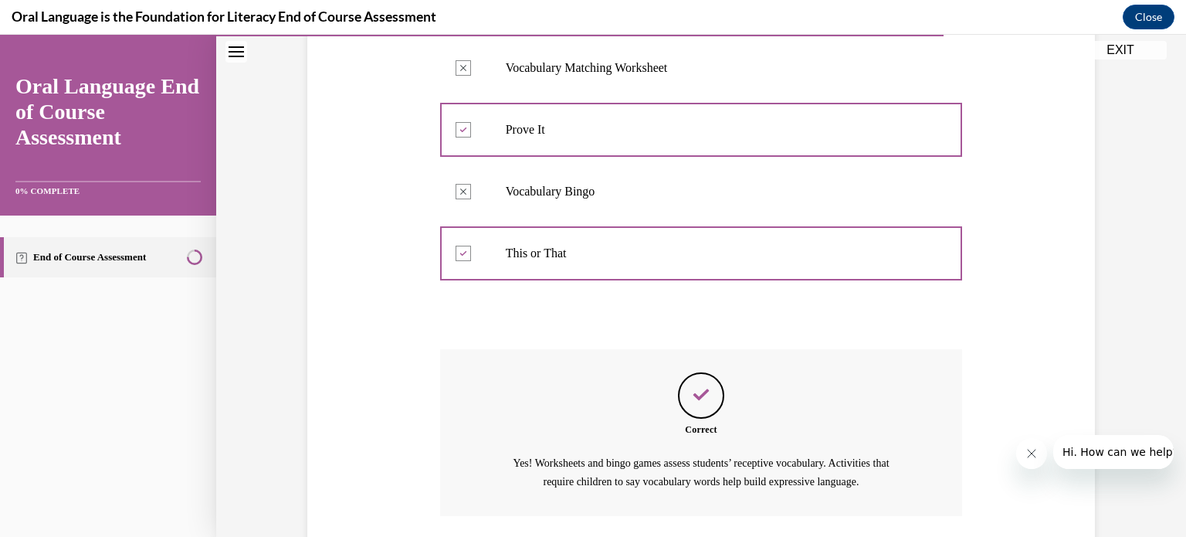
scroll to position [473, 0]
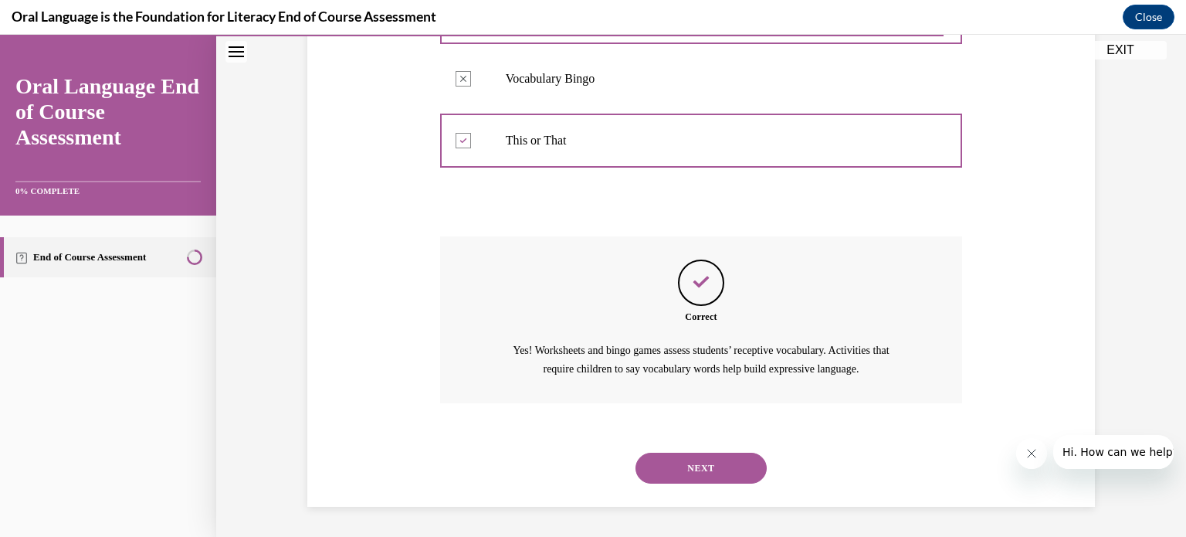
click at [720, 463] on button "NEXT" at bounding box center [700, 467] width 131 height 31
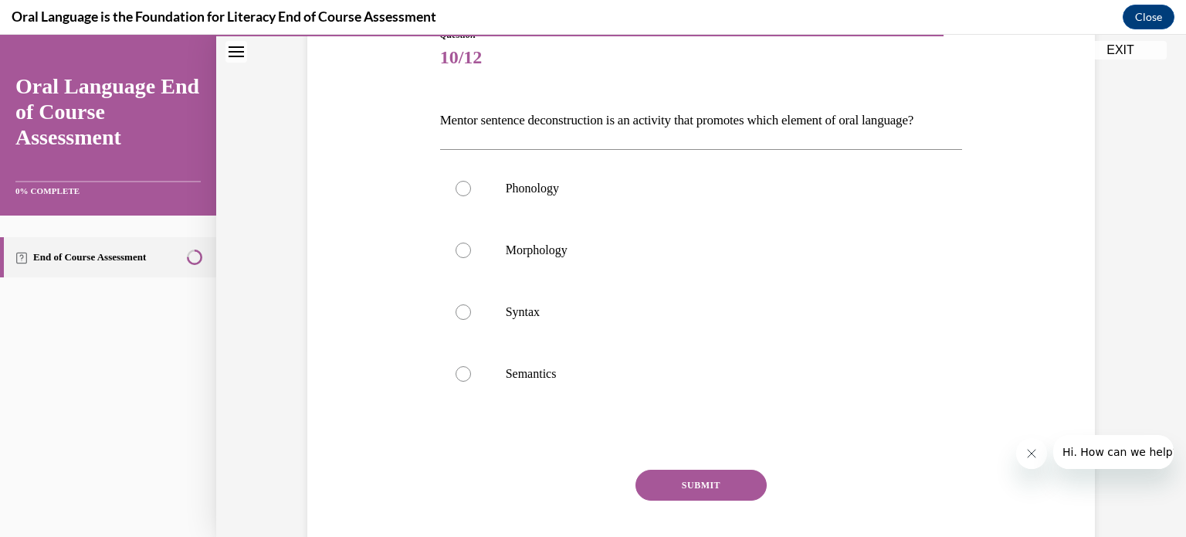
scroll to position [191, 0]
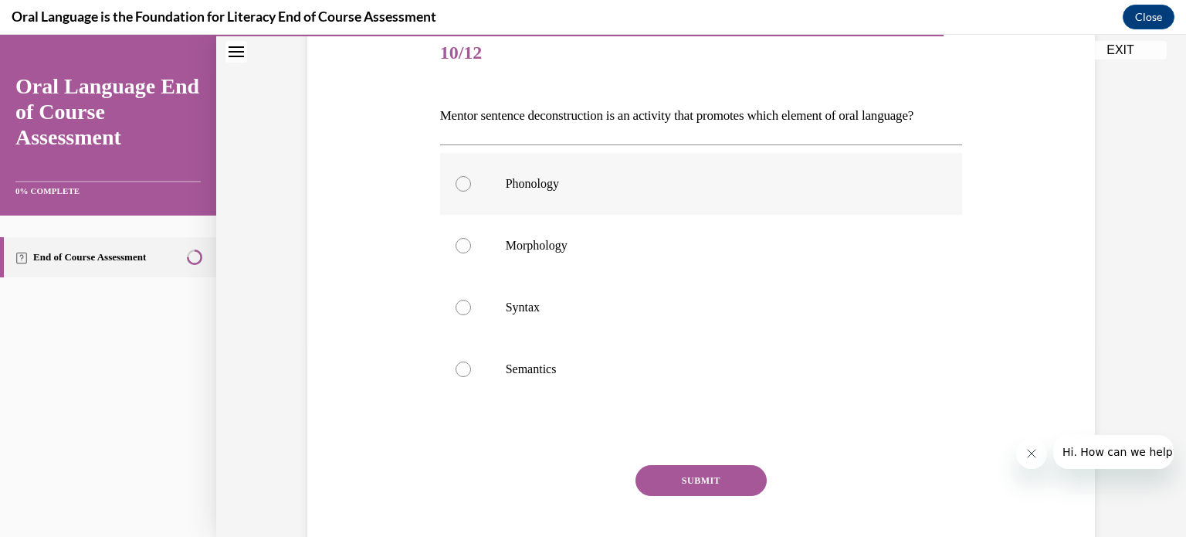
click at [460, 191] on div at bounding box center [463, 183] width 15 height 15
click at [460, 191] on input "Phonology" at bounding box center [463, 183] width 15 height 15
radio input "true"
click at [750, 496] on button "SUBMIT" at bounding box center [700, 480] width 131 height 31
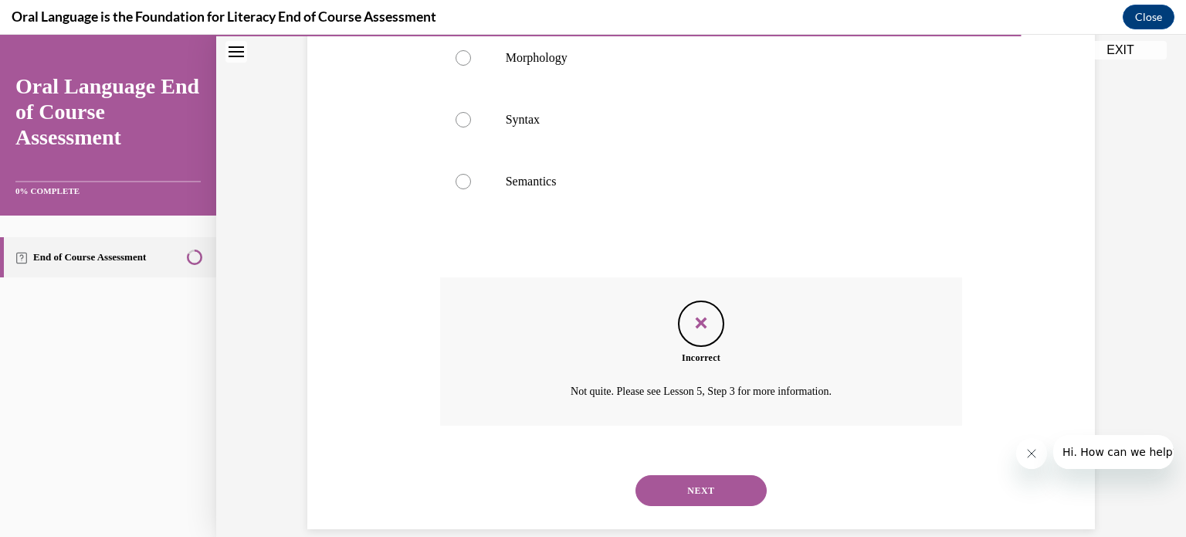
scroll to position [428, 0]
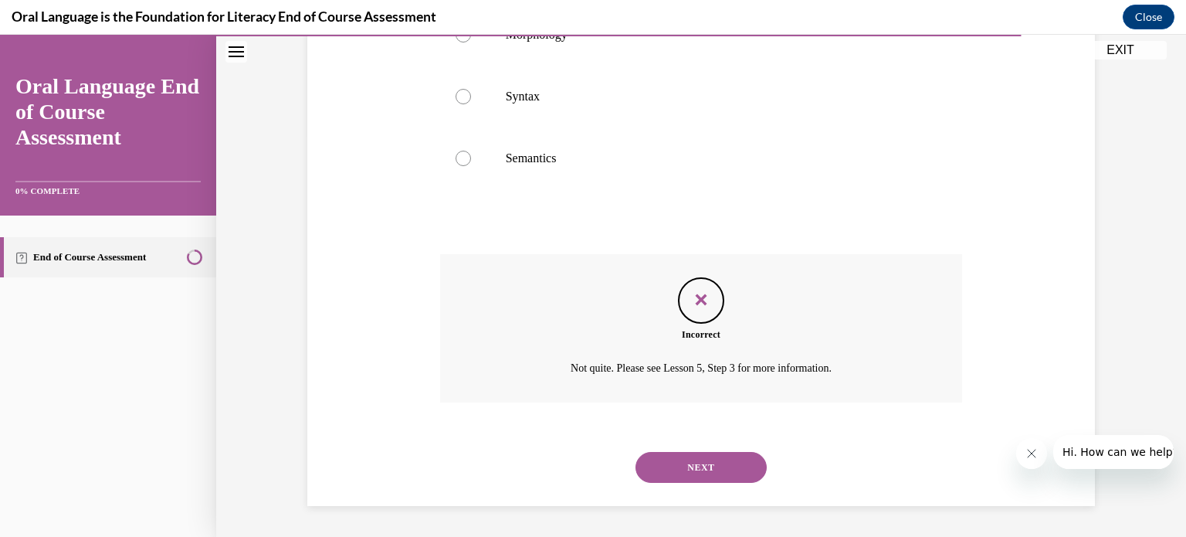
click at [683, 467] on button "NEXT" at bounding box center [700, 467] width 131 height 31
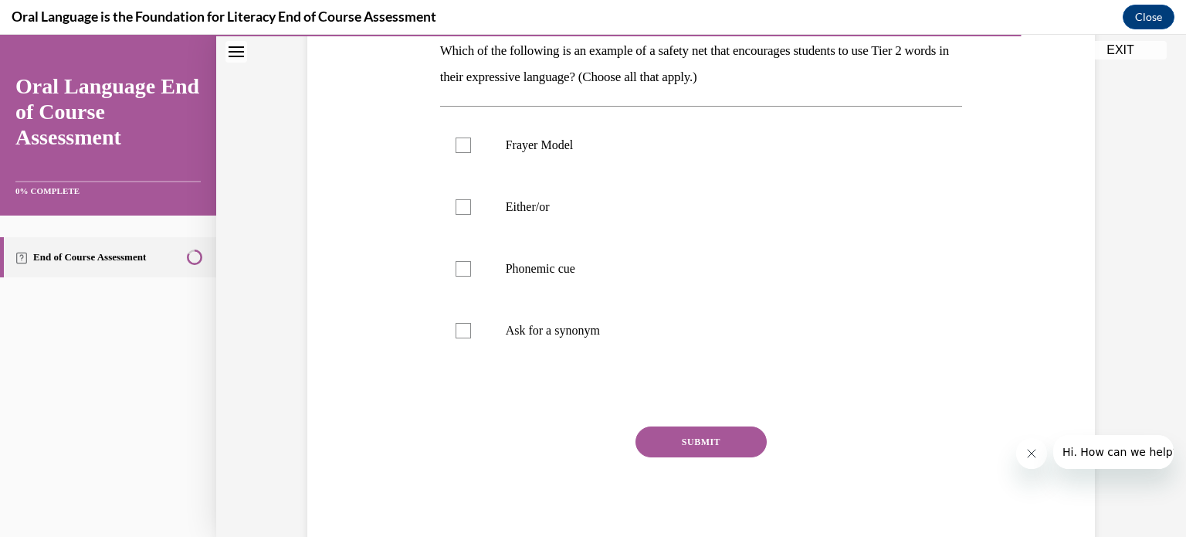
scroll to position [303, 0]
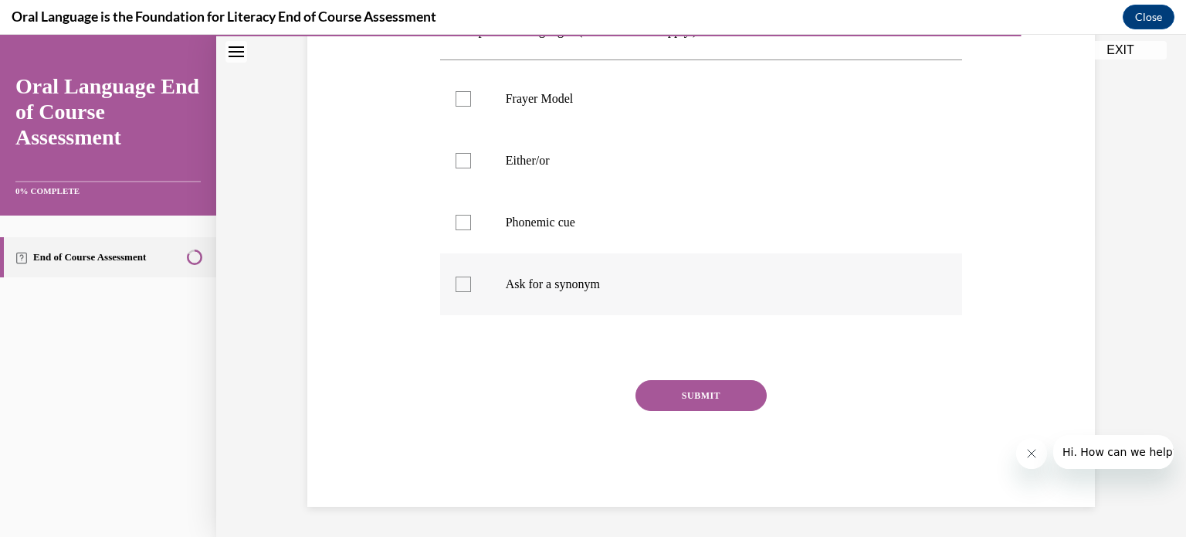
click at [462, 280] on div at bounding box center [463, 283] width 15 height 15
click at [462, 280] on input "Ask for a synonym" at bounding box center [463, 283] width 15 height 15
checkbox input "true"
click at [458, 221] on div at bounding box center [463, 222] width 15 height 15
click at [458, 221] on input "Phonemic cue" at bounding box center [463, 222] width 15 height 15
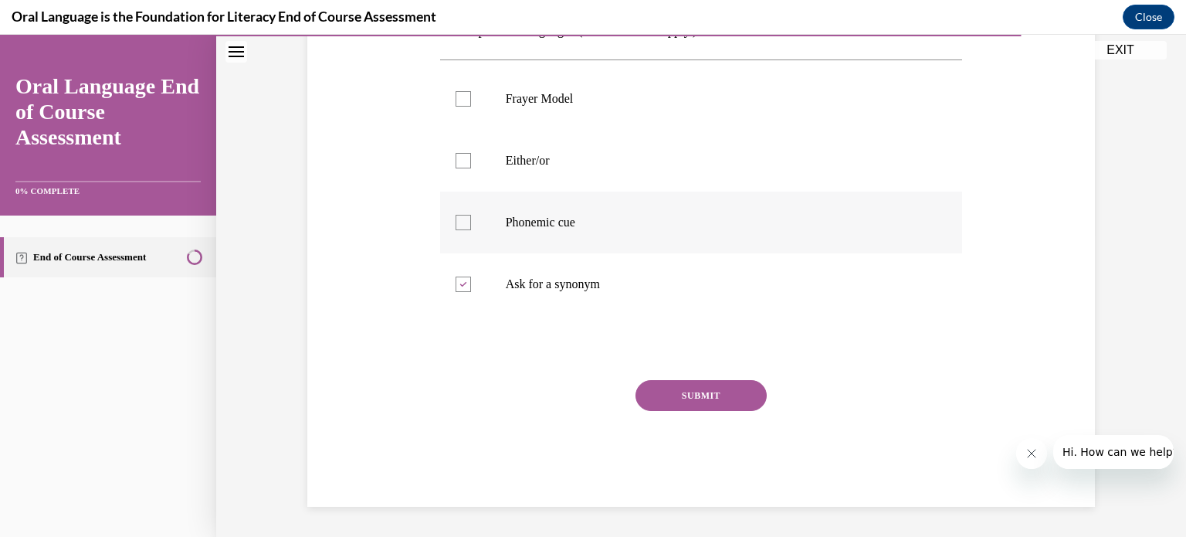
checkbox input "true"
click at [459, 158] on div at bounding box center [463, 160] width 15 height 15
click at [459, 158] on input "Either/or" at bounding box center [463, 160] width 15 height 15
checkbox input "true"
click at [736, 395] on button "SUBMIT" at bounding box center [700, 395] width 131 height 31
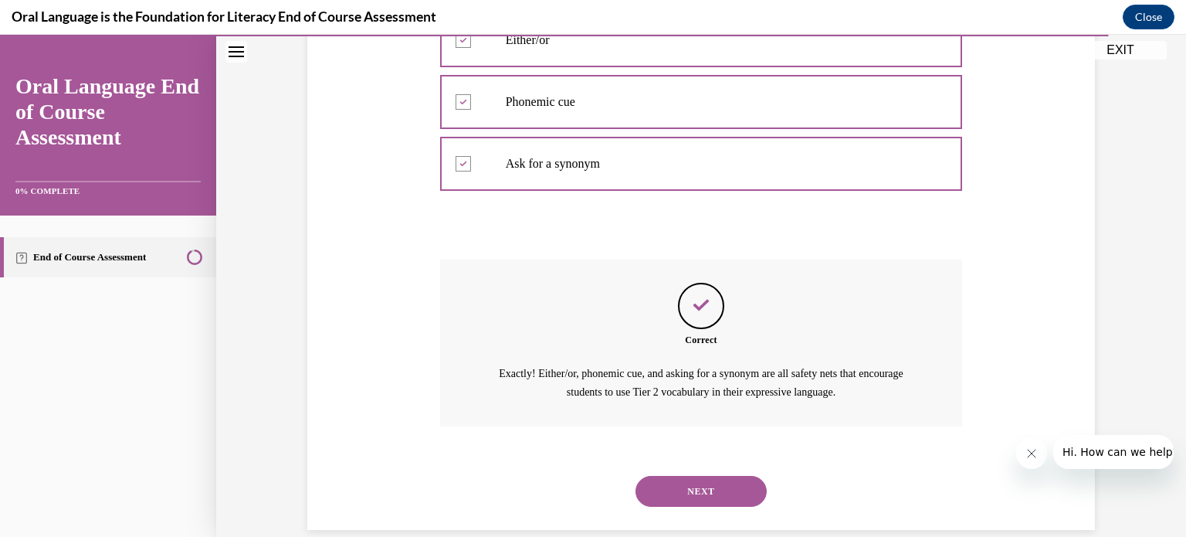
scroll to position [446, 0]
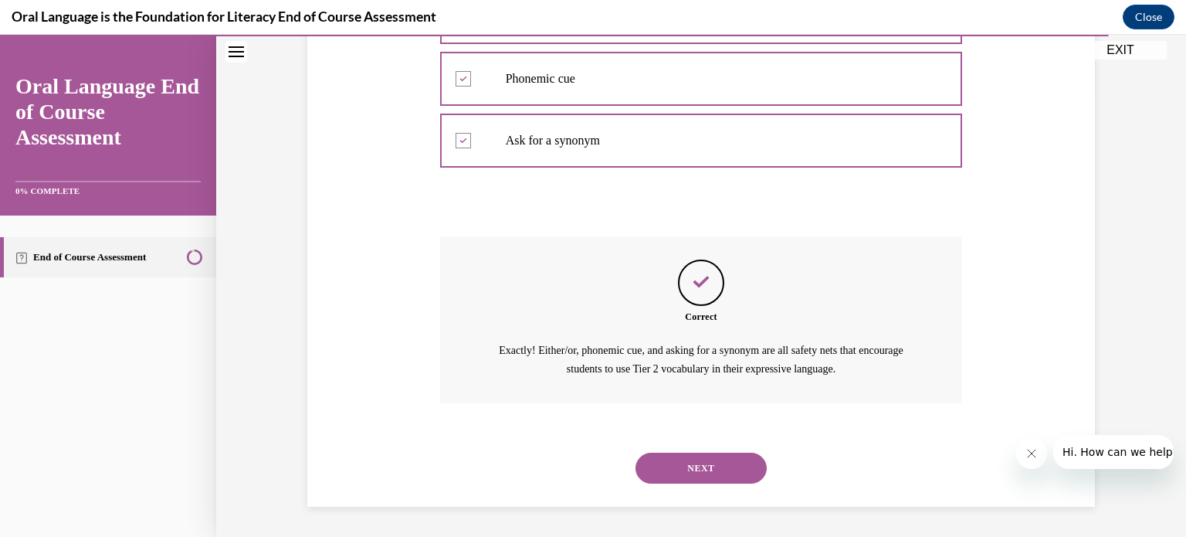
click at [713, 463] on button "NEXT" at bounding box center [700, 467] width 131 height 31
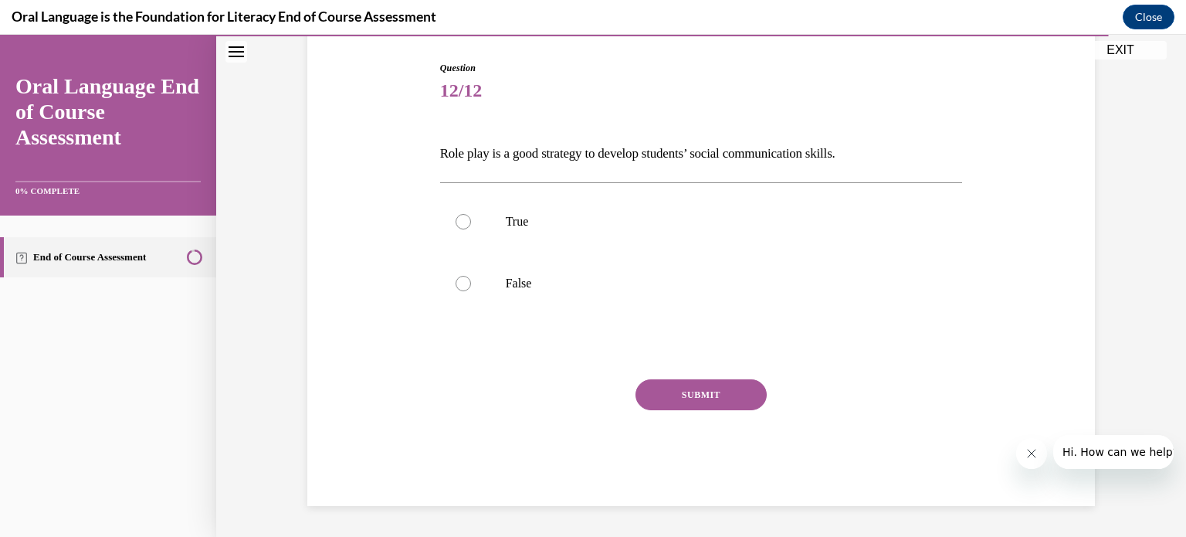
scroll to position [153, 0]
click at [456, 215] on div at bounding box center [463, 222] width 15 height 15
click at [456, 215] on input "True" at bounding box center [463, 222] width 15 height 15
radio input "true"
click at [722, 394] on button "SUBMIT" at bounding box center [700, 395] width 131 height 31
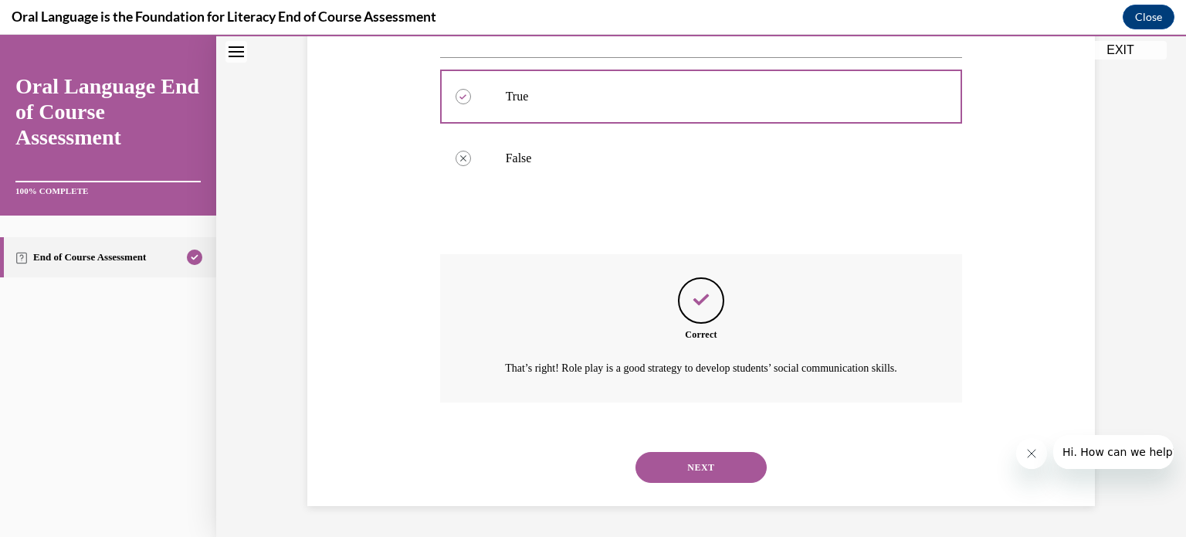
scroll to position [296, 0]
click at [703, 469] on button "NEXT" at bounding box center [700, 467] width 131 height 31
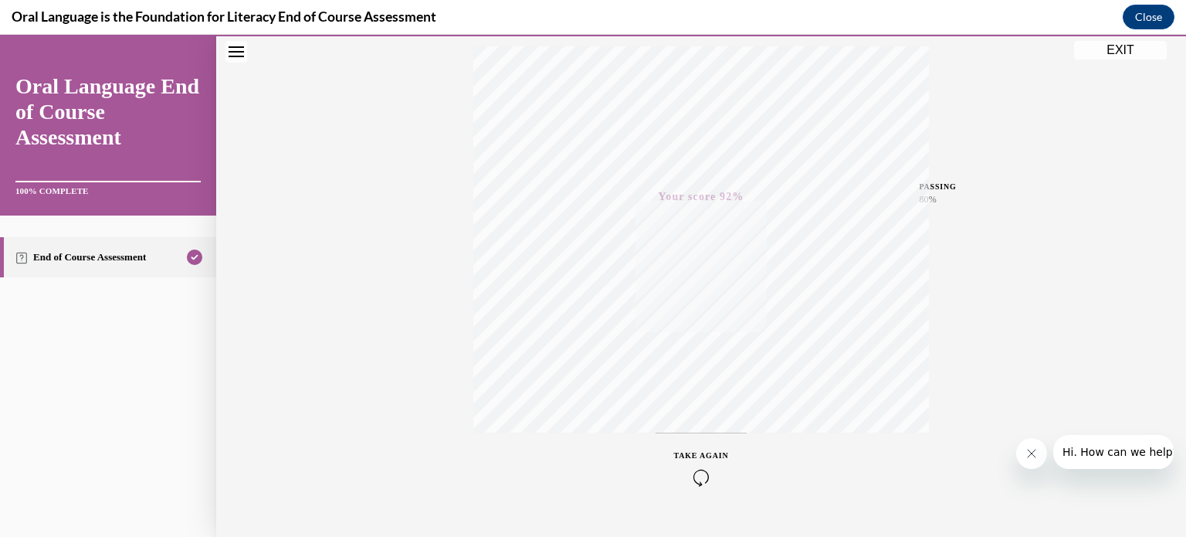
scroll to position [289, 0]
click at [1127, 51] on button "EXIT" at bounding box center [1120, 50] width 93 height 19
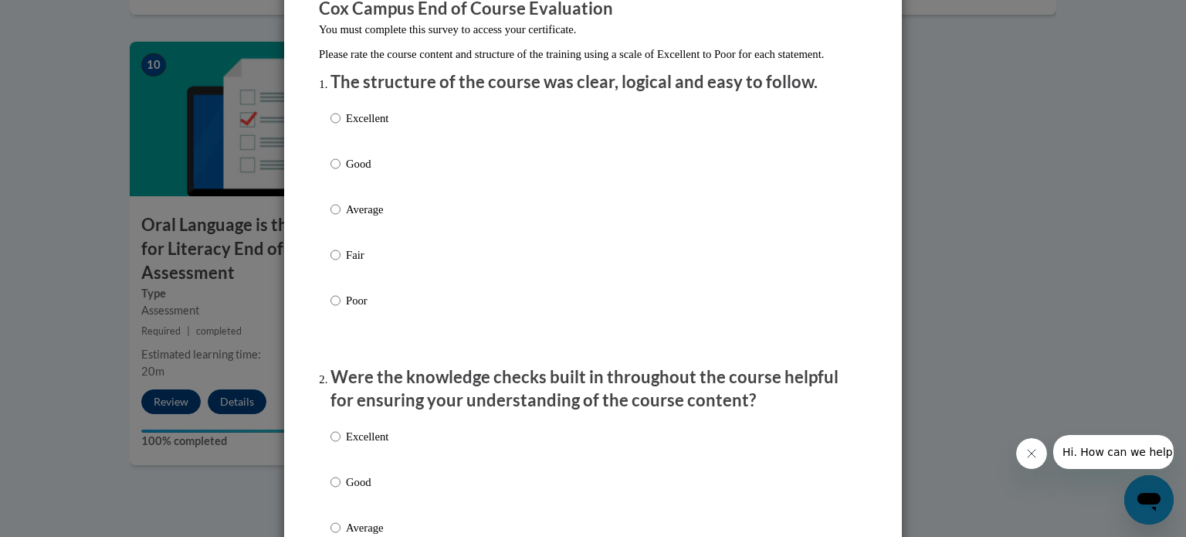
scroll to position [141, 0]
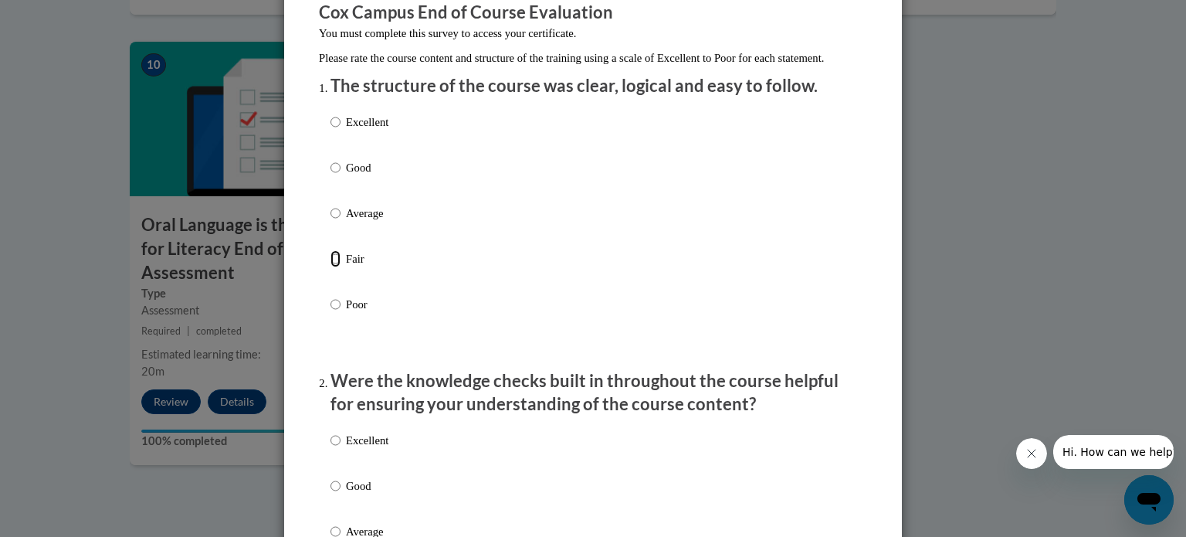
click at [330, 267] on input "Fair" at bounding box center [335, 258] width 10 height 17
radio input "true"
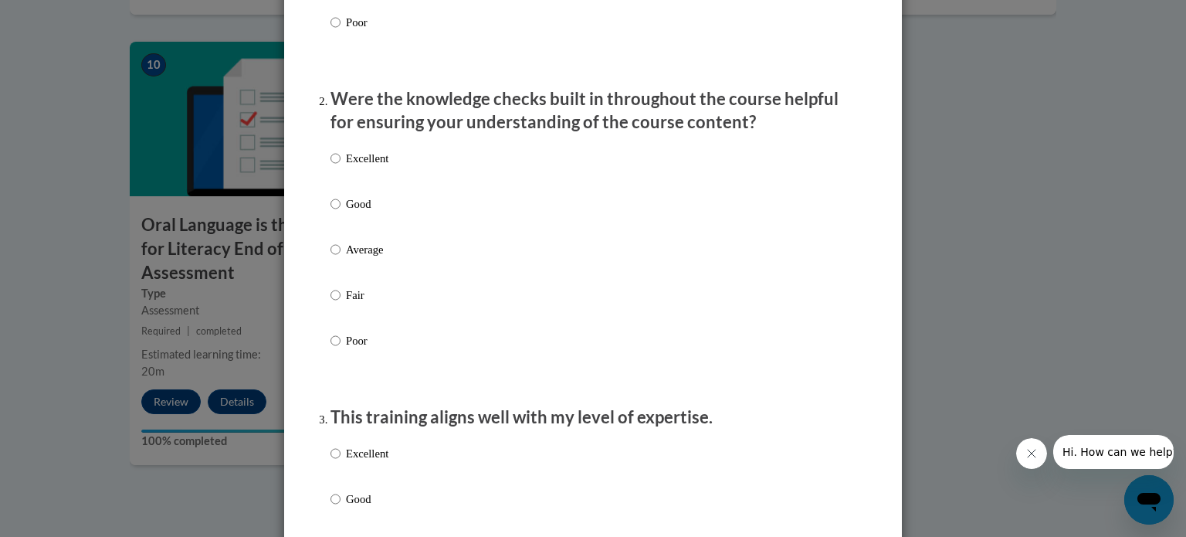
scroll to position [478, 0]
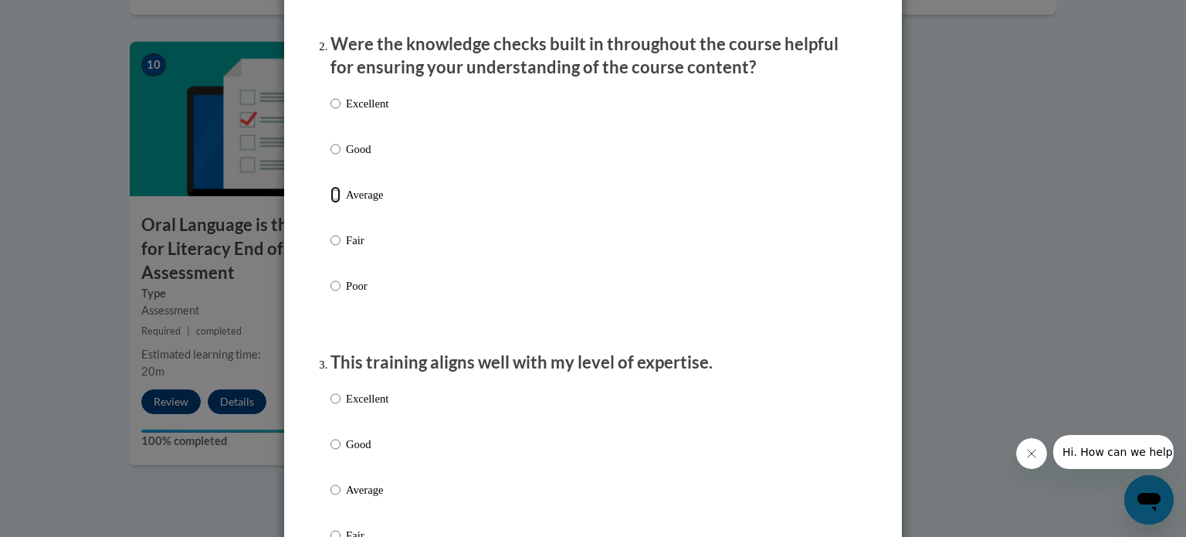
click at [330, 203] on input "Average" at bounding box center [335, 194] width 10 height 17
radio input "true"
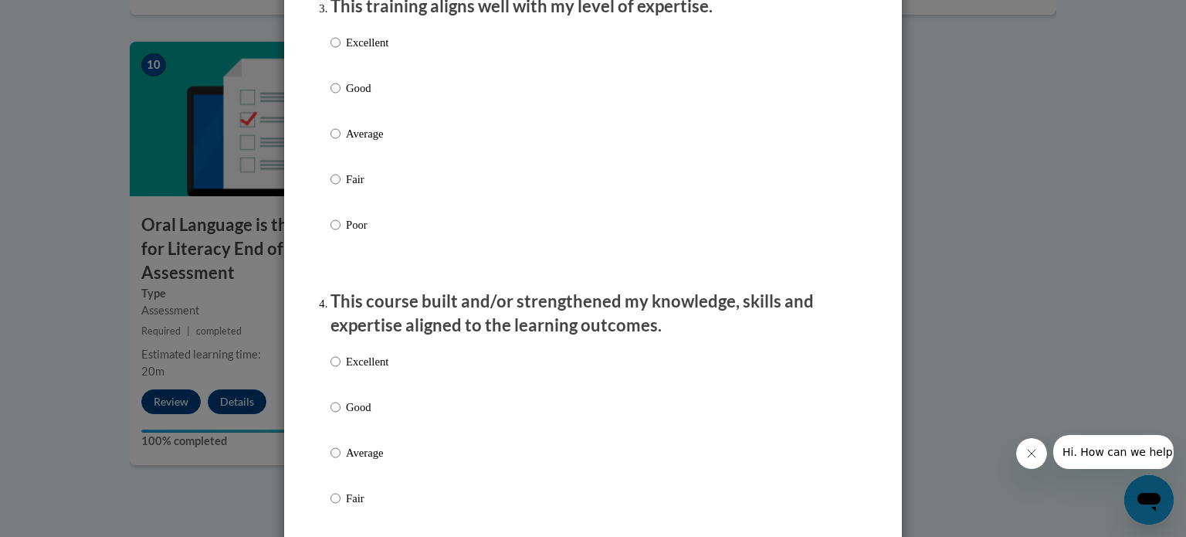
scroll to position [846, 0]
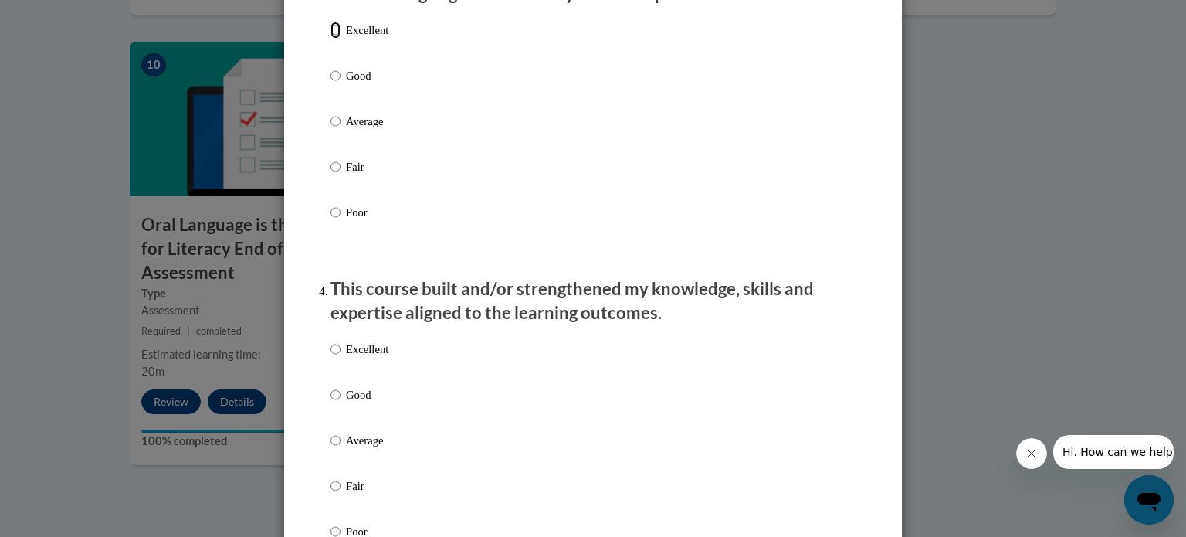
click at [330, 39] on input "Excellent" at bounding box center [335, 30] width 10 height 17
radio input "true"
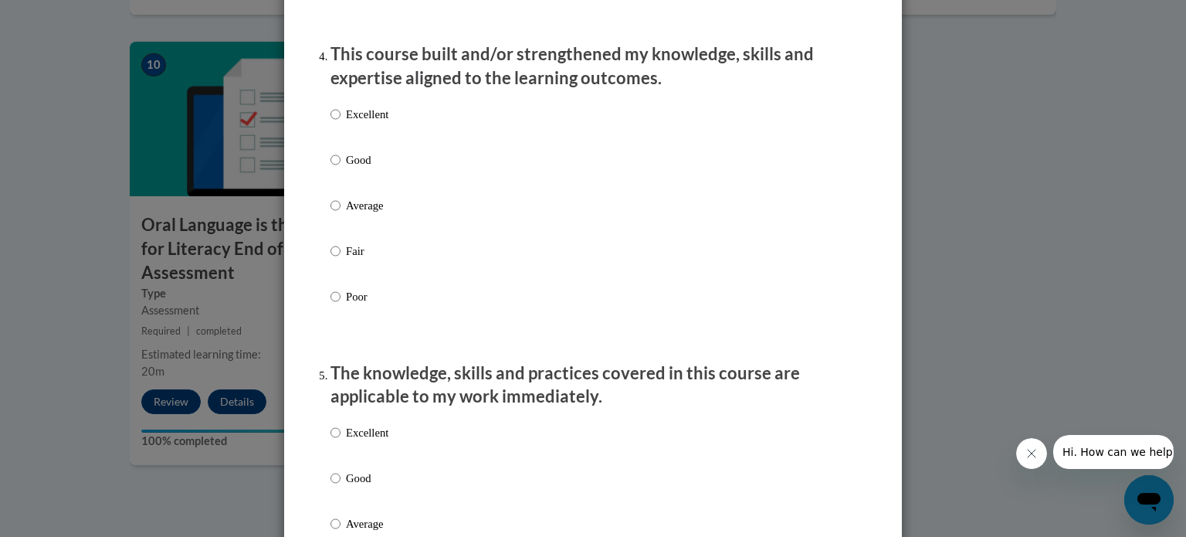
scroll to position [1113, 0]
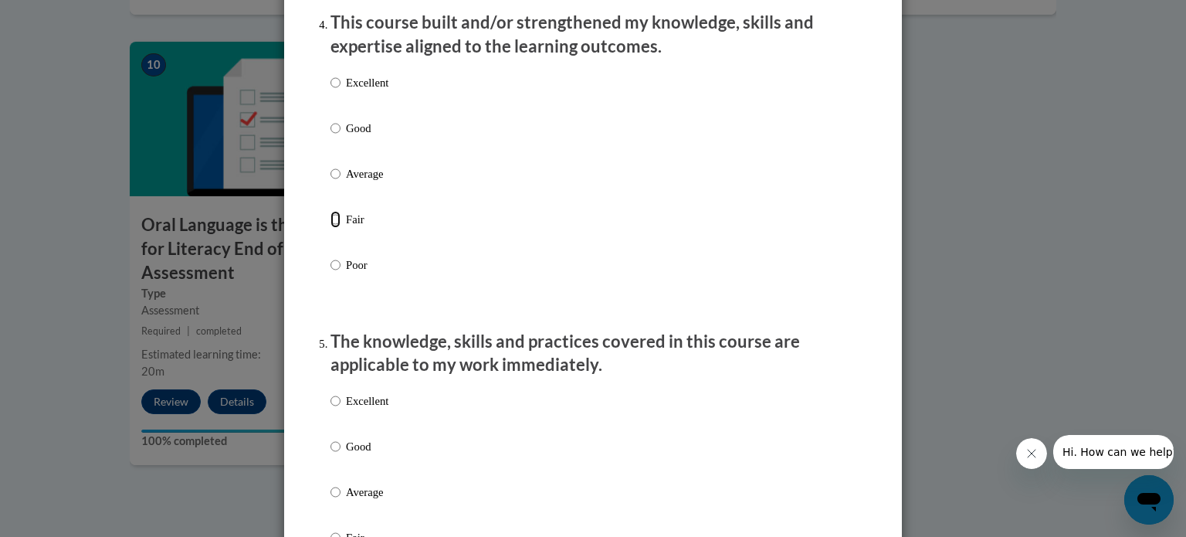
click at [330, 228] on input "Fair" at bounding box center [335, 219] width 10 height 17
radio input "true"
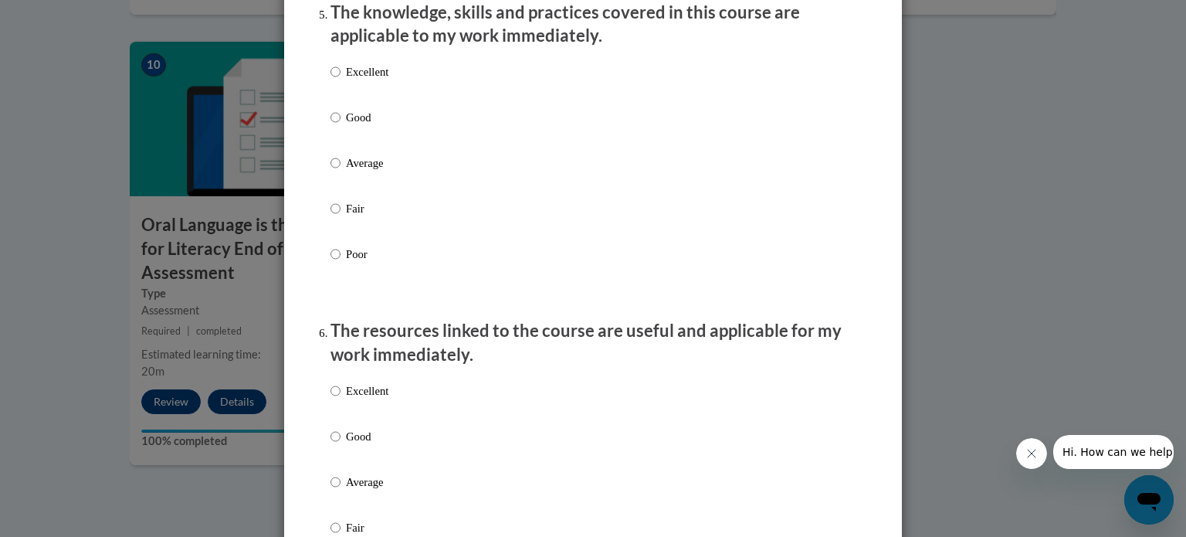
scroll to position [1476, 0]
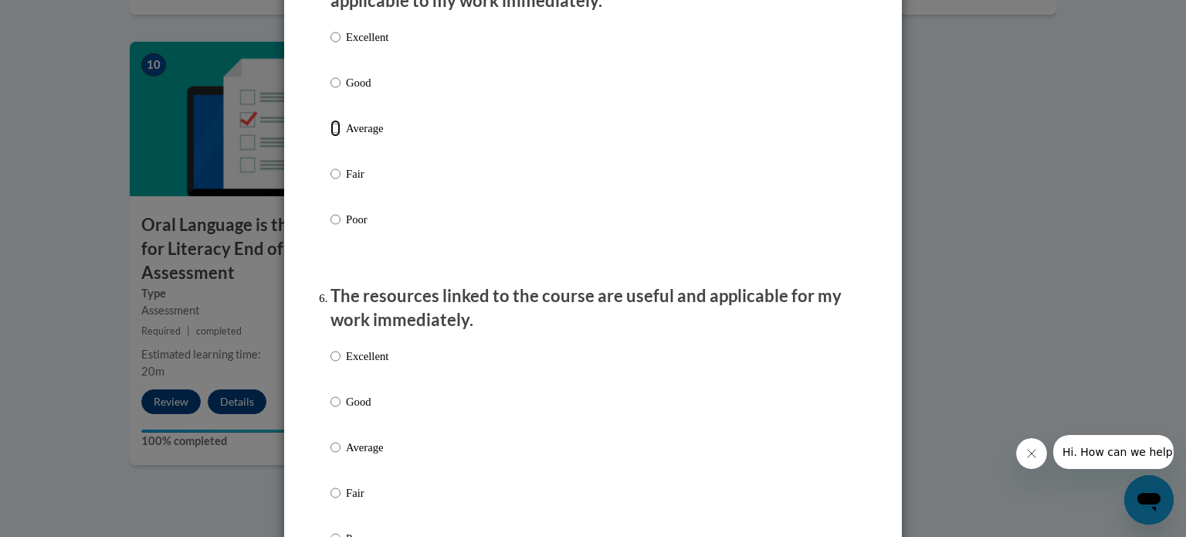
click at [330, 137] on input "Average" at bounding box center [335, 128] width 10 height 17
radio input "true"
click at [330, 456] on input "Average" at bounding box center [335, 447] width 10 height 17
radio input "true"
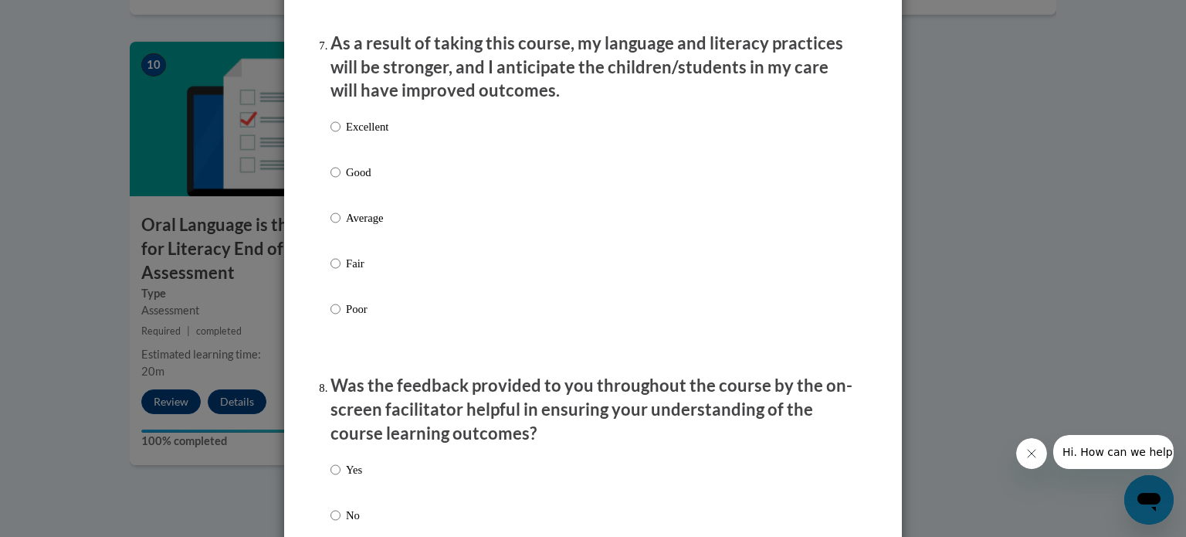
scroll to position [2060, 0]
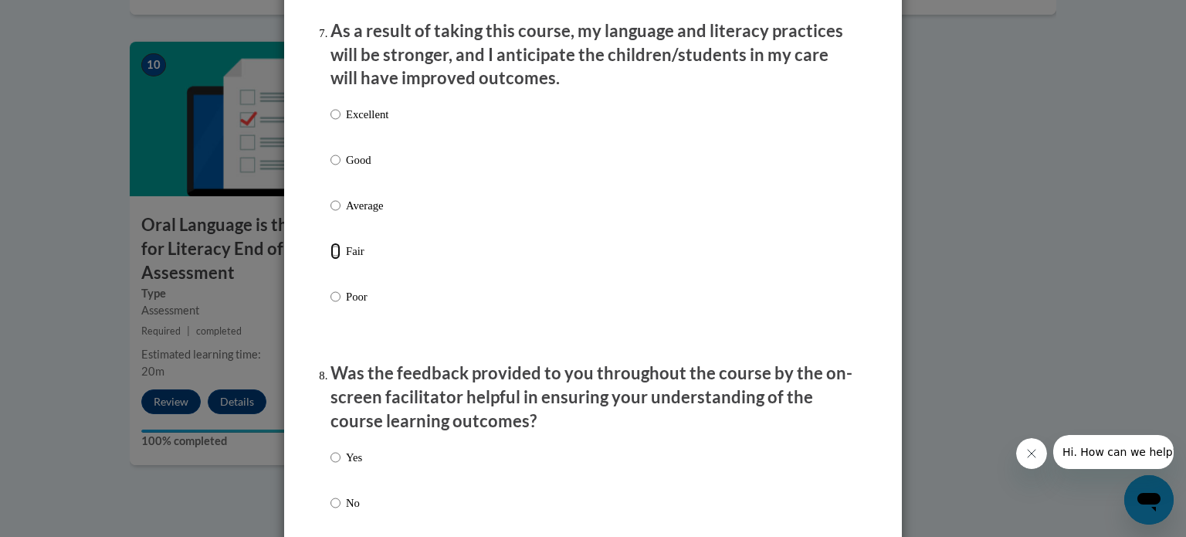
click at [330, 259] on input "Fair" at bounding box center [335, 250] width 10 height 17
radio input "true"
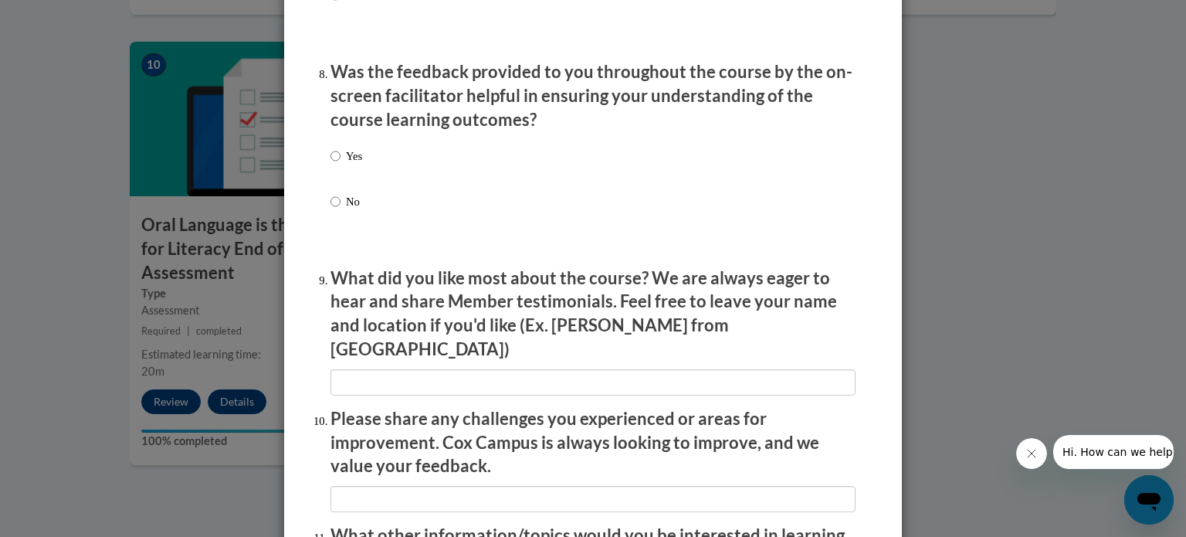
scroll to position [2366, 0]
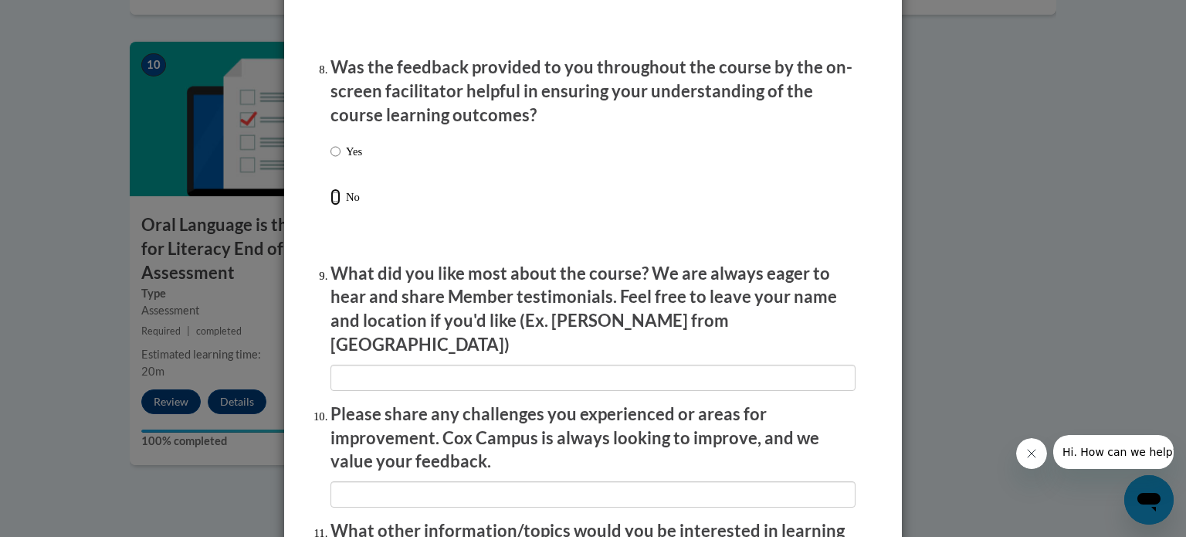
click at [330, 205] on input "No" at bounding box center [335, 196] width 10 height 17
radio input "true"
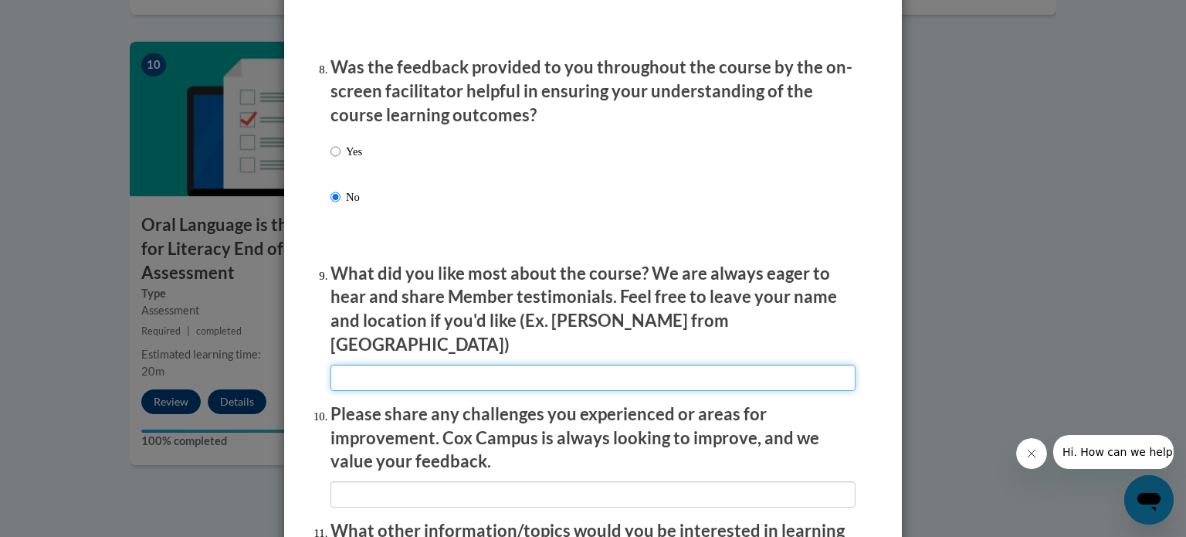
click at [409, 368] on input "textbox" at bounding box center [592, 377] width 525 height 26
type input "I did not like anything about the course it is too long."
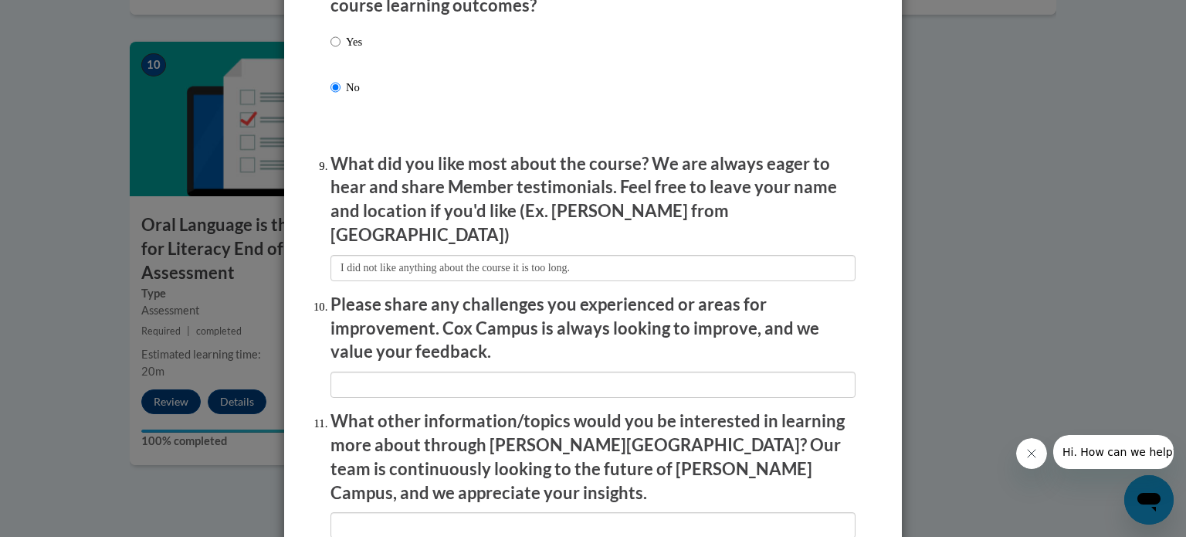
scroll to position [2483, 0]
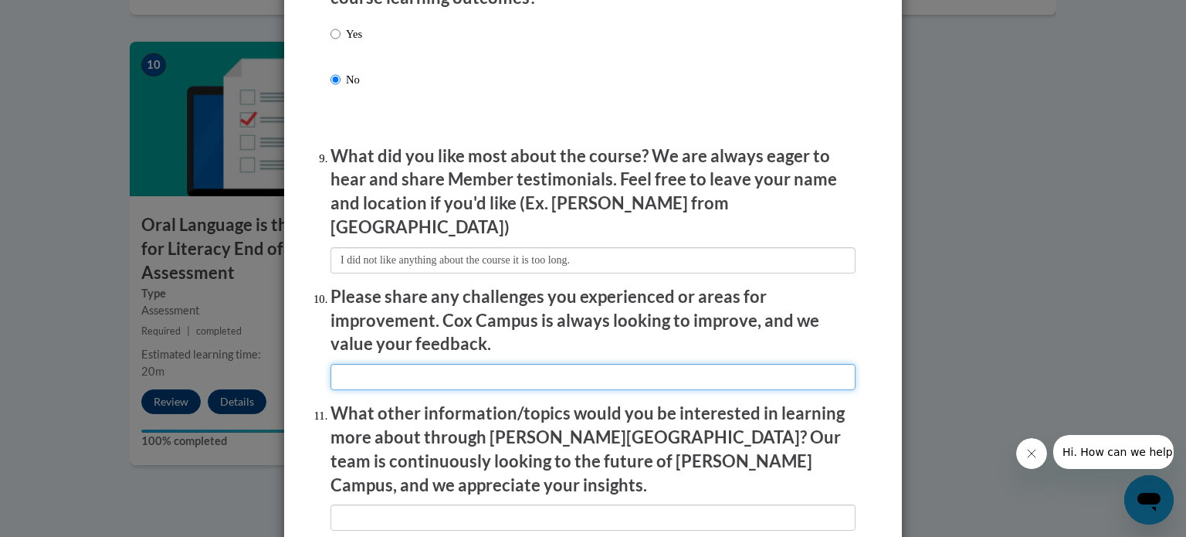
click at [716, 371] on input "textbox" at bounding box center [592, 377] width 525 height 26
type input "Less courses"
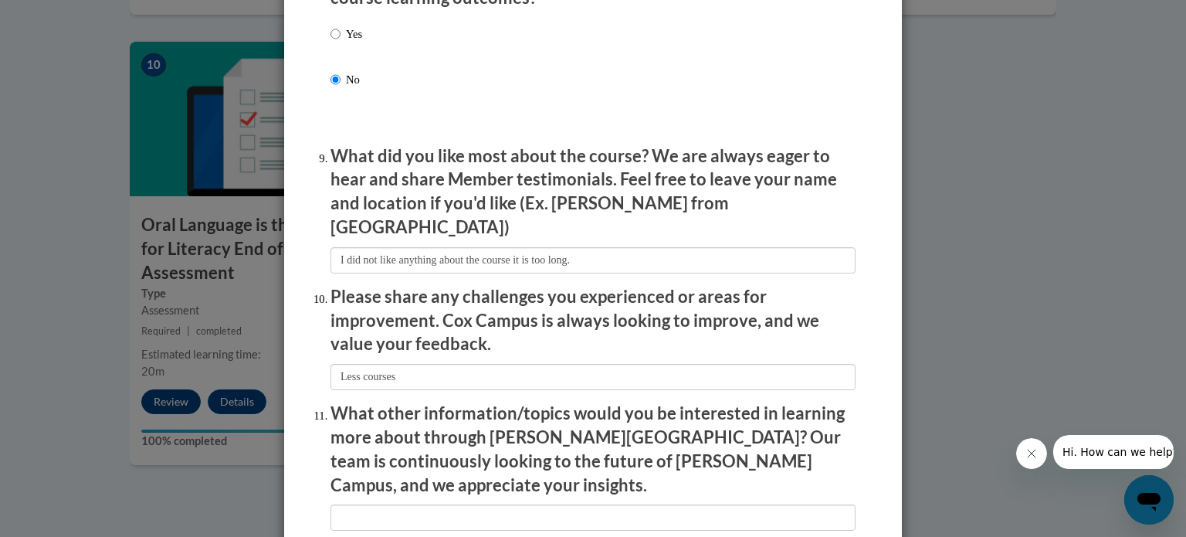
scroll to position [2678, 0]
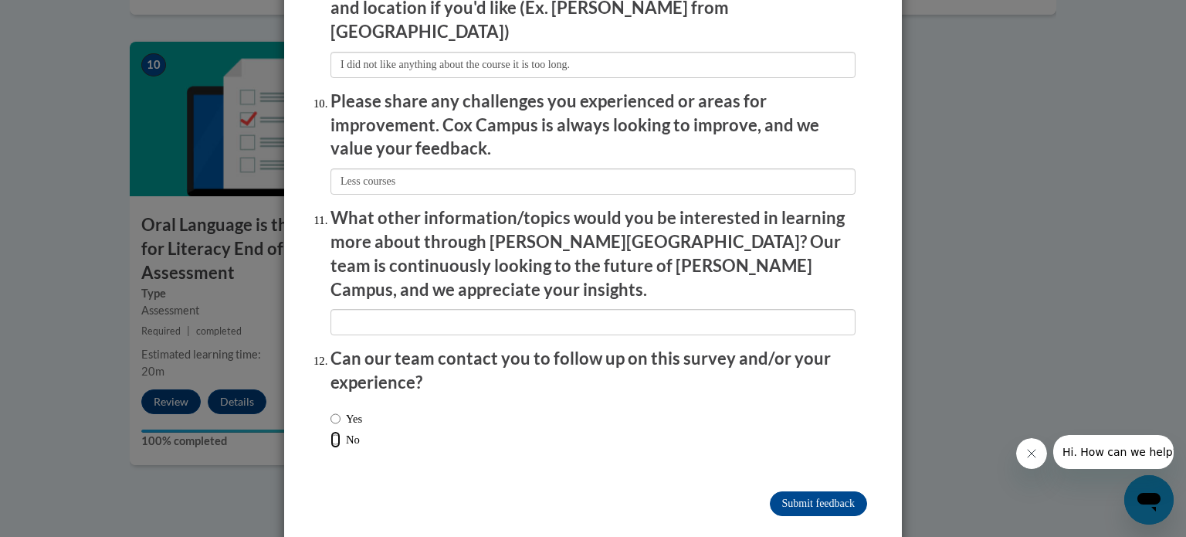
click at [330, 431] on input "No" at bounding box center [335, 439] width 10 height 17
radio input "true"
click at [811, 491] on input "Submit feedback" at bounding box center [818, 503] width 97 height 25
click at [823, 491] on input "Submitting" at bounding box center [818, 503] width 97 height 25
click at [819, 491] on input "Submitting" at bounding box center [818, 503] width 97 height 25
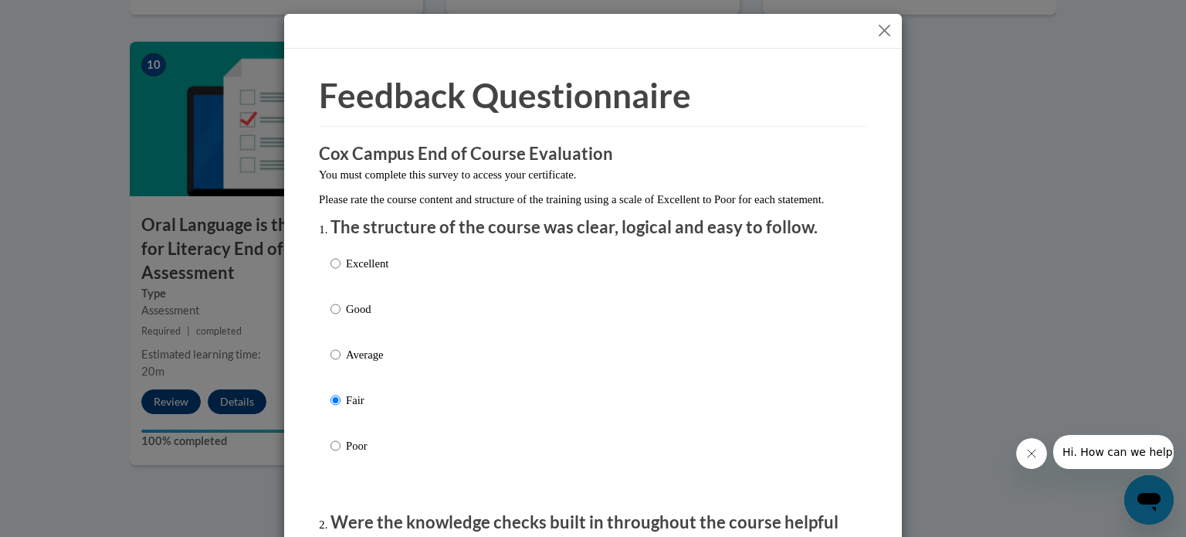
scroll to position [862, 0]
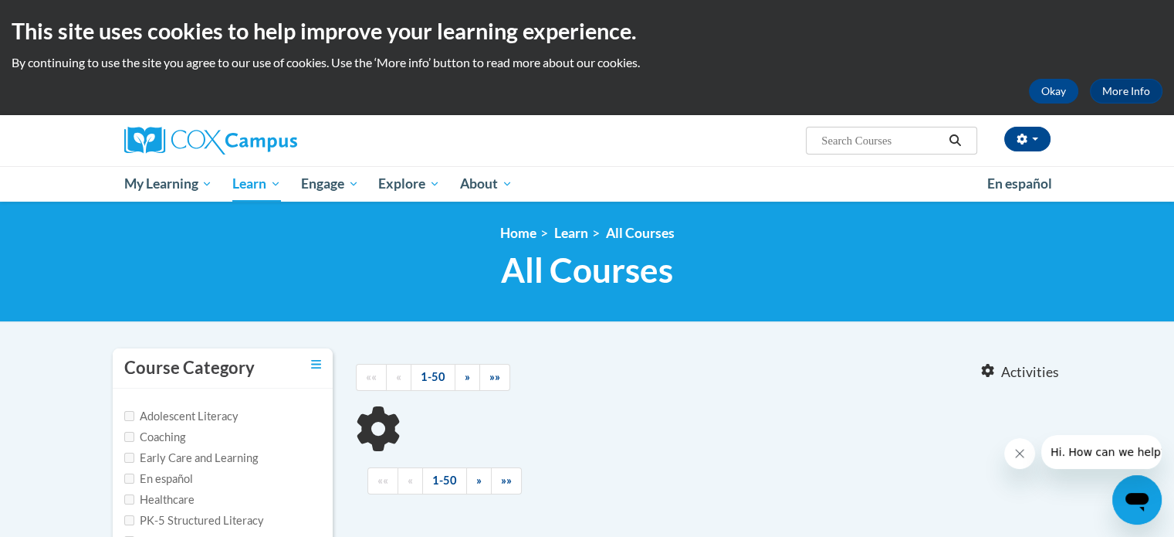
type input "Early Literacy"
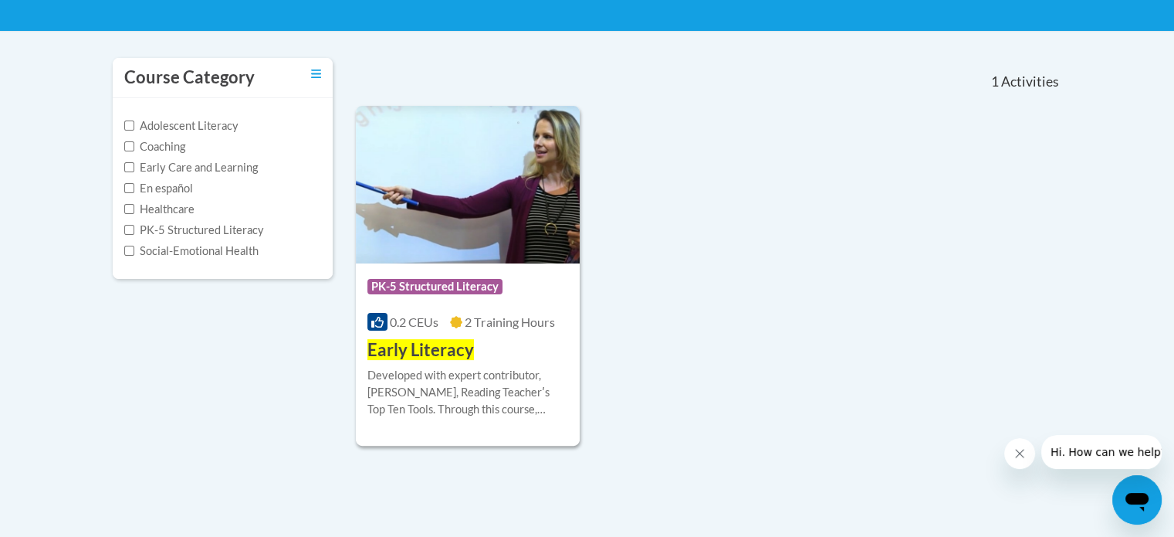
scroll to position [296, 0]
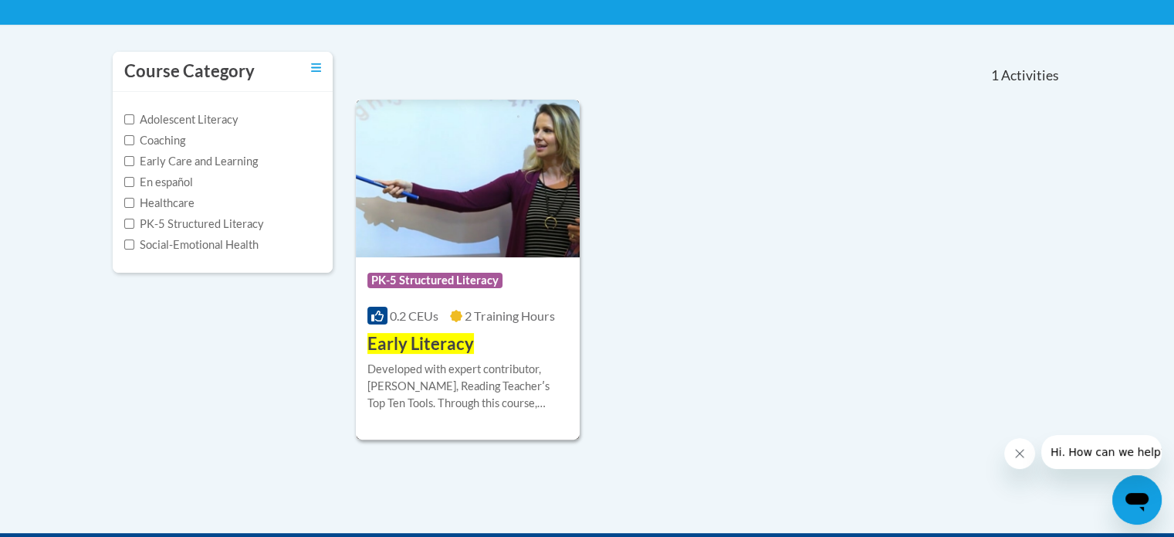
click at [460, 189] on img at bounding box center [468, 179] width 225 height 158
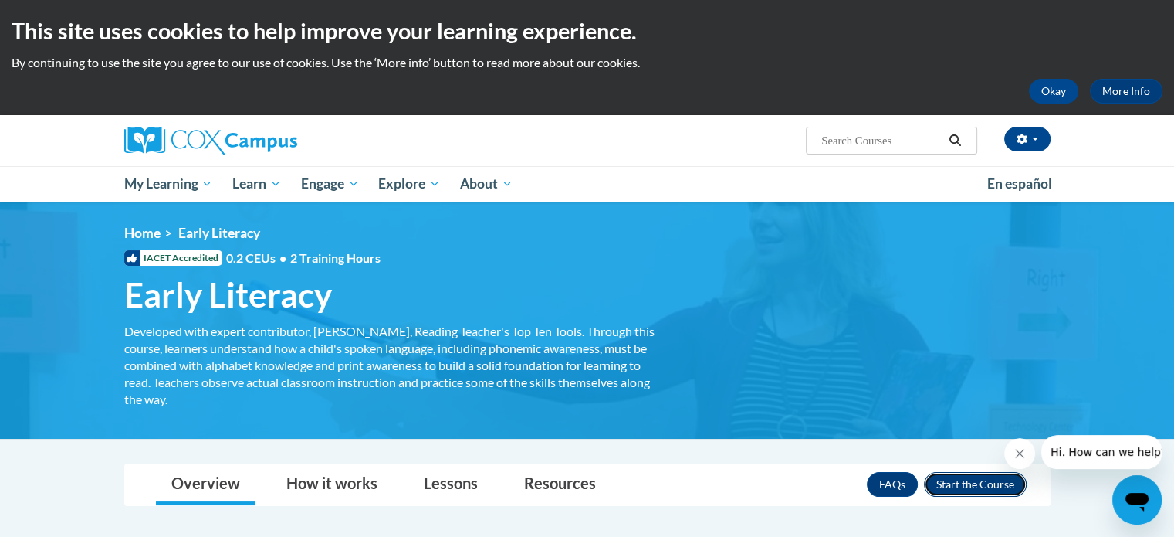
click at [970, 485] on button "Enroll" at bounding box center [975, 484] width 103 height 25
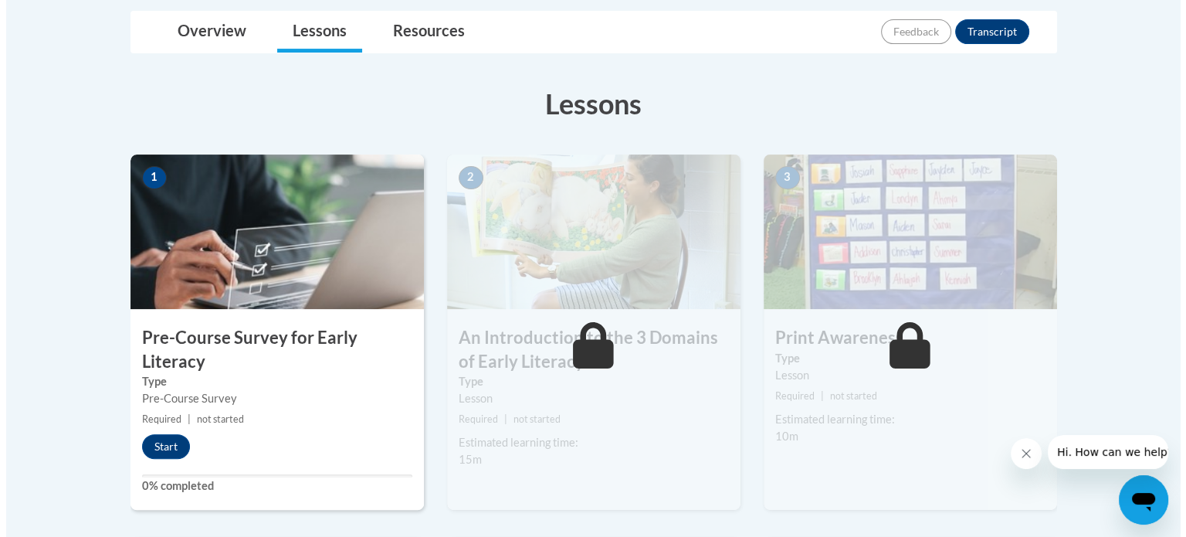
scroll to position [354, 0]
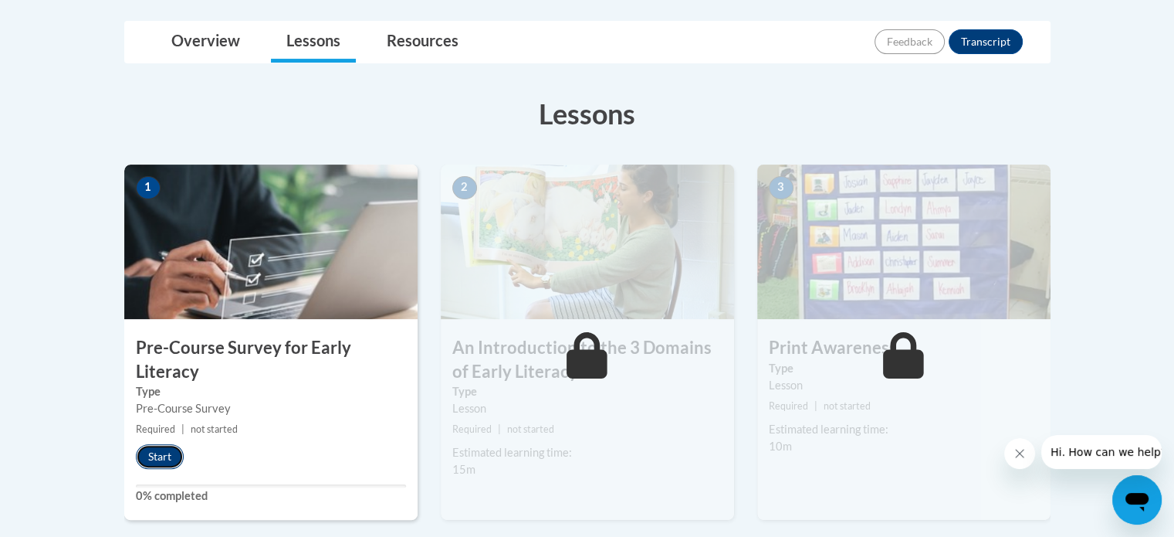
click at [158, 456] on button "Start" at bounding box center [160, 456] width 48 height 25
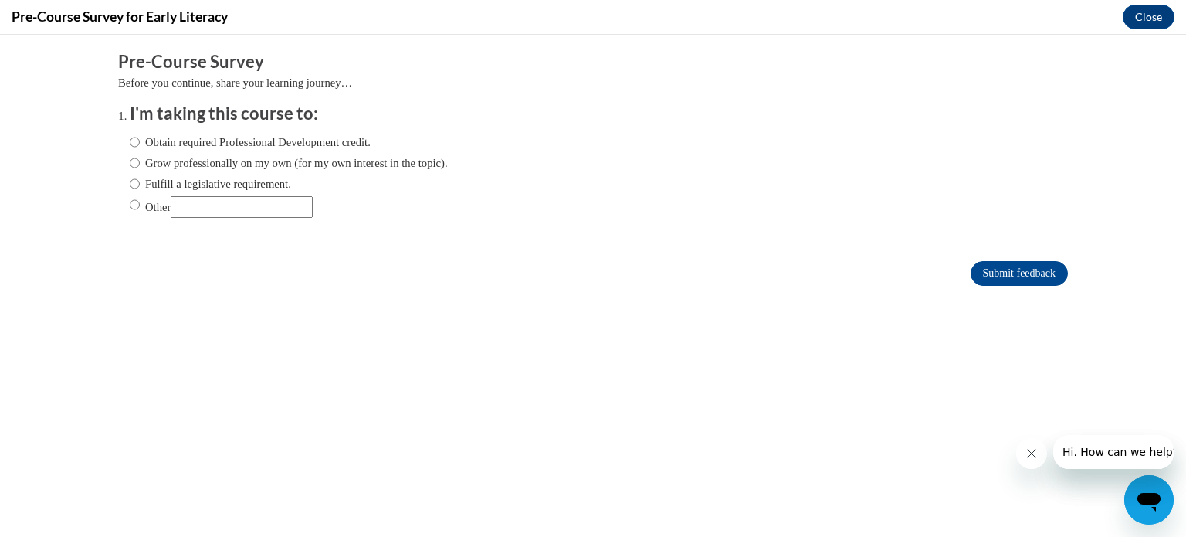
scroll to position [0, 0]
click at [130, 139] on input "Obtain required Professional Development credit." at bounding box center [135, 142] width 10 height 17
radio input "true"
click at [980, 273] on input "Submit feedback" at bounding box center [1019, 273] width 97 height 25
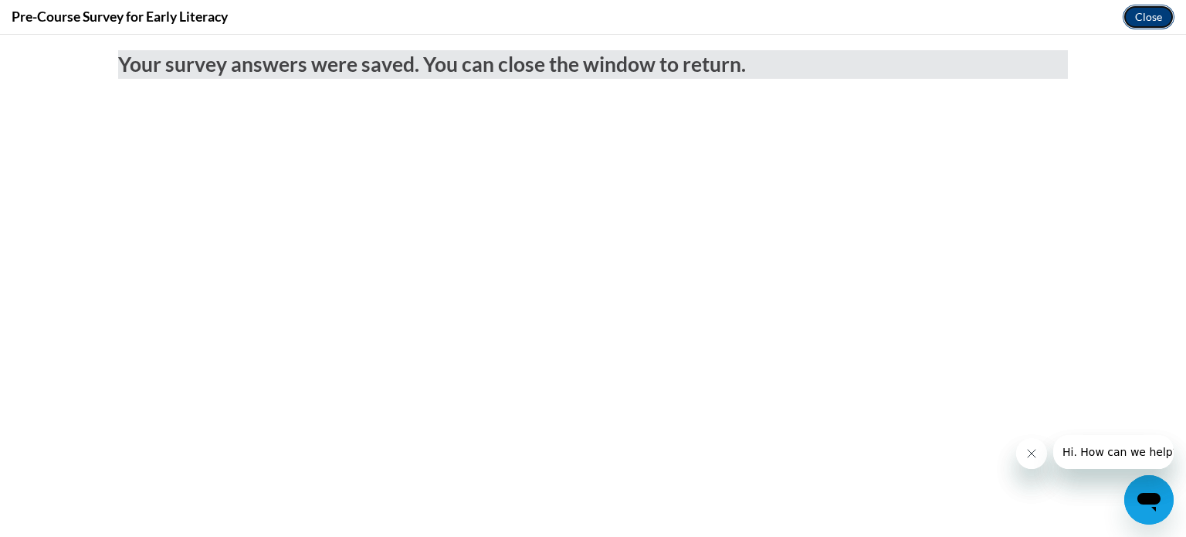
click at [1137, 18] on button "Close" at bounding box center [1149, 17] width 52 height 25
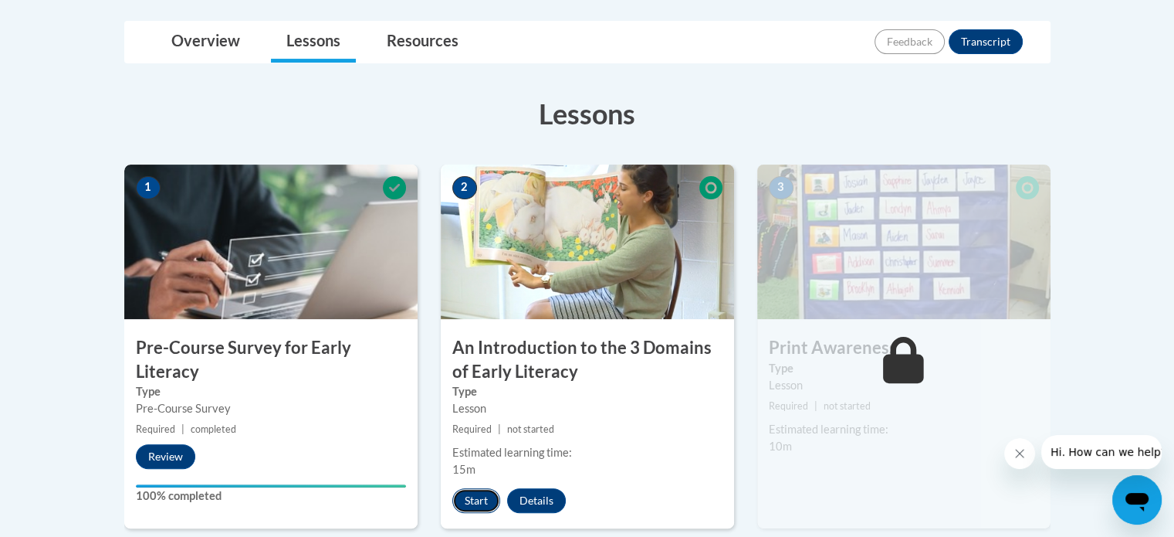
click at [462, 503] on button "Start" at bounding box center [476, 500] width 48 height 25
